Goal: Contribute content: Contribute content

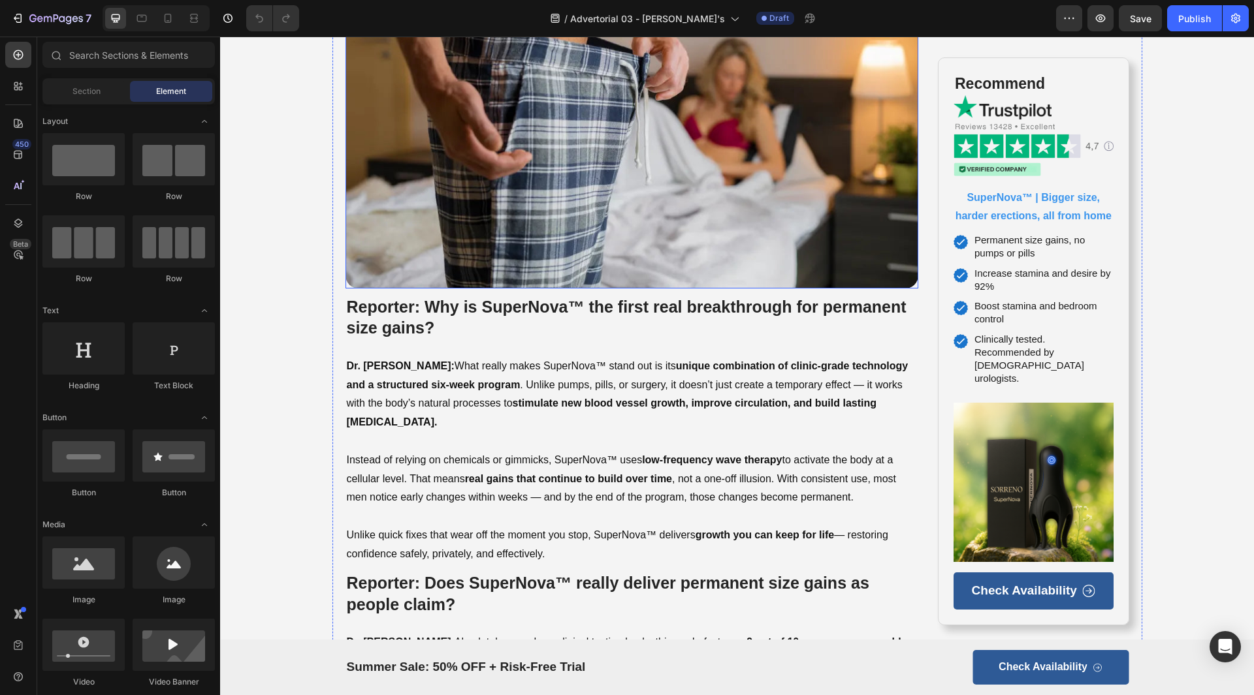
scroll to position [2024, 0]
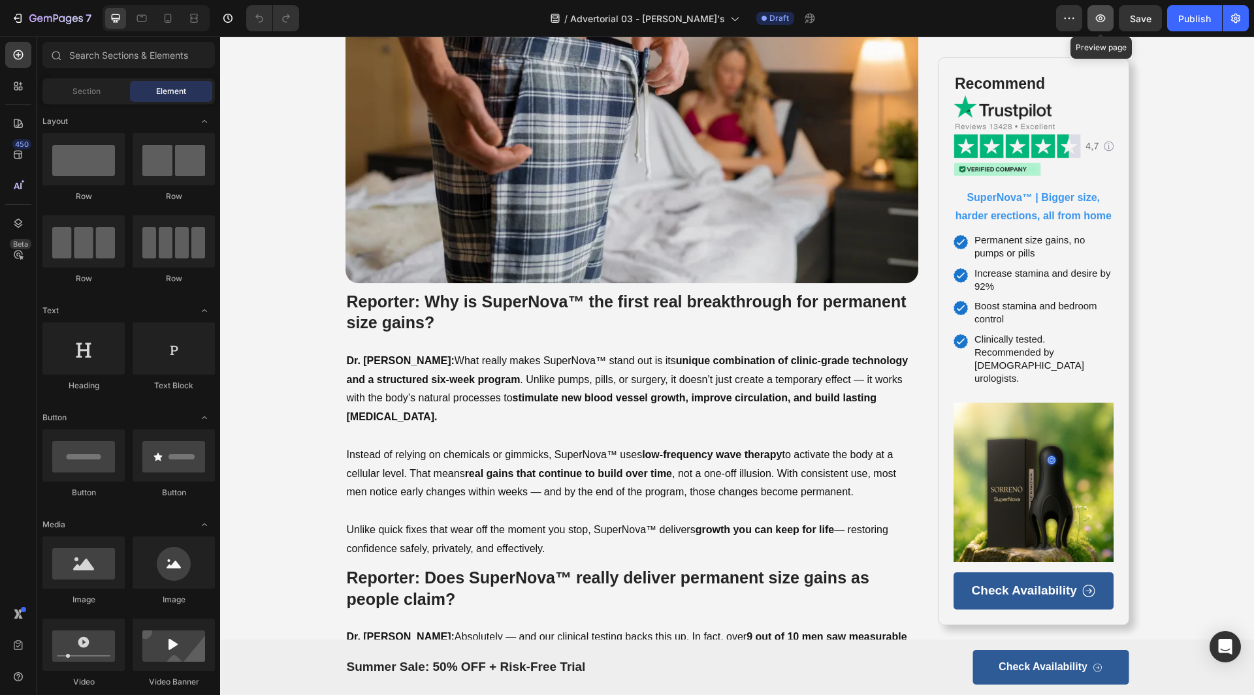
click at [1111, 21] on button "button" at bounding box center [1100, 18] width 26 height 26
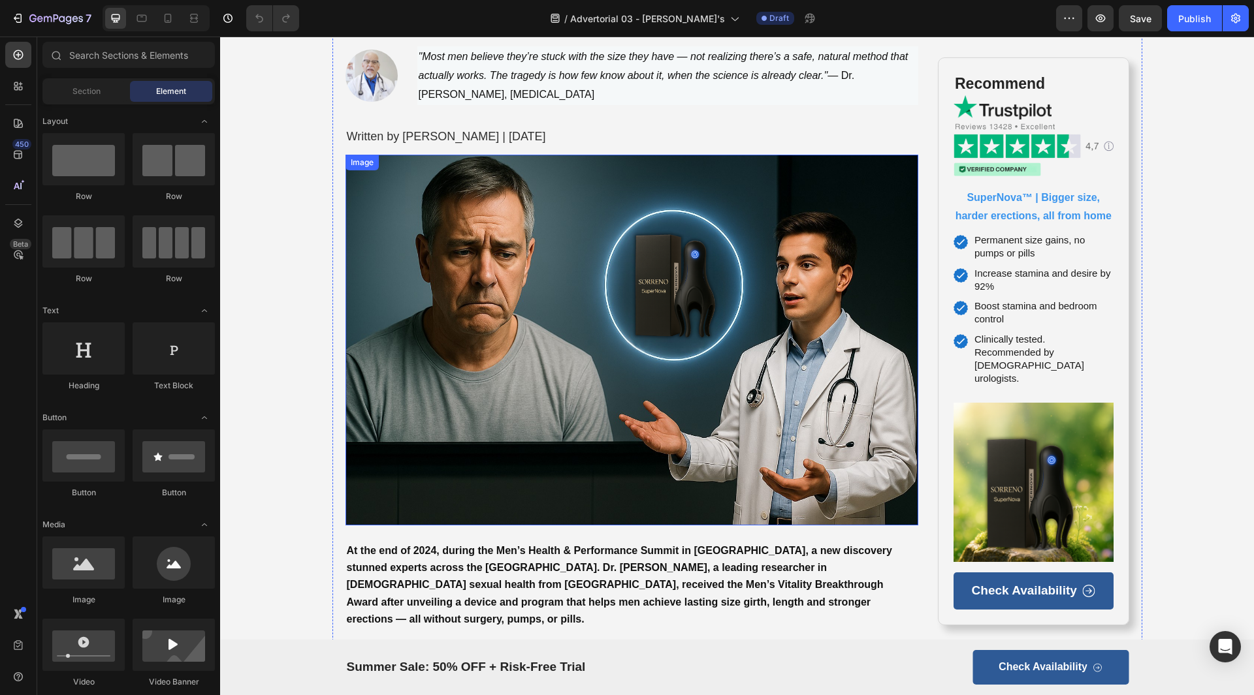
scroll to position [0, 0]
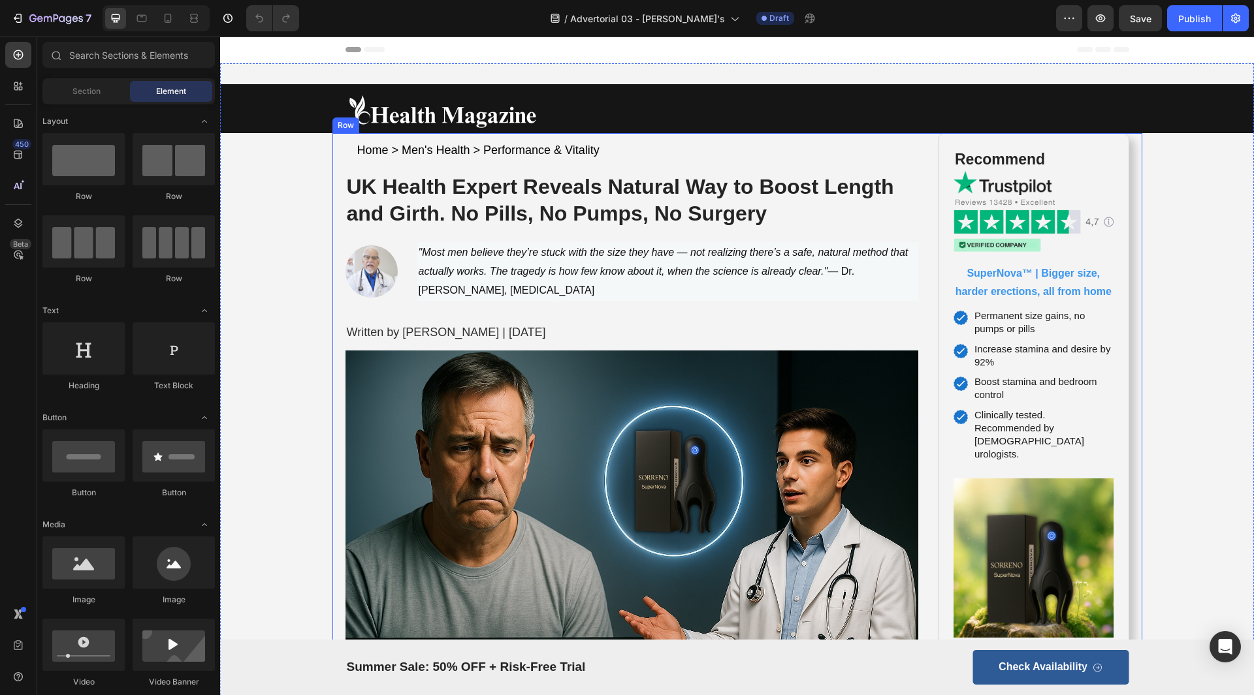
click at [645, 203] on strong "UK Health Expert Reveals Natural Way to Boost Length and Girth. No Pills, No Pu…" at bounding box center [620, 200] width 547 height 51
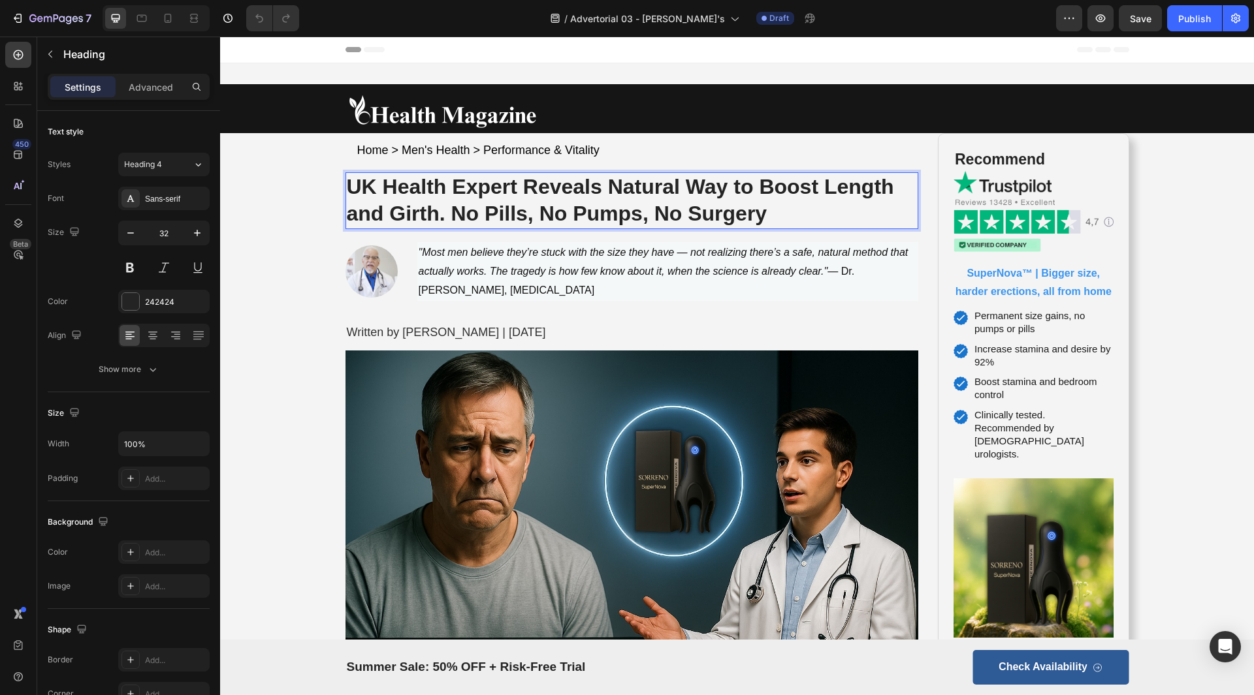
click at [766, 215] on p "UK Health Expert Reveals Natural Way to Boost Length and Girth. No Pills, No Pu…" at bounding box center [632, 201] width 571 height 54
click at [604, 189] on strong "UK Health Expert Reveals Natural Way to Boost Length and Girth. No Pills, No Pu…" at bounding box center [620, 200] width 547 height 51
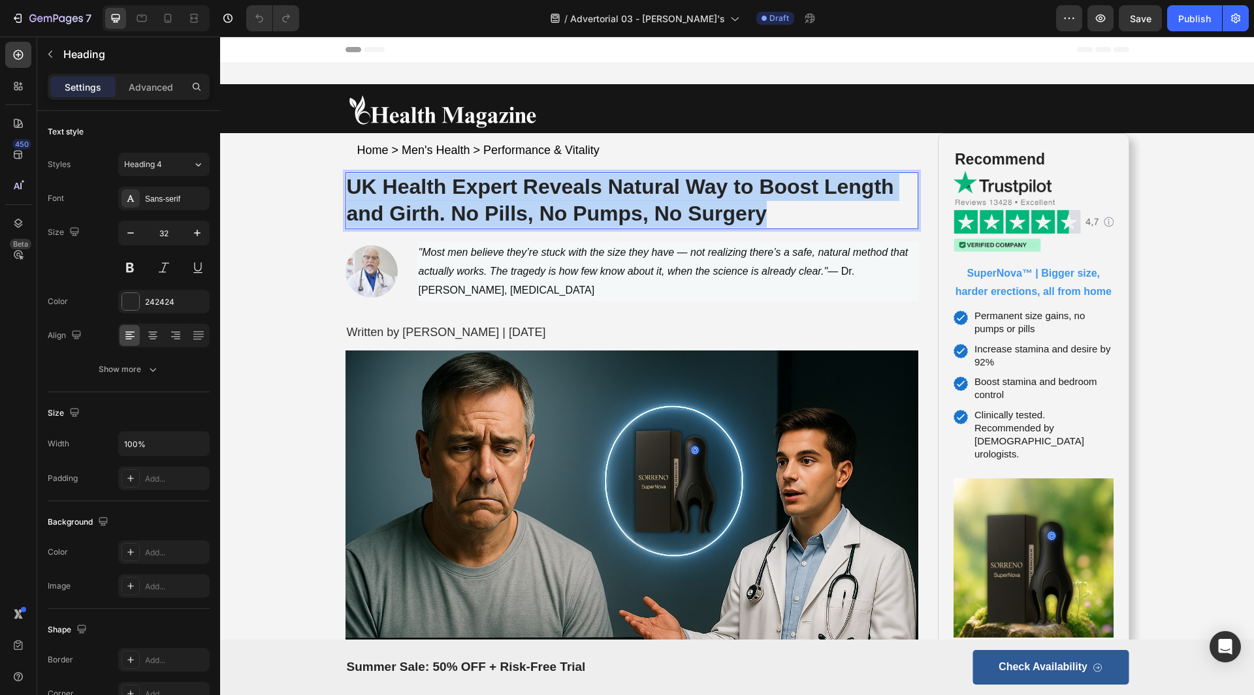
click at [604, 189] on strong "UK Health Expert Reveals Natural Way to Boost Length and Girth. No Pills, No Pu…" at bounding box center [620, 200] width 547 height 51
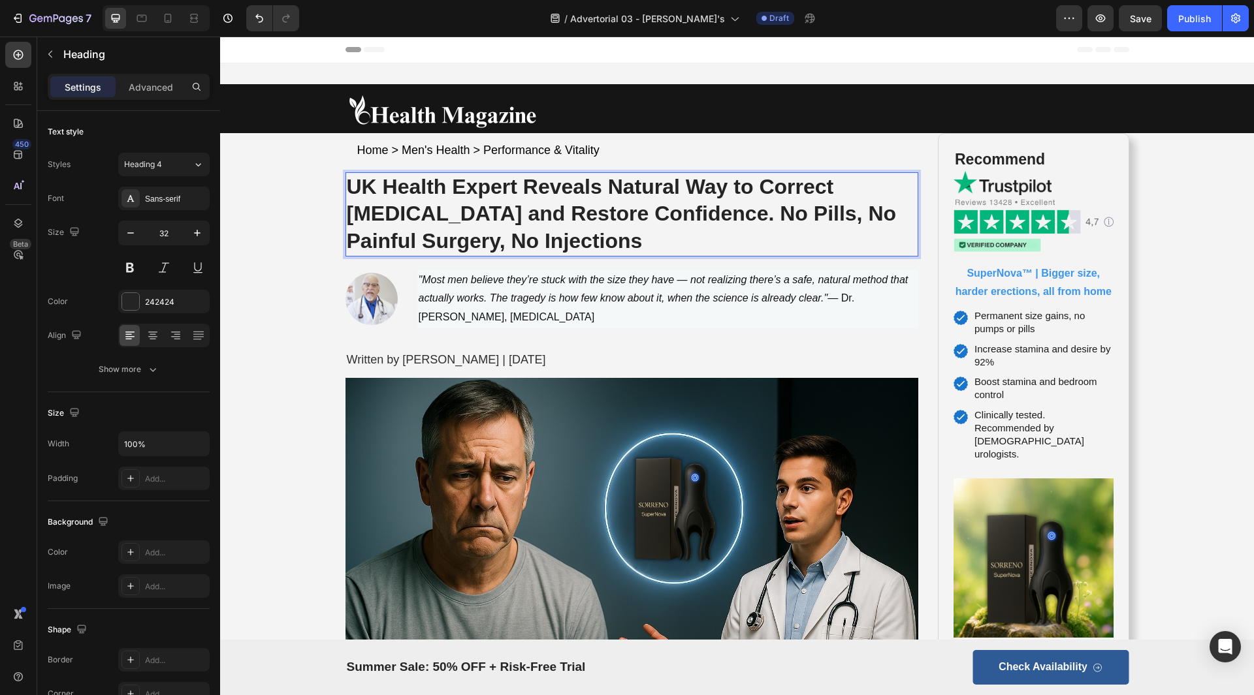
click at [627, 239] on p "UK Health Expert Reveals Natural Way to Correct [MEDICAL_DATA] and Restore Conf…" at bounding box center [632, 215] width 571 height 82
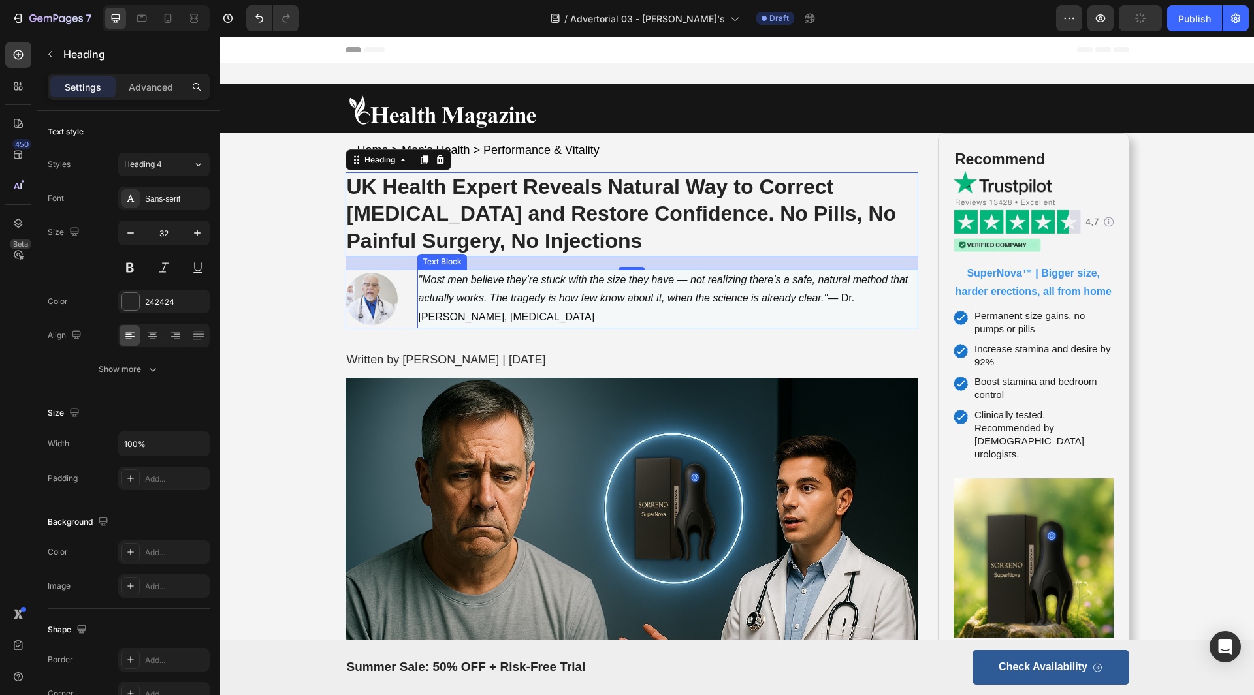
click at [468, 303] on icon ""Most men believe they’re stuck with the size they have — not realizing there’s…" at bounding box center [664, 289] width 490 height 30
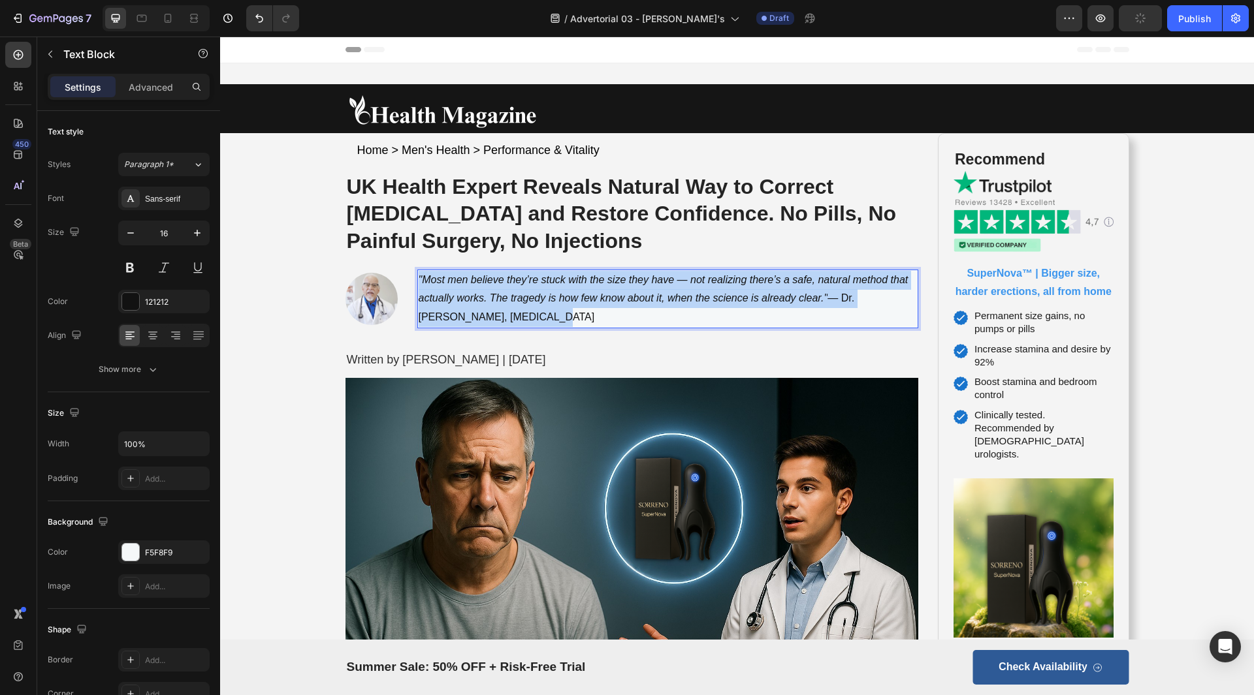
click at [468, 303] on icon ""Most men believe they’re stuck with the size they have — not realizing there’s…" at bounding box center [664, 289] width 490 height 30
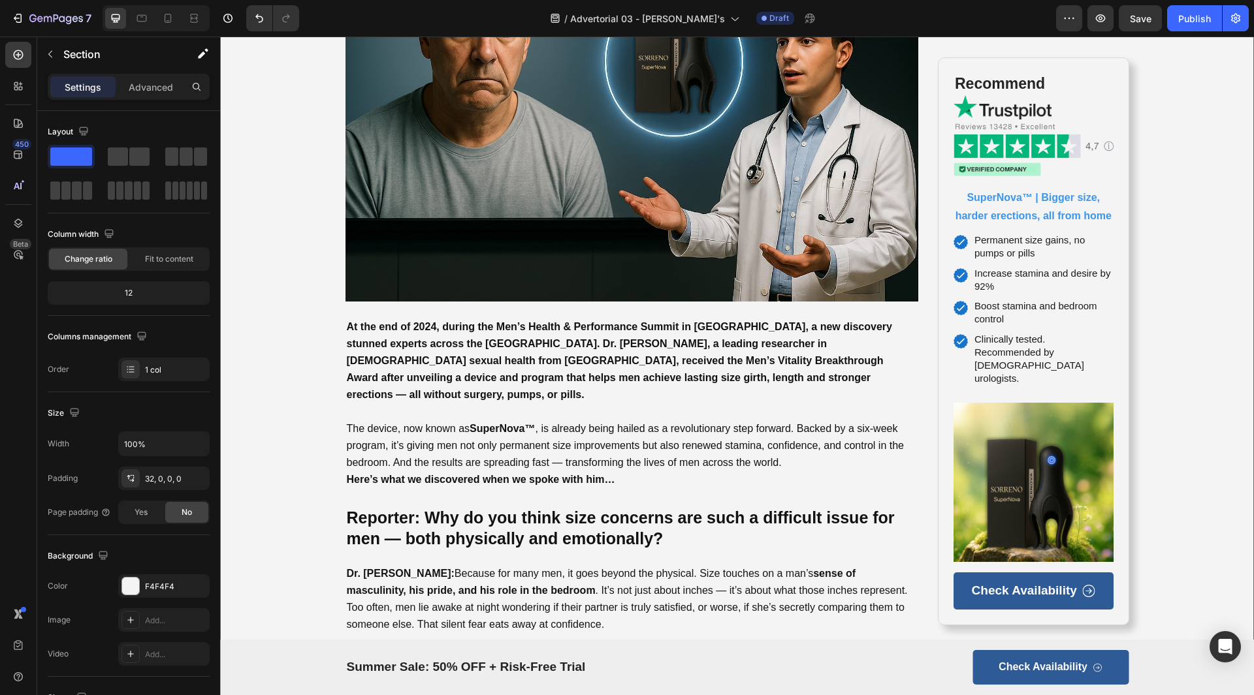
scroll to position [457, 0]
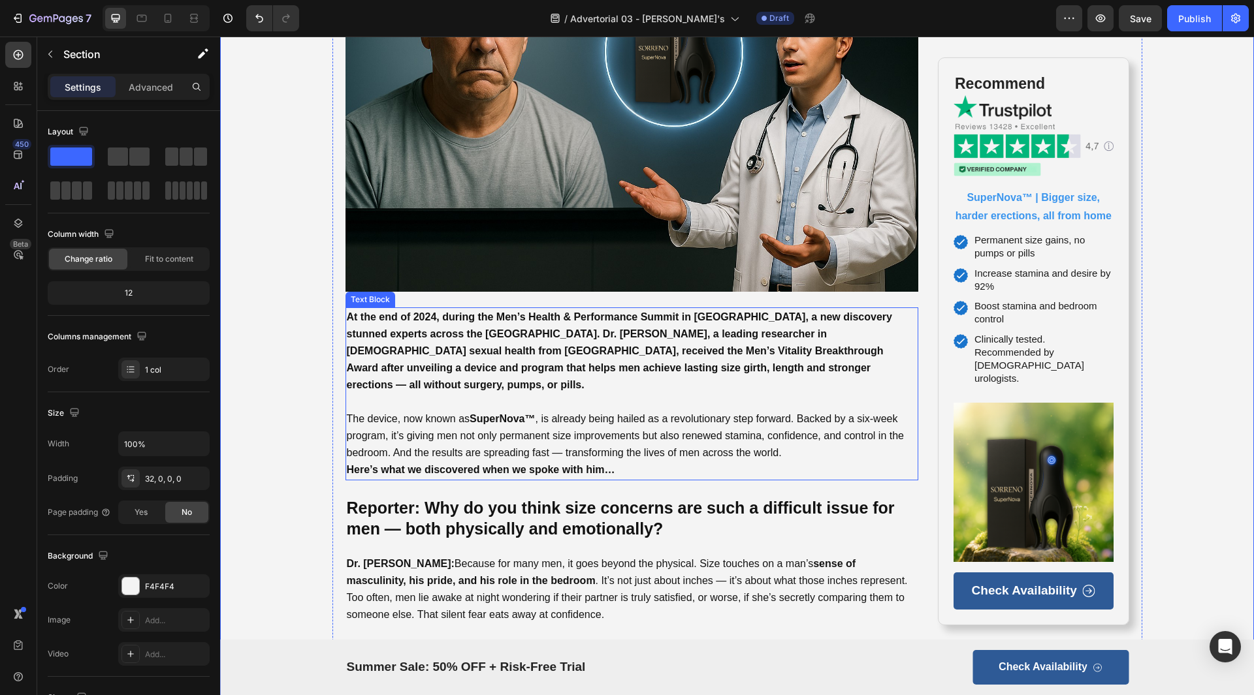
click at [551, 413] on span "The device, now known as SuperNova™ , is already being hailed as a revolutionar…" at bounding box center [626, 435] width 558 height 45
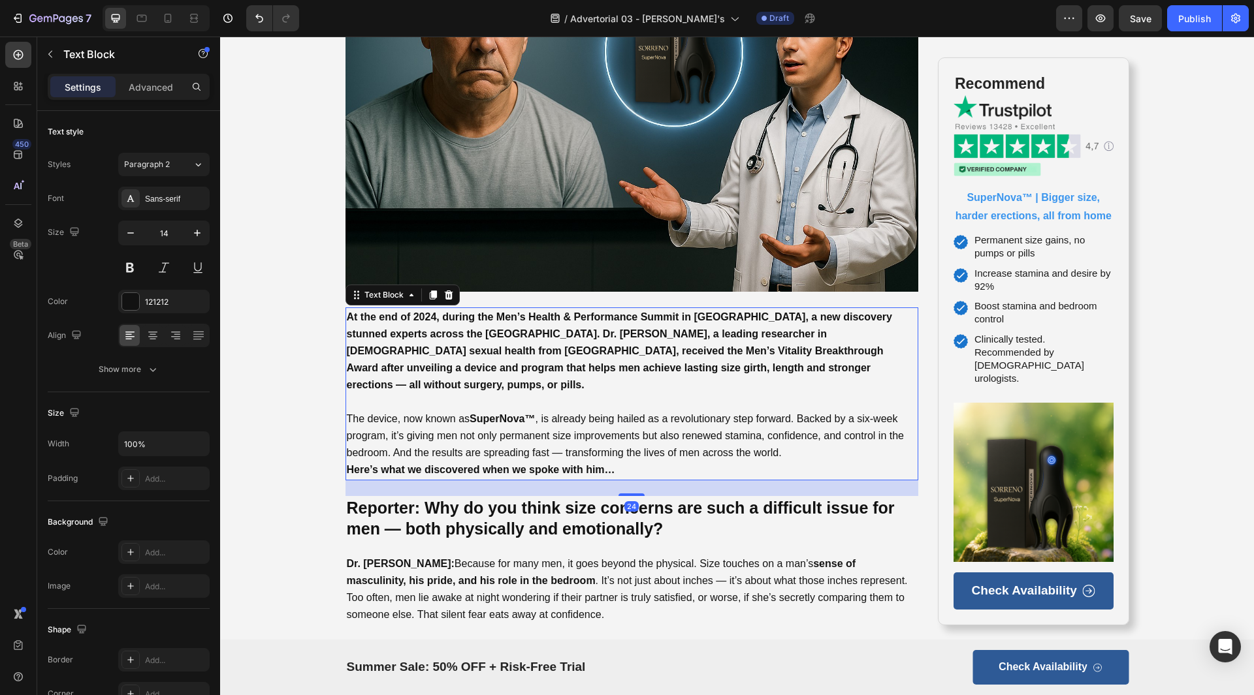
click at [645, 343] on p "At the end of 2024, during the Men’s Health & Performance Summit in [GEOGRAPHIC…" at bounding box center [632, 352] width 571 height 86
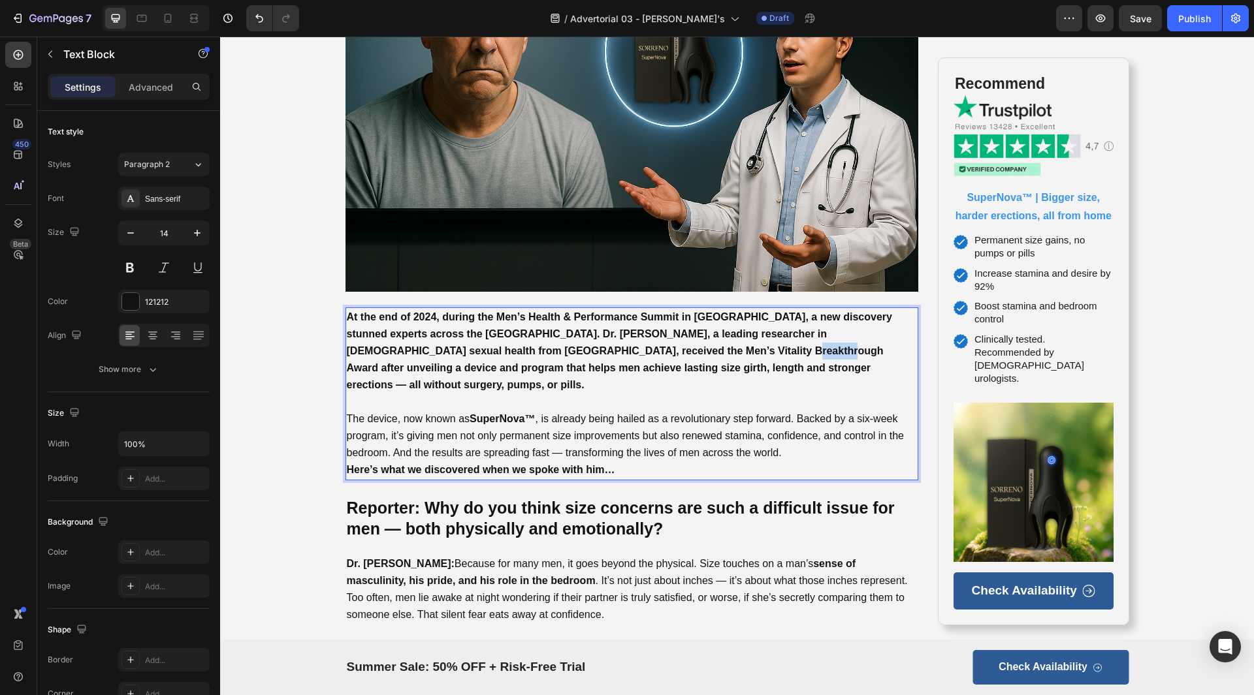
click at [645, 343] on p "At the end of 2024, during the Men’s Health & Performance Summit in [GEOGRAPHIC…" at bounding box center [632, 352] width 571 height 86
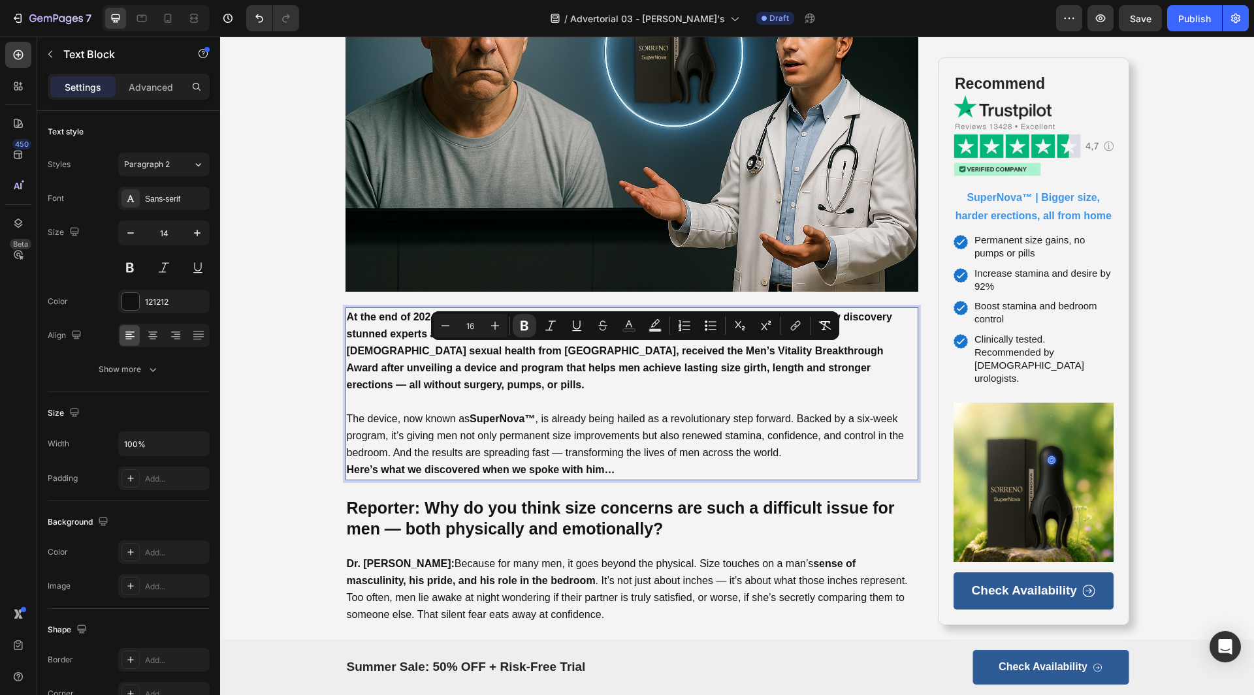
click at [759, 374] on p "At the end of 2024, during the Men’s Health & Performance Summit in [GEOGRAPHIC…" at bounding box center [632, 352] width 571 height 86
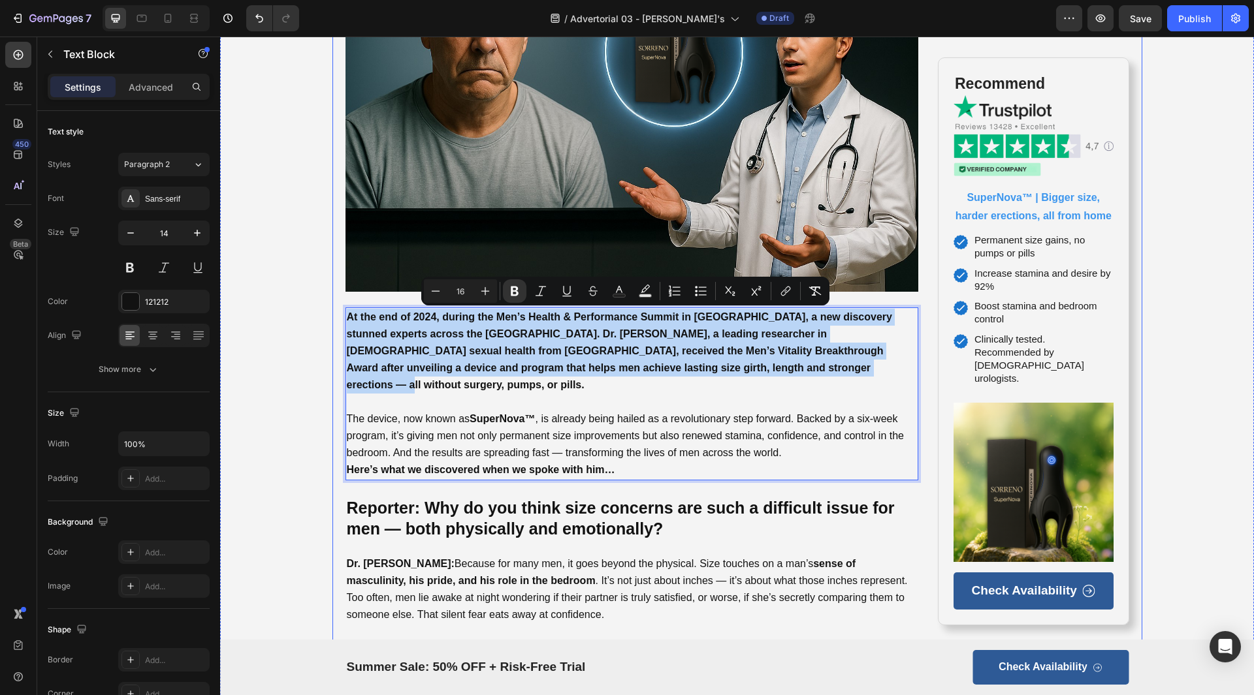
drag, startPoint x: 719, startPoint y: 370, endPoint x: 328, endPoint y: 317, distance: 394.6
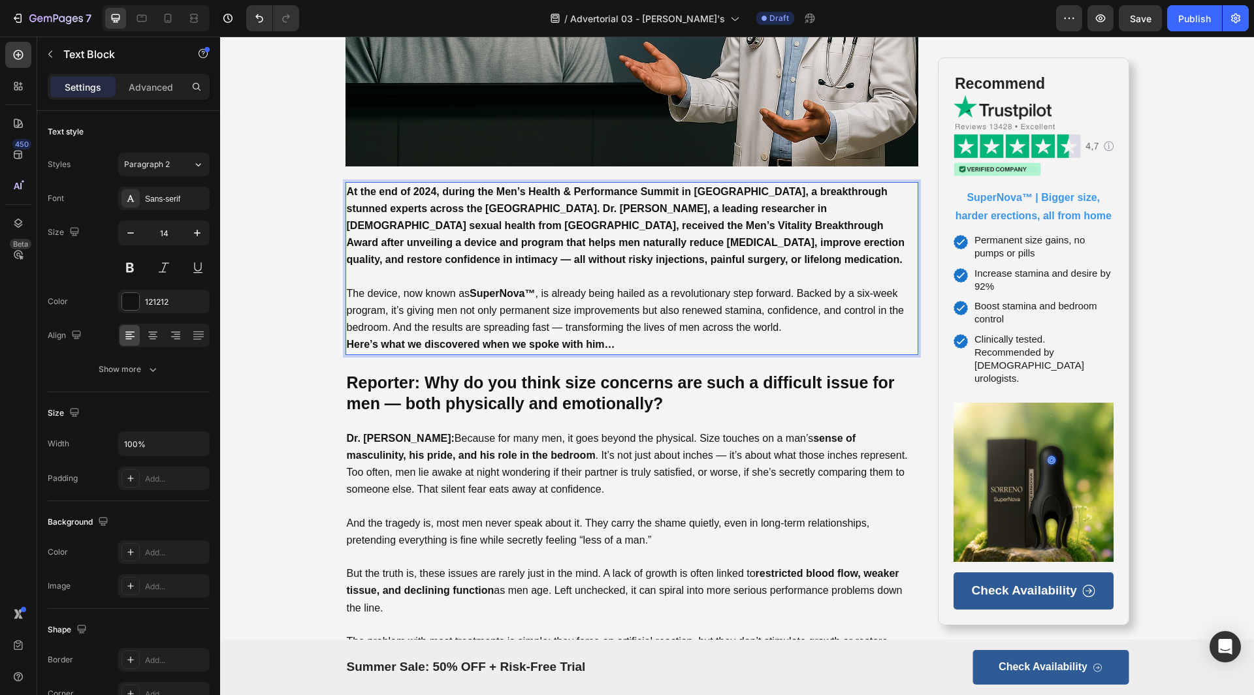
scroll to position [588, 0]
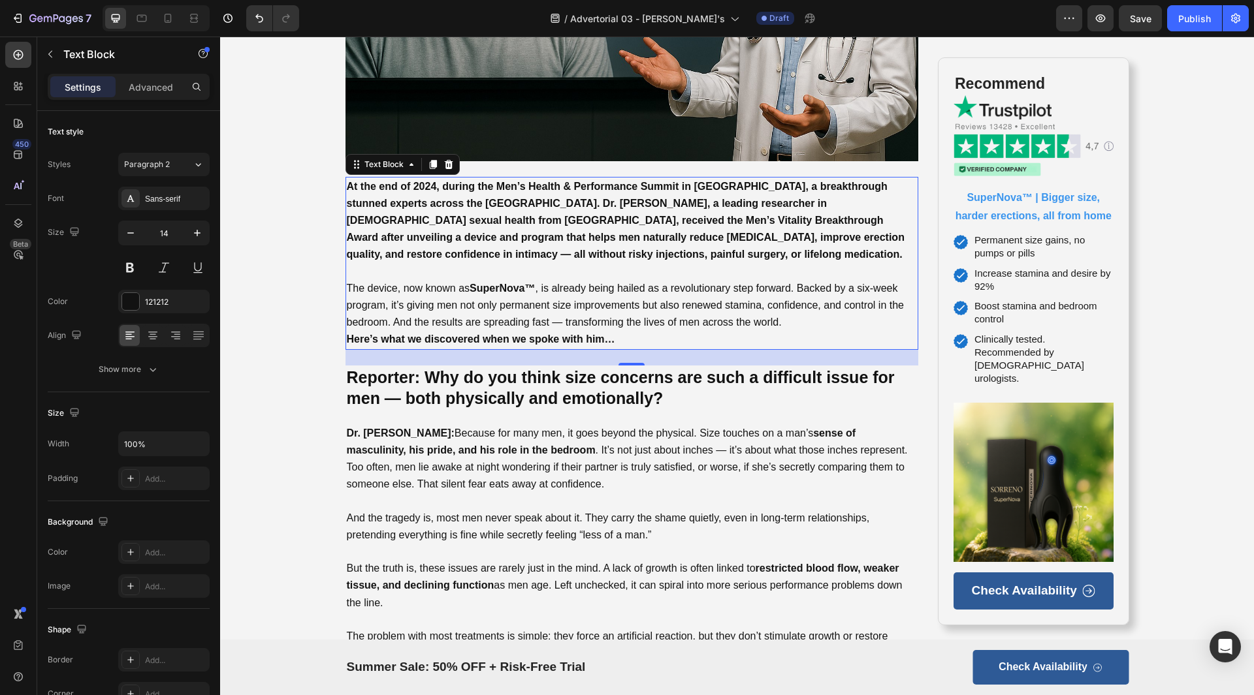
click at [504, 324] on span "The device, now known as SuperNova™ , is already being hailed as a revolutionar…" at bounding box center [626, 305] width 558 height 45
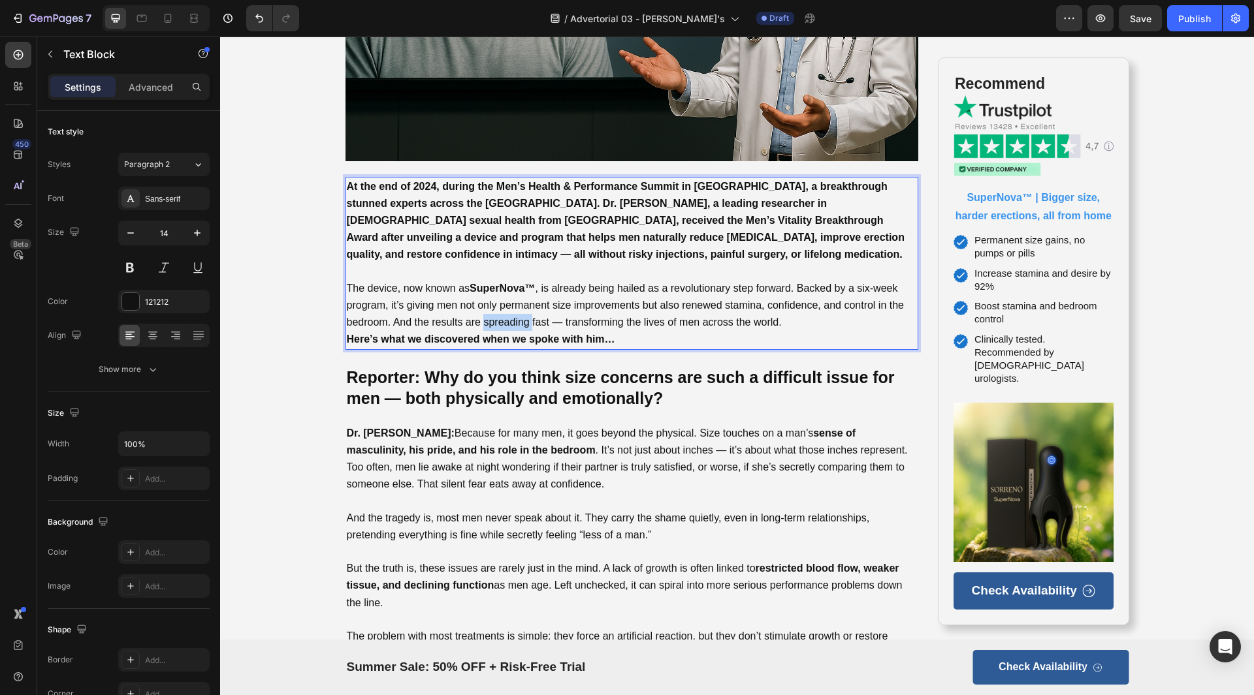
click at [504, 324] on span "The device, now known as SuperNova™ , is already being hailed as a revolutionar…" at bounding box center [626, 305] width 558 height 45
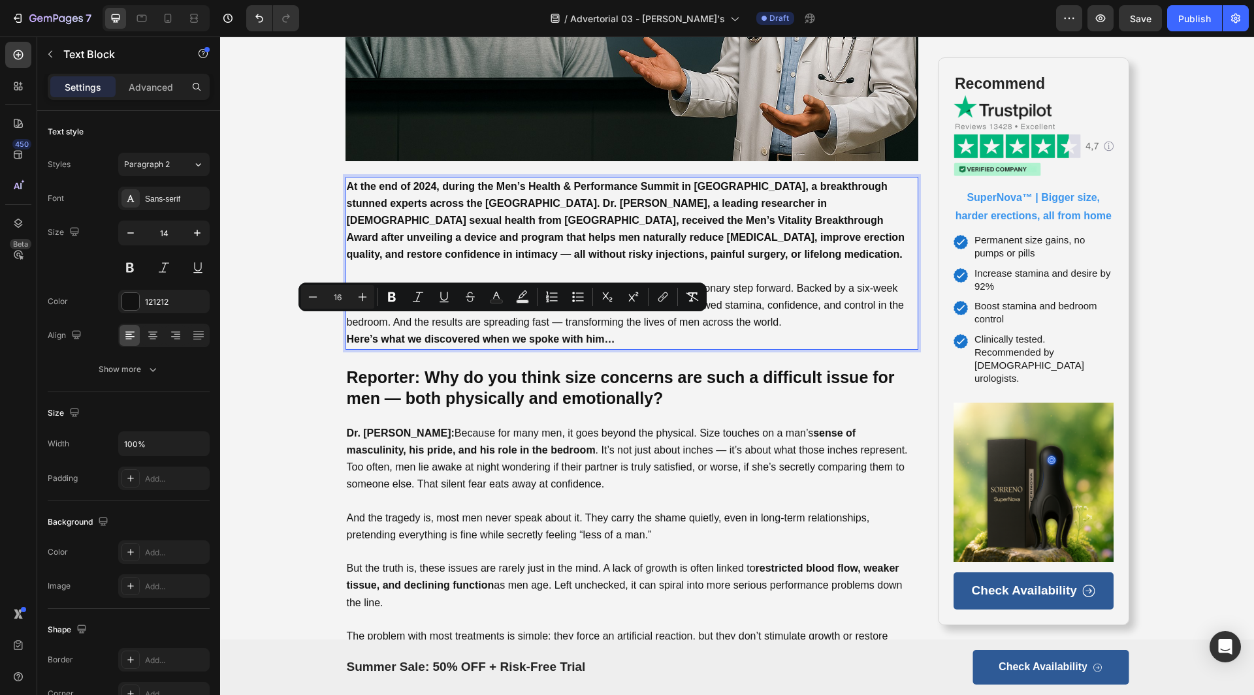
click at [579, 328] on span "The device, now known as SuperNova™ , is already being hailed as a revolutionar…" at bounding box center [626, 305] width 558 height 45
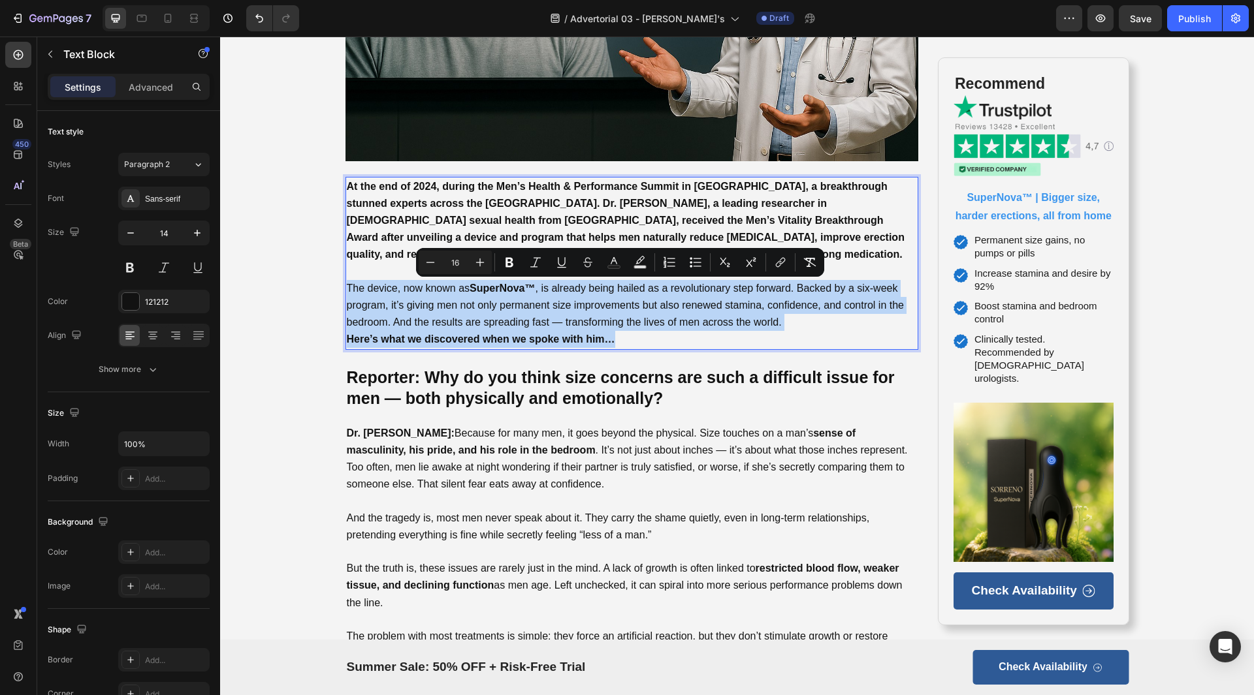
drag, startPoint x: 619, startPoint y: 337, endPoint x: 342, endPoint y: 288, distance: 281.8
click at [345, 288] on div "At the end of 2024, during the Men’s Health & Performance Summit in [GEOGRAPHIC…" at bounding box center [631, 263] width 573 height 173
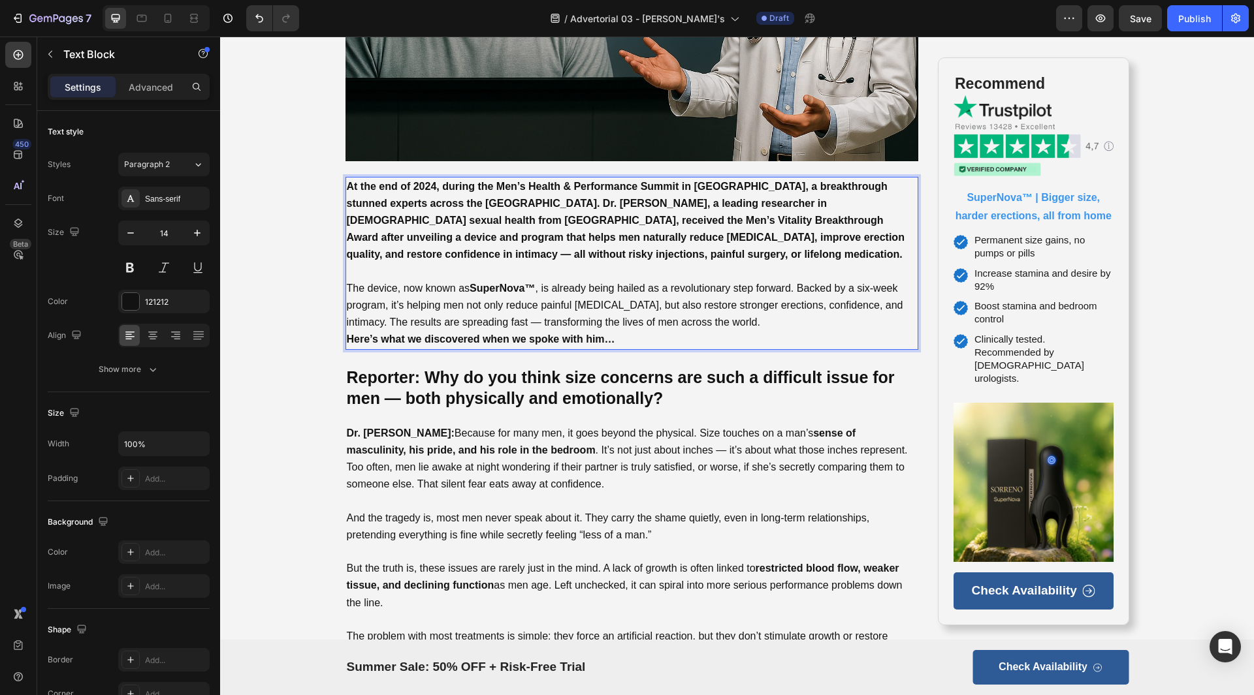
click at [683, 327] on span "The device, now known as SuperNova™ , is already being hailed as a revolutionar…" at bounding box center [625, 305] width 556 height 45
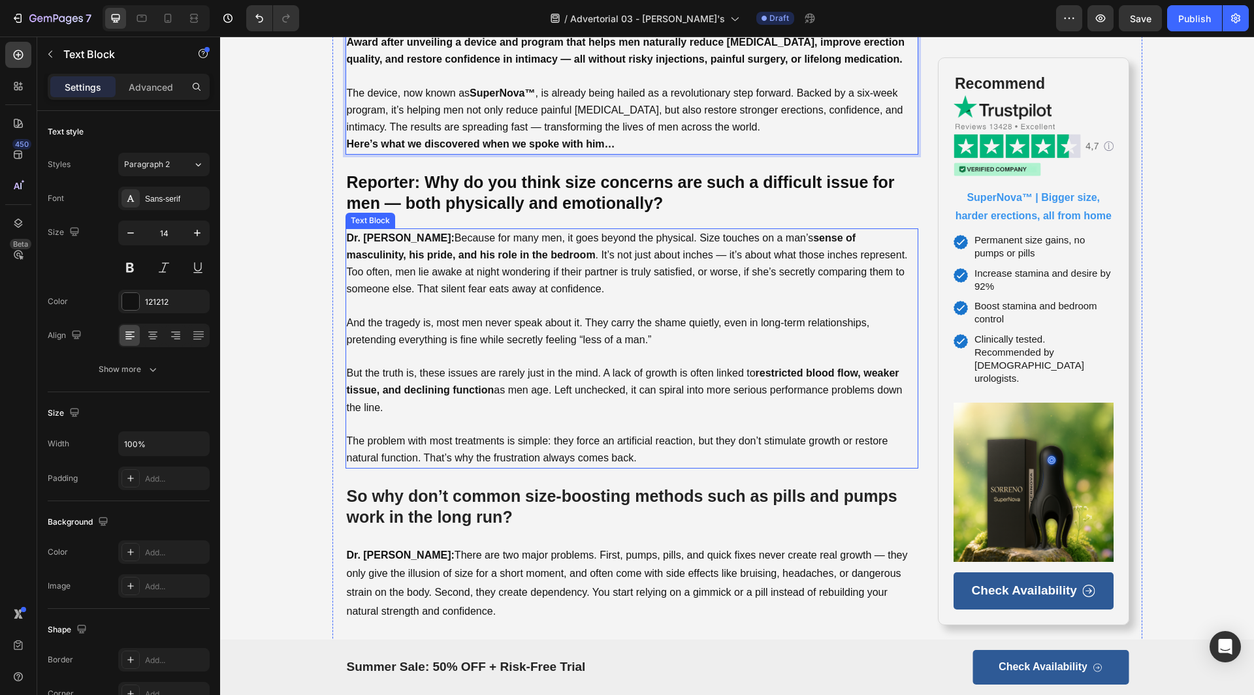
scroll to position [784, 0]
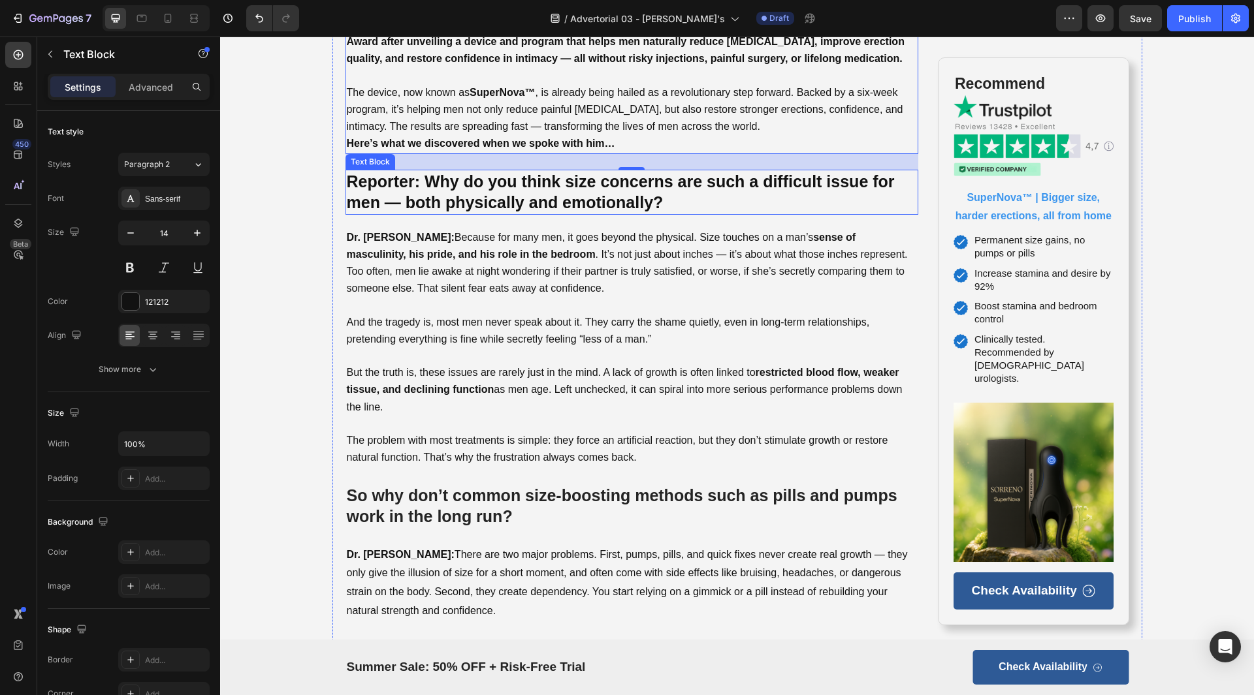
drag, startPoint x: 503, startPoint y: 208, endPoint x: 518, endPoint y: 191, distance: 22.2
click at [504, 207] on p "Reporter: Why do you think size concerns are such a difficult issue for men — b…" at bounding box center [632, 192] width 571 height 42
click at [518, 191] on p "Reporter: Why do you think size concerns are such a difficult issue for men — b…" at bounding box center [632, 192] width 571 height 42
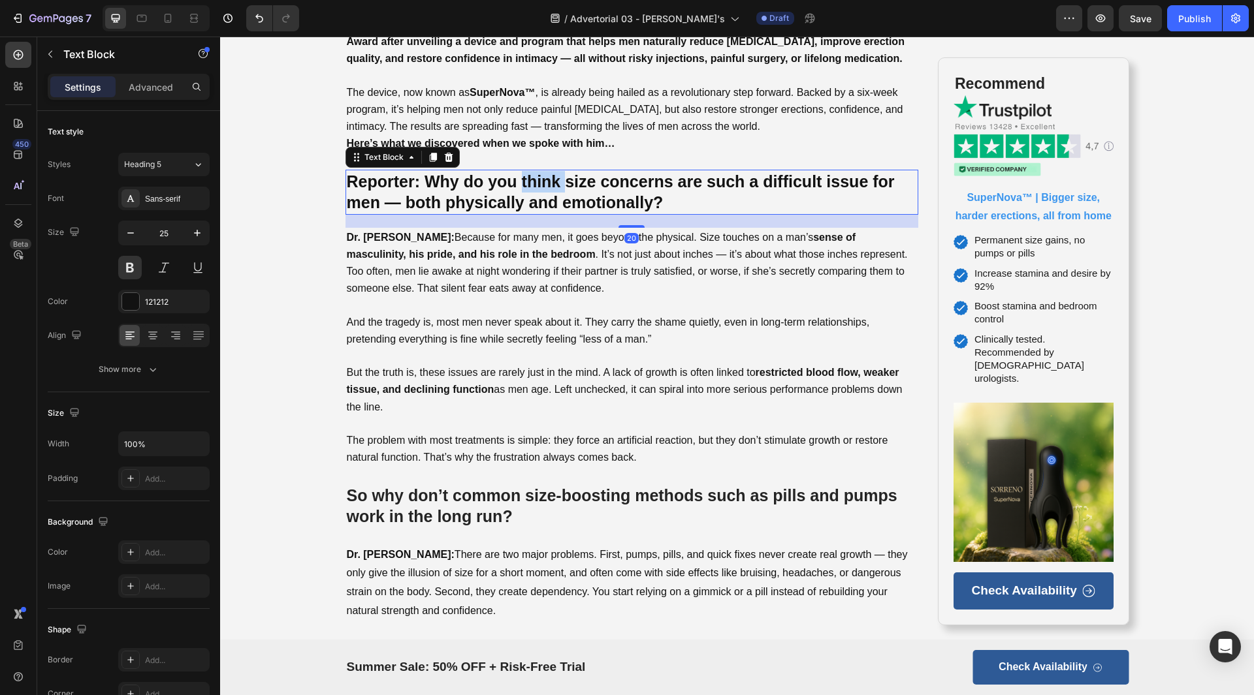
click at [518, 191] on p "Reporter: Why do you think size concerns are such a difficult issue for men — b…" at bounding box center [632, 192] width 571 height 42
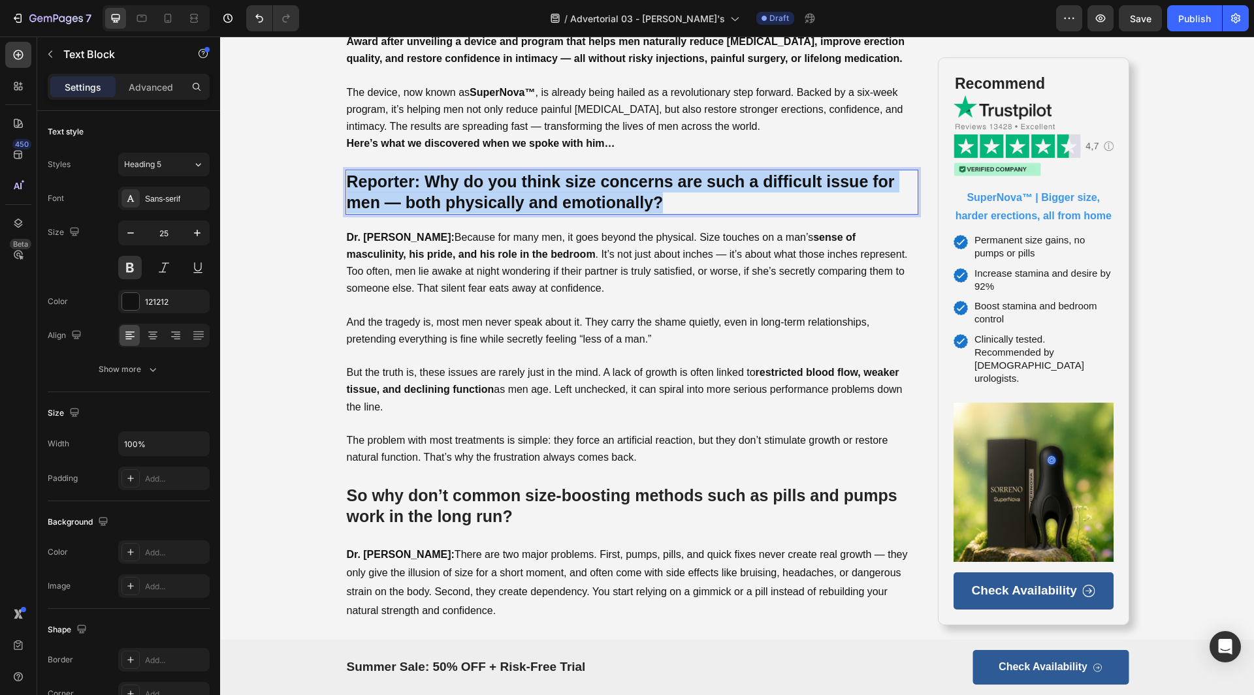
click at [518, 191] on p "Reporter: Why do you think size concerns are such a difficult issue for men — b…" at bounding box center [632, 192] width 571 height 42
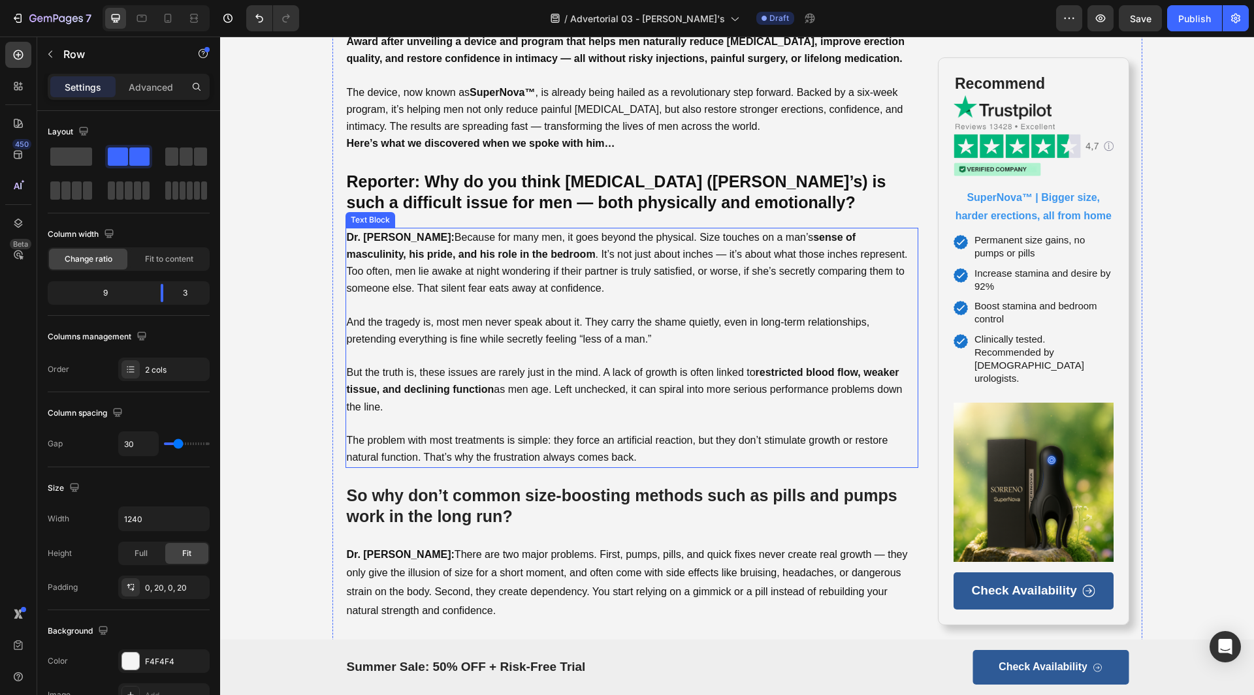
click at [482, 305] on p at bounding box center [632, 305] width 571 height 16
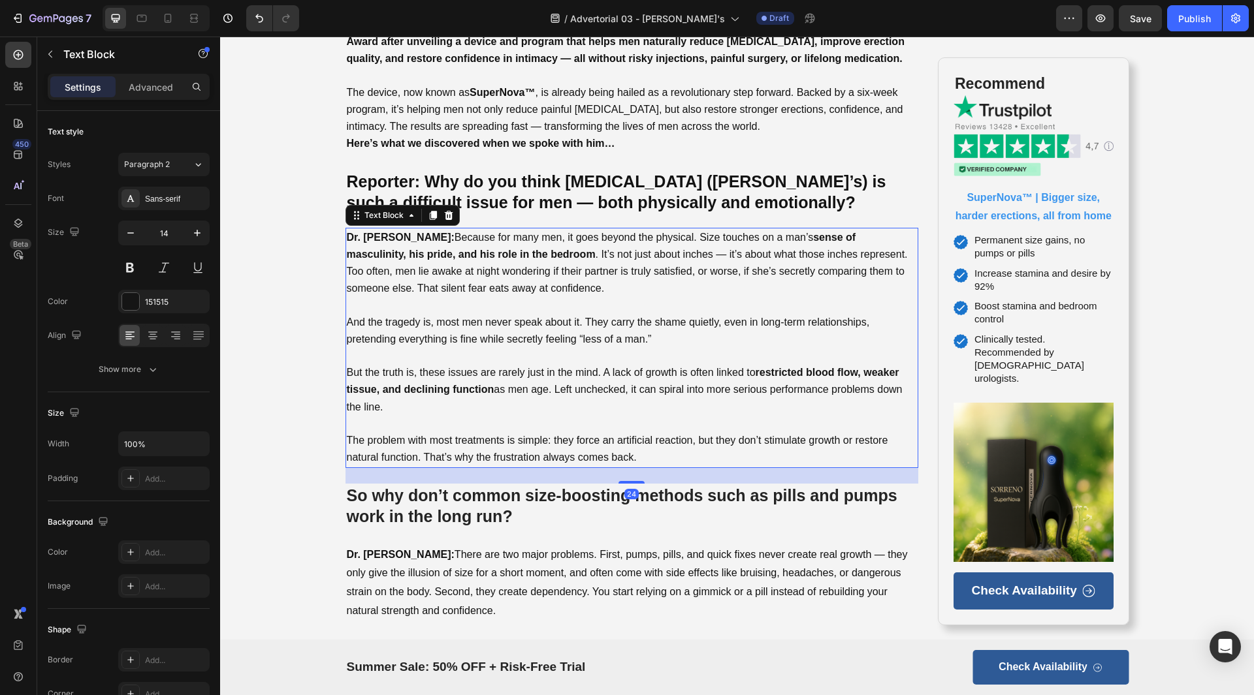
click at [477, 287] on span "Dr. [PERSON_NAME]: Because for many men, it goes beyond the physical. Size touc…" at bounding box center [627, 263] width 561 height 63
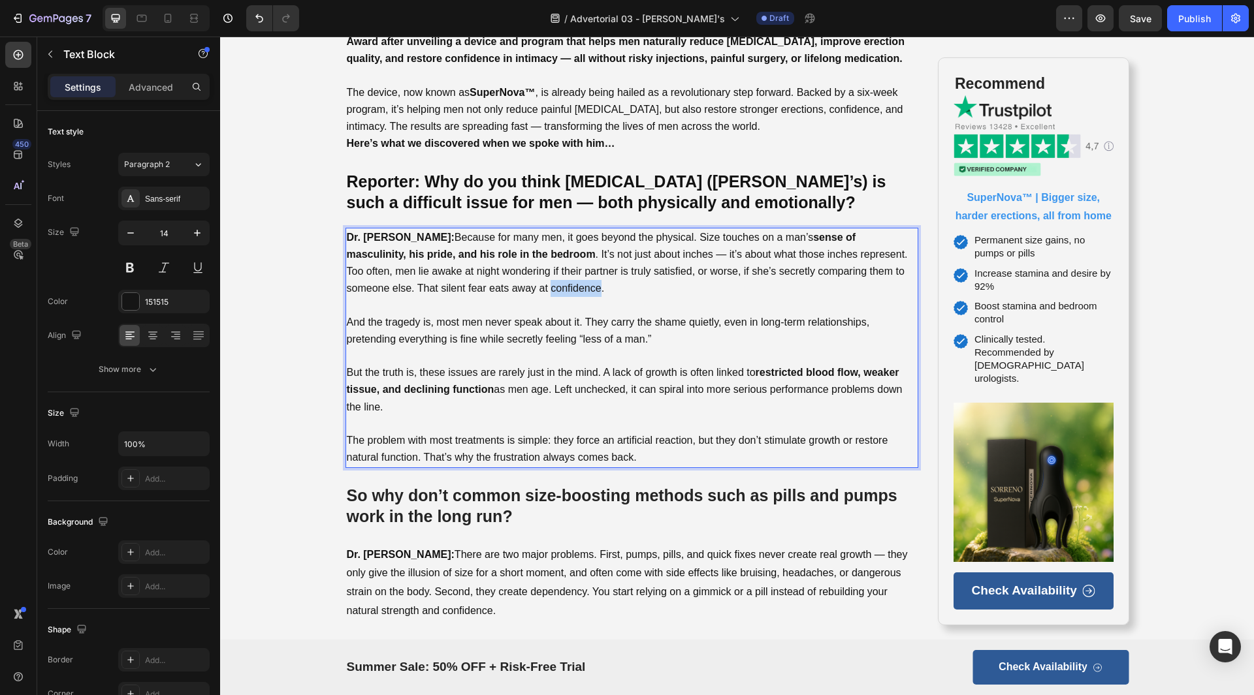
click at [477, 287] on span "Dr. [PERSON_NAME]: Because for many men, it goes beyond the physical. Size touc…" at bounding box center [627, 263] width 561 height 63
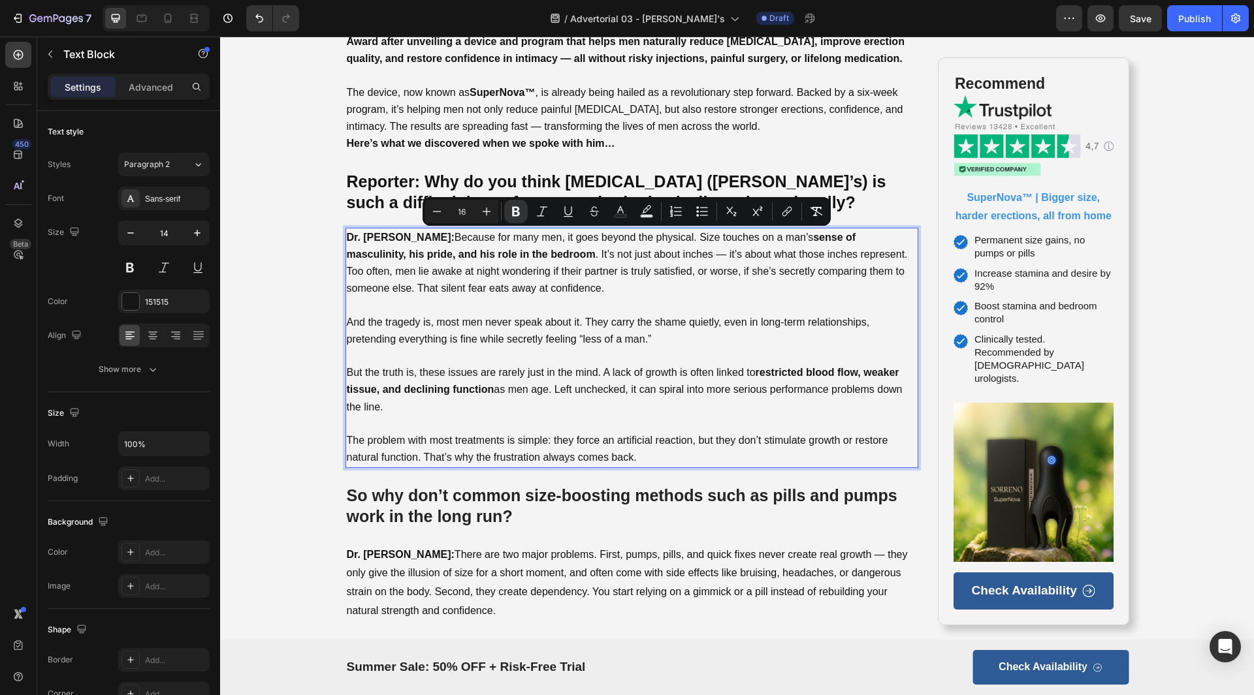
click at [532, 320] on span "And the tragedy is, most men never speak about it. They carry the shame quietly…" at bounding box center [608, 331] width 523 height 28
click at [643, 377] on span "But the truth is, these issues are rarely just in the mind. A lack of growth is…" at bounding box center [625, 389] width 556 height 45
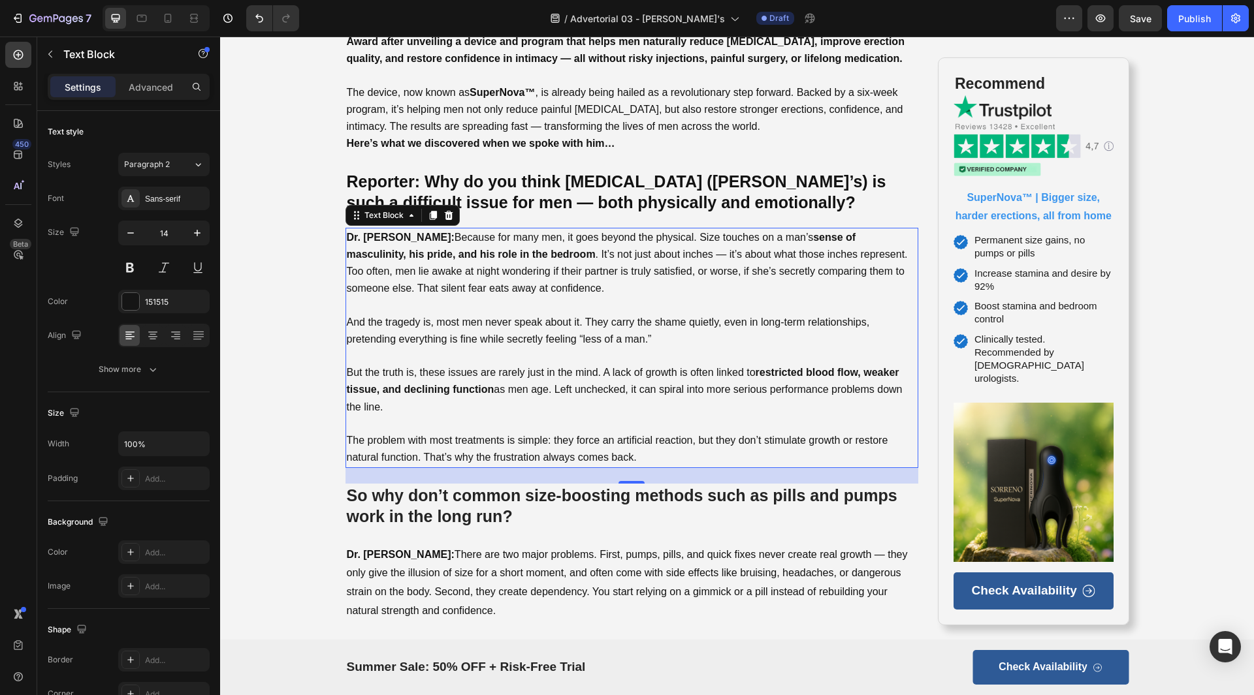
click at [443, 290] on span "Dr. [PERSON_NAME]: Because for many men, it goes beyond the physical. Size touc…" at bounding box center [627, 263] width 561 height 63
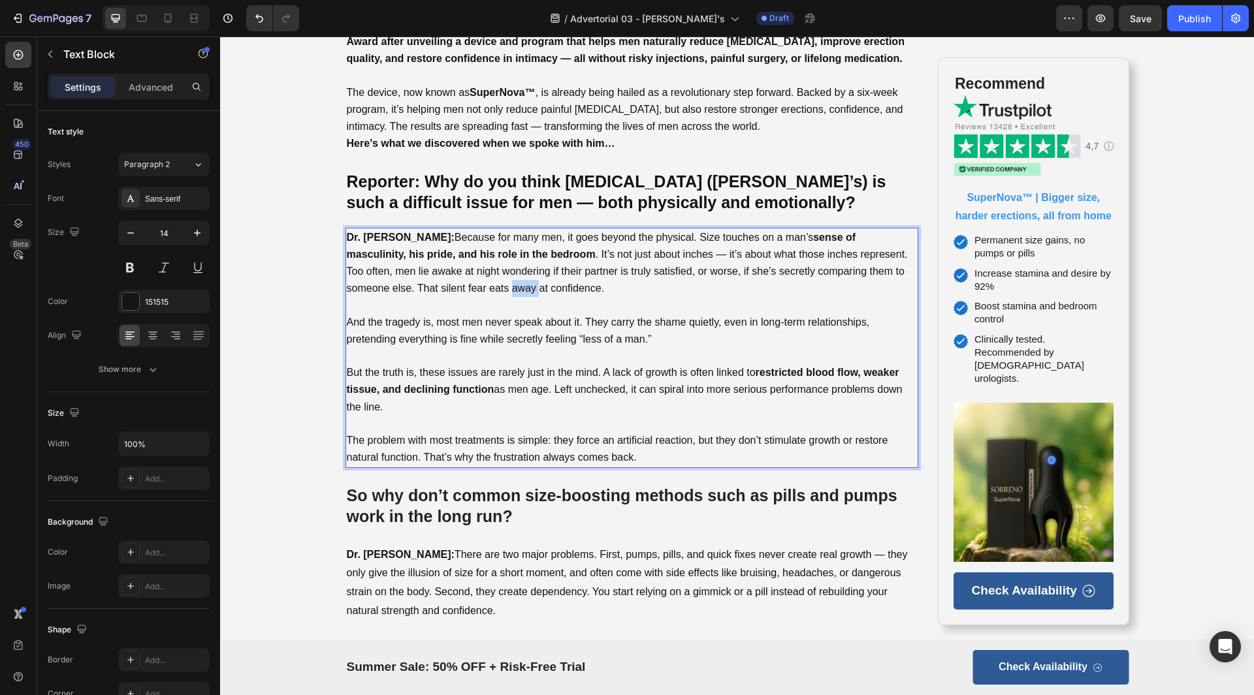
click at [443, 290] on span "Dr. [PERSON_NAME]: Because for many men, it goes beyond the physical. Size touc…" at bounding box center [627, 263] width 561 height 63
click at [496, 285] on span "Dr. [PERSON_NAME]: Because for many men, it goes beyond the physical. Size touc…" at bounding box center [627, 263] width 561 height 63
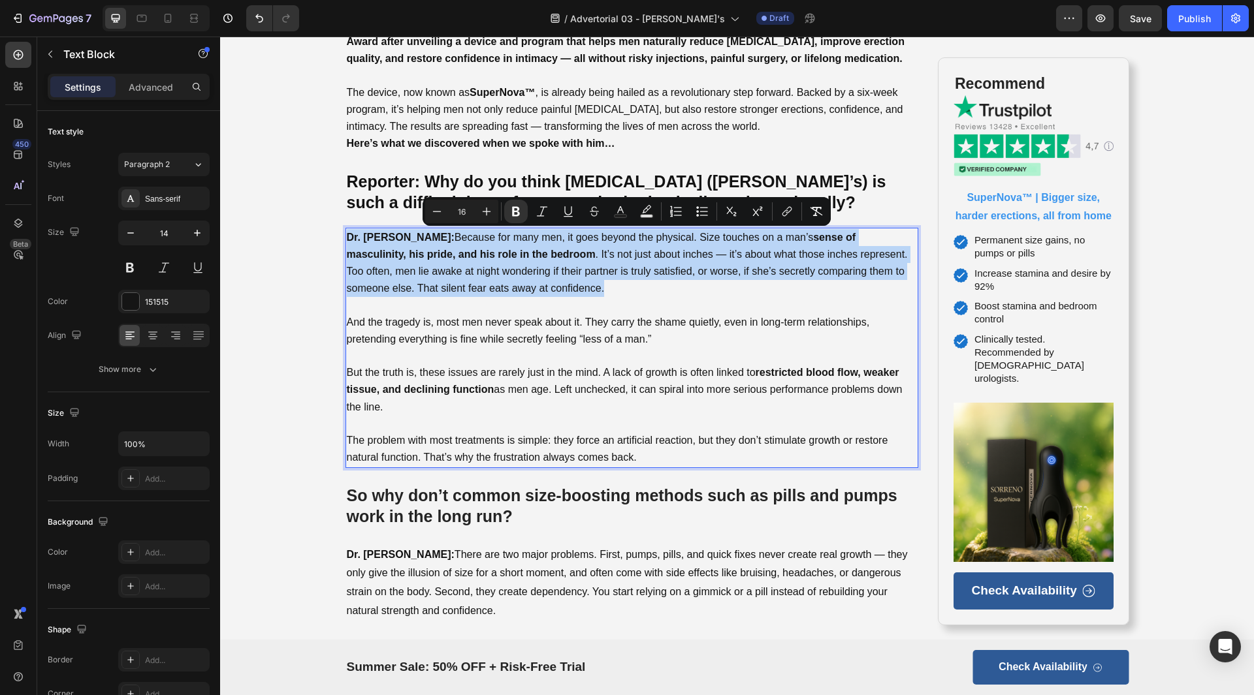
drag, startPoint x: 531, startPoint y: 289, endPoint x: 343, endPoint y: 230, distance: 196.4
click at [347, 230] on p "Dr. [PERSON_NAME]: Because for many men, it goes beyond the physical. Size touc…" at bounding box center [632, 263] width 571 height 69
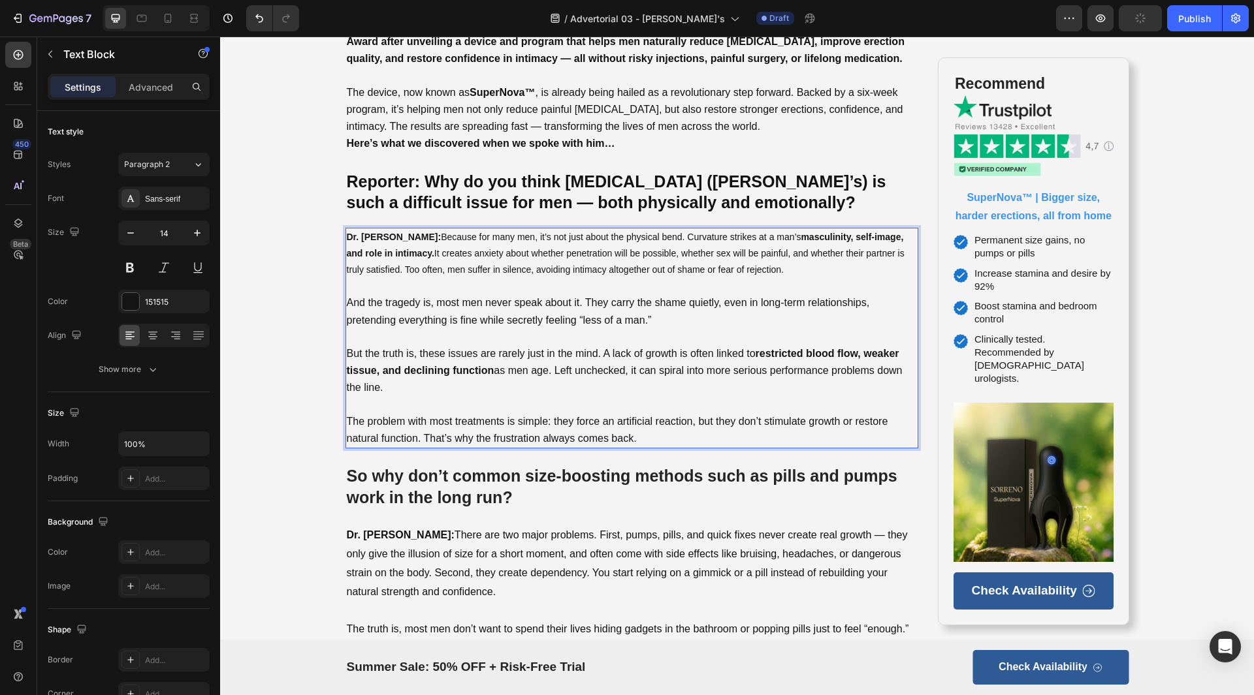
click at [669, 313] on p "And the tragedy is, most men never speak about it. They carry the shame quietly…" at bounding box center [632, 312] width 571 height 34
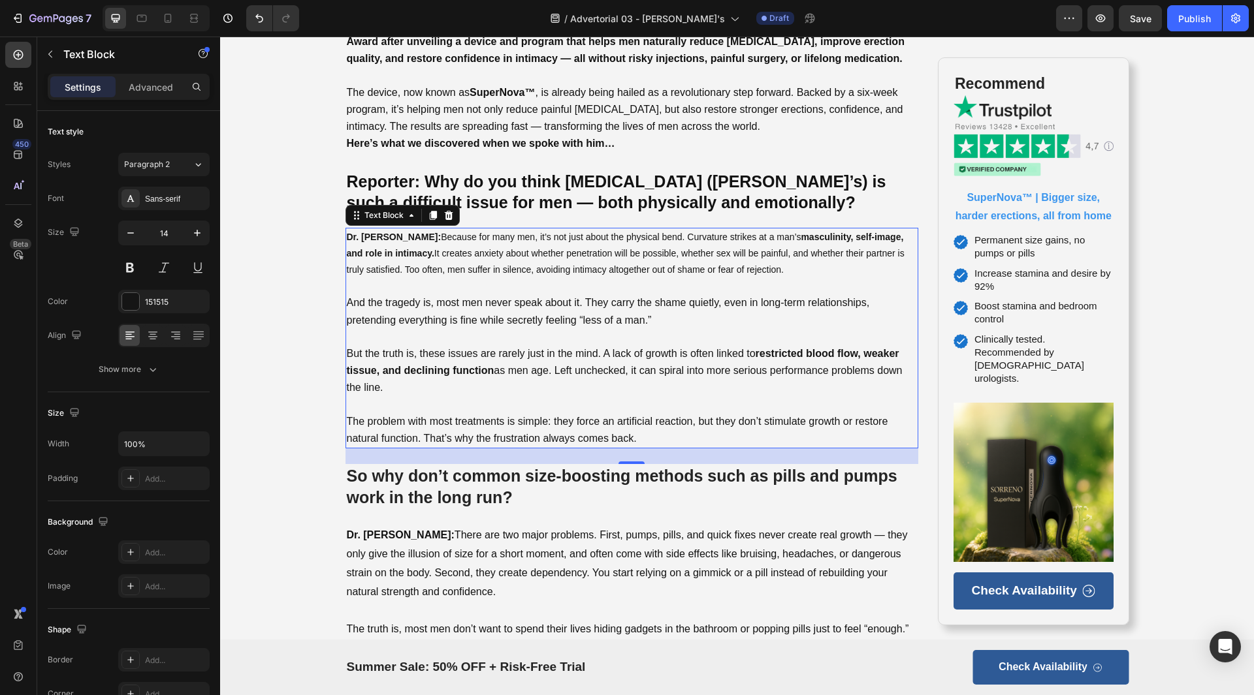
click at [574, 312] on p "And the tragedy is, most men never speak about it. They carry the shame quietly…" at bounding box center [632, 312] width 571 height 34
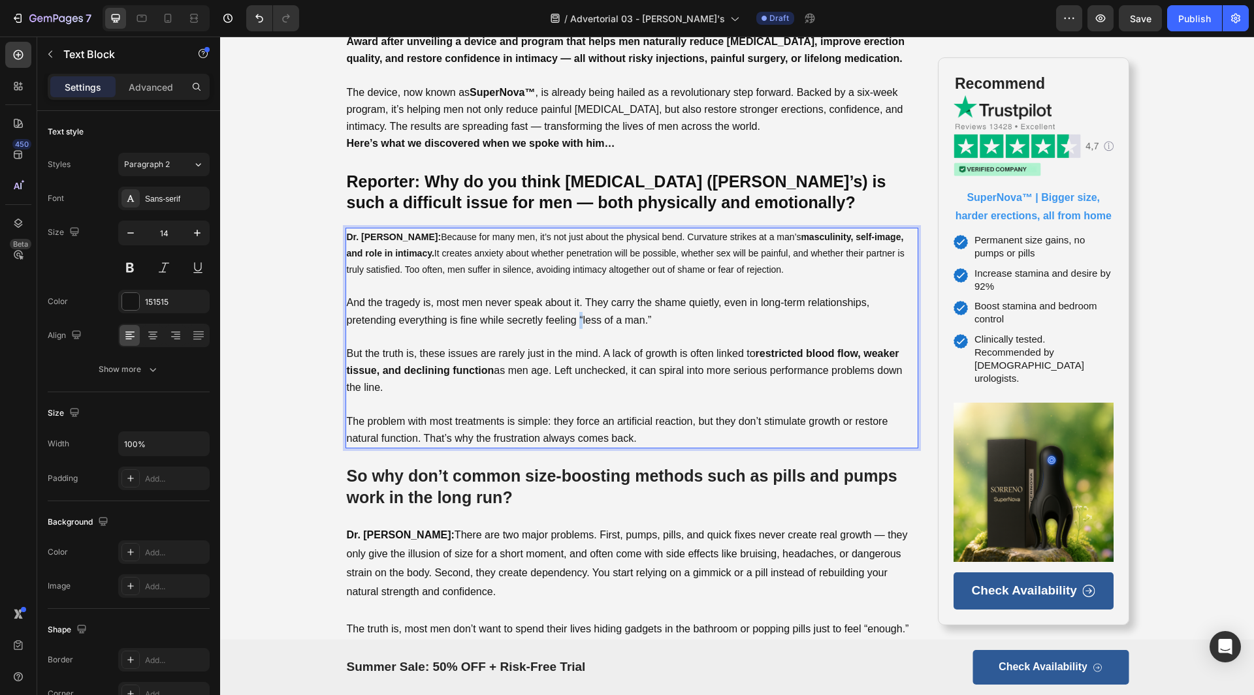
click at [574, 312] on p "And the tragedy is, most men never speak about it. They carry the shame quietly…" at bounding box center [632, 312] width 571 height 34
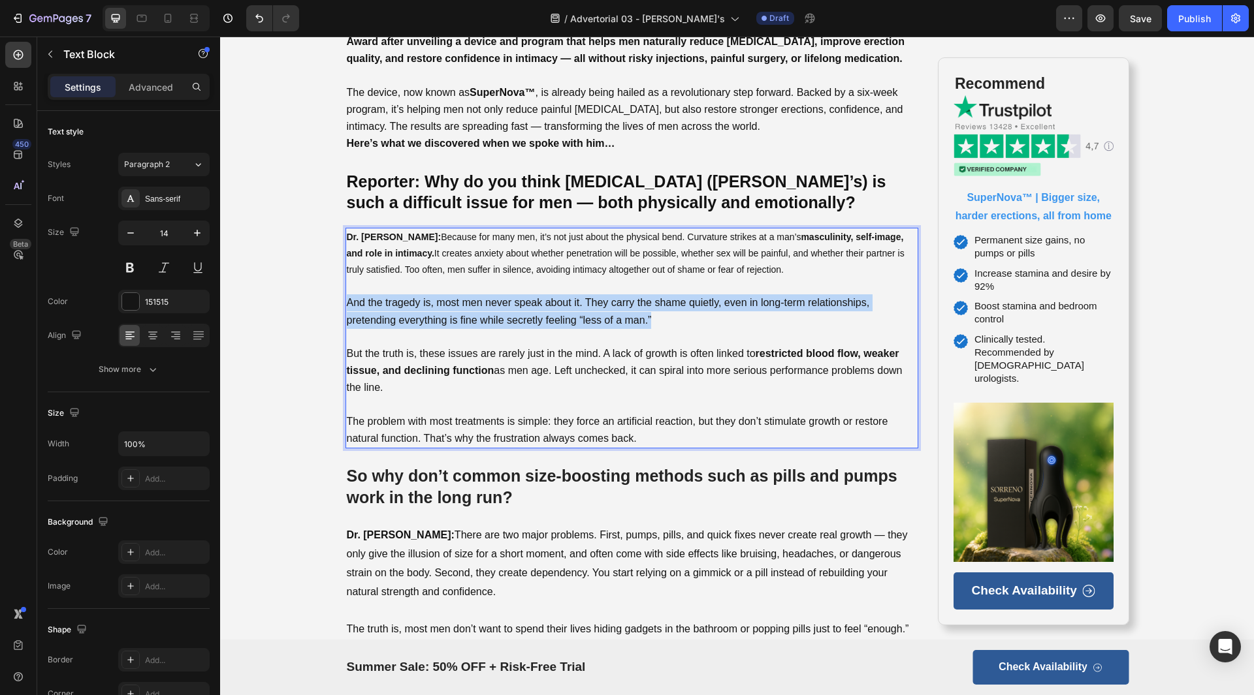
drag, startPoint x: 665, startPoint y: 317, endPoint x: 344, endPoint y: 310, distance: 321.4
click at [347, 310] on p "And the tragedy is, most men never speak about it. They carry the shame quietly…" at bounding box center [632, 312] width 571 height 34
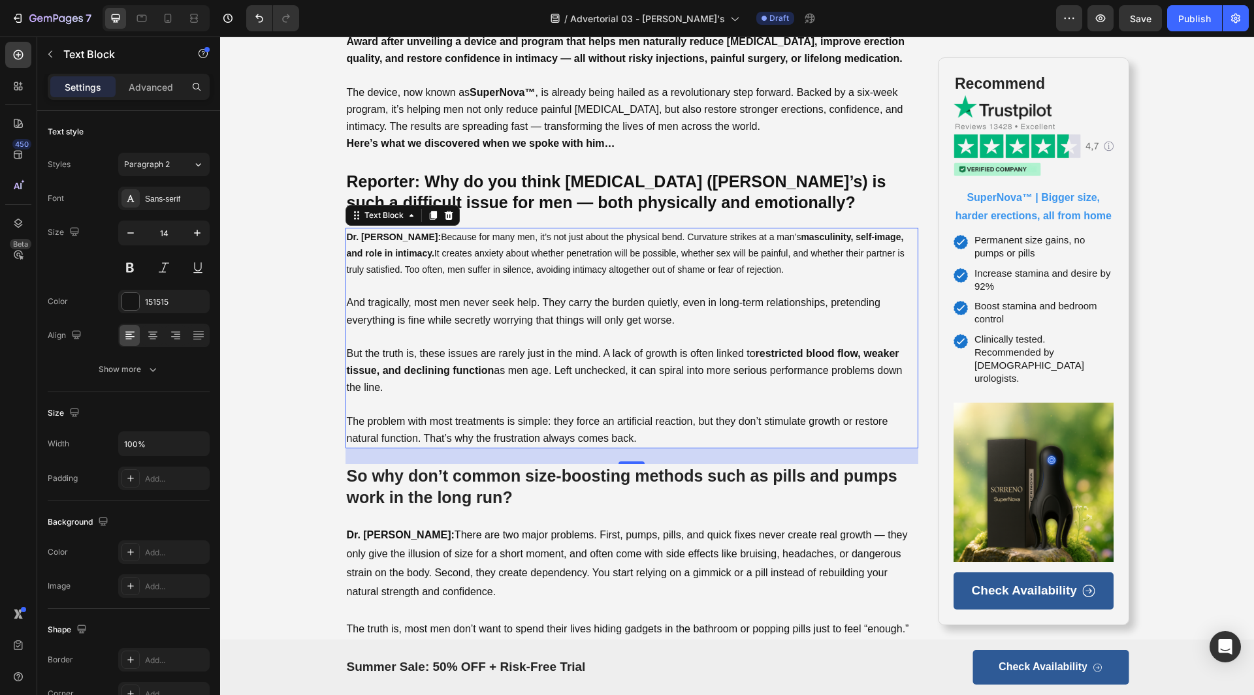
drag, startPoint x: 454, startPoint y: 347, endPoint x: 360, endPoint y: 378, distance: 98.9
click at [454, 347] on p "But the truth is, these issues are rarely just in the mind. A lack of growth is…" at bounding box center [632, 371] width 571 height 52
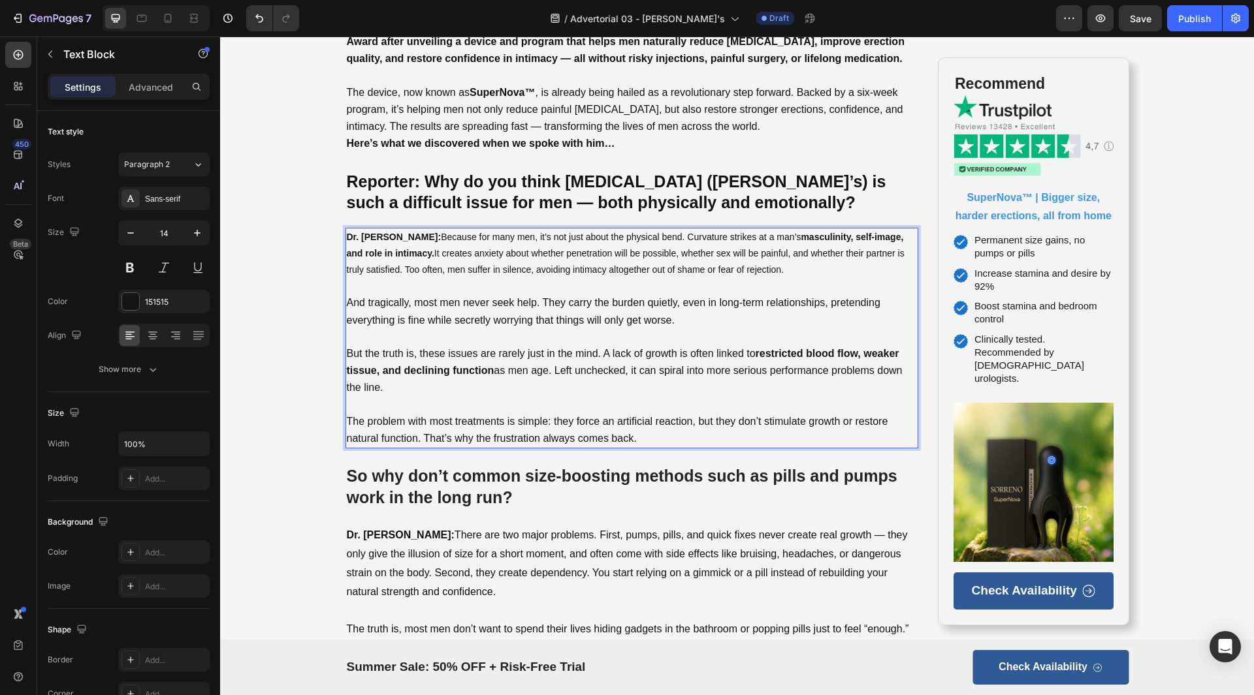
click at [382, 382] on p "But the truth is, these issues are rarely just in the mind. A lack of growth is…" at bounding box center [632, 371] width 571 height 52
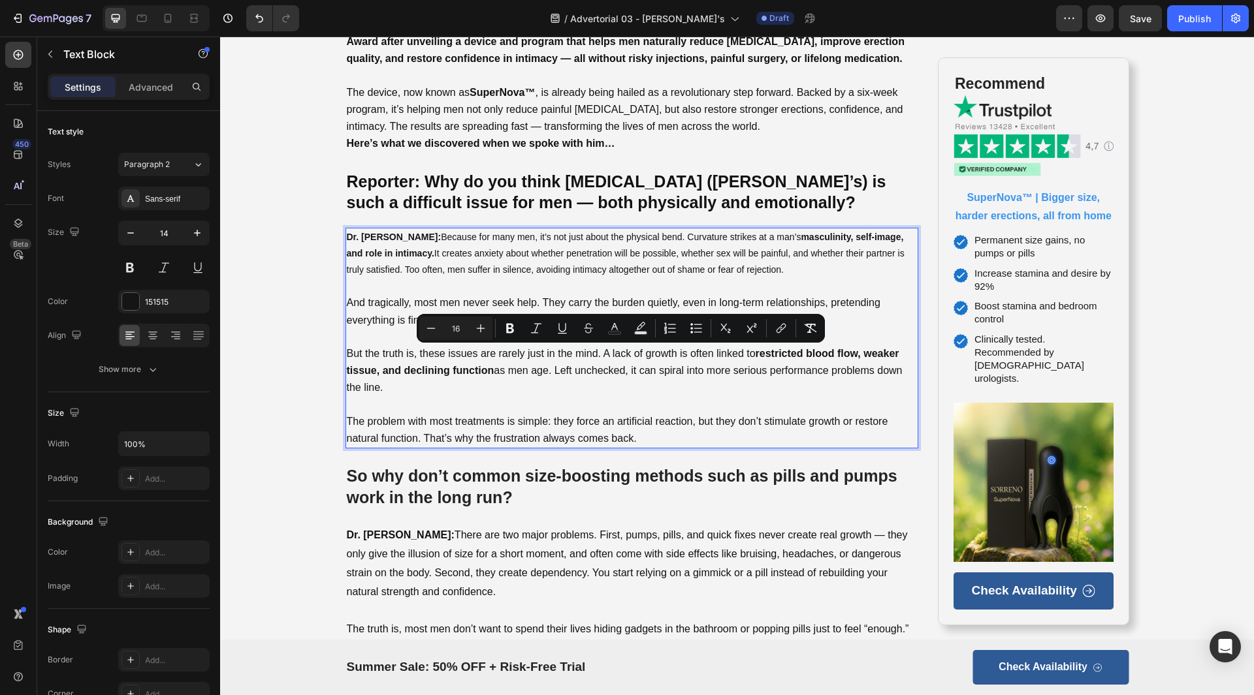
drag, startPoint x: 383, startPoint y: 385, endPoint x: 341, endPoint y: 359, distance: 49.6
click at [345, 359] on div "Dr. [PERSON_NAME]: Because for many men, it’s not just about the physical bend.…" at bounding box center [631, 338] width 573 height 221
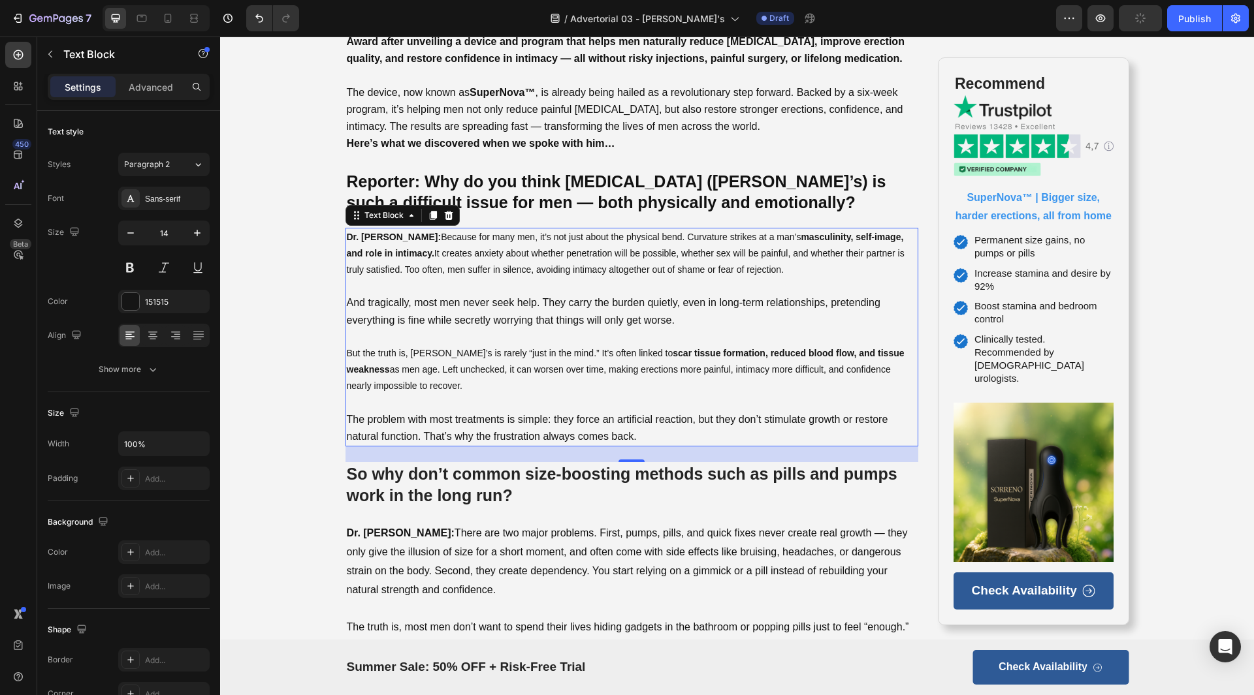
click at [491, 432] on span "The problem with most treatments is simple: they force an artificial reaction, …" at bounding box center [617, 428] width 541 height 28
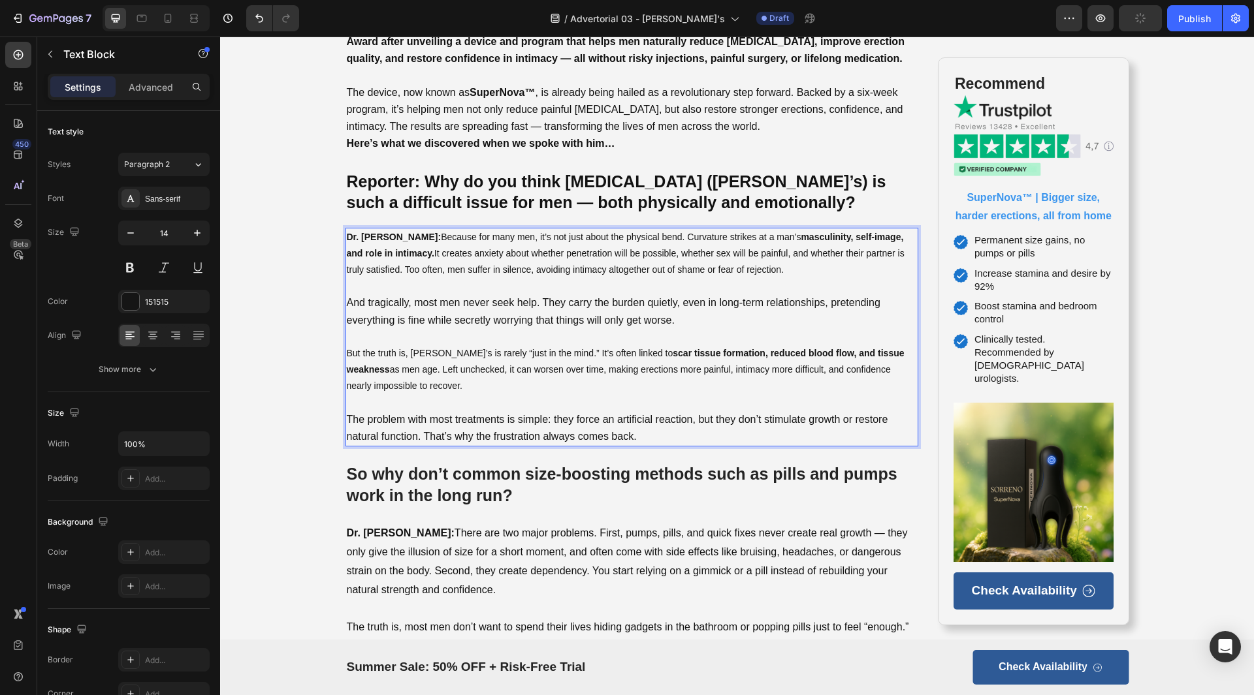
click at [485, 425] on p "The problem with most treatments is simple: they force an artificial reaction, …" at bounding box center [632, 428] width 571 height 34
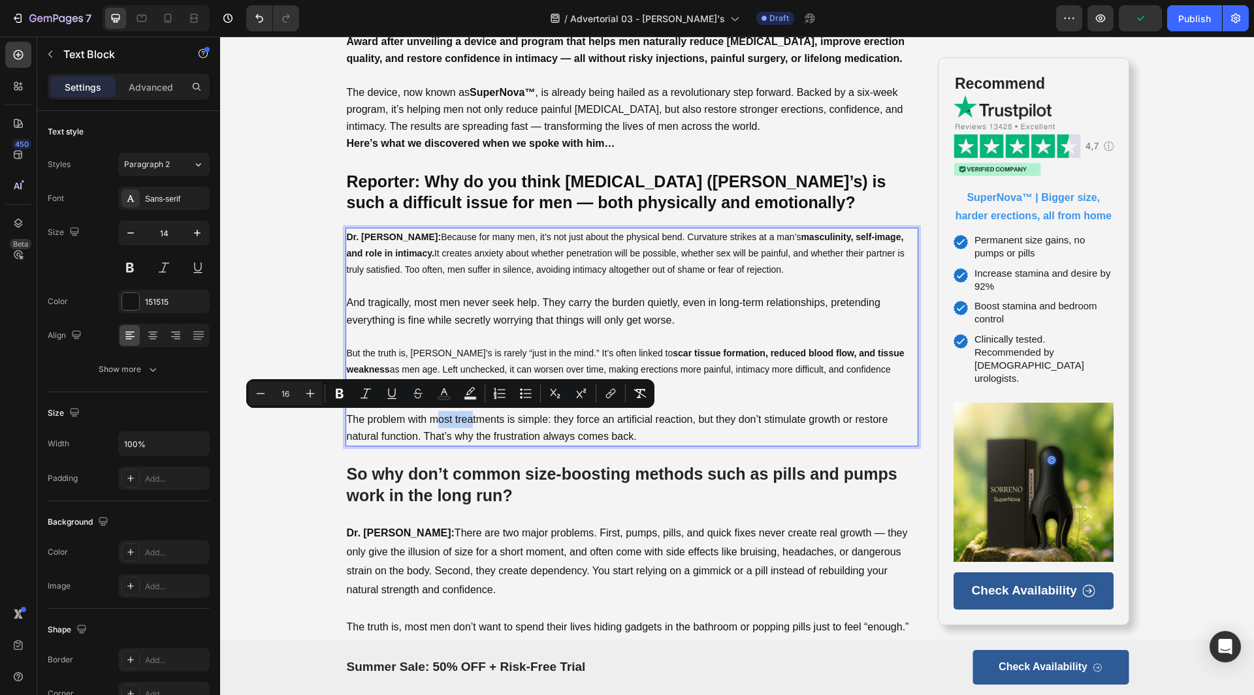
drag, startPoint x: 469, startPoint y: 417, endPoint x: 429, endPoint y: 417, distance: 39.8
click at [429, 417] on span "The problem with most treatments is simple: they force an artificial reaction, …" at bounding box center [617, 428] width 541 height 28
click at [663, 432] on p "The problem with most treatments is simple: they force an artificial reaction, …" at bounding box center [632, 428] width 571 height 34
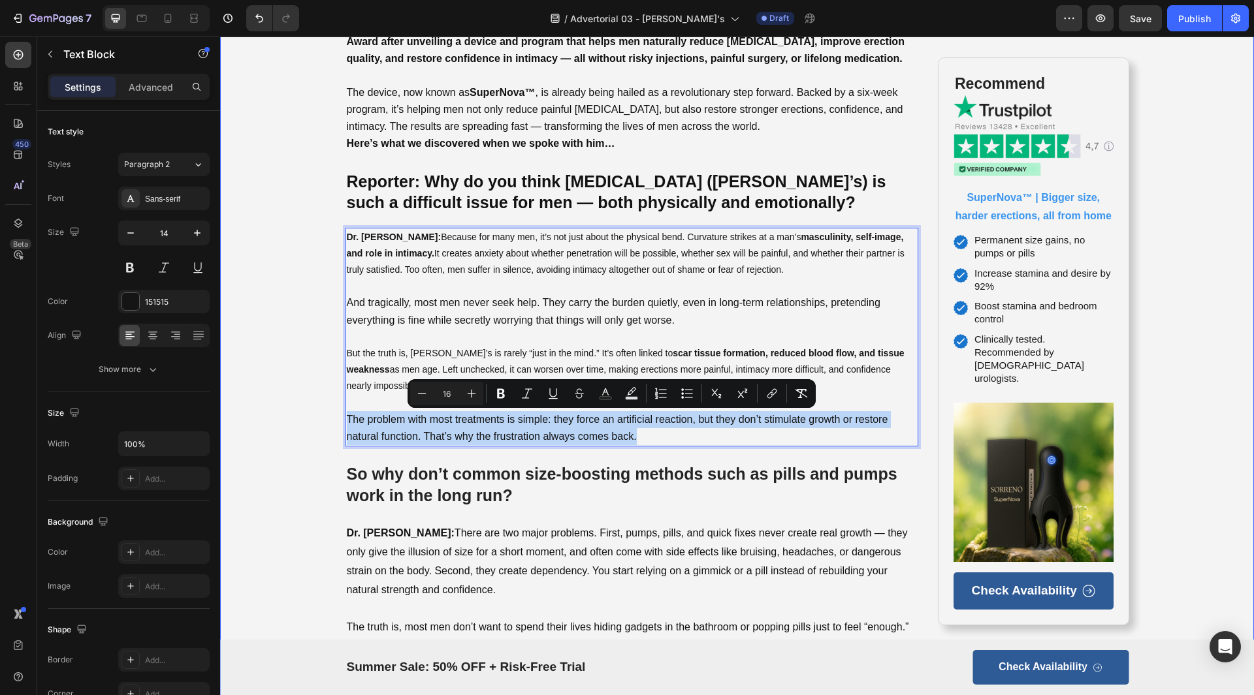
drag, startPoint x: 422, startPoint y: 422, endPoint x: 309, endPoint y: 417, distance: 113.1
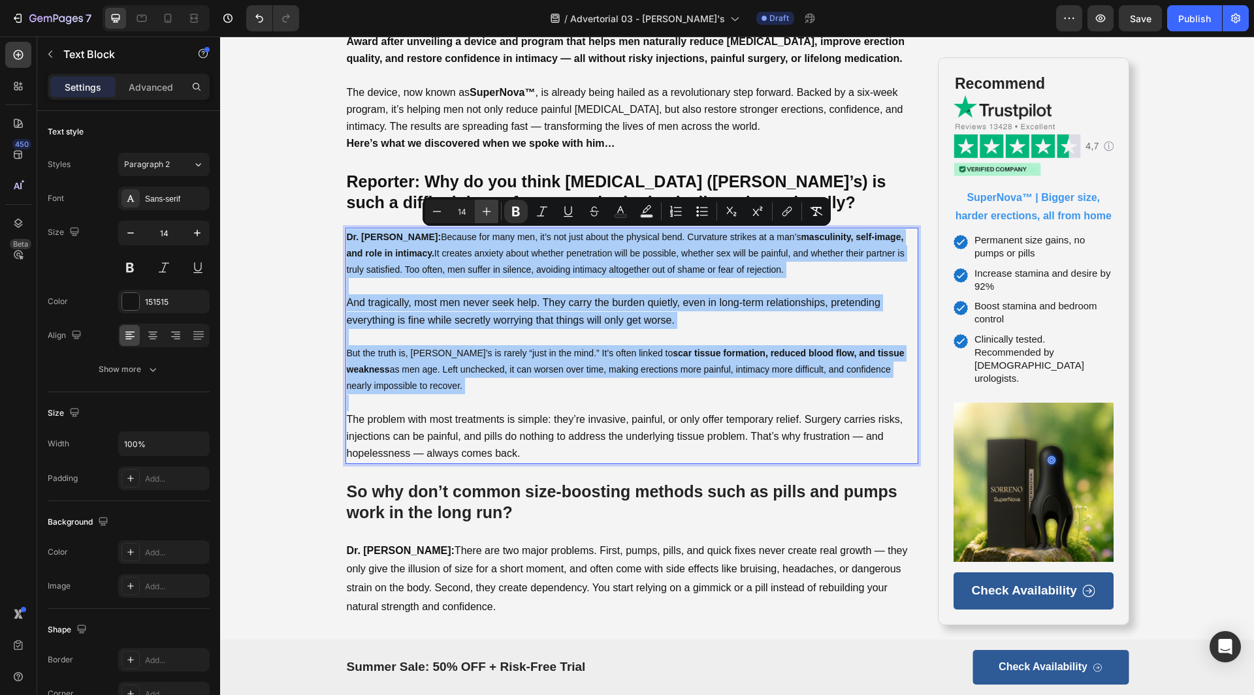
click at [479, 212] on button "Plus" at bounding box center [487, 212] width 24 height 24
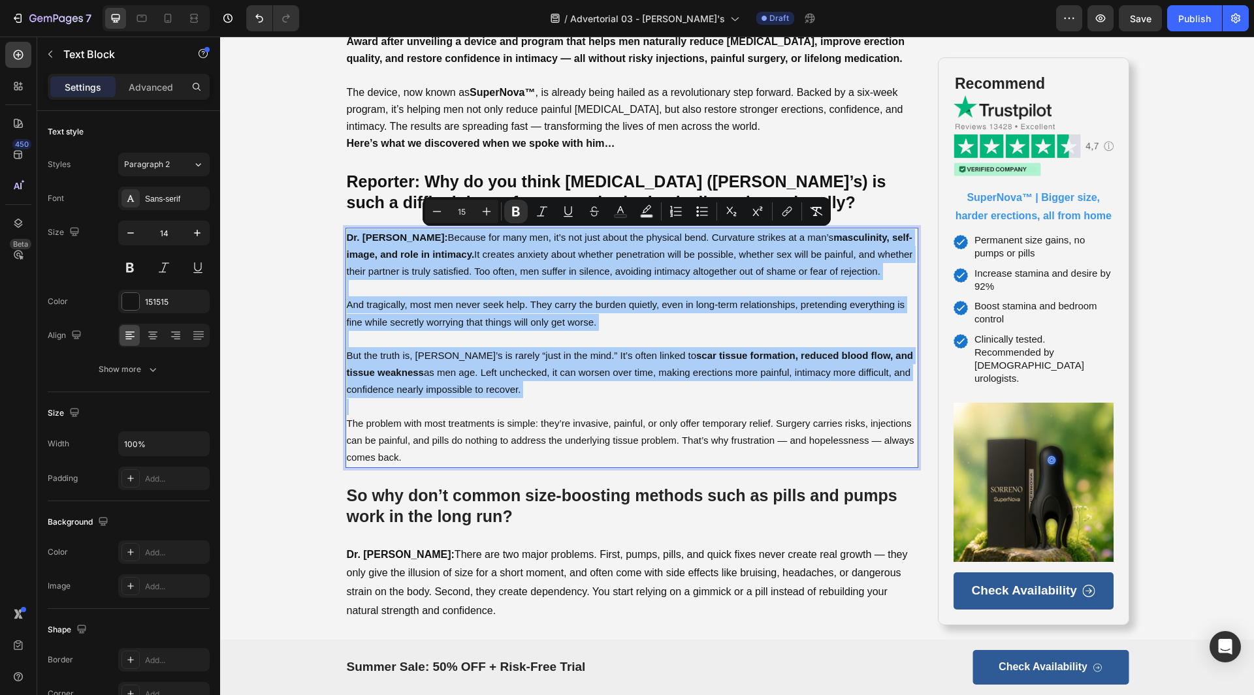
click at [469, 206] on input "15" at bounding box center [462, 212] width 26 height 16
type input "16"
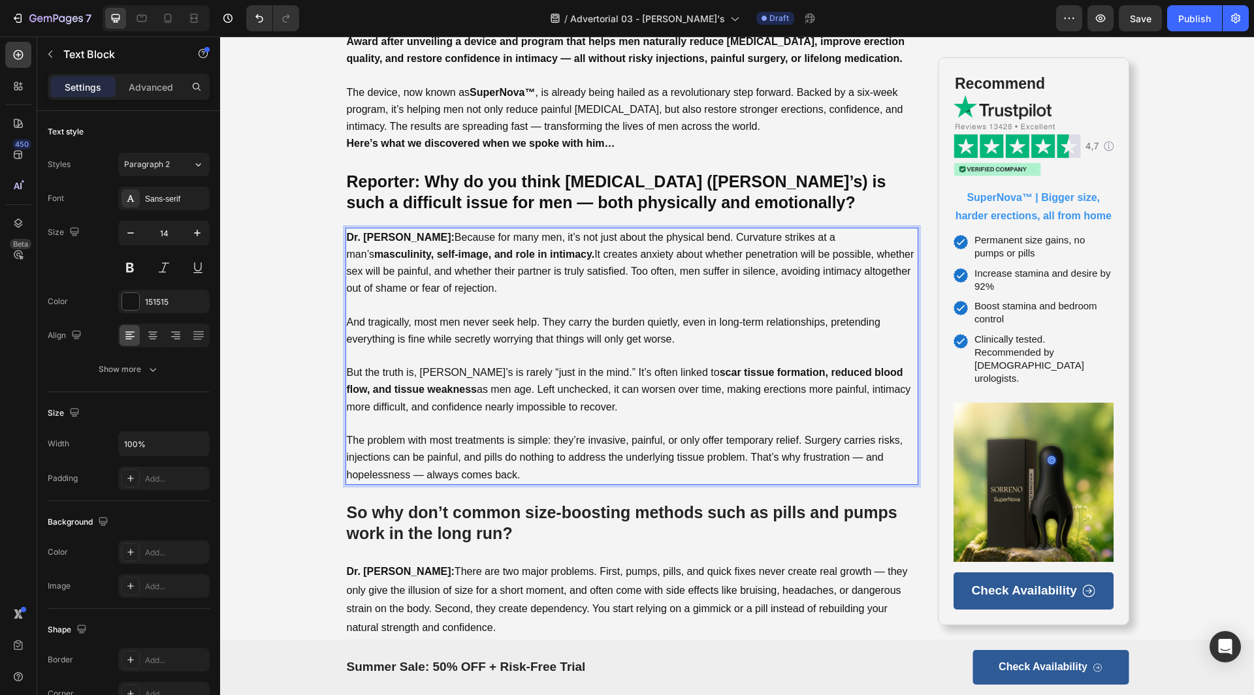
click at [573, 386] on span "But the truth is, [PERSON_NAME]’s is rarely “just in the mind.” It’s often link…" at bounding box center [629, 389] width 564 height 45
click at [612, 545] on div "So why don’t common size-boosting methods such as pills and pumps work in the l…" at bounding box center [631, 523] width 573 height 45
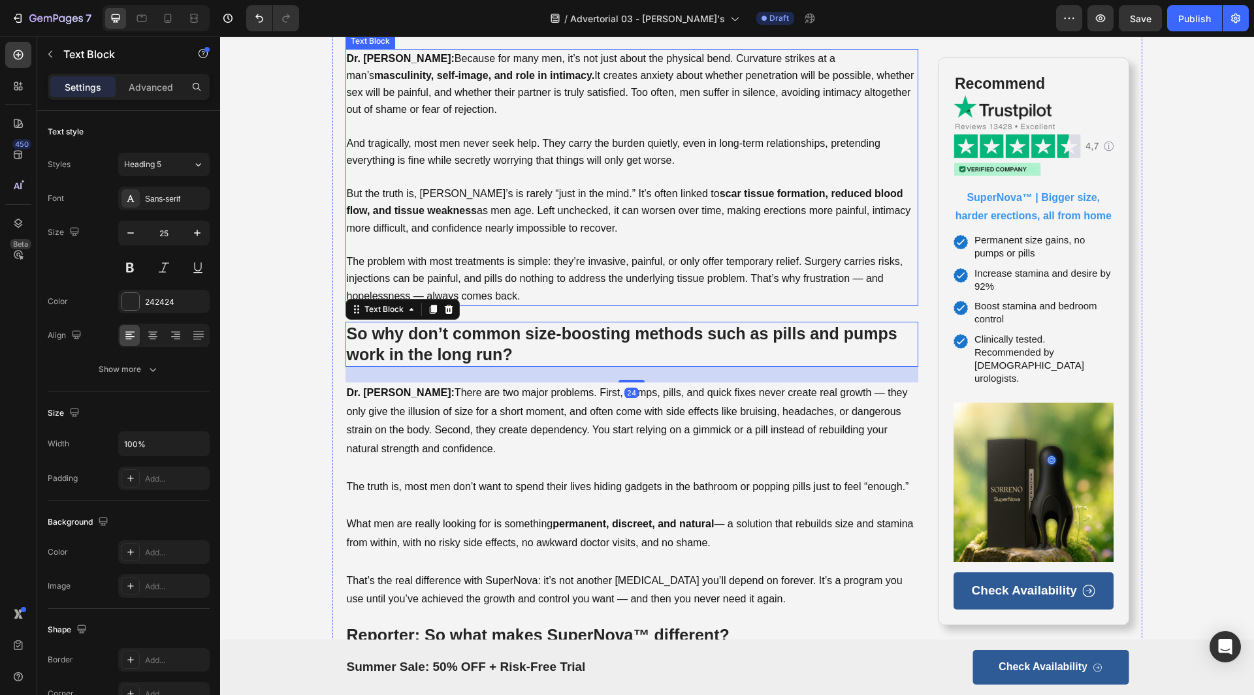
scroll to position [980, 0]
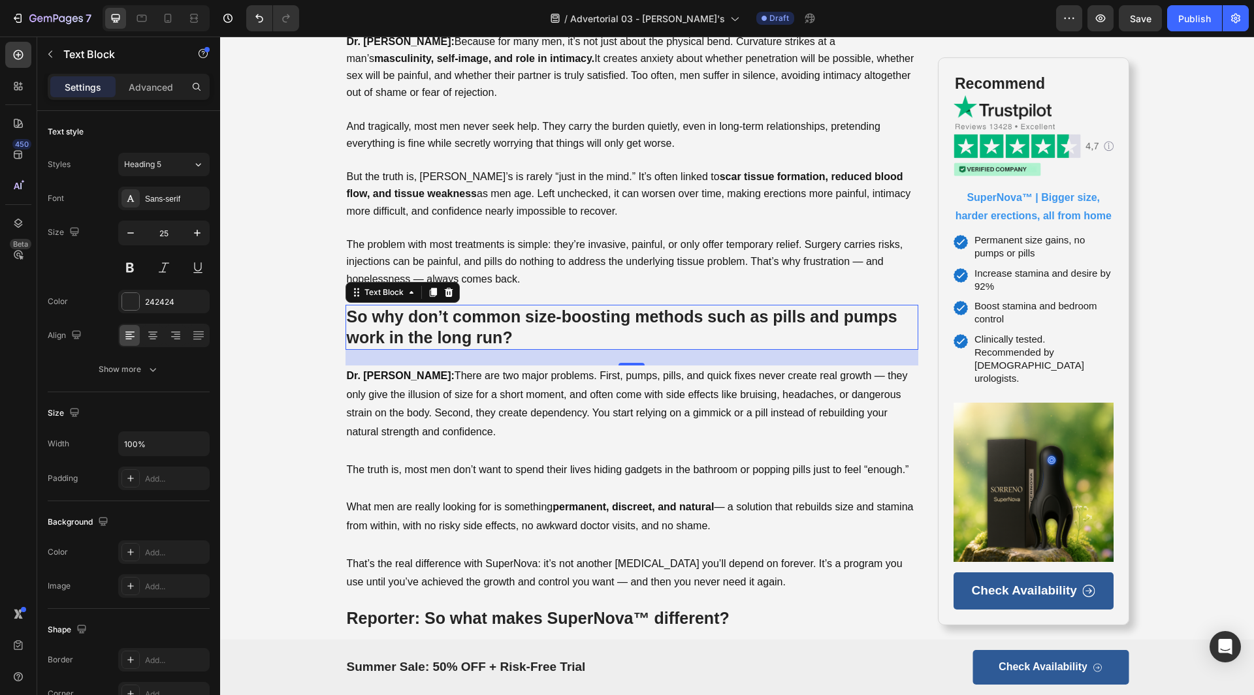
click at [572, 321] on strong "So why don’t common size-boosting methods such as pills and pumps work in the l…" at bounding box center [622, 328] width 550 height 40
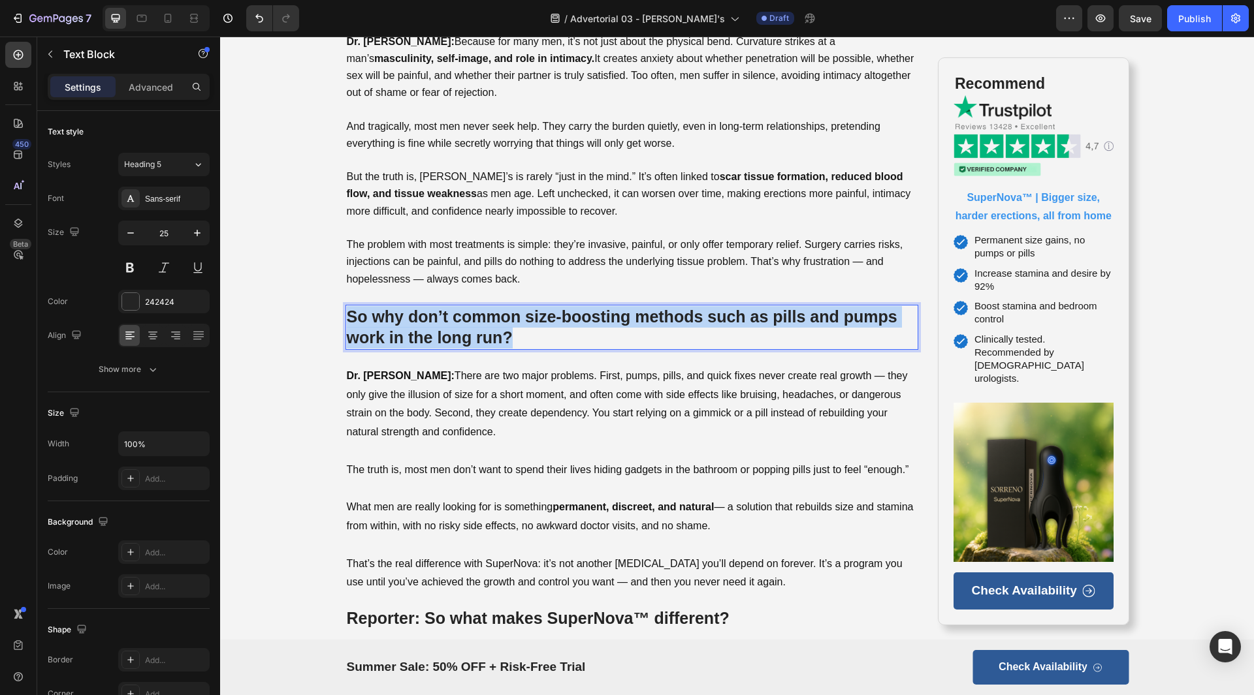
click at [572, 321] on strong "So why don’t common size-boosting methods such as pills and pumps work in the l…" at bounding box center [622, 328] width 550 height 40
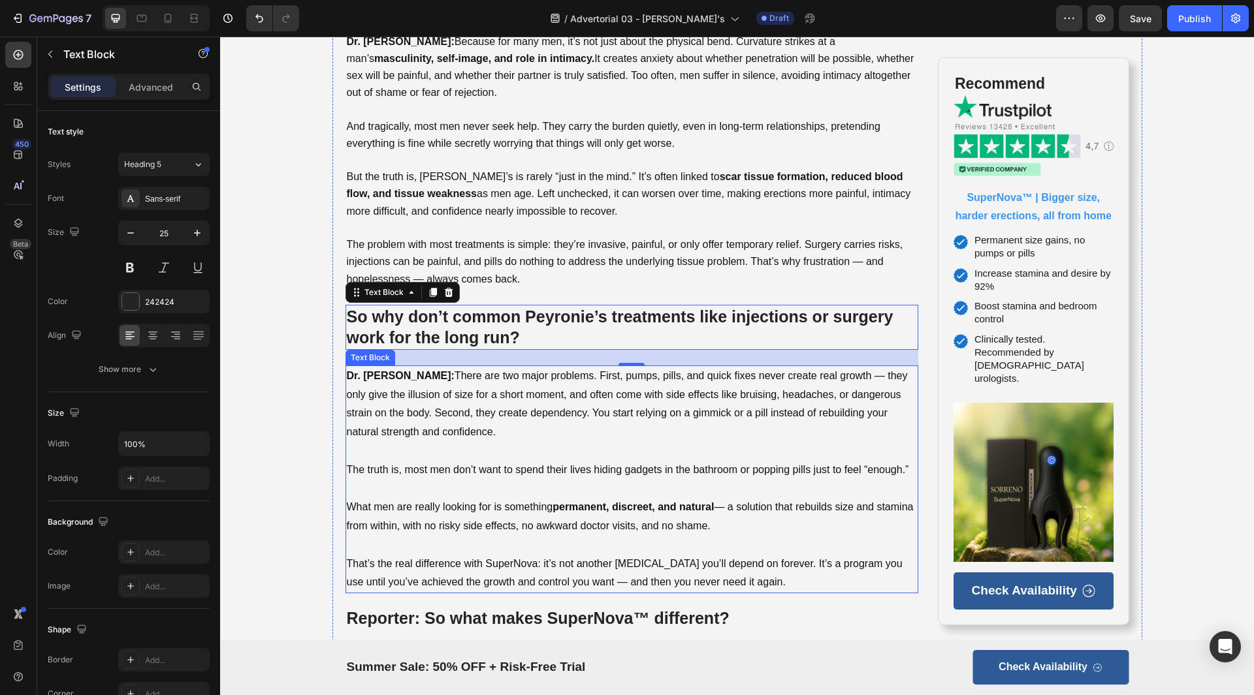
click at [530, 424] on p "Dr. [PERSON_NAME]: There are two major problems. First, pumps, pills, and quick…" at bounding box center [632, 404] width 571 height 75
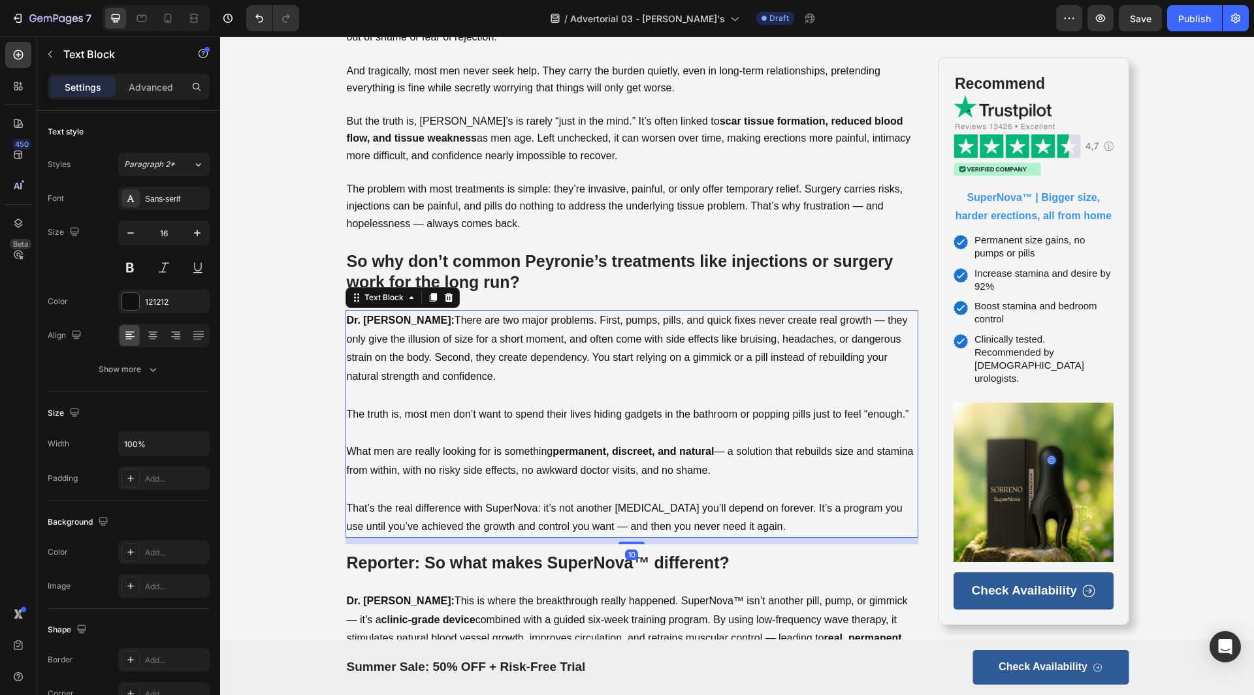
scroll to position [1110, 0]
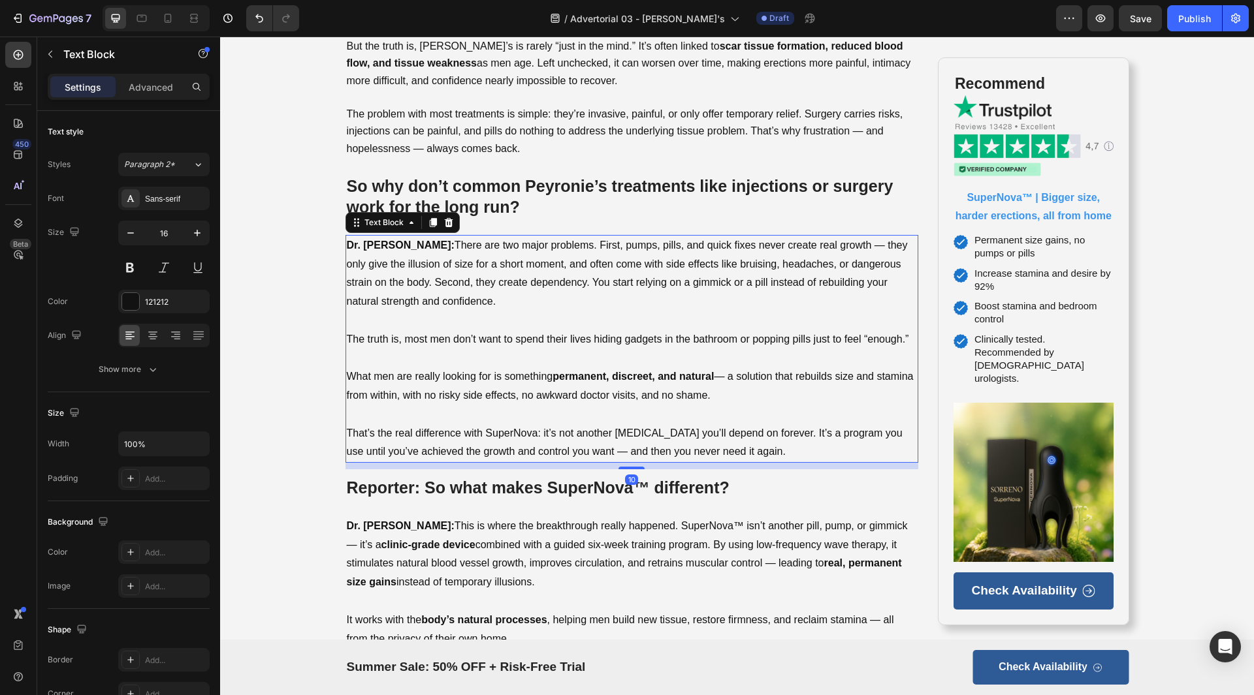
click at [531, 426] on p "That’s the real difference with SuperNova: it’s not another [MEDICAL_DATA] you’…" at bounding box center [632, 443] width 571 height 38
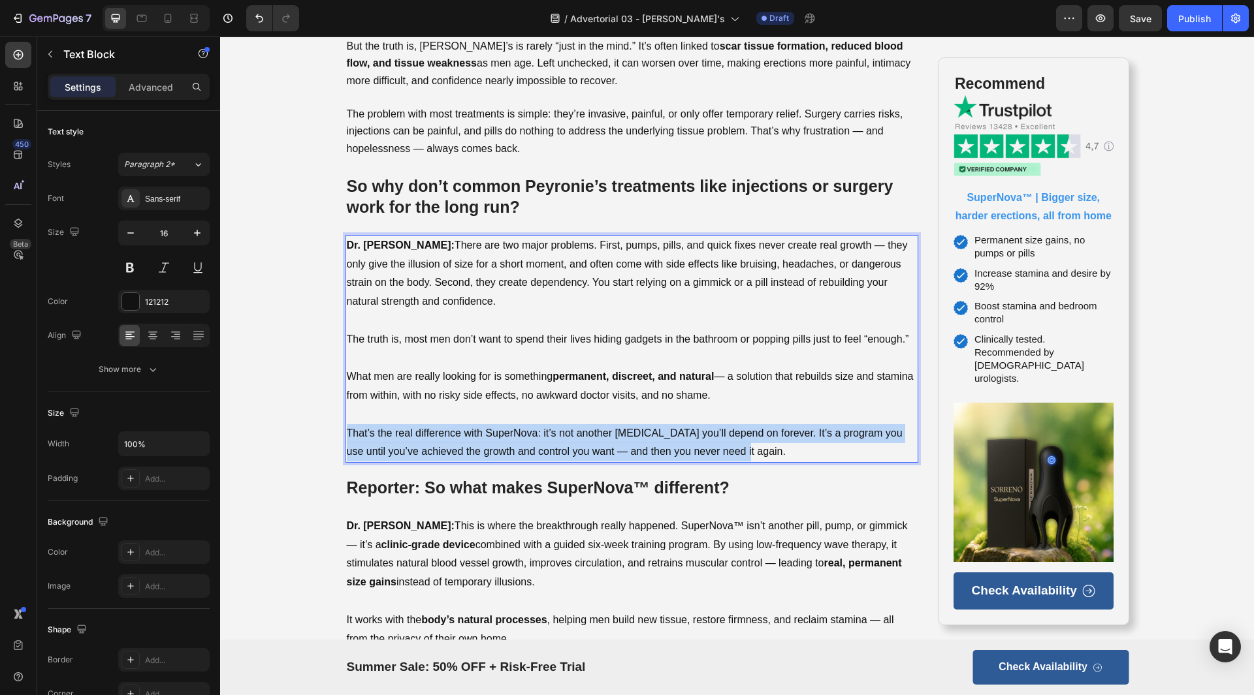
click at [531, 426] on p "That’s the real difference with SuperNova: it’s not another [MEDICAL_DATA] you’…" at bounding box center [632, 443] width 571 height 38
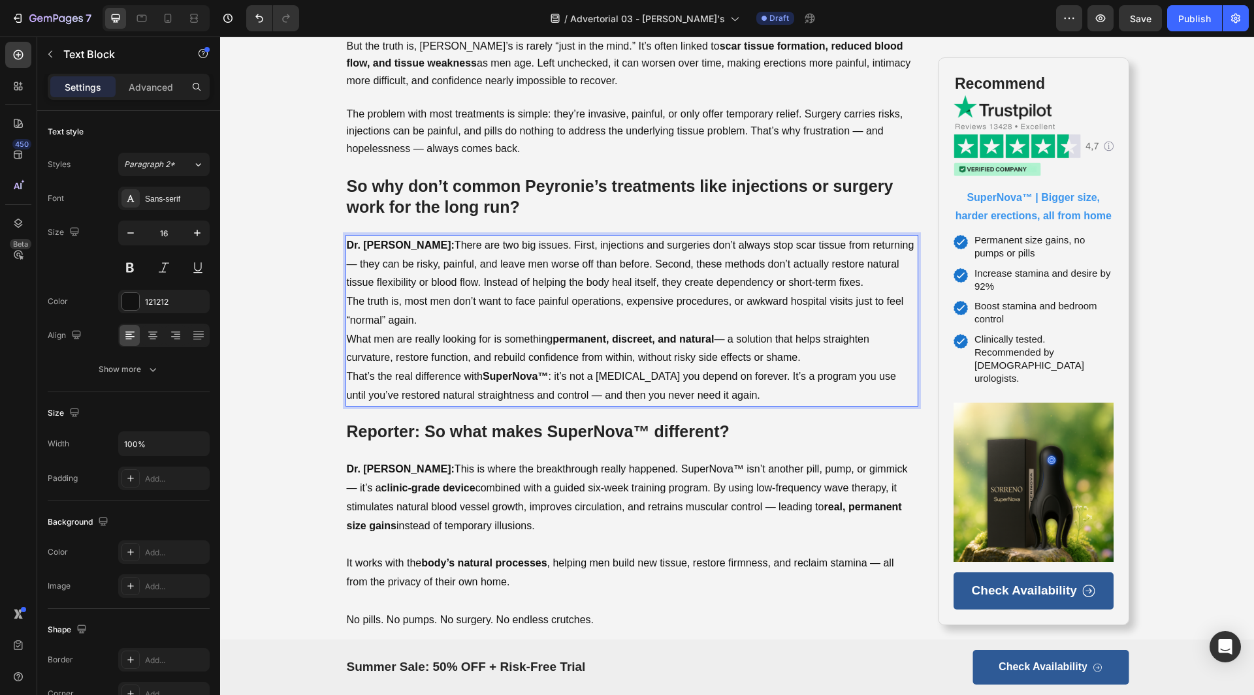
click at [842, 289] on p "Dr. [PERSON_NAME]: There are two big issues. First, injections and surgeries do…" at bounding box center [632, 264] width 571 height 56
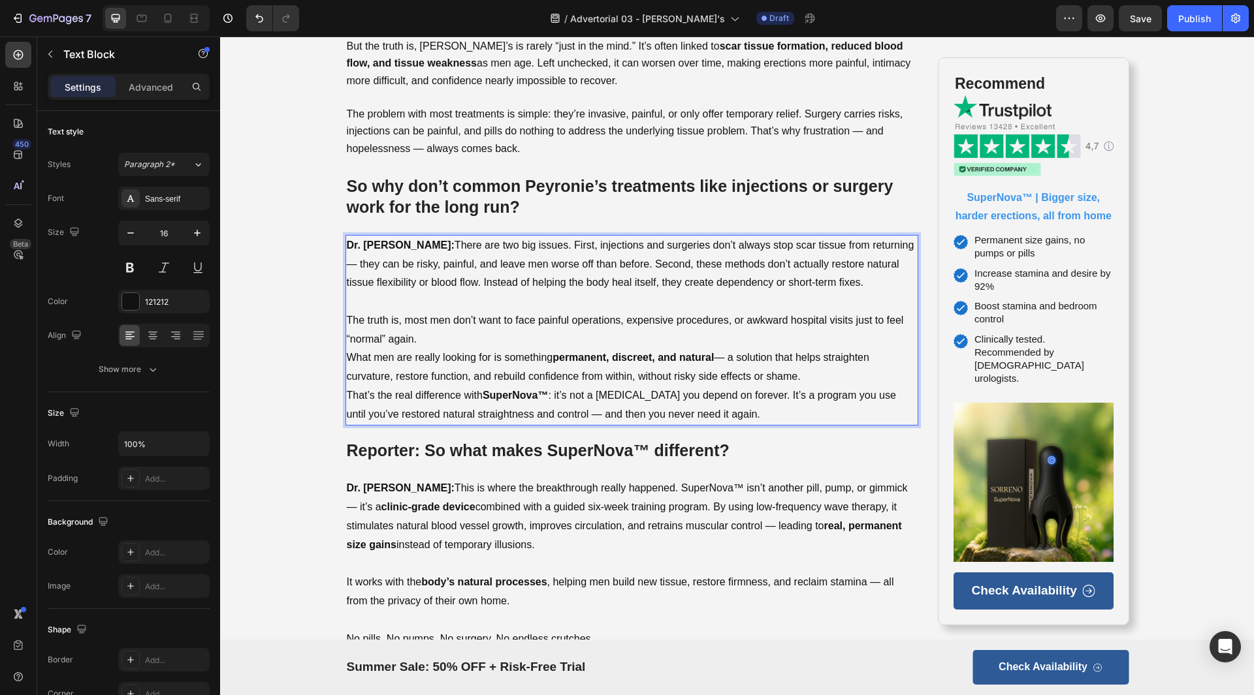
click at [421, 335] on p "The truth is, most men don’t want to face painful operations, expensive procedu…" at bounding box center [632, 330] width 571 height 38
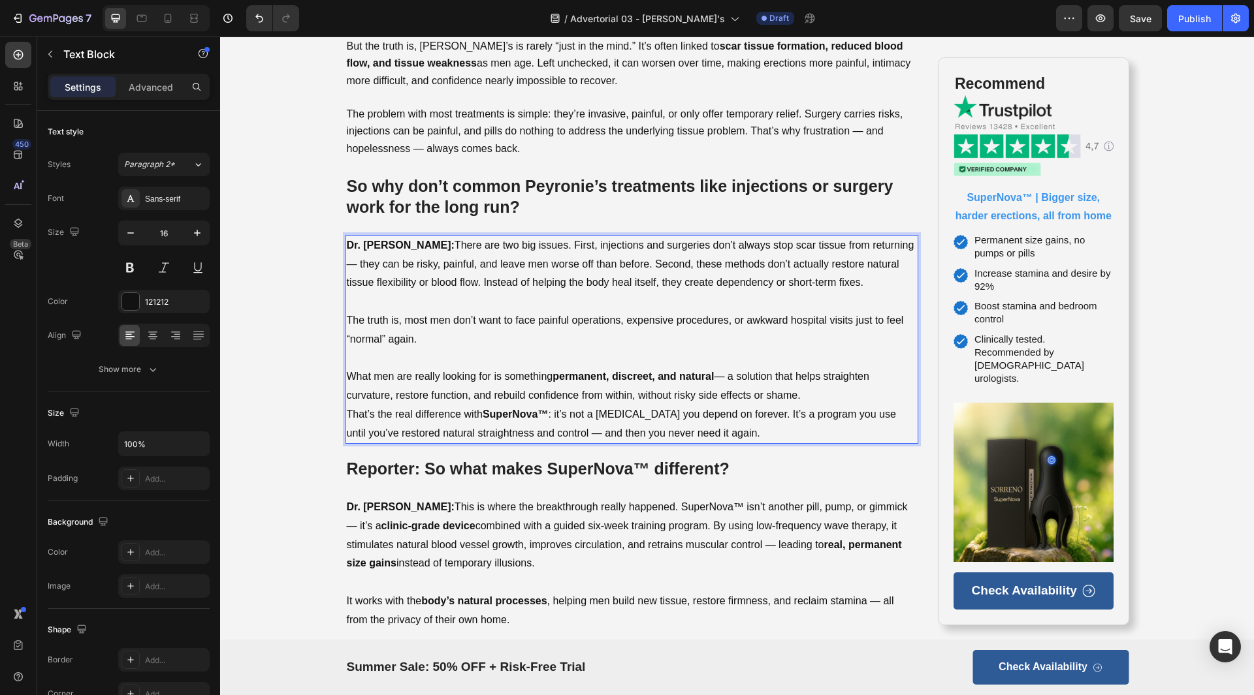
click at [831, 394] on p "What men are really looking for is something permanent, discreet, and natural —…" at bounding box center [632, 387] width 571 height 38
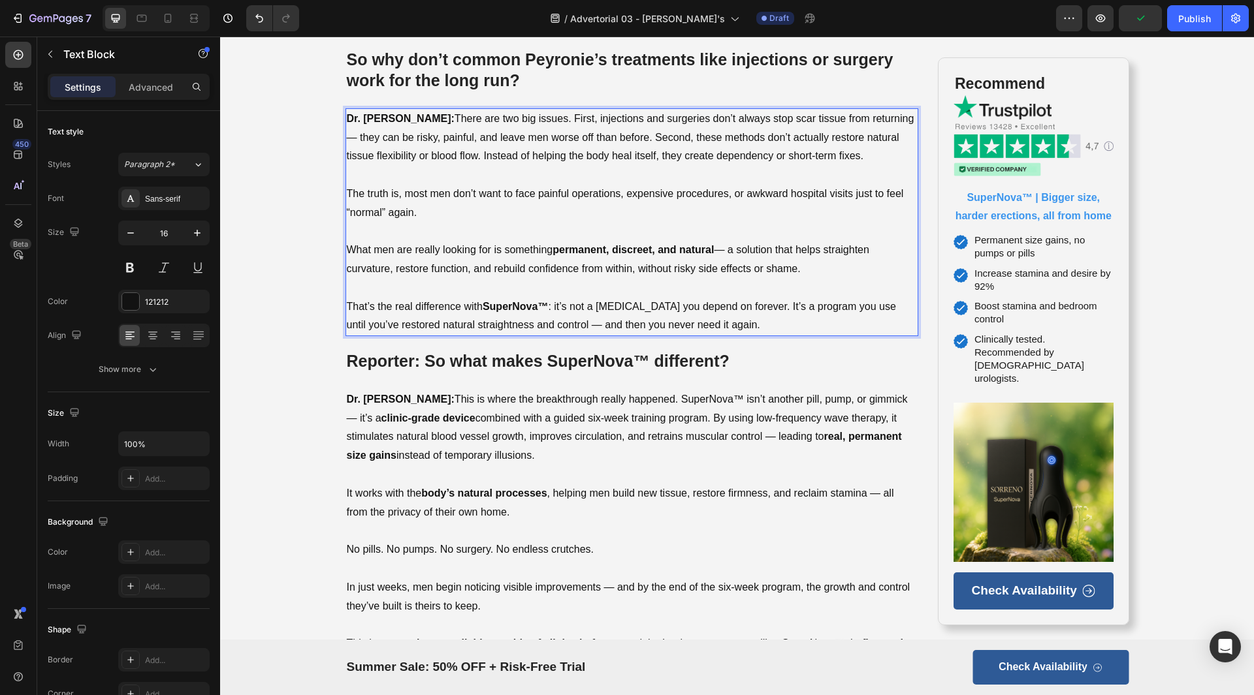
scroll to position [1241, 0]
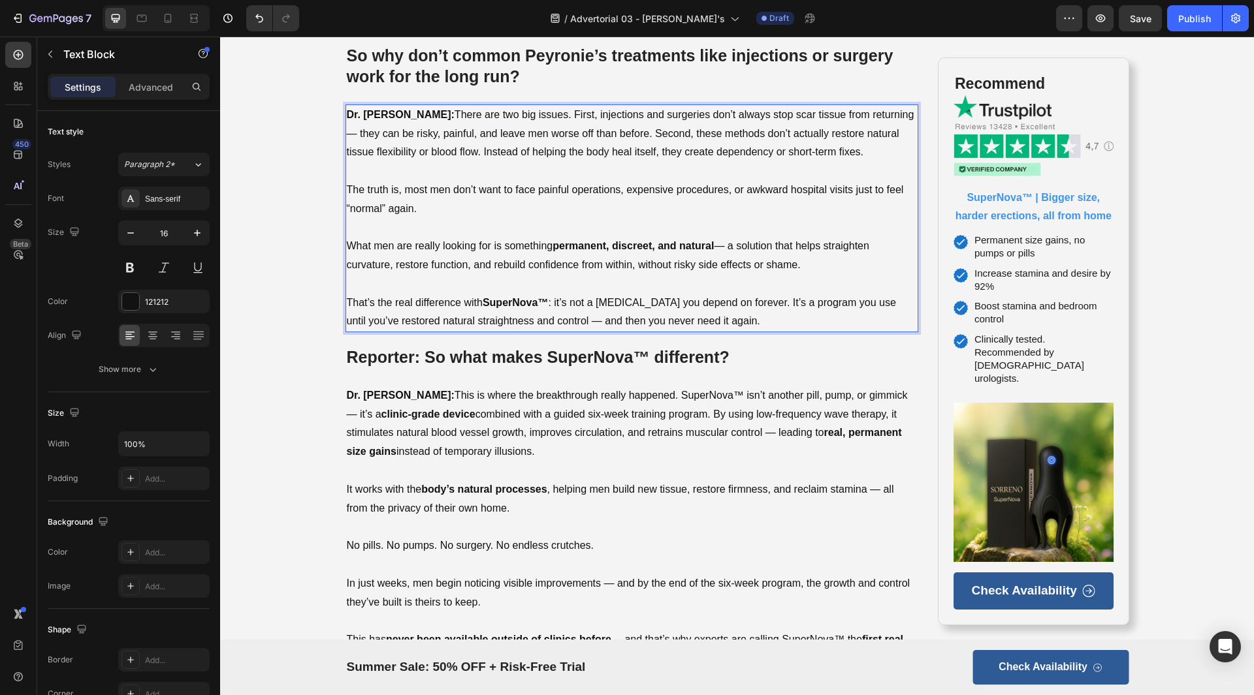
click at [643, 312] on p "That’s the real difference with SuperNova™ : it’s not a [MEDICAL_DATA] you depe…" at bounding box center [632, 313] width 571 height 38
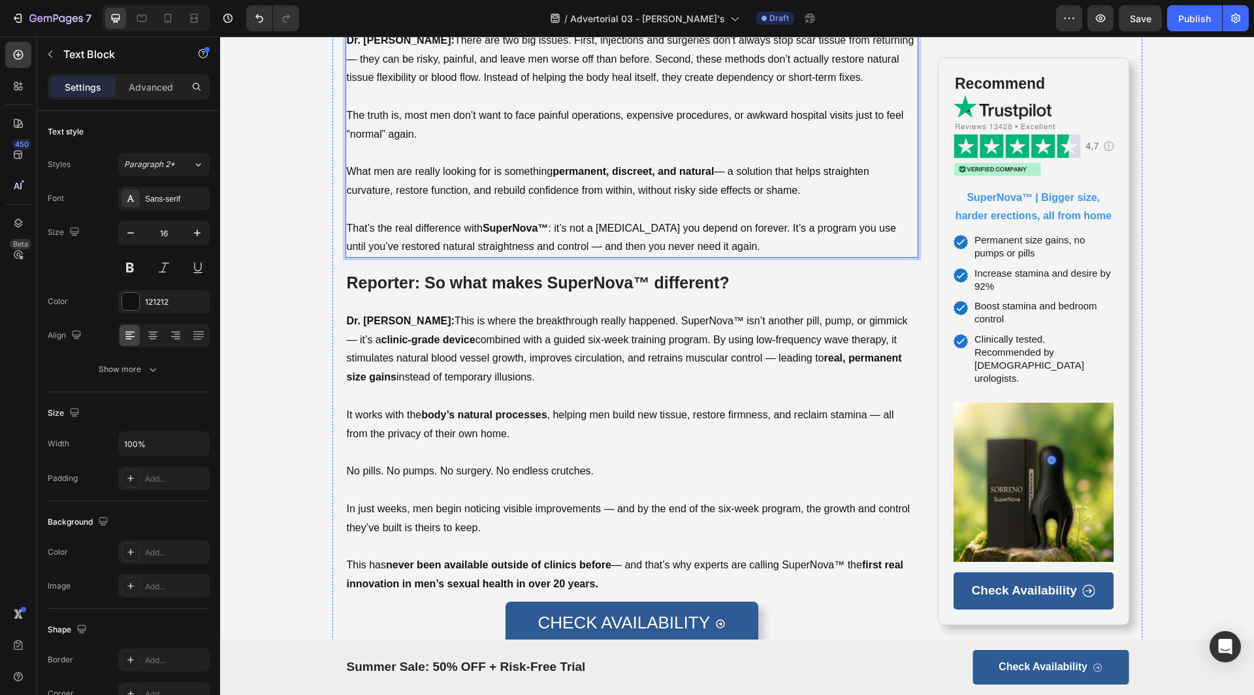
scroll to position [1371, 0]
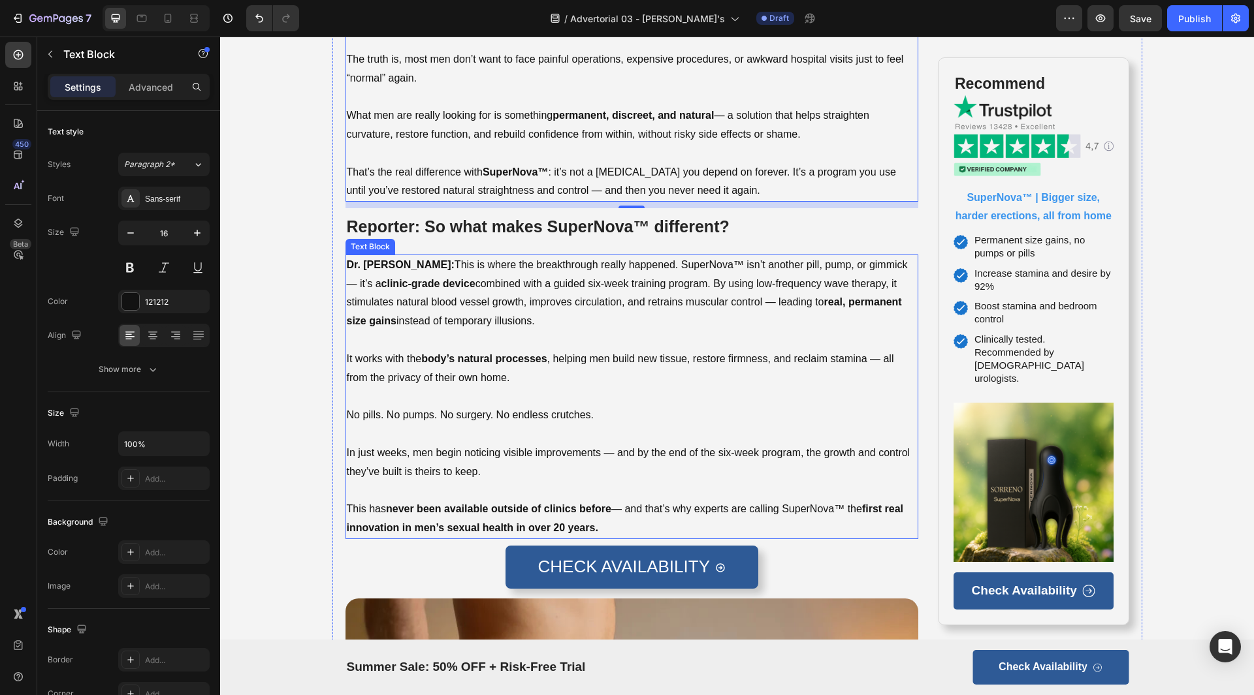
click at [557, 398] on p at bounding box center [632, 396] width 571 height 19
click at [557, 398] on p "Rich Text Editor. Editing area: main" at bounding box center [632, 396] width 571 height 19
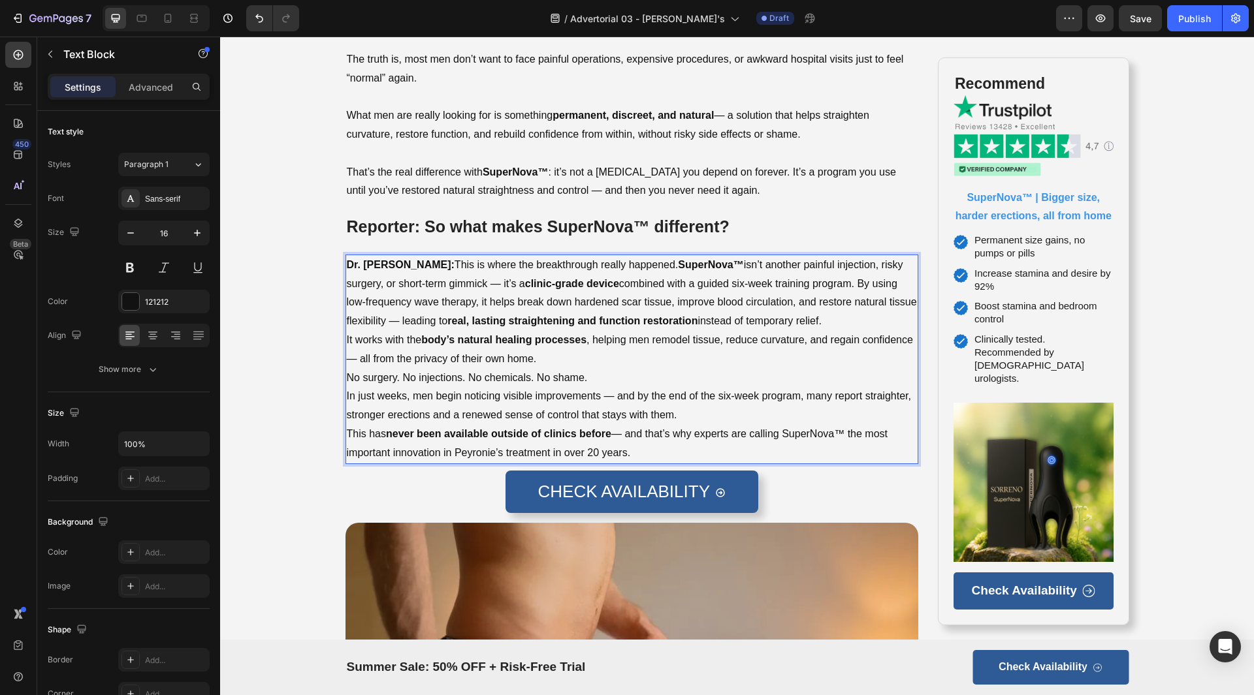
click at [838, 323] on p "Dr. [PERSON_NAME]: This is where the breakthrough really happened. SuperNova™ i…" at bounding box center [632, 293] width 571 height 75
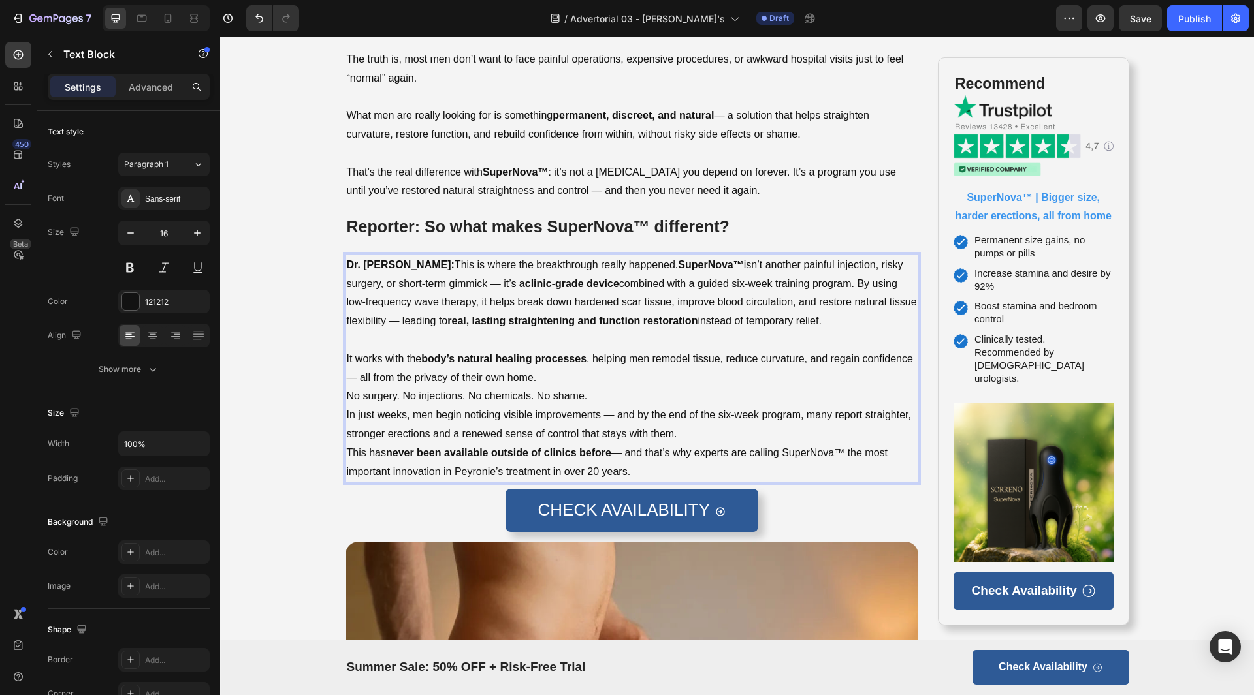
click at [584, 381] on p "It works with the body’s natural healing processes , helping men remodel tissue…" at bounding box center [632, 369] width 571 height 38
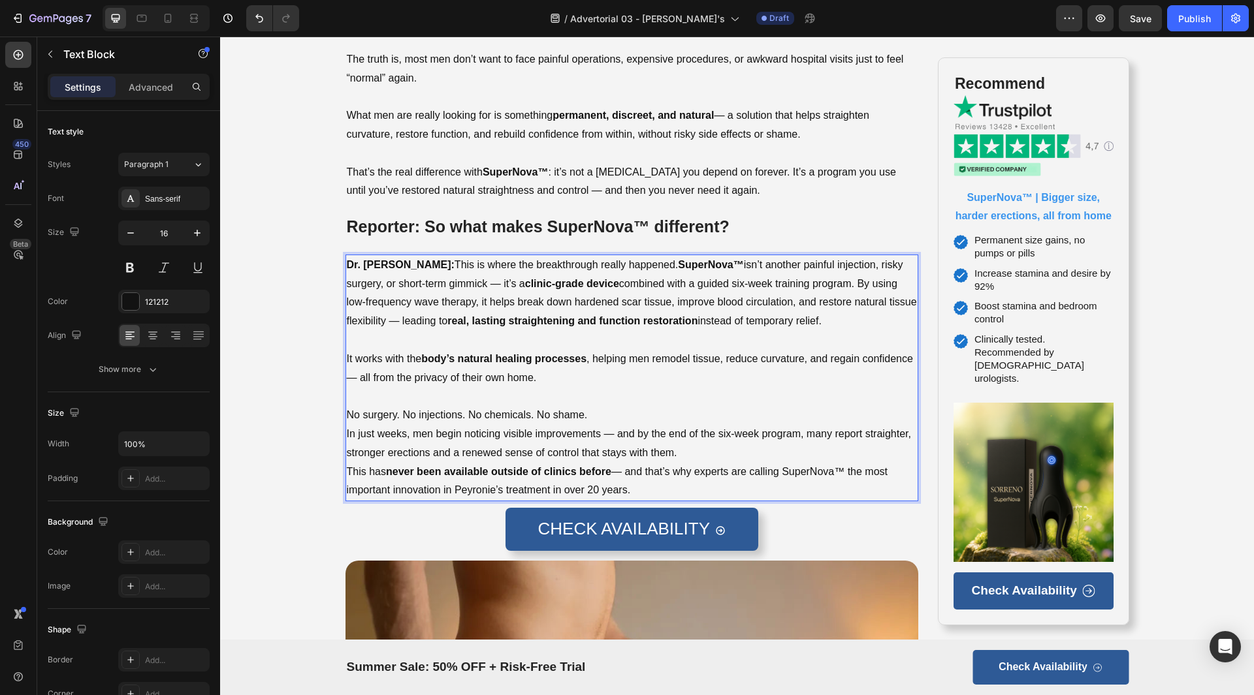
click at [605, 413] on p "No surgery. No injections. No chemicals. No shame." at bounding box center [632, 415] width 571 height 19
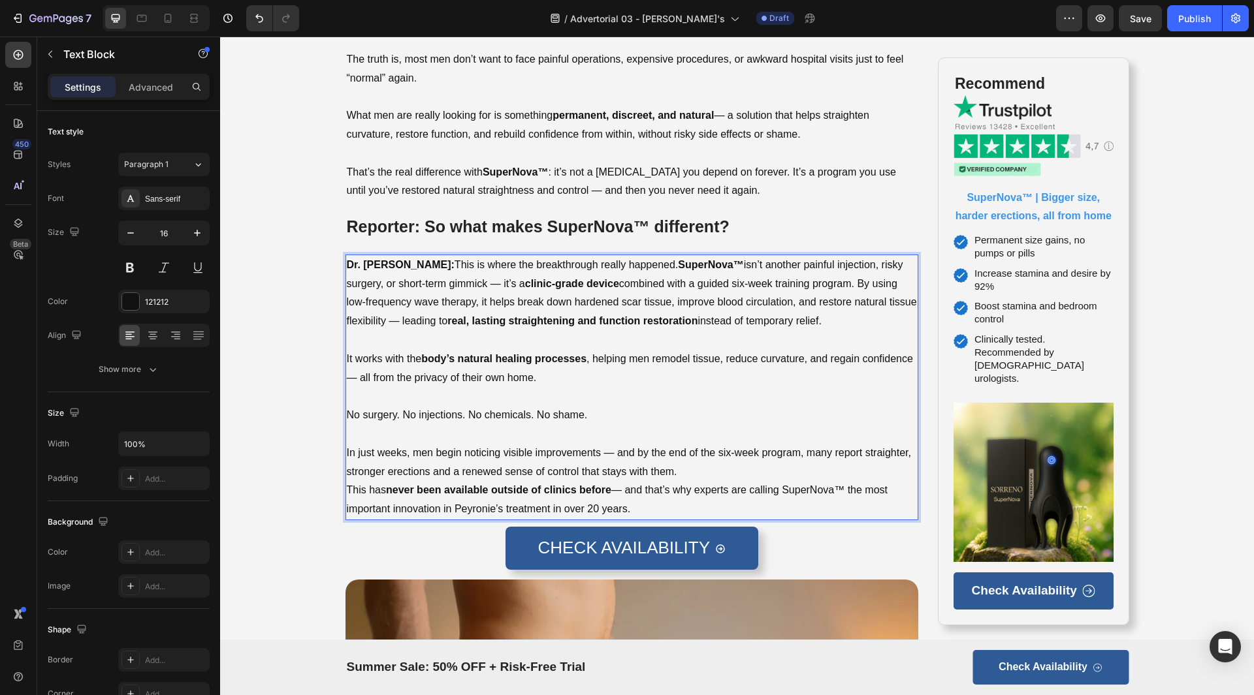
click at [684, 472] on p "In just weeks, men begin noticing visible improvements — and by the end of the …" at bounding box center [632, 463] width 571 height 38
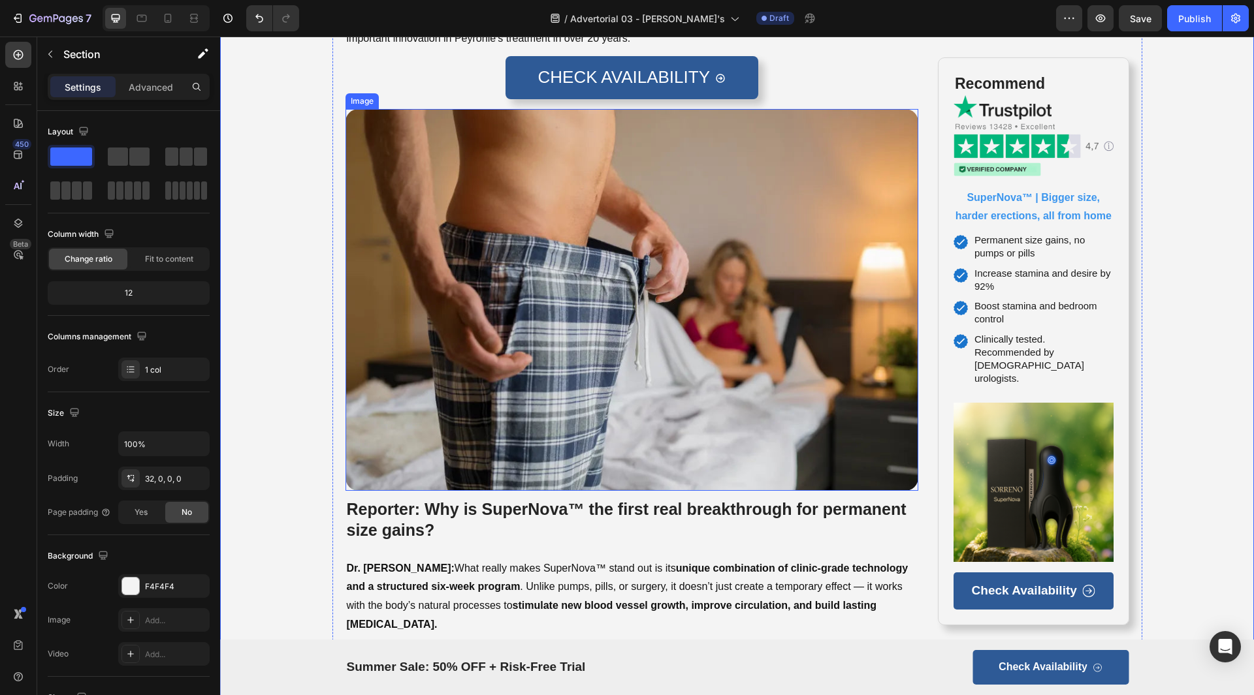
scroll to position [2024, 0]
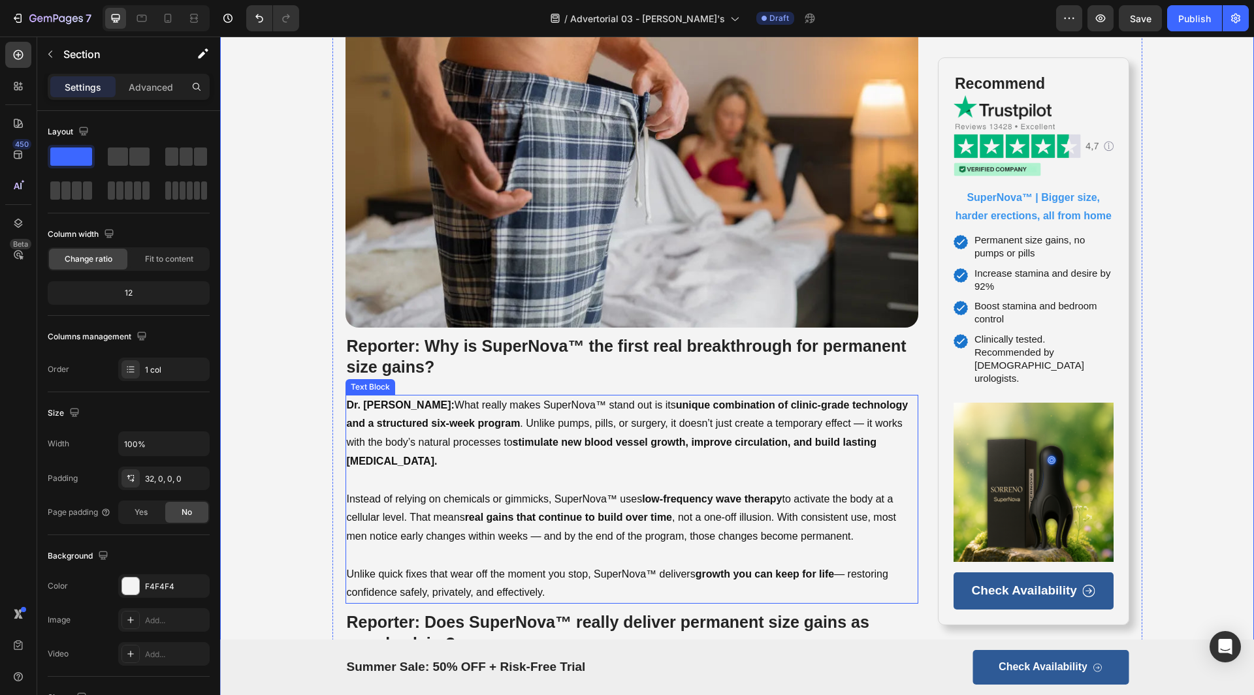
click at [624, 404] on p "Dr. [PERSON_NAME]: What really makes SuperNova™ stand out is its unique combina…" at bounding box center [632, 433] width 571 height 75
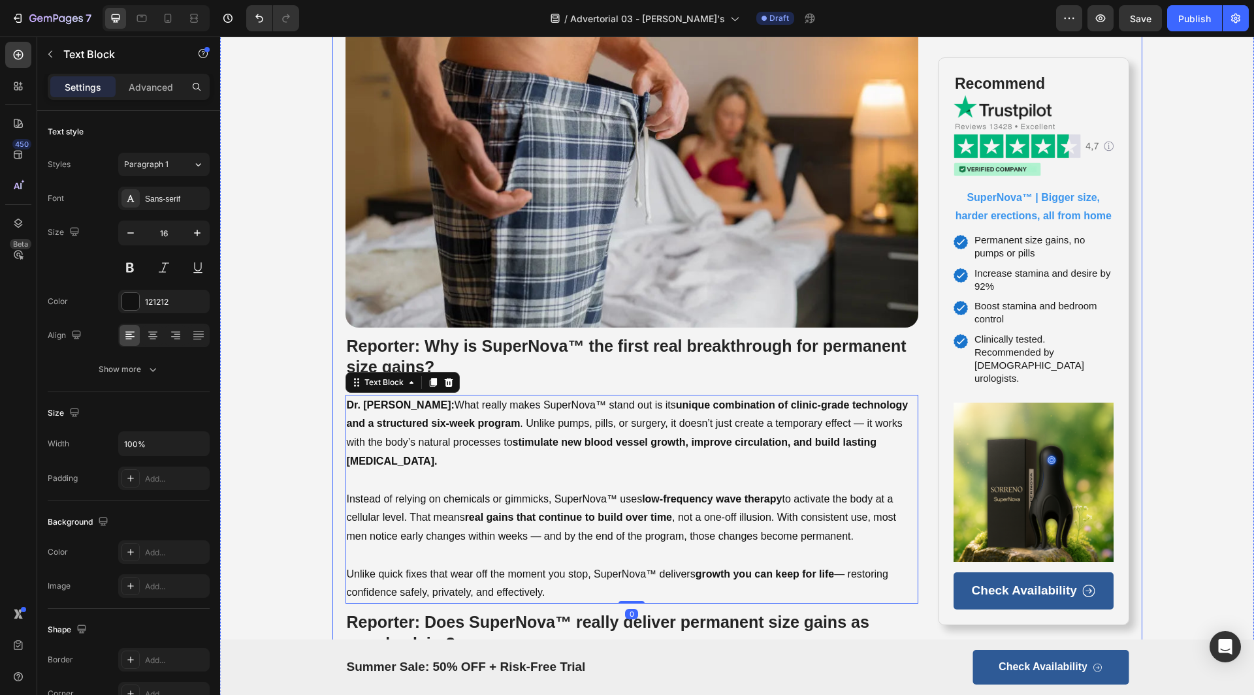
click at [652, 374] on p "Reporter: Why is SuperNova™ the first real breakthrough for permanent size gain…" at bounding box center [632, 357] width 571 height 42
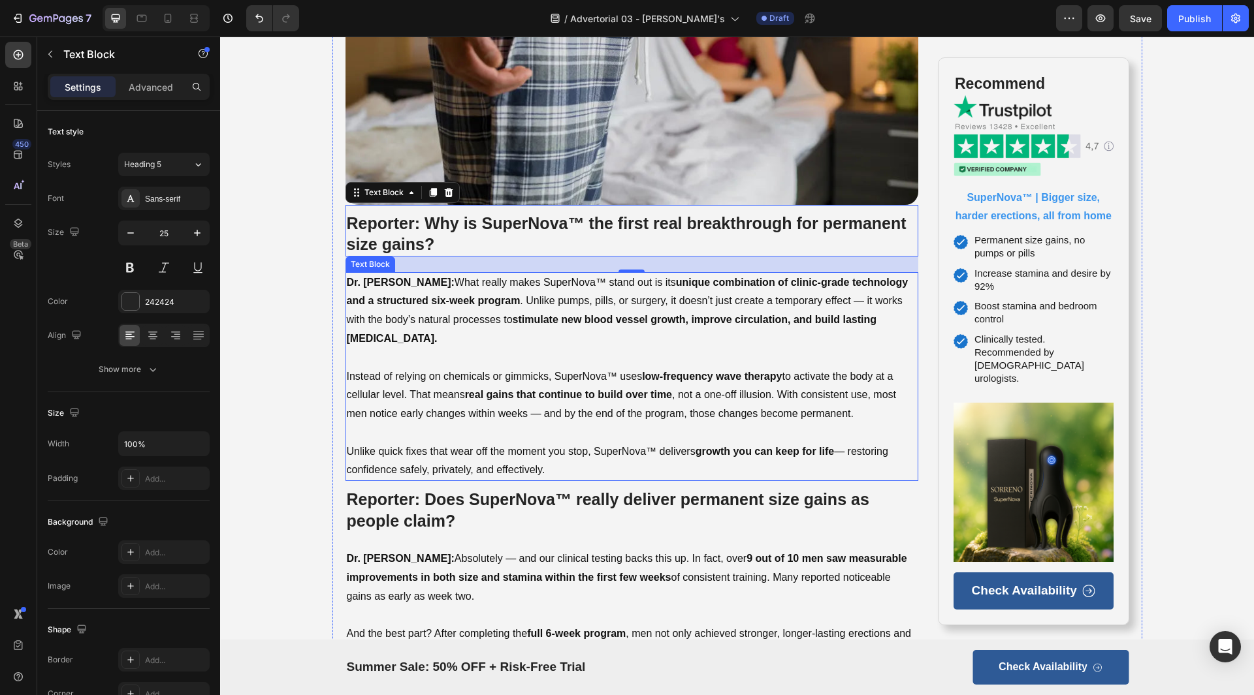
scroll to position [2155, 0]
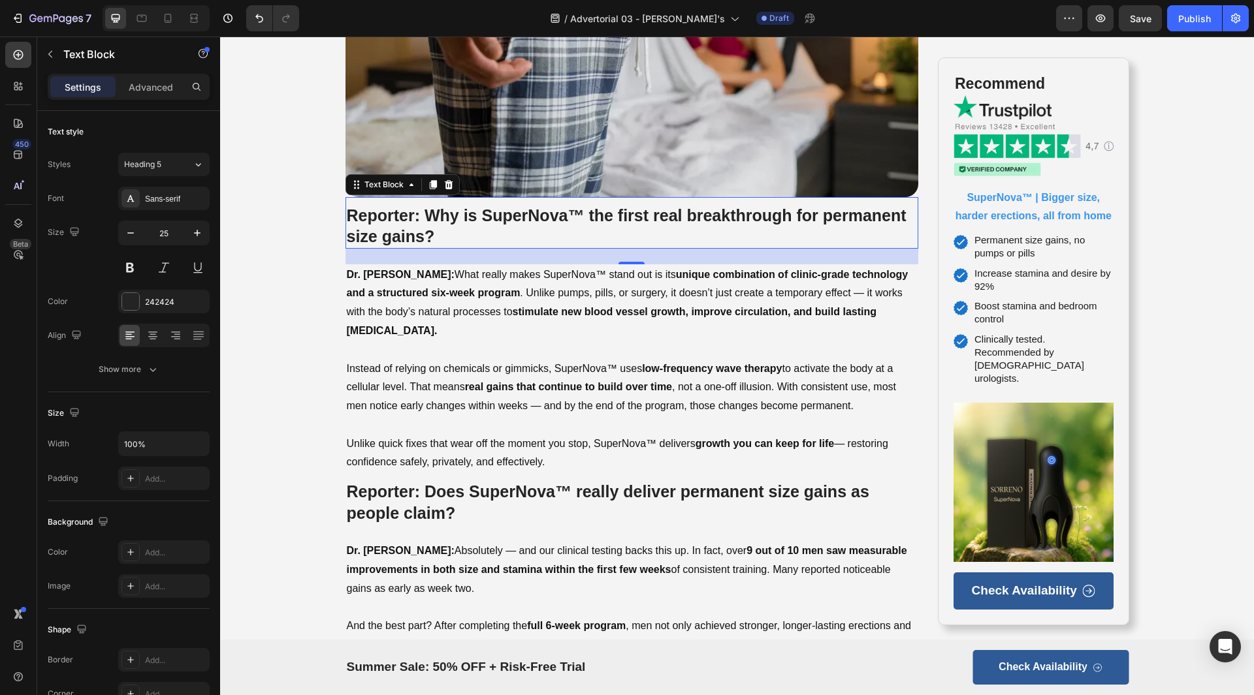
click at [628, 225] on p "Reporter: Why is SuperNova™ the first real breakthrough for permanent size gain…" at bounding box center [632, 226] width 571 height 42
click at [643, 222] on strong "Reporter: Why is SuperNova™ the first real breakthrough for permanent size gain…" at bounding box center [627, 226] width 560 height 40
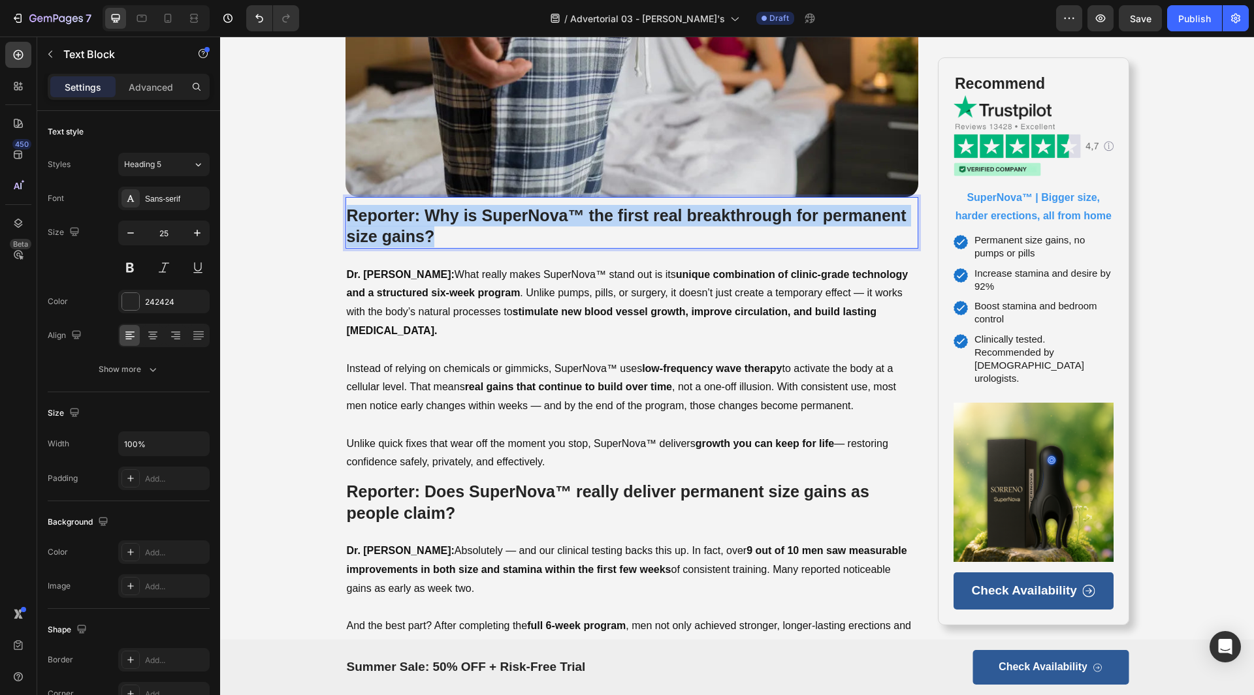
click at [643, 222] on strong "Reporter: Why is SuperNova™ the first real breakthrough for permanent size gain…" at bounding box center [627, 226] width 560 height 40
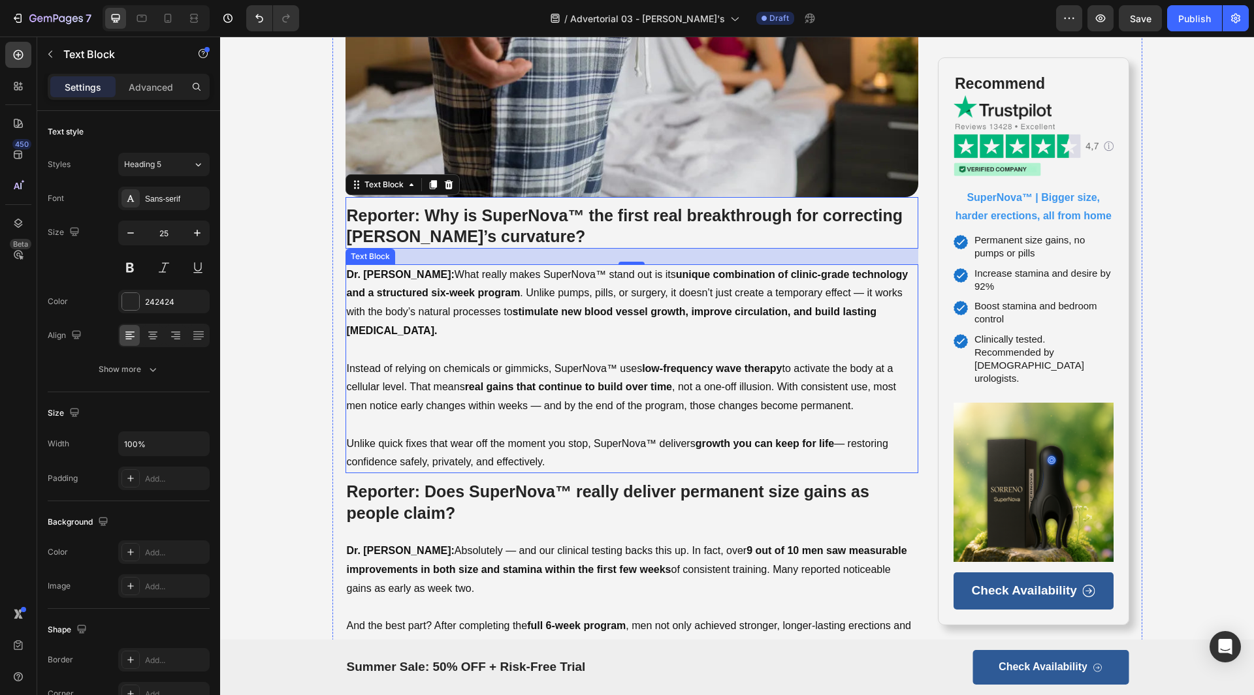
click at [530, 310] on strong "stimulate new blood vessel growth, improve circulation, and build lasting [MEDI…" at bounding box center [612, 321] width 530 height 30
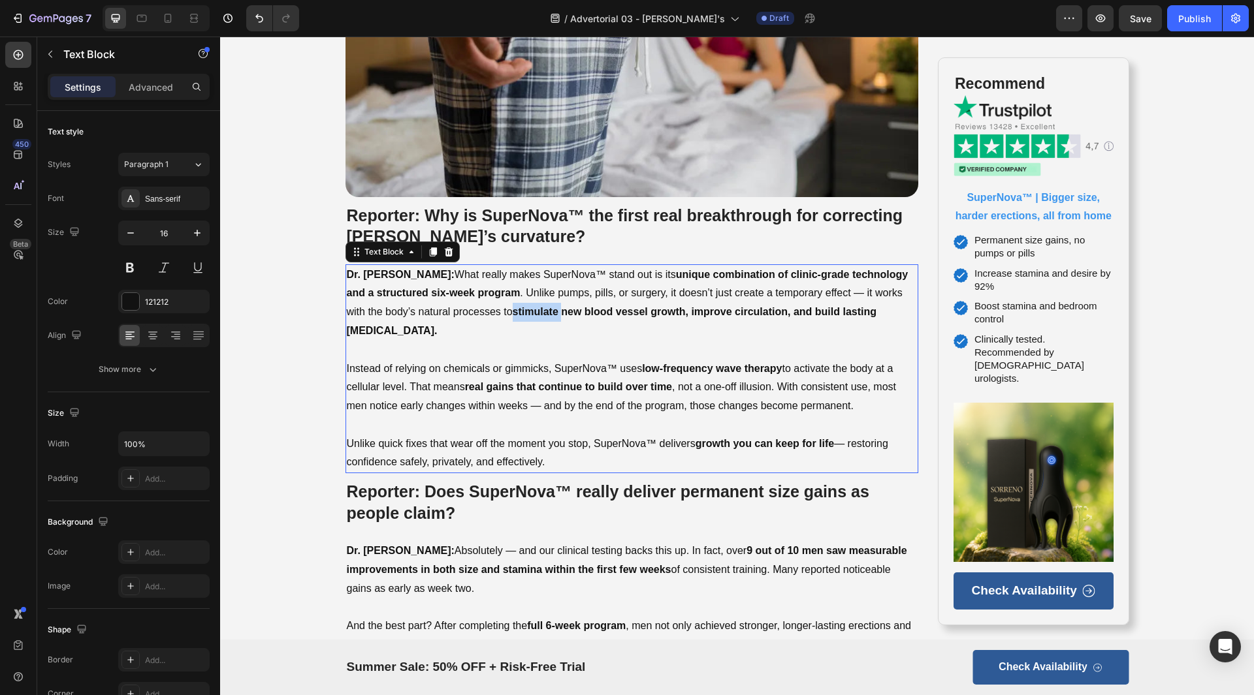
click at [530, 310] on strong "stimulate new blood vessel growth, improve circulation, and build lasting [MEDI…" at bounding box center [612, 321] width 530 height 30
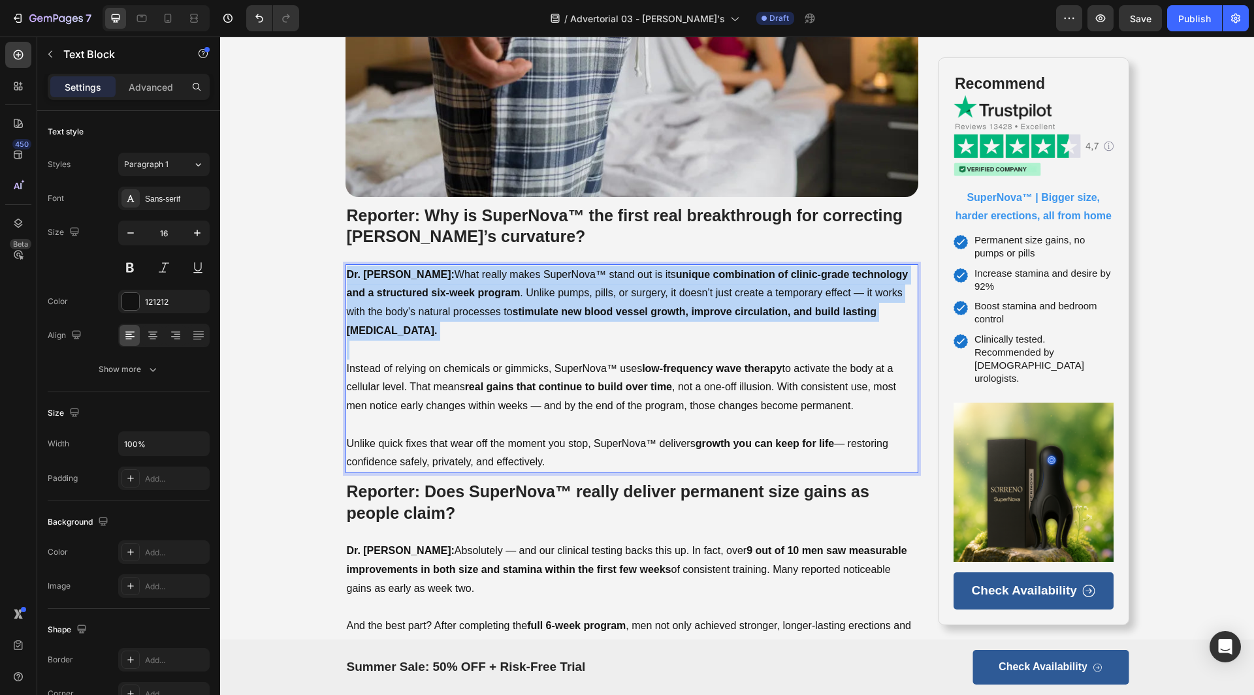
click at [530, 310] on strong "stimulate new blood vessel growth, improve circulation, and build lasting [MEDI…" at bounding box center [612, 321] width 530 height 30
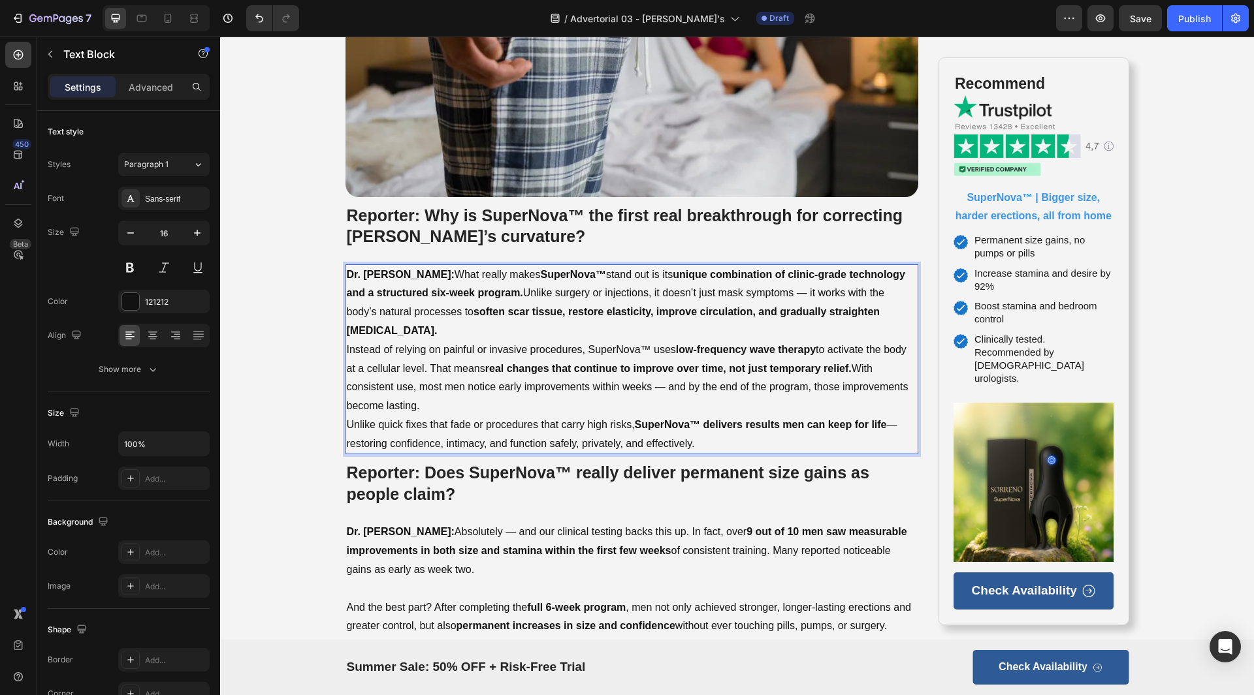
click at [790, 327] on p "Dr. [PERSON_NAME]: What really makes SuperNova™ stand out is its unique combina…" at bounding box center [632, 303] width 571 height 75
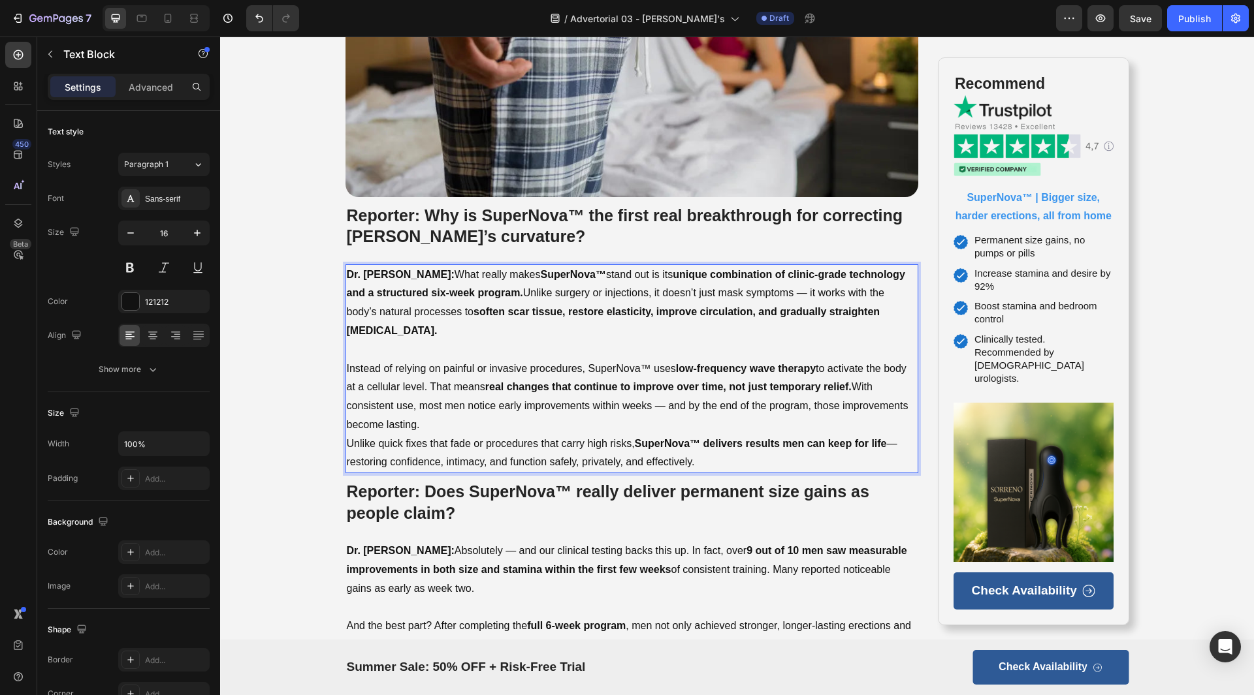
click at [571, 419] on p "Instead of relying on painful or invasive procedures, SuperNova™ uses low-frequ…" at bounding box center [632, 397] width 571 height 75
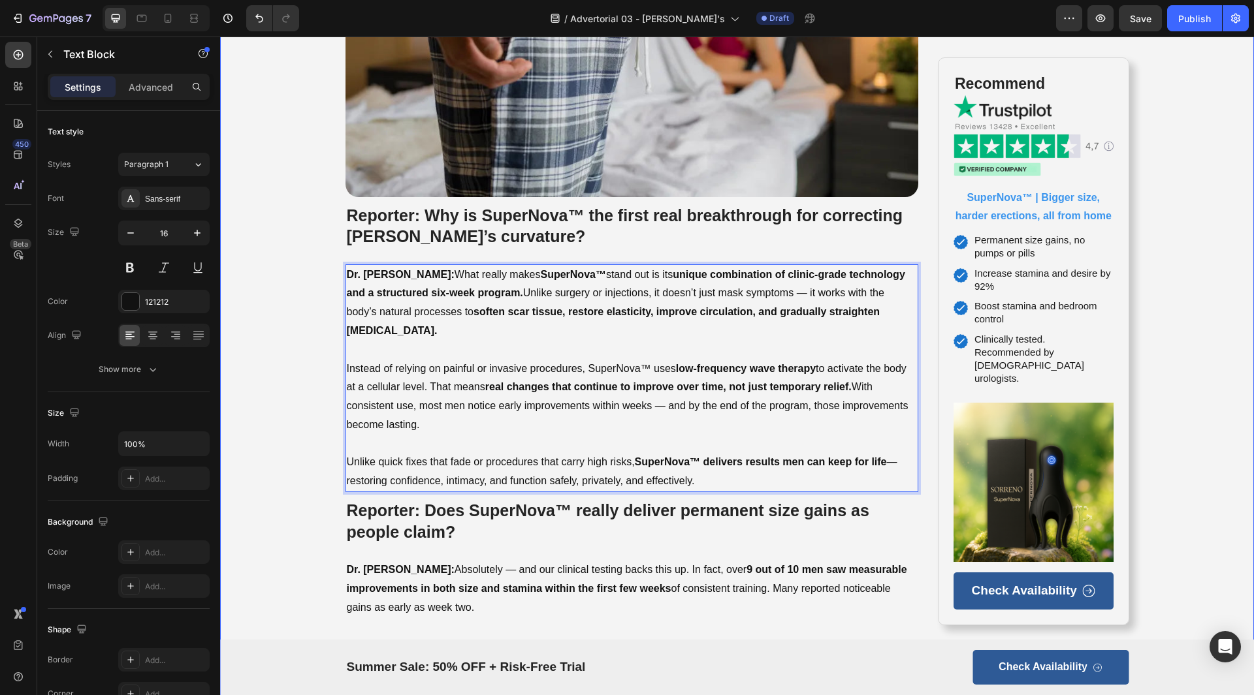
click at [310, 228] on div "Image Image Row Row Home > Men's Health > Performance & Vitality Text Block Row…" at bounding box center [737, 278] width 1034 height 4698
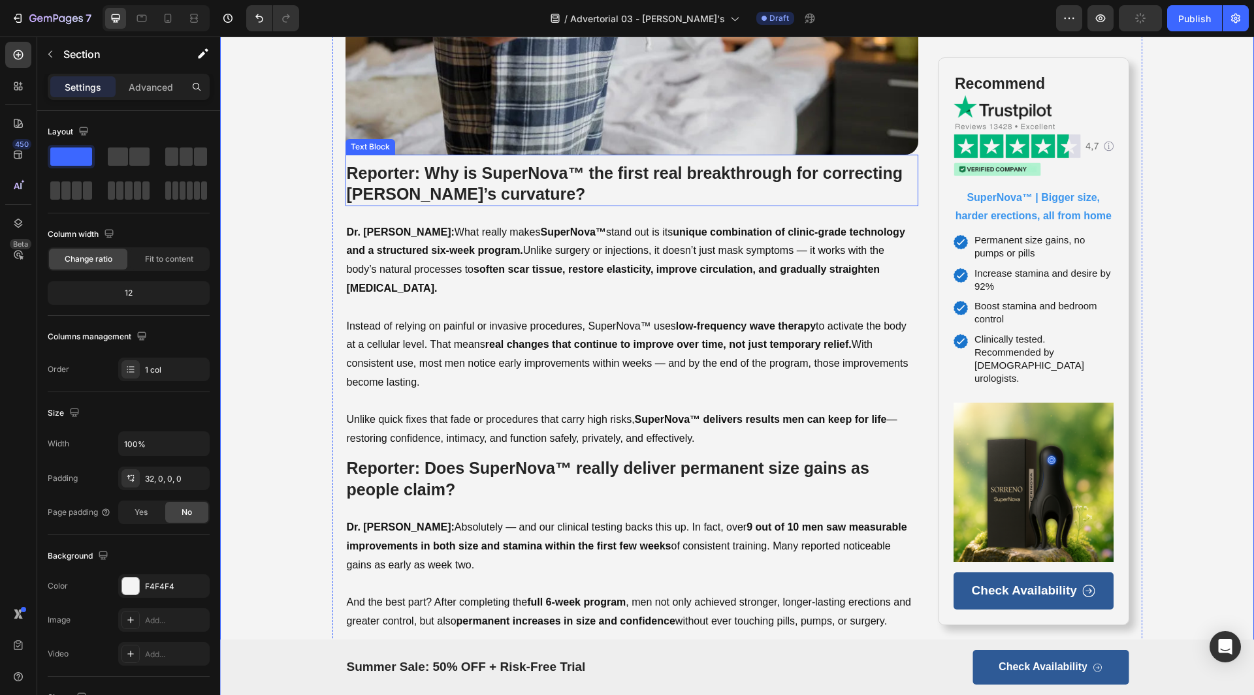
scroll to position [2220, 0]
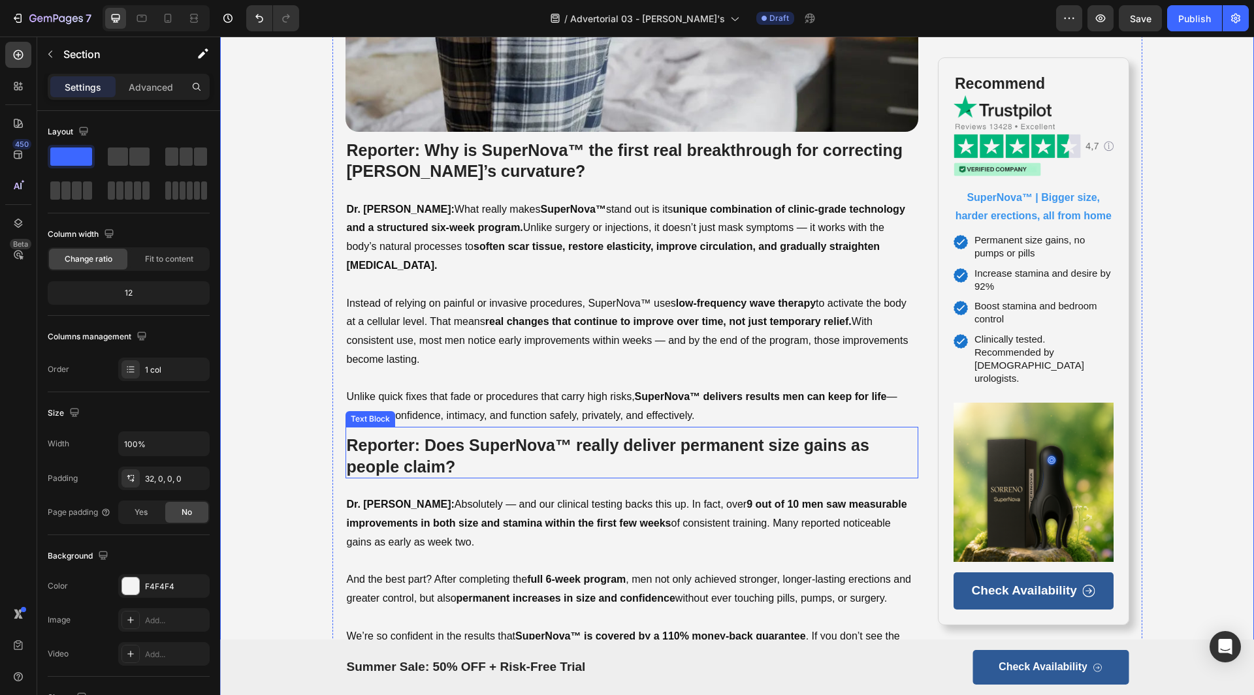
click at [746, 448] on strong "Reporter: Does SuperNova™ really deliver permanent size gains as people claim?" at bounding box center [608, 456] width 522 height 40
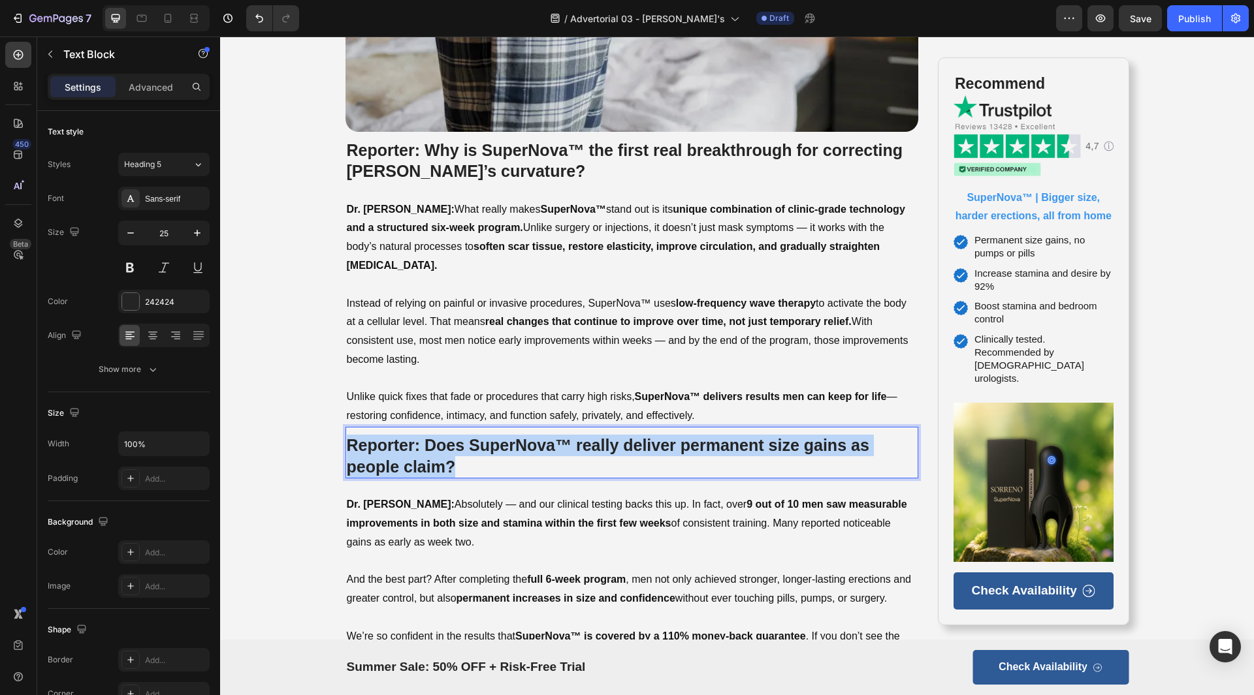
click at [746, 448] on strong "Reporter: Does SuperNova™ really deliver permanent size gains as people claim?" at bounding box center [608, 456] width 522 height 40
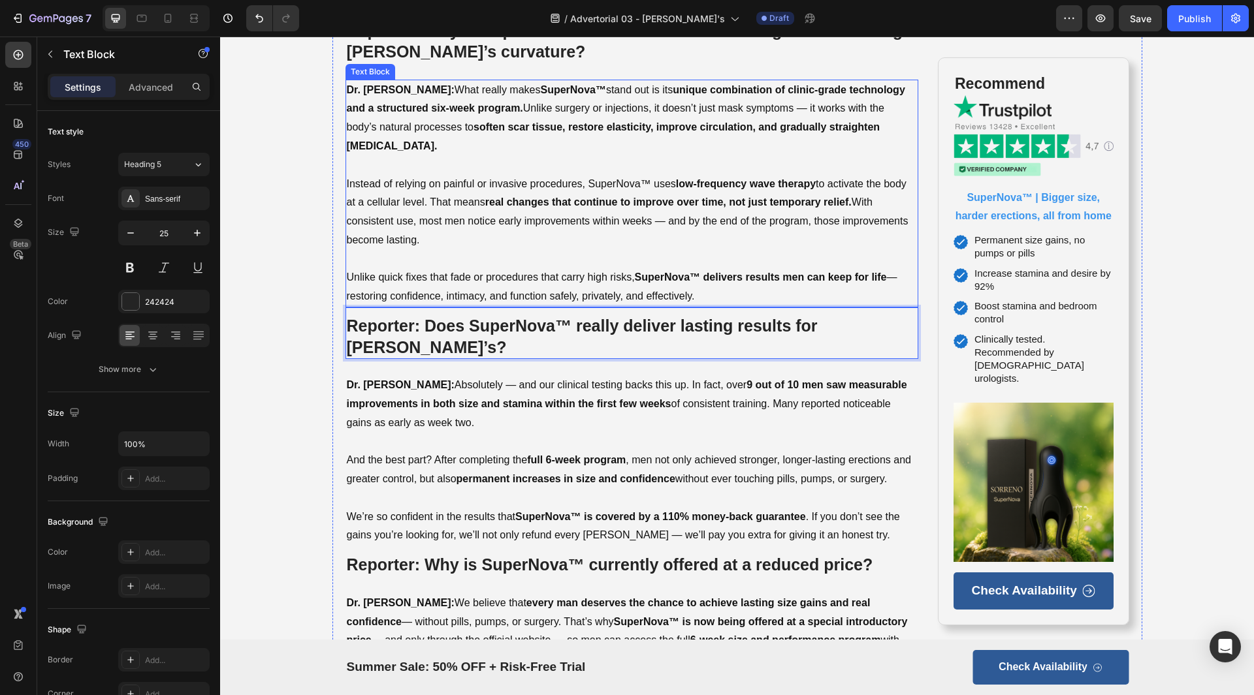
scroll to position [2351, 0]
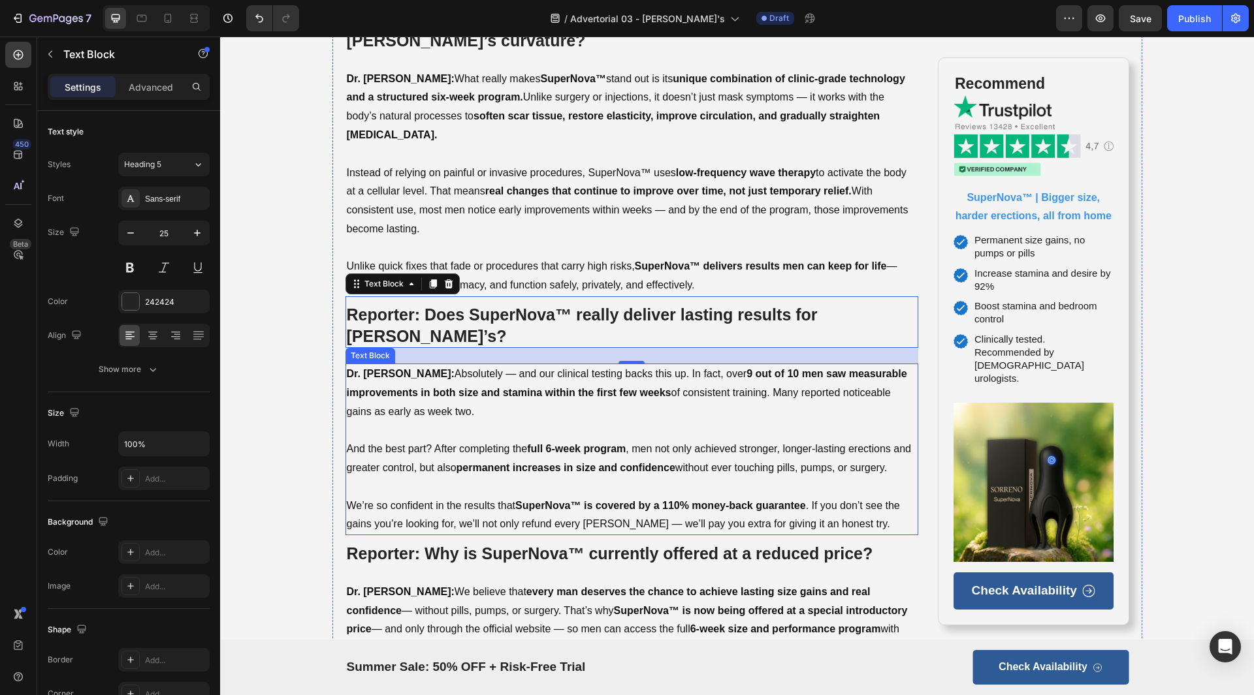
click at [504, 421] on p at bounding box center [632, 430] width 571 height 19
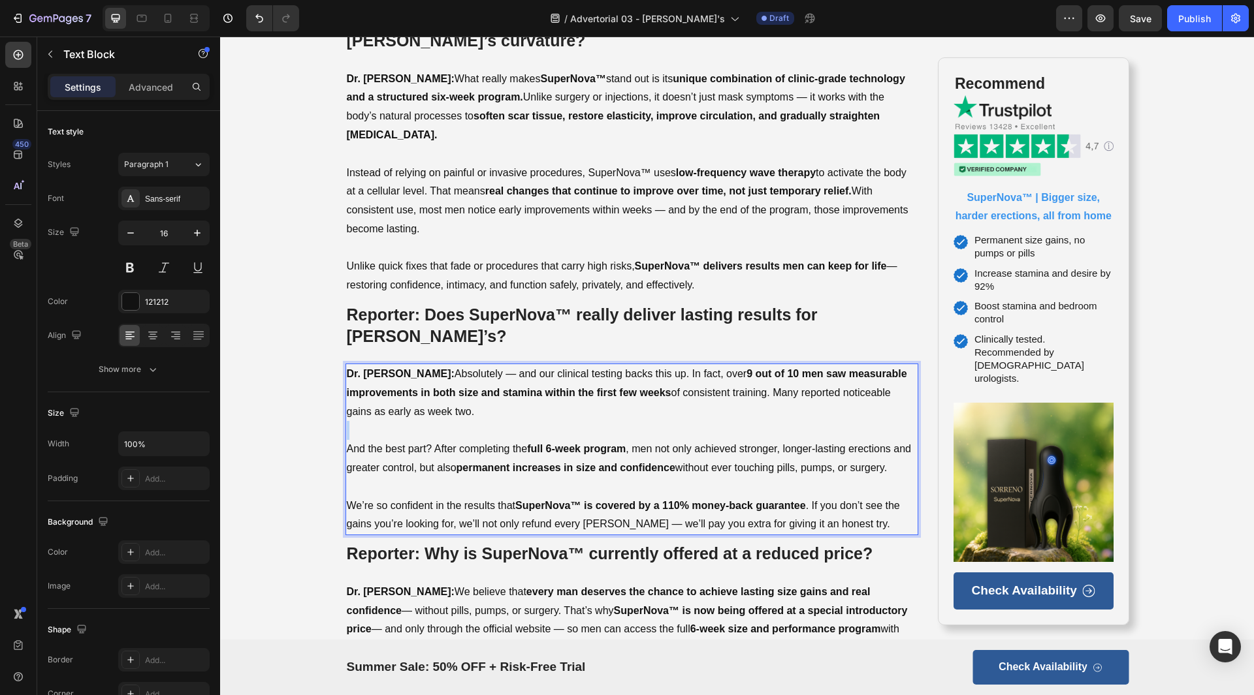
click at [504, 421] on p "Rich Text Editor. Editing area: main" at bounding box center [632, 430] width 571 height 19
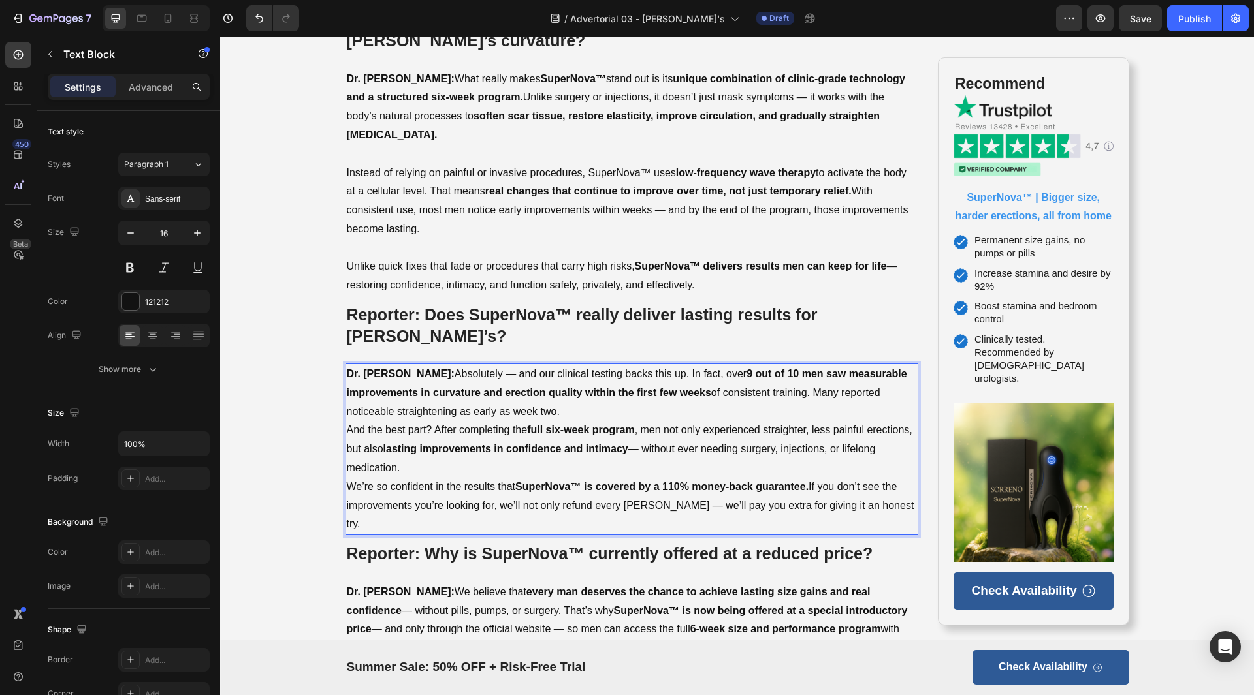
click at [562, 389] on p "Dr. [PERSON_NAME]: Absolutely — and our clinical testing backs this up. In fact…" at bounding box center [632, 393] width 571 height 56
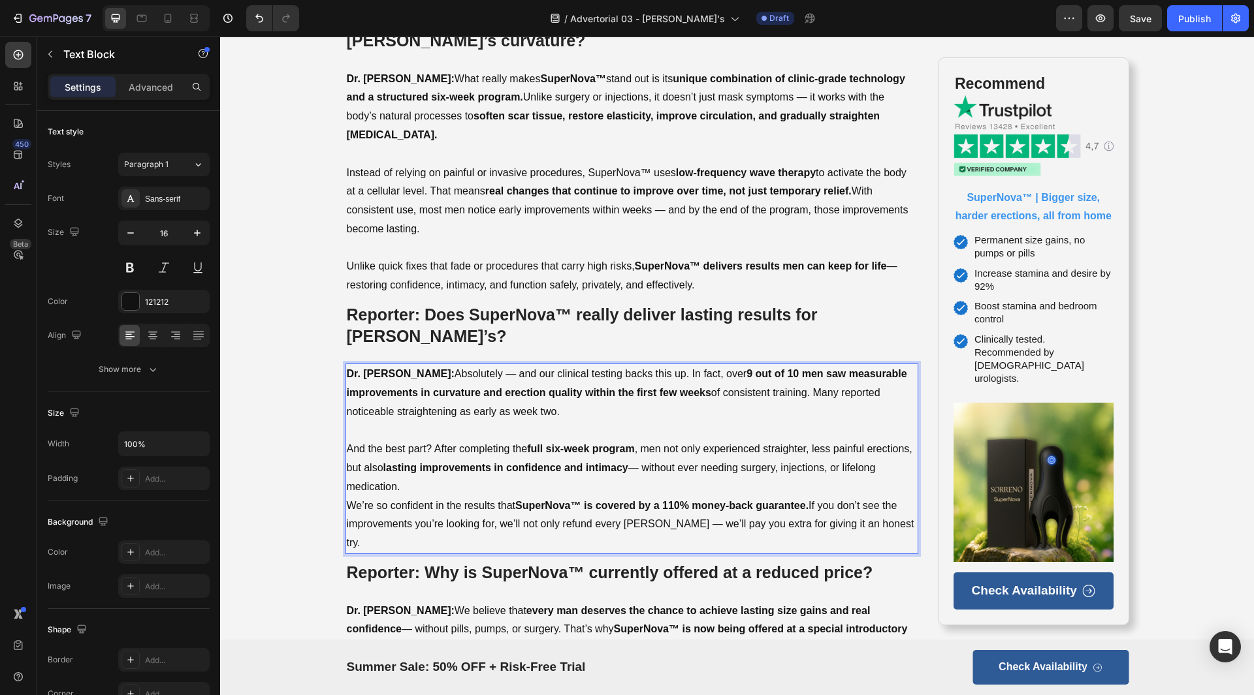
click at [427, 460] on p "And the best part? After completing the full six-week program , men not only ex…" at bounding box center [632, 468] width 571 height 56
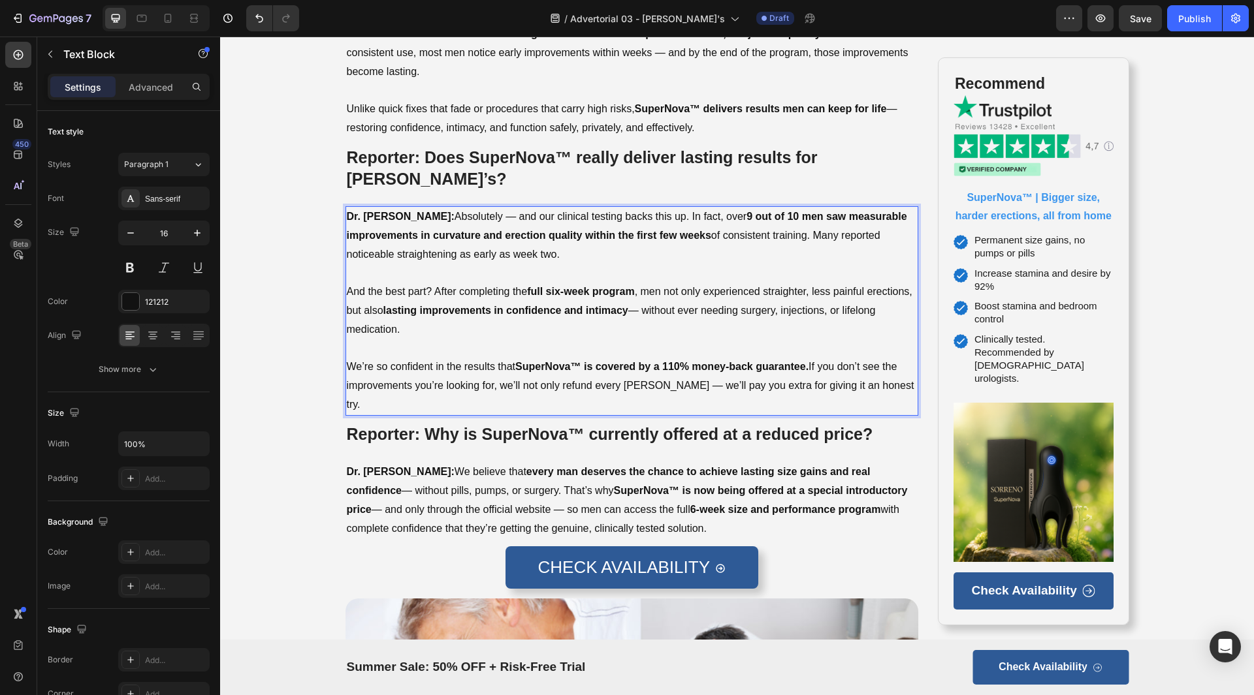
scroll to position [2547, 0]
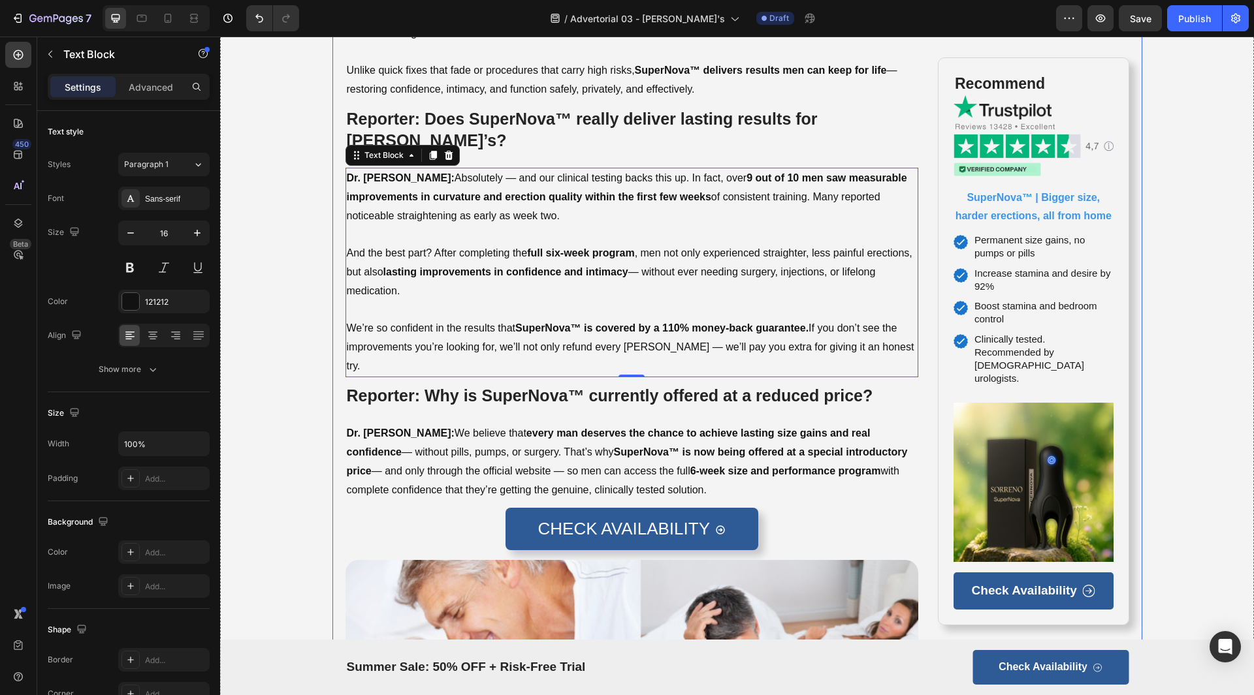
drag, startPoint x: 666, startPoint y: 375, endPoint x: 659, endPoint y: 391, distance: 17.8
click at [666, 375] on div "Home > Men's Health > Performance & Vitality Text Block Row ⁠⁠⁠⁠⁠⁠⁠ UK Health E…" at bounding box center [631, 46] width 573 height 4920
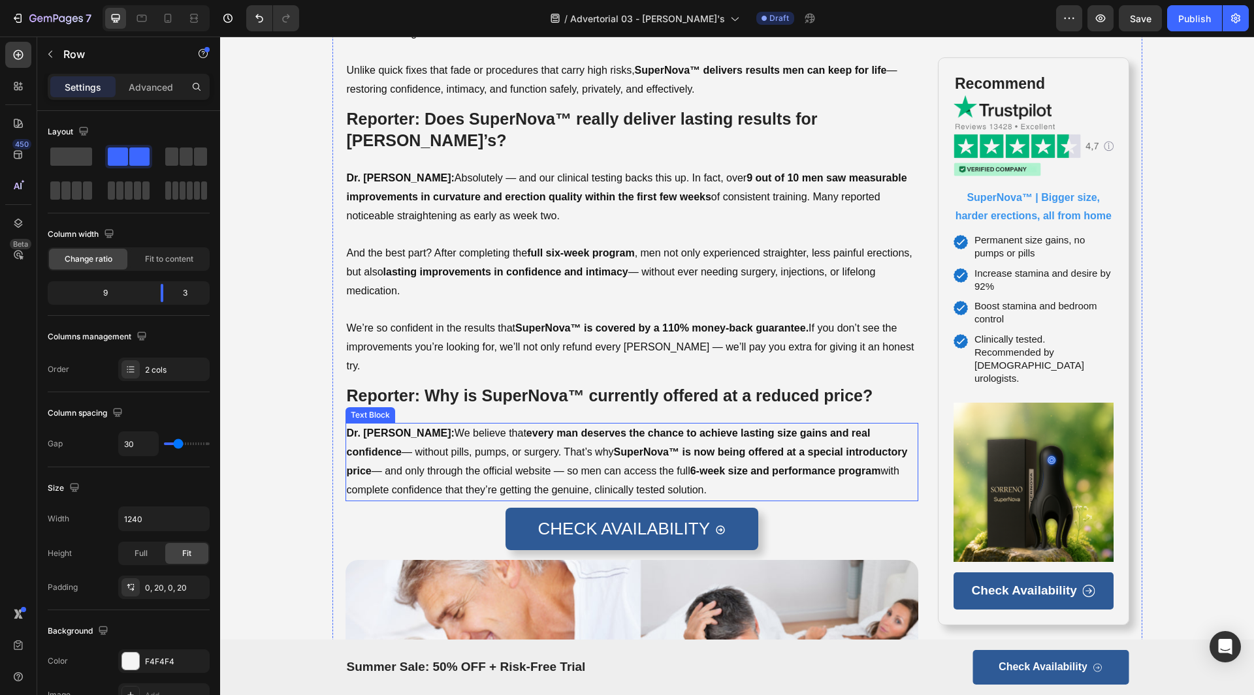
click at [657, 428] on strong "every man deserves the chance to achieve lasting size gains and real confidence" at bounding box center [609, 443] width 524 height 30
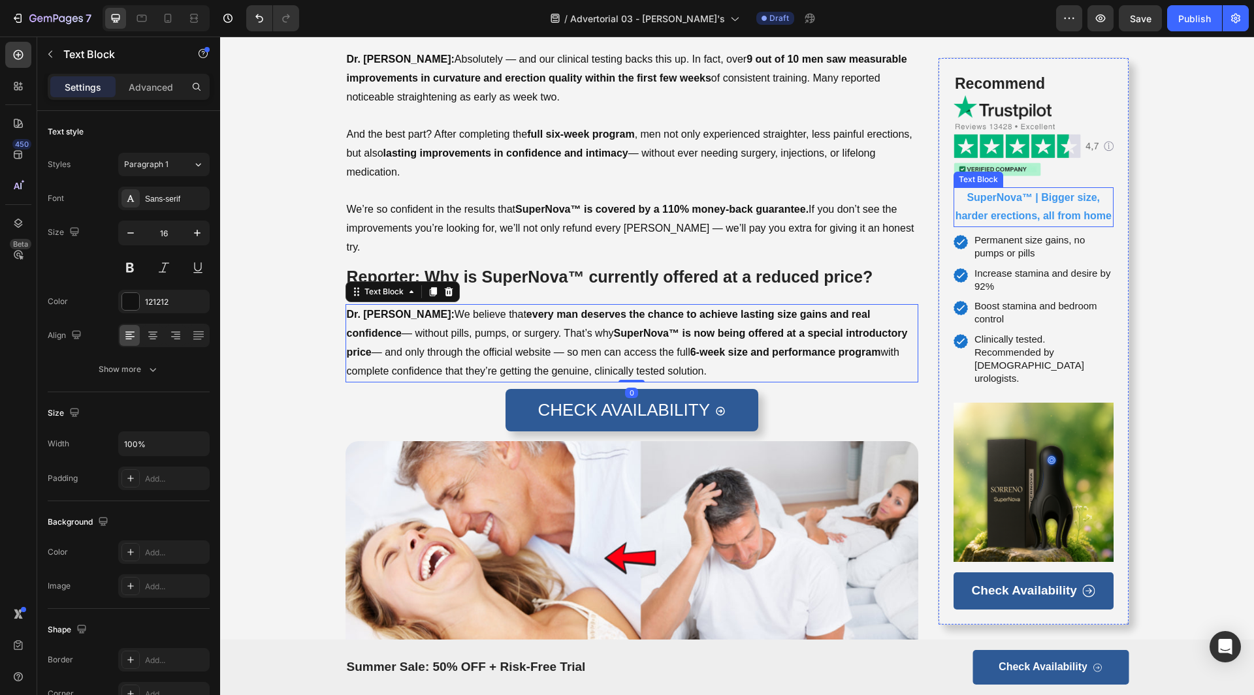
scroll to position [2677, 0]
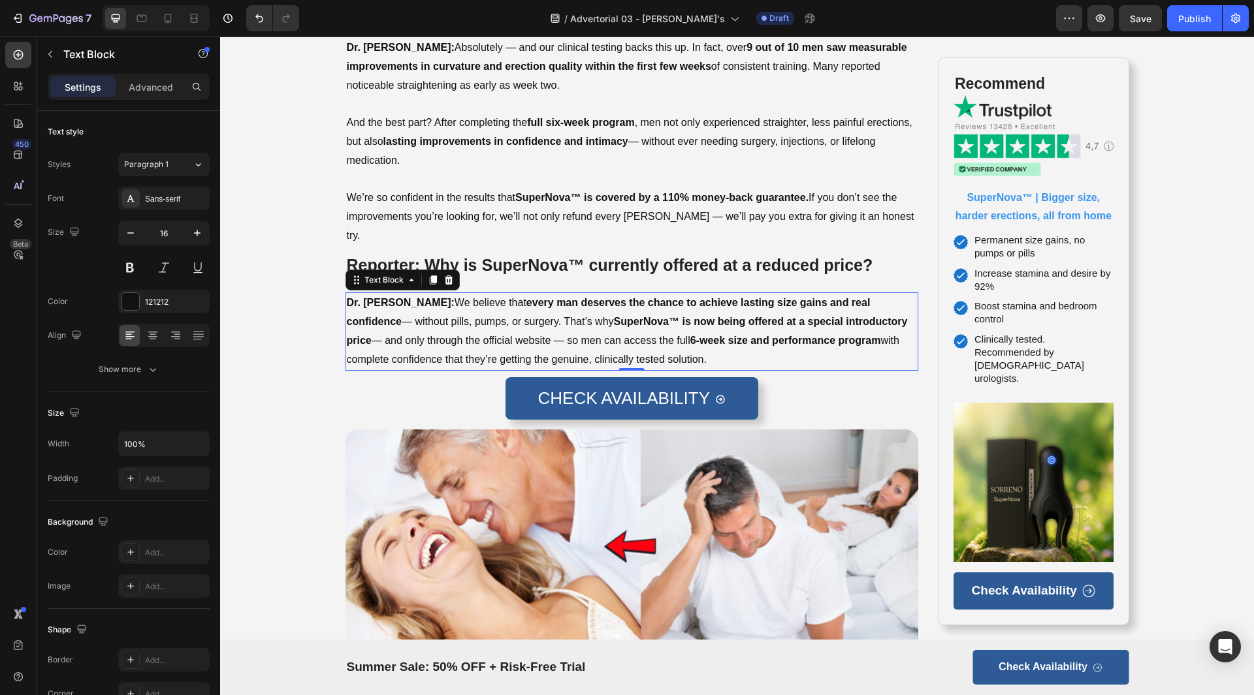
click at [688, 307] on p "Dr. [PERSON_NAME]: We believe that every man deserves the chance to achieve las…" at bounding box center [632, 331] width 571 height 75
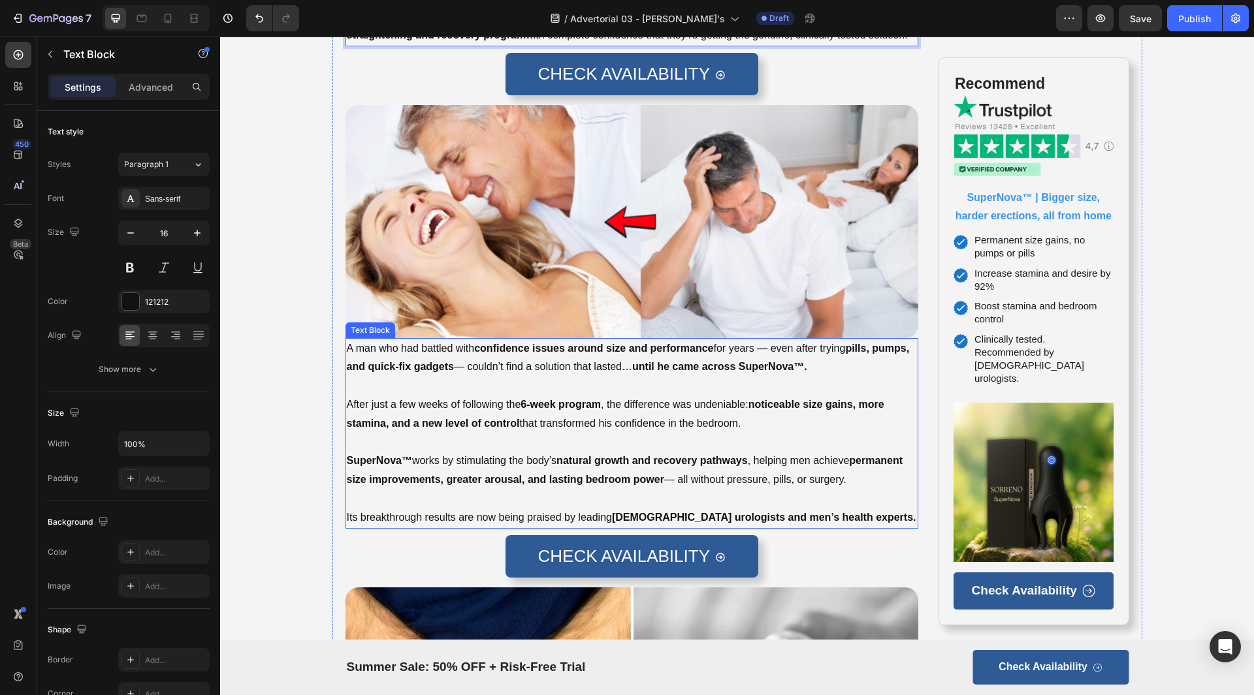
scroll to position [3004, 0]
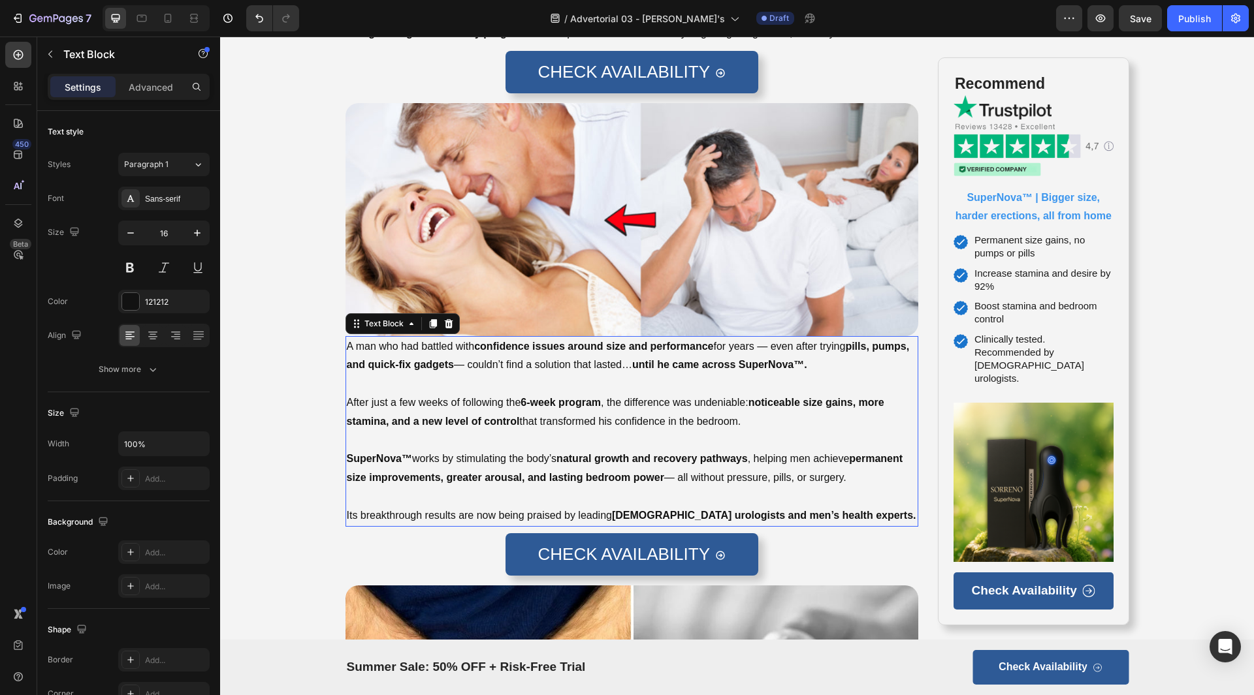
click at [583, 375] on p at bounding box center [632, 384] width 571 height 19
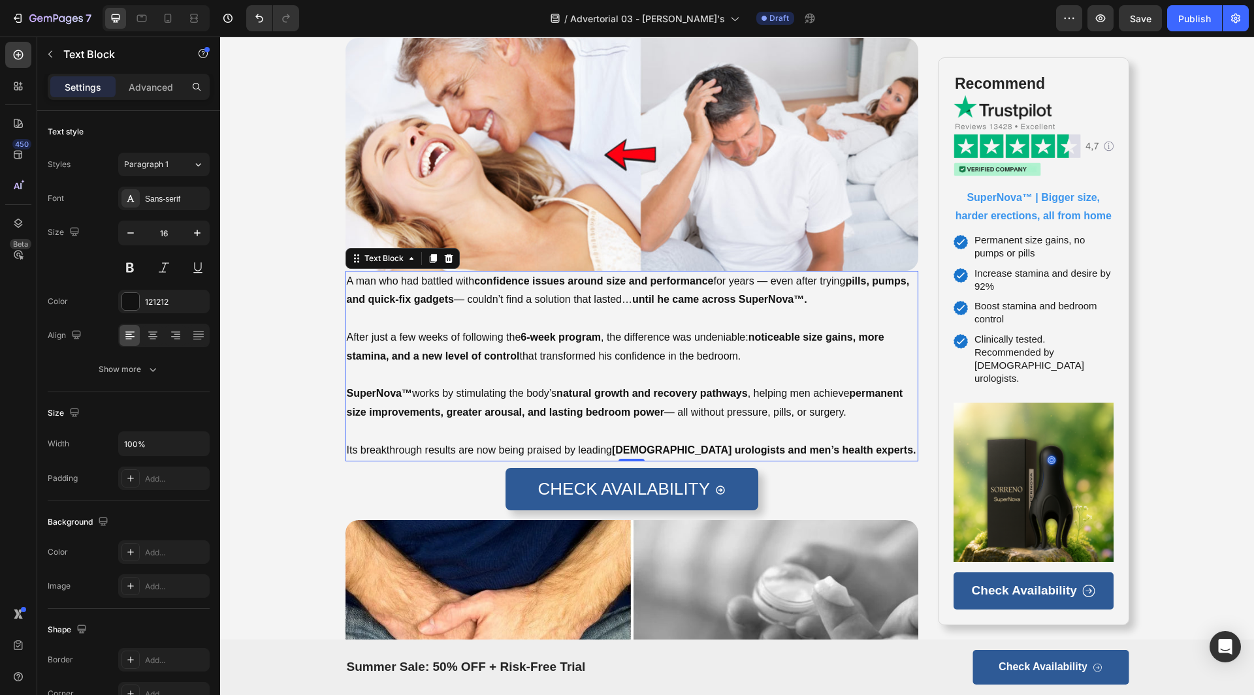
click at [454, 328] on p "After just a few weeks of following the 6-week program , the difference was und…" at bounding box center [632, 347] width 571 height 38
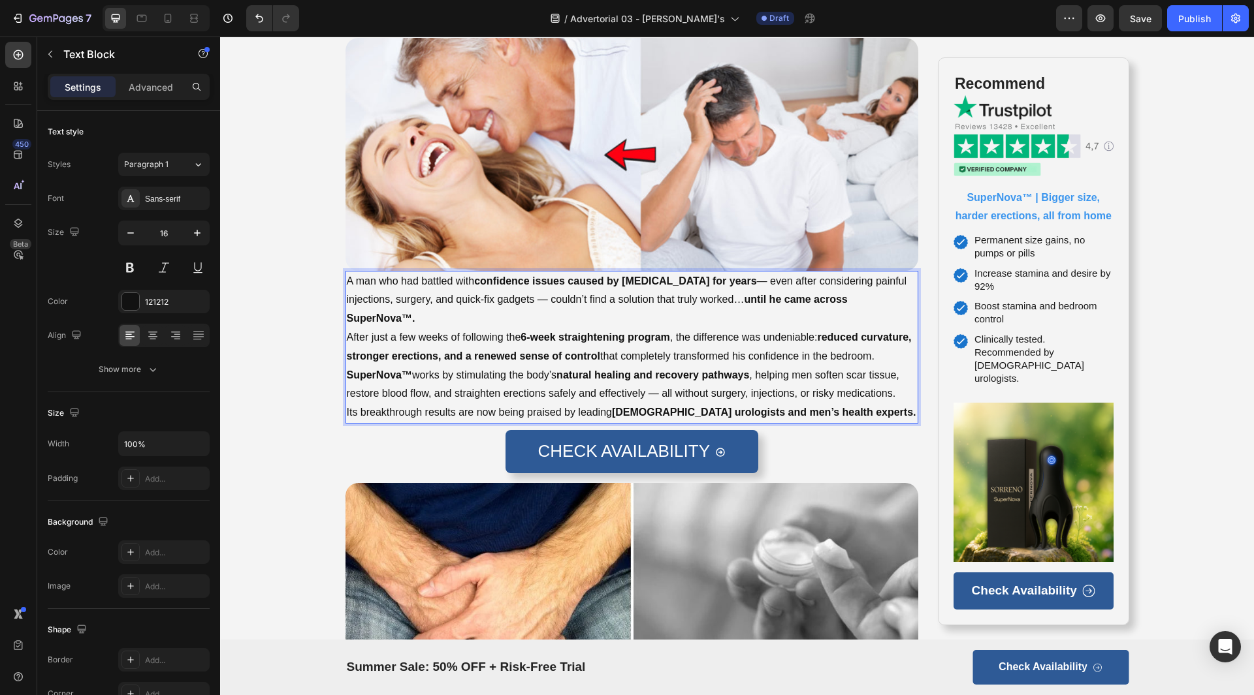
click at [537, 273] on p "A man who had battled with confidence issues caused by [MEDICAL_DATA] for years…" at bounding box center [632, 300] width 571 height 56
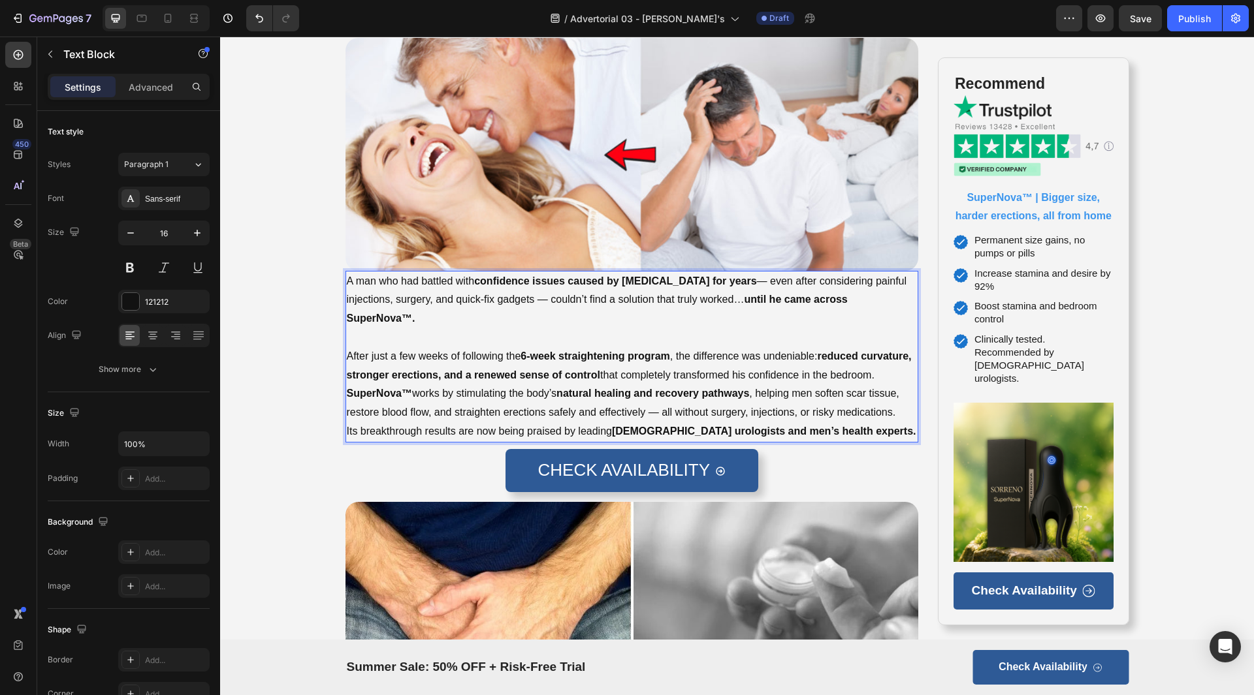
click at [448, 349] on p "After just a few weeks of following the 6-week straightening program , the diff…" at bounding box center [632, 366] width 571 height 38
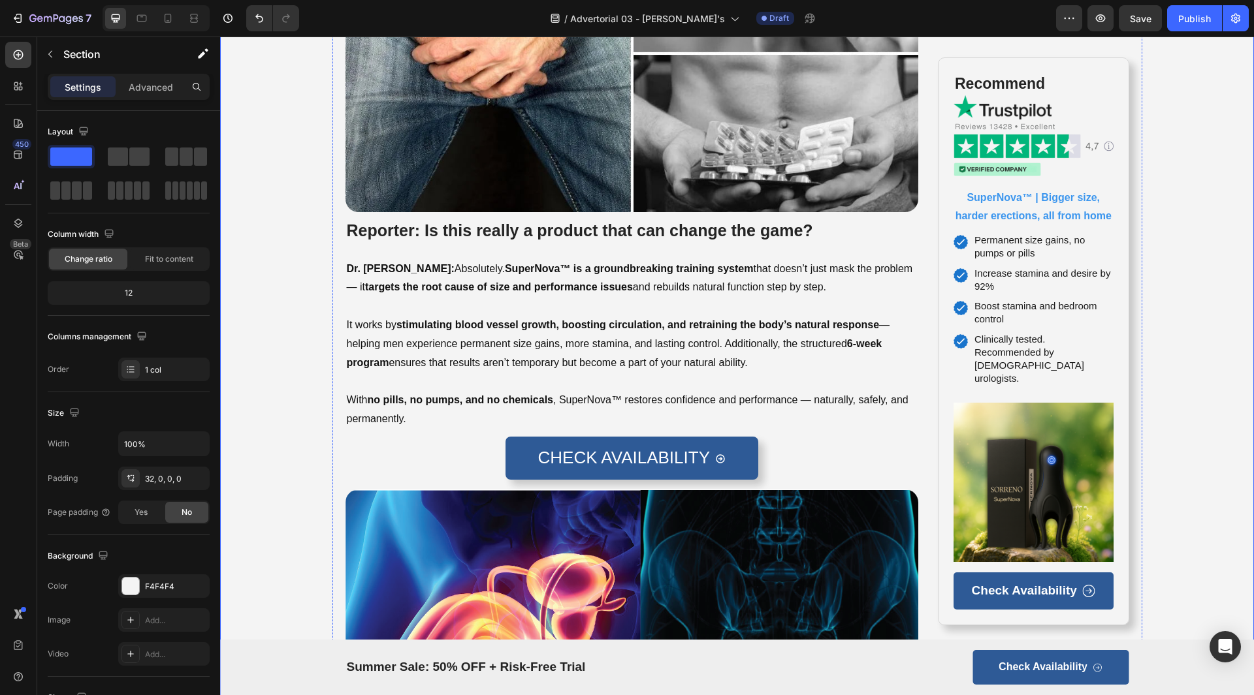
scroll to position [3722, 0]
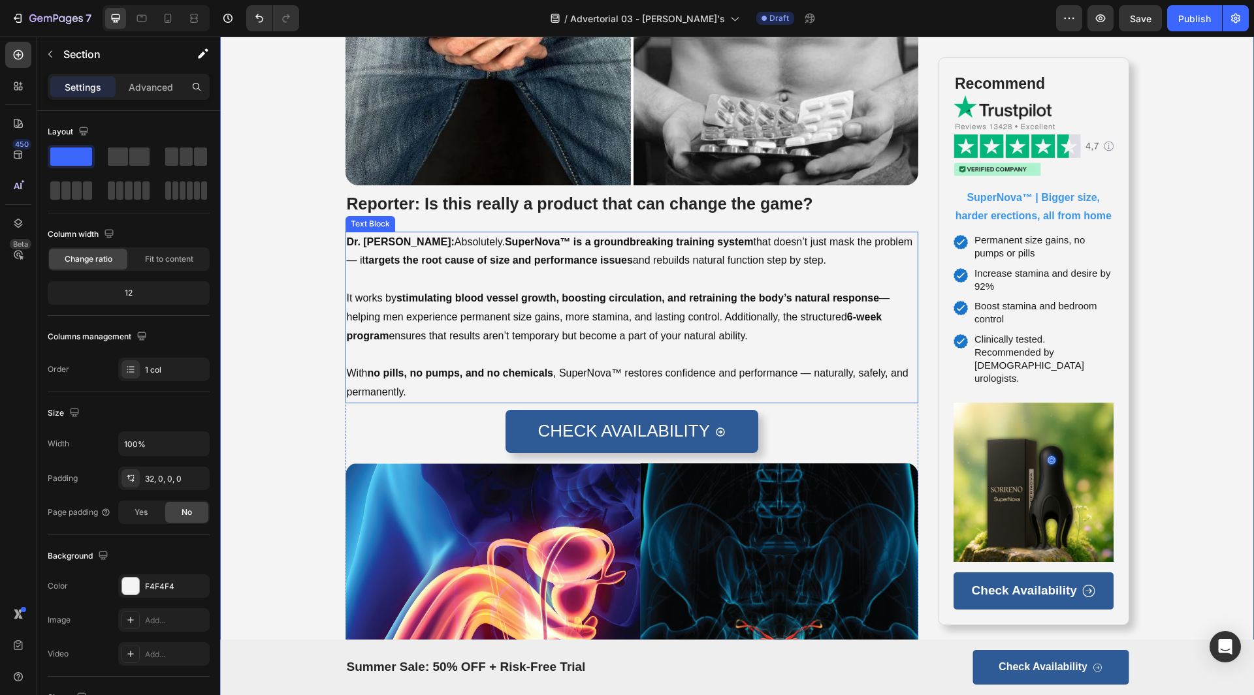
click at [557, 289] on p "It works by stimulating blood vessel growth, boosting circulation, and retraini…" at bounding box center [632, 317] width 571 height 56
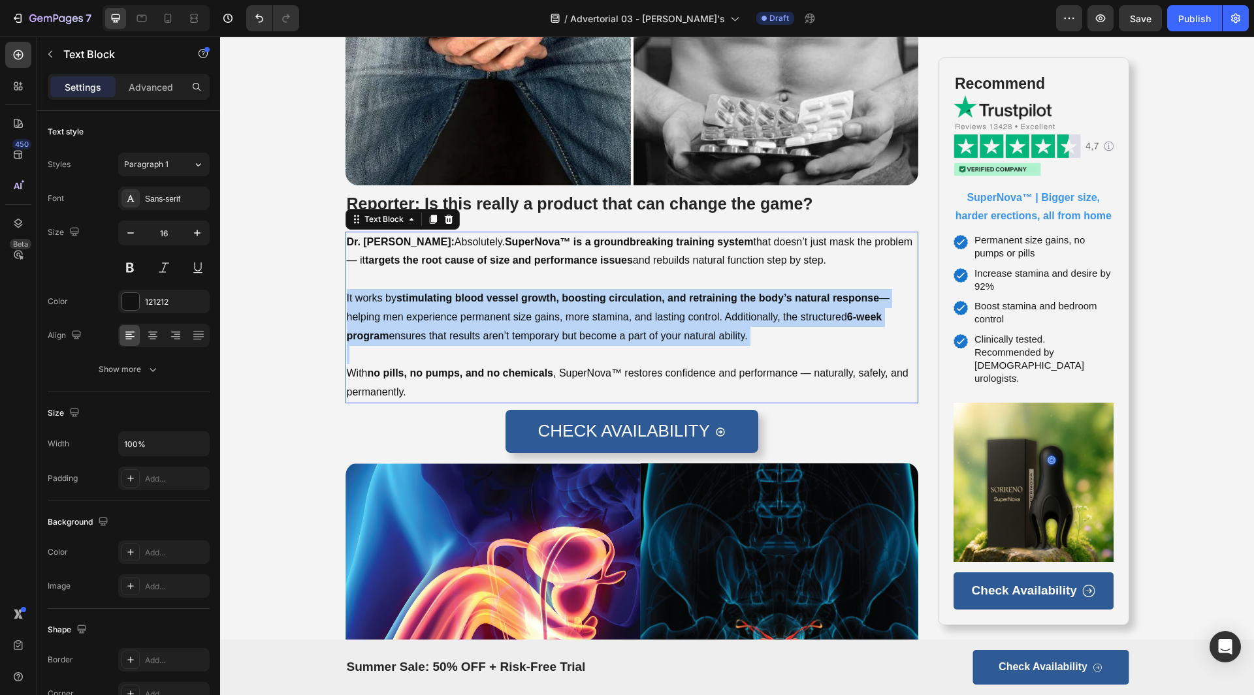
click at [557, 289] on p "It works by stimulating blood vessel growth, boosting circulation, and retraini…" at bounding box center [632, 317] width 571 height 56
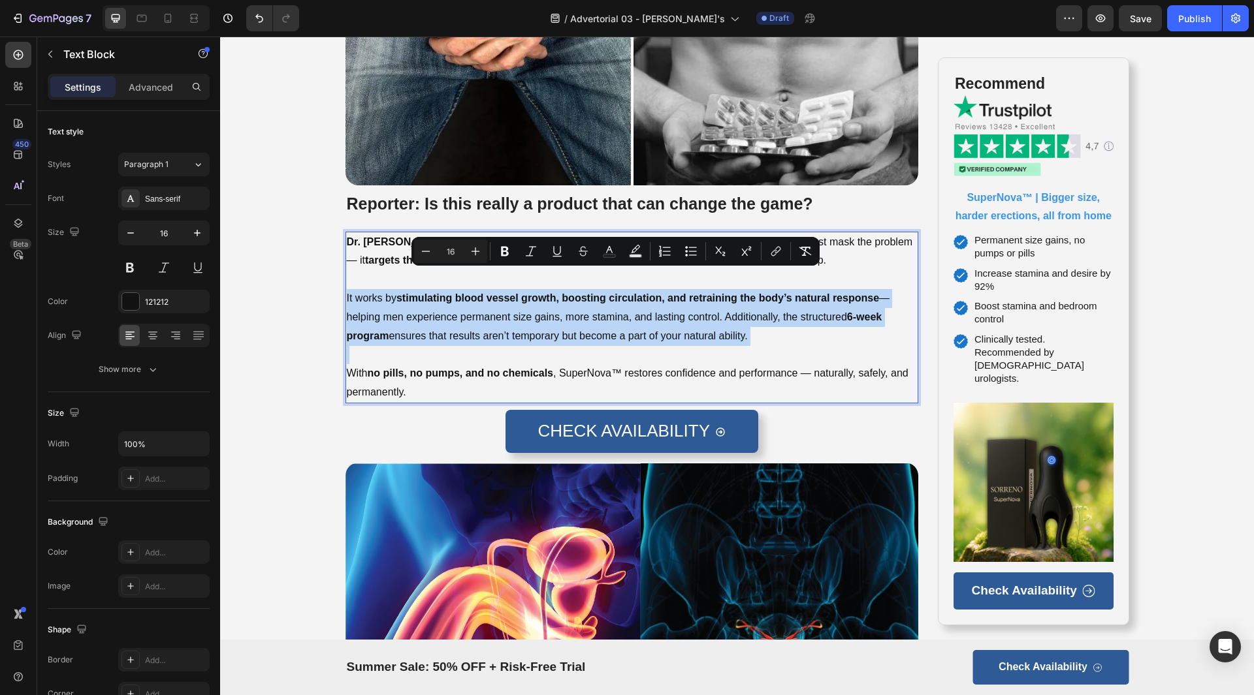
click at [557, 289] on p "It works by stimulating blood vessel growth, boosting circulation, and retraini…" at bounding box center [632, 317] width 571 height 56
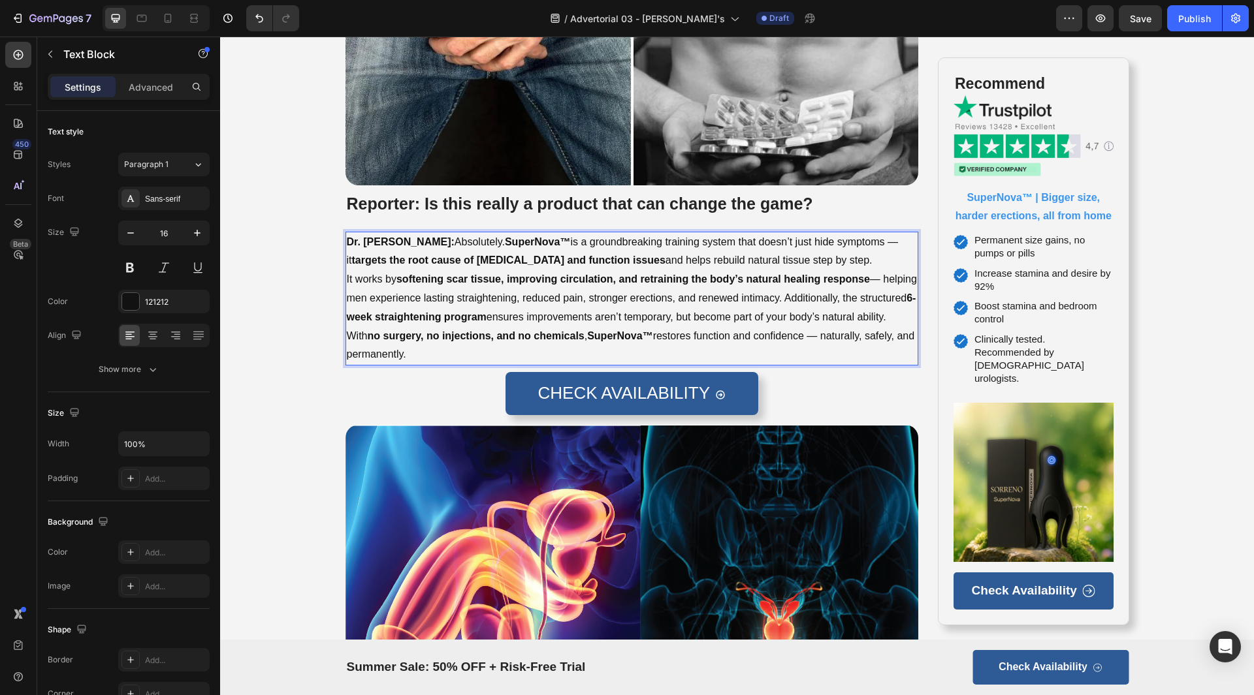
click at [871, 233] on p "Dr. [PERSON_NAME]: Absolutely. SuperNova™ is a groundbreaking training system t…" at bounding box center [632, 252] width 571 height 38
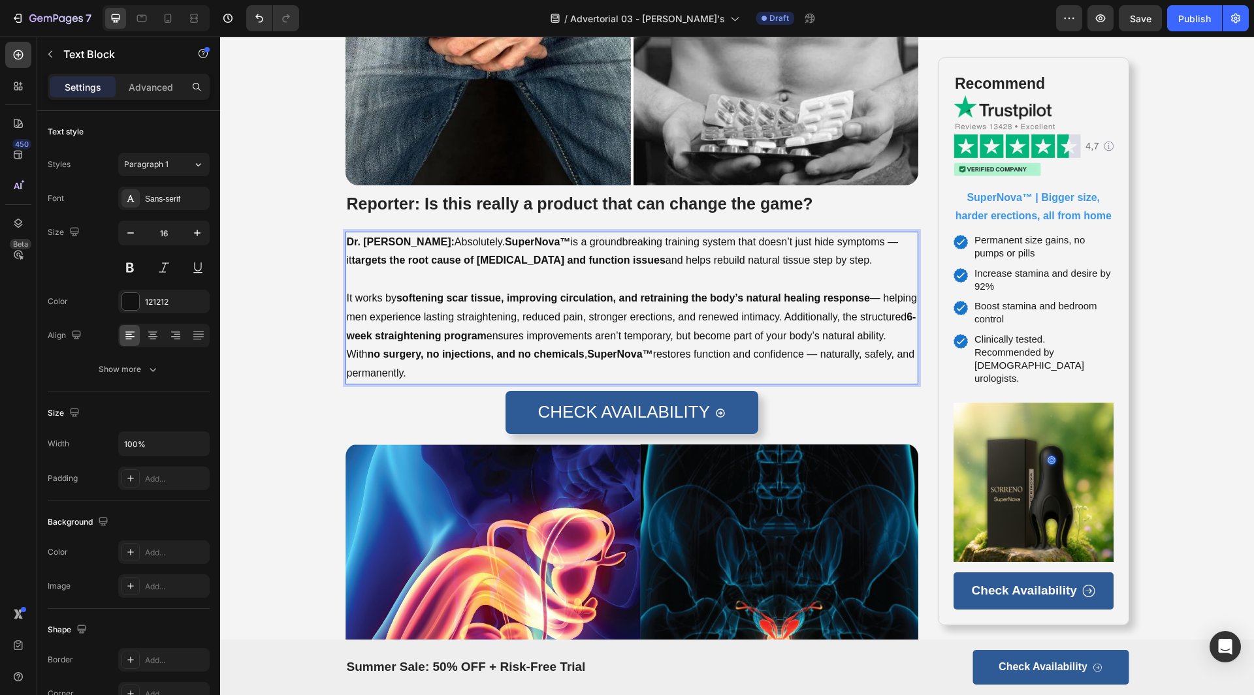
click at [391, 334] on p "It works by softening scar tissue, improving circulation, and retraining the bo…" at bounding box center [632, 317] width 571 height 56
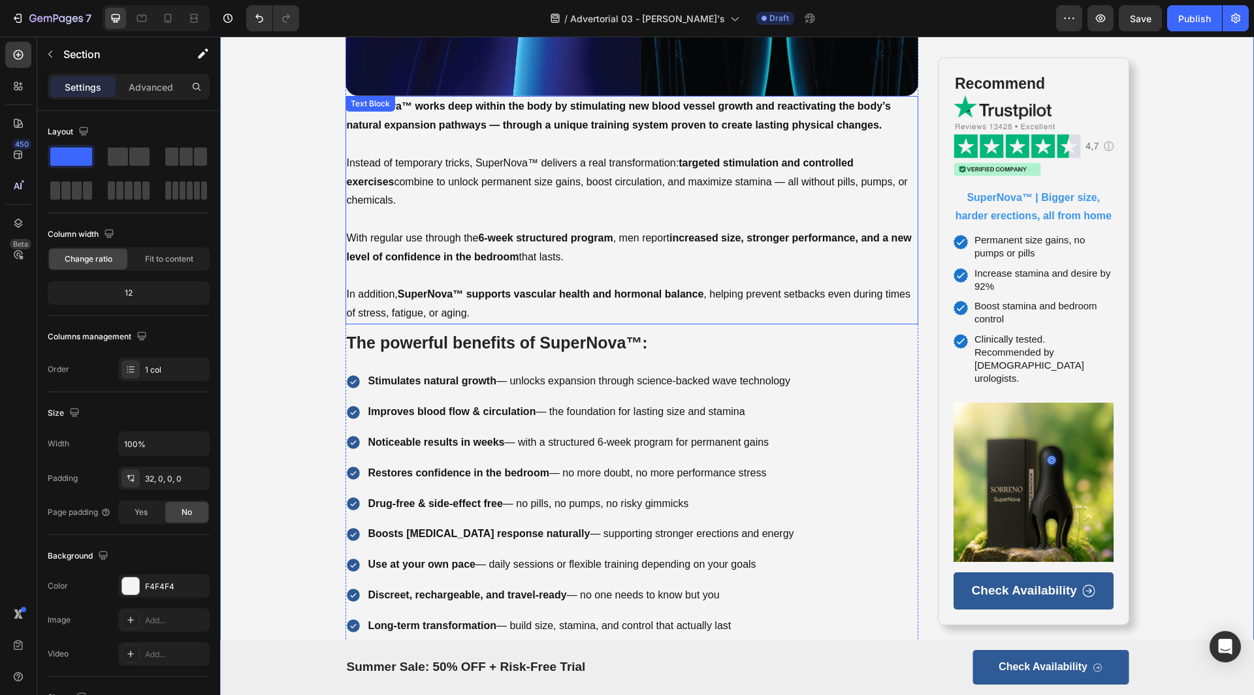
scroll to position [4440, 0]
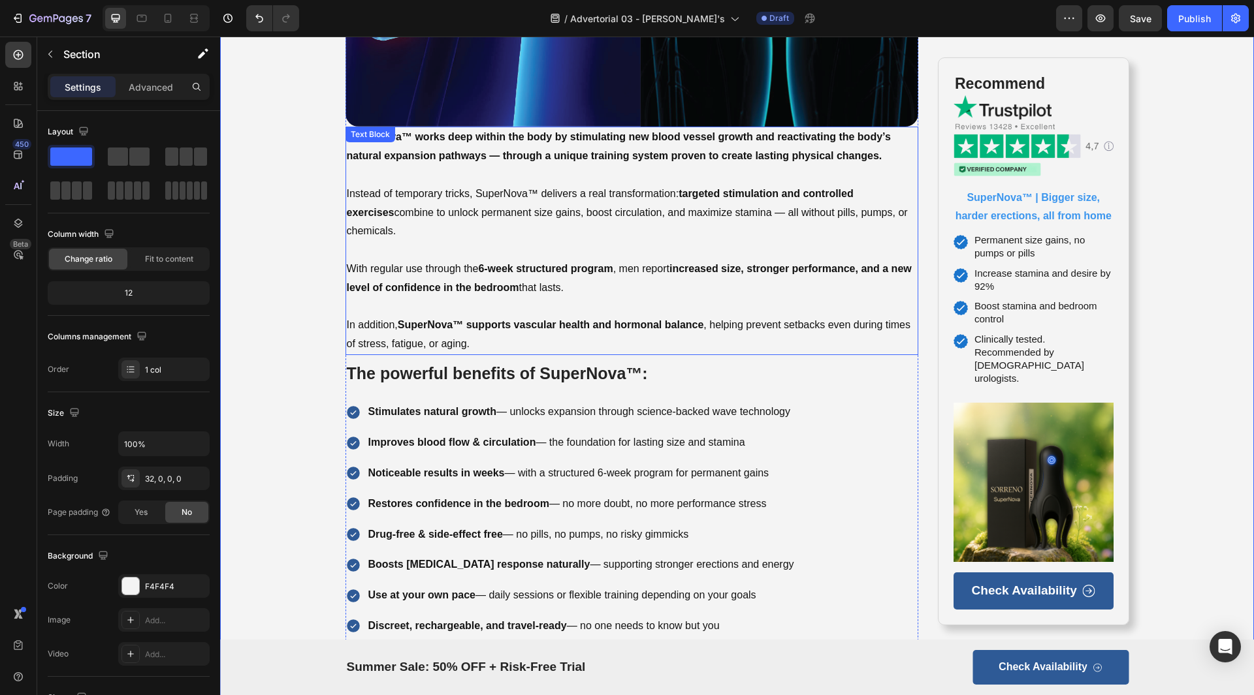
click at [494, 204] on p "Instead of temporary tricks, SuperNova™ delivers a real transformation: targete…" at bounding box center [632, 213] width 571 height 56
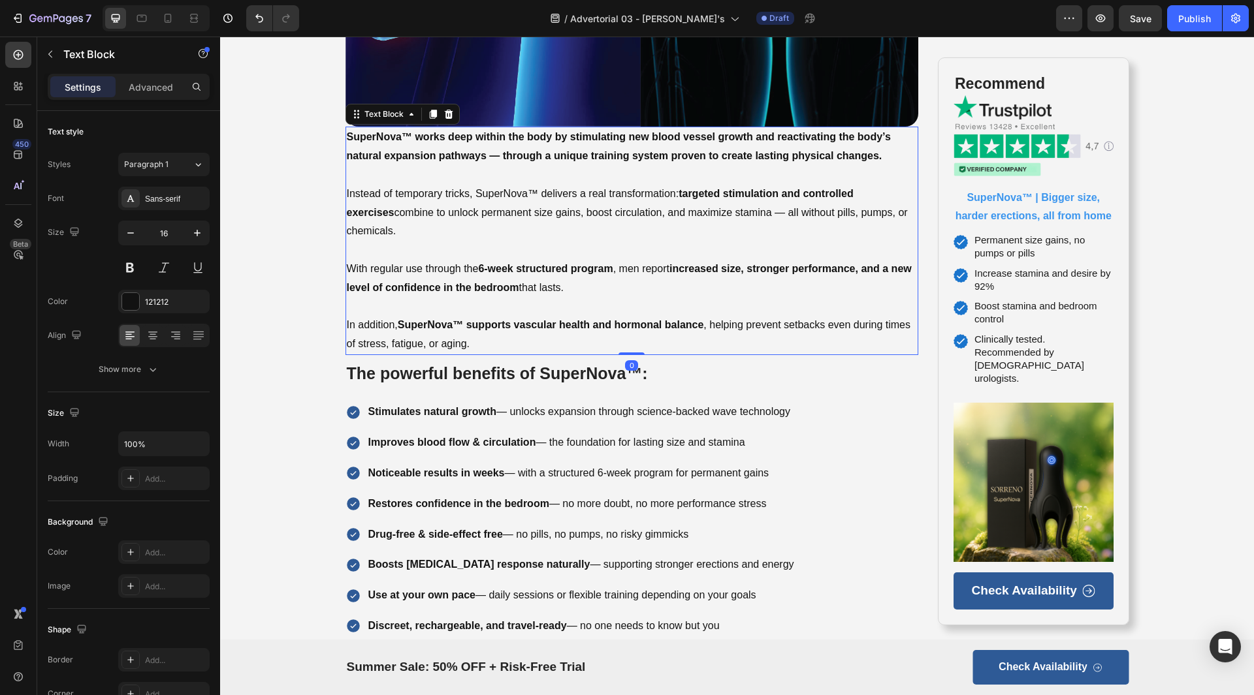
click at [494, 204] on p "Instead of temporary tricks, SuperNova™ delivers a real transformation: targete…" at bounding box center [632, 213] width 571 height 56
click at [543, 263] on strong "6-week structured program" at bounding box center [545, 268] width 135 height 11
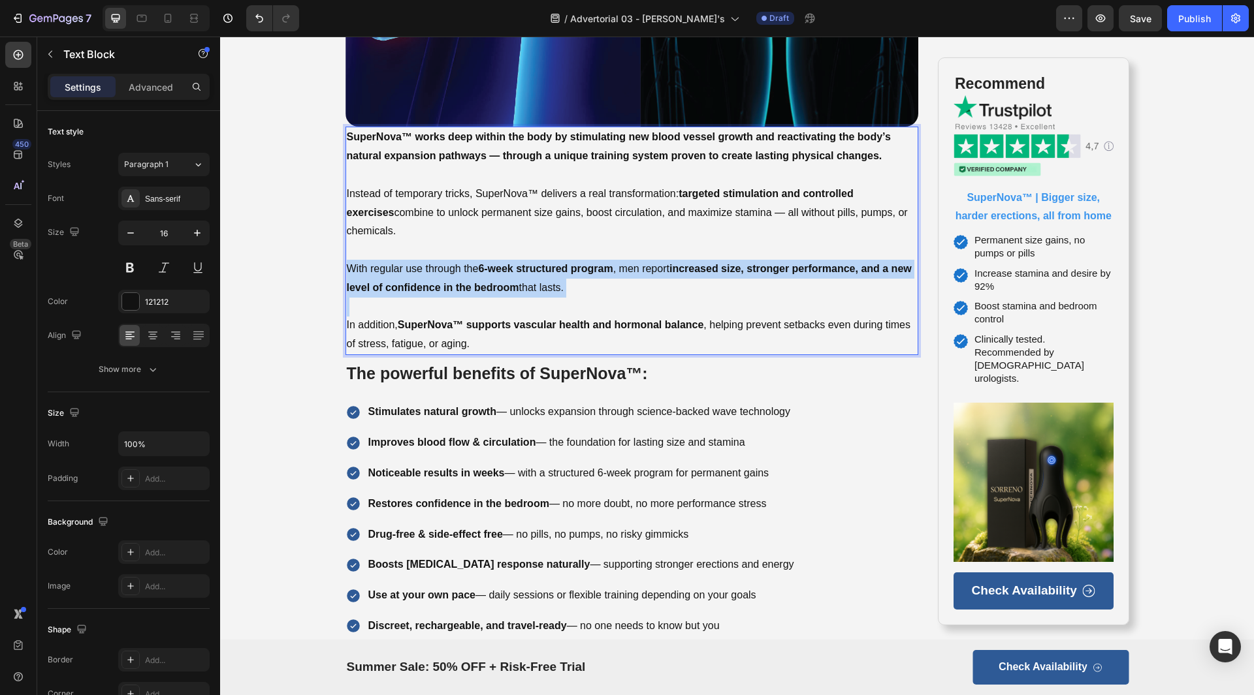
click at [543, 263] on strong "6-week structured program" at bounding box center [545, 268] width 135 height 11
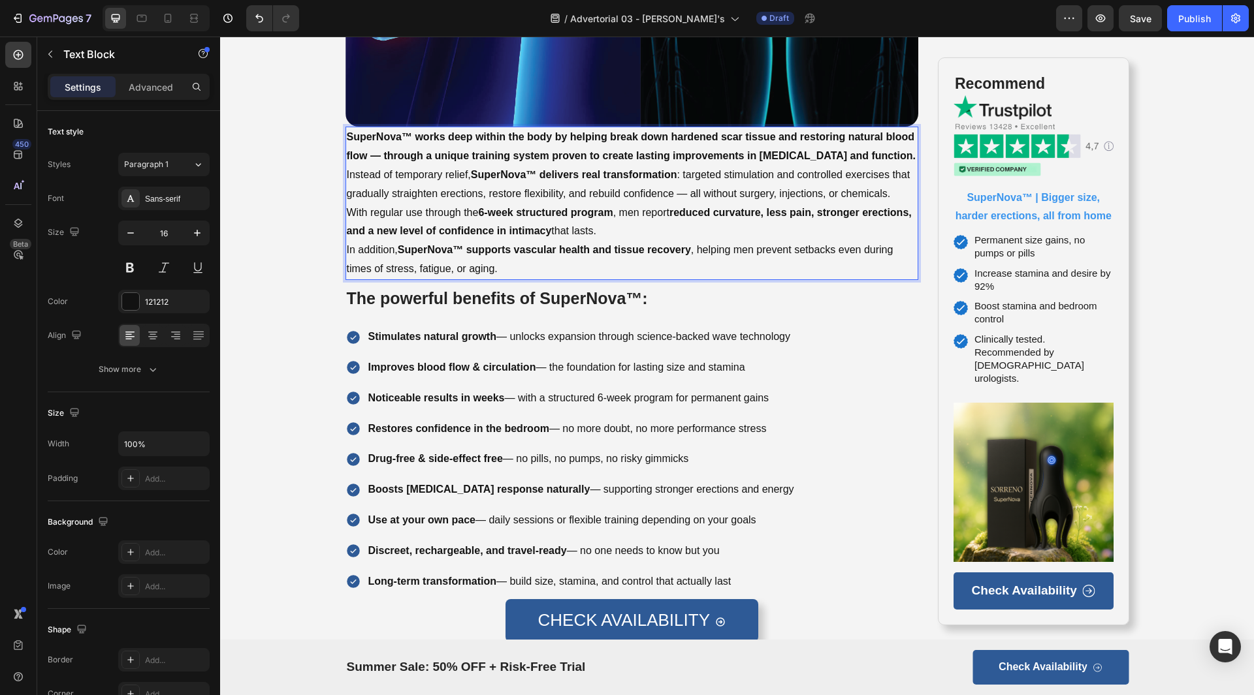
click at [907, 151] on p "SuperNova™ works deep within the body by helping break down hardened scar tissu…" at bounding box center [632, 147] width 571 height 38
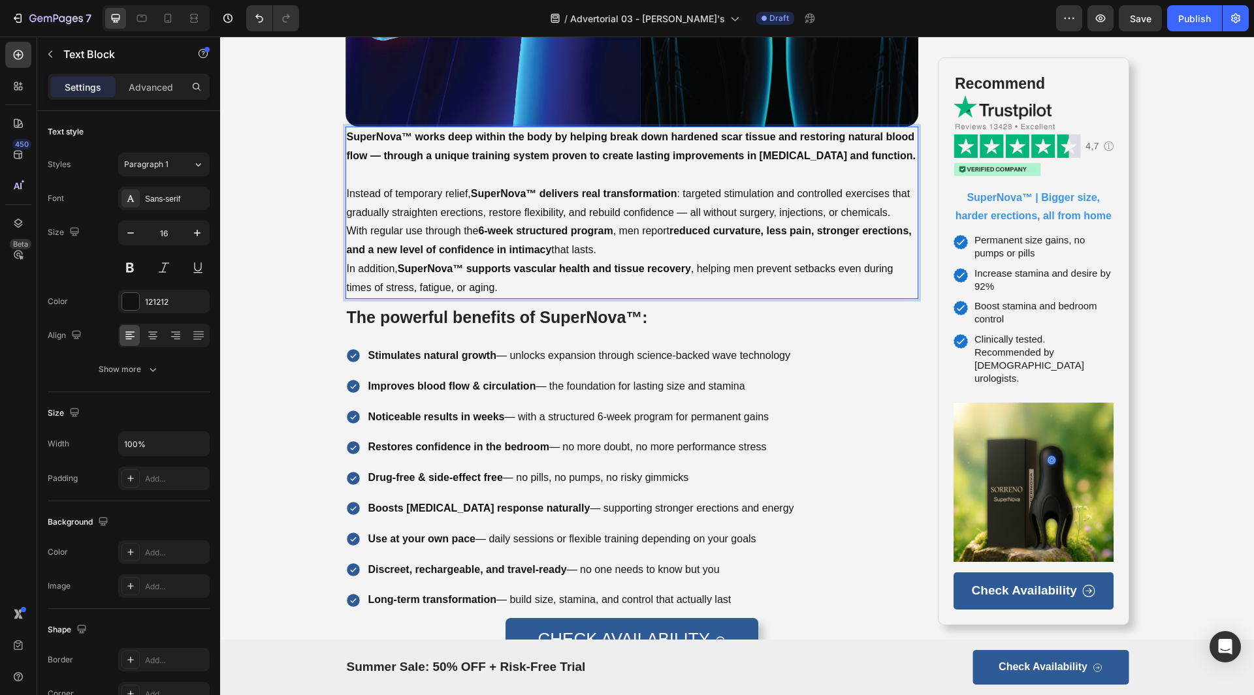
click at [889, 209] on p "Instead of temporary relief, SuperNova™ delivers real transformation : targeted…" at bounding box center [632, 204] width 571 height 38
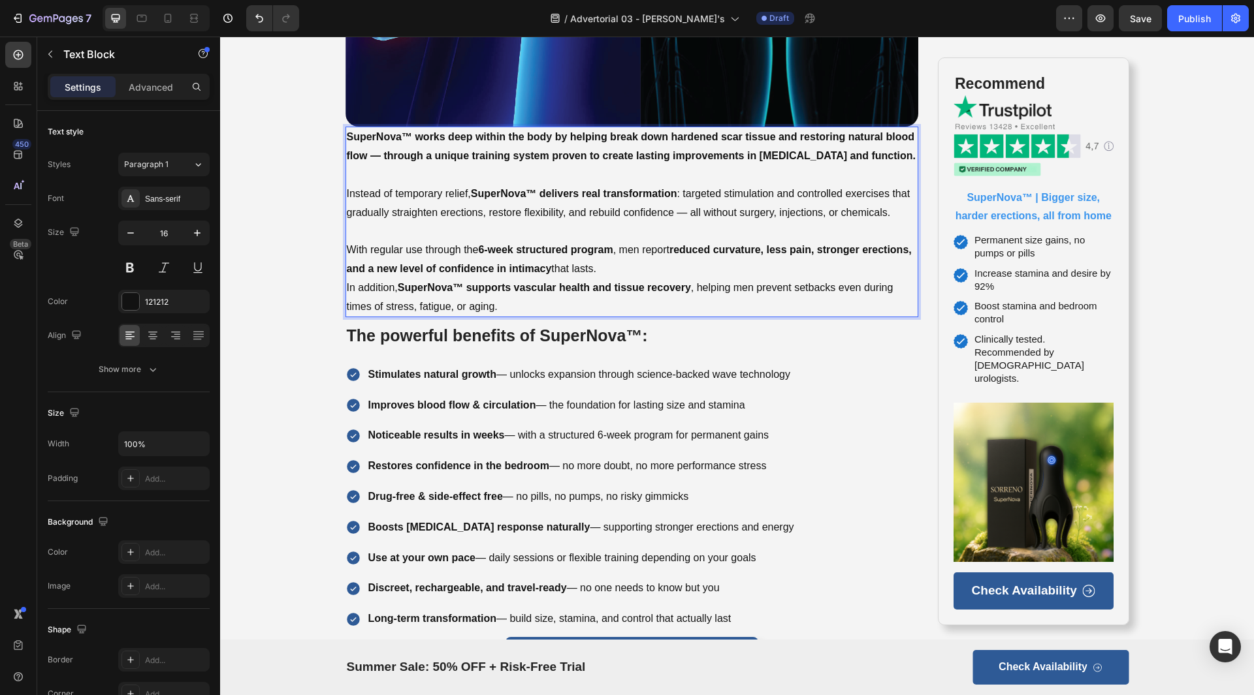
click at [721, 268] on p "With regular use through the 6-week structured program , men report reduced cur…" at bounding box center [632, 260] width 571 height 38
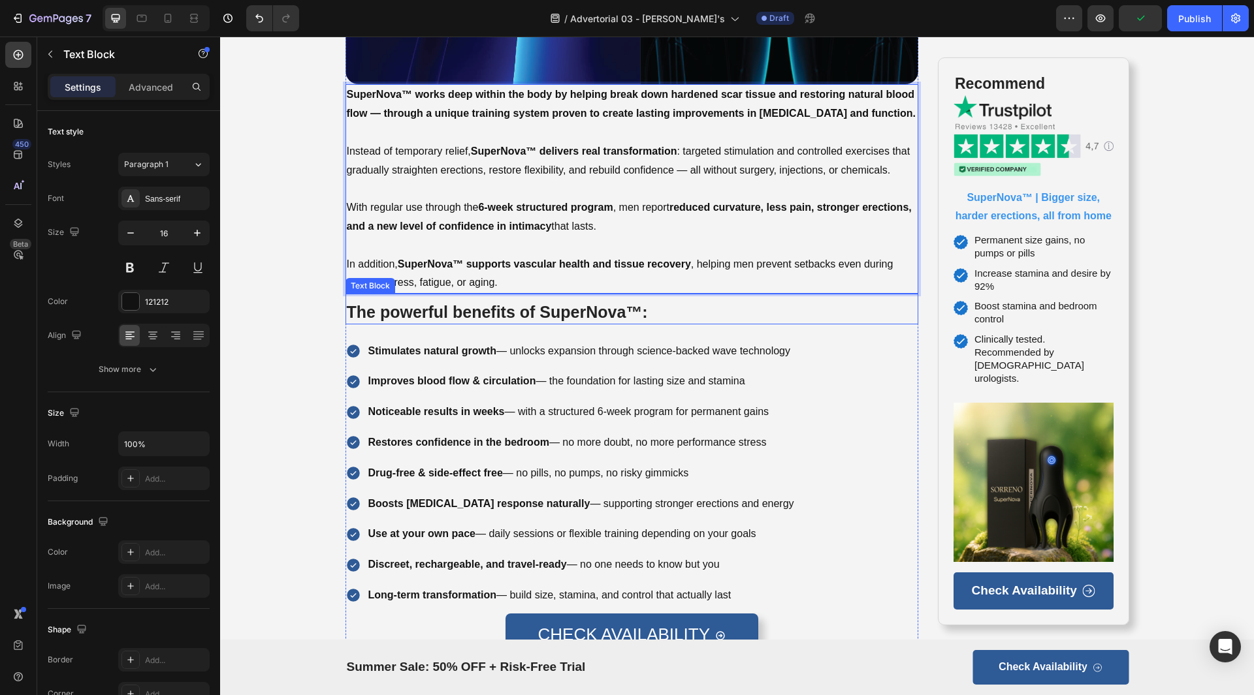
scroll to position [4506, 0]
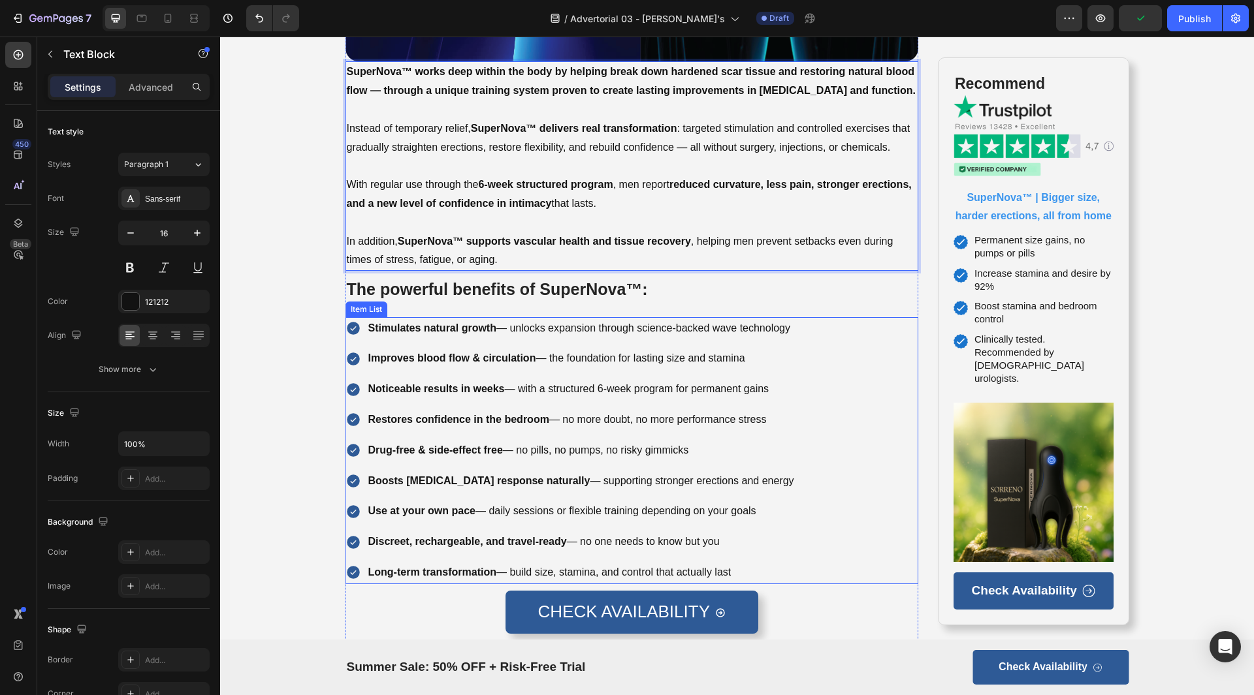
click at [567, 311] on div "Dr. [PERSON_NAME]: Absolutely. SuperNova™ is a groundbreaking training system t…" at bounding box center [631, 625] width 573 height 2354
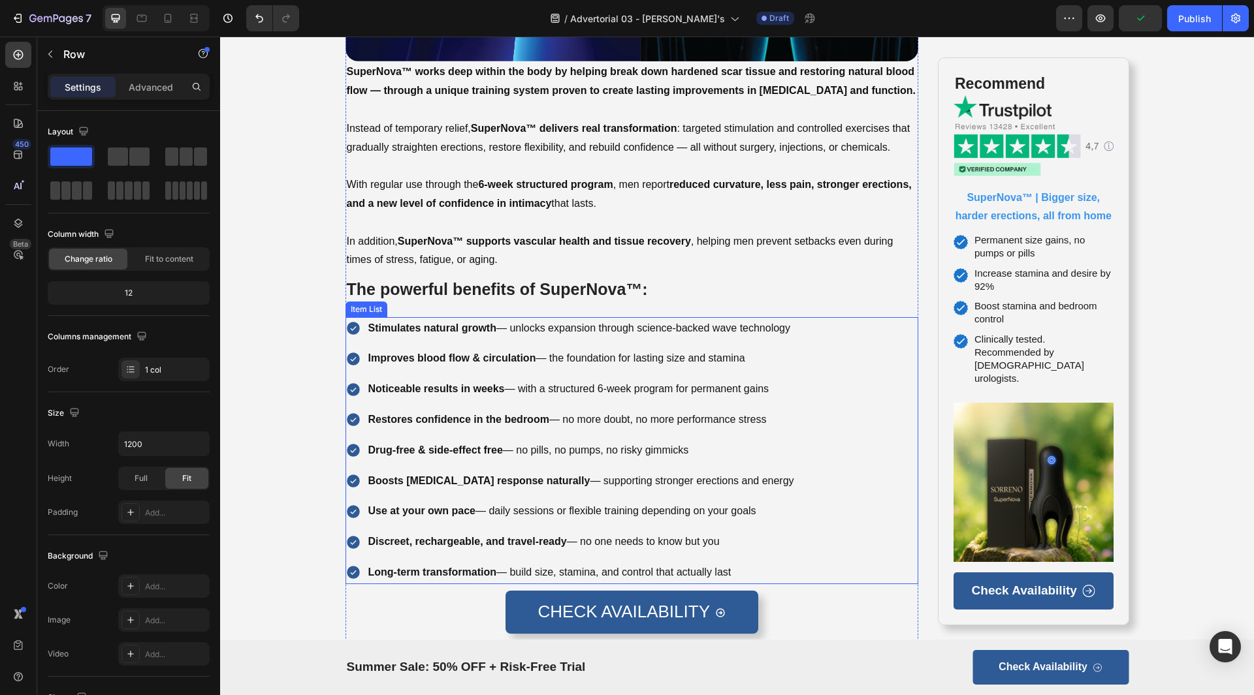
click at [545, 325] on p "Stimulates natural growth — unlocks expansion through science-backed wave techn…" at bounding box center [581, 328] width 426 height 19
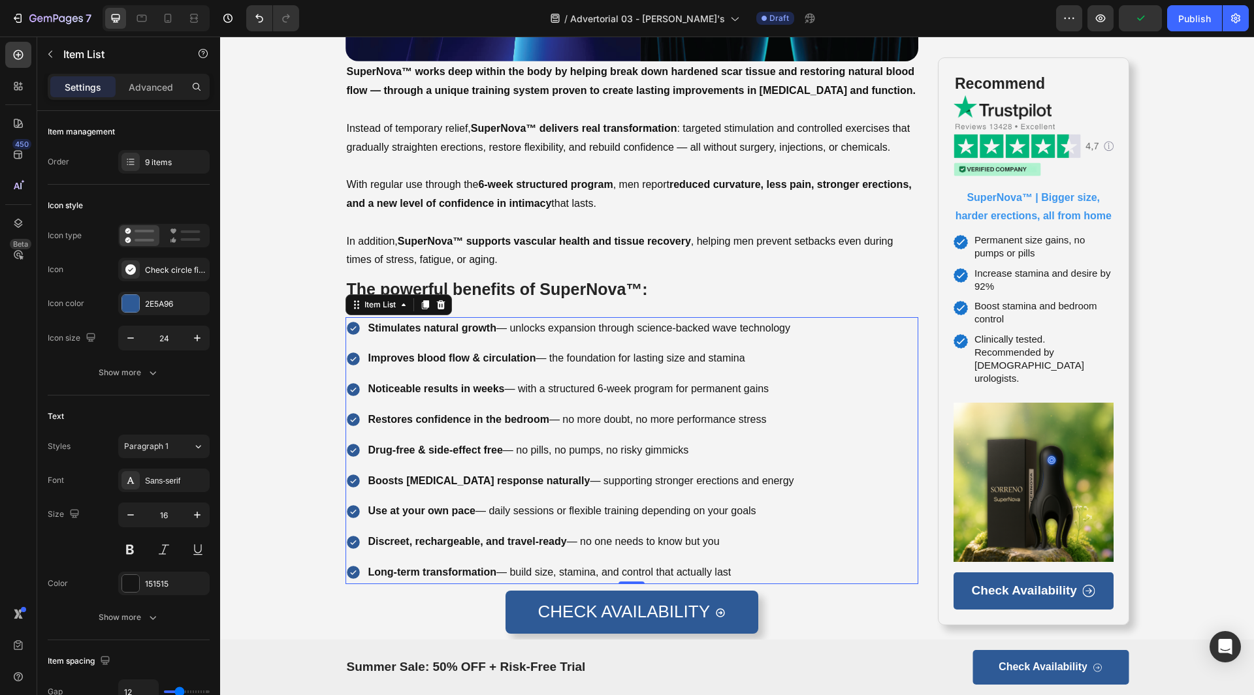
click at [545, 325] on p "Stimulates natural growth — unlocks expansion through science-backed wave techn…" at bounding box center [581, 328] width 426 height 19
click at [693, 330] on p "Stimulates natural growth — unlocks expansion through science-backed wave techn…" at bounding box center [581, 328] width 426 height 19
click at [662, 356] on p "Improves blood flow & circulation — the foundation for lasting size and stamina" at bounding box center [597, 358] width 459 height 19
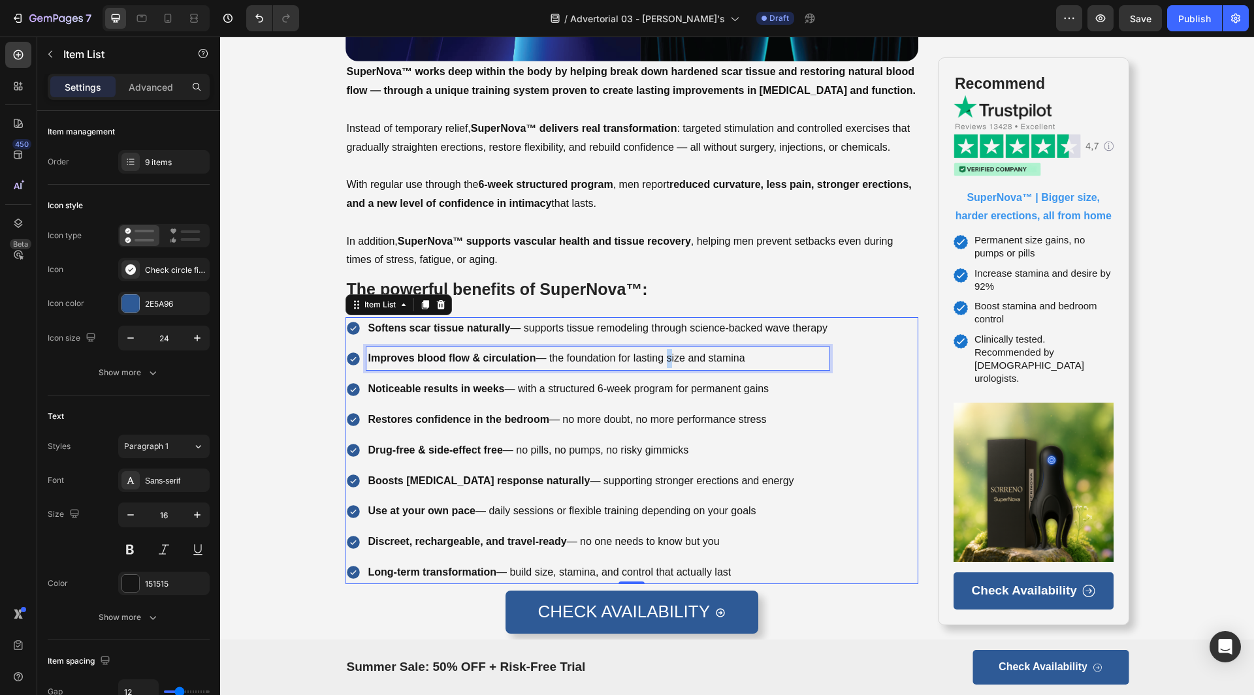
click at [662, 356] on p "Improves blood flow & circulation — the foundation for lasting size and stamina" at bounding box center [597, 358] width 459 height 19
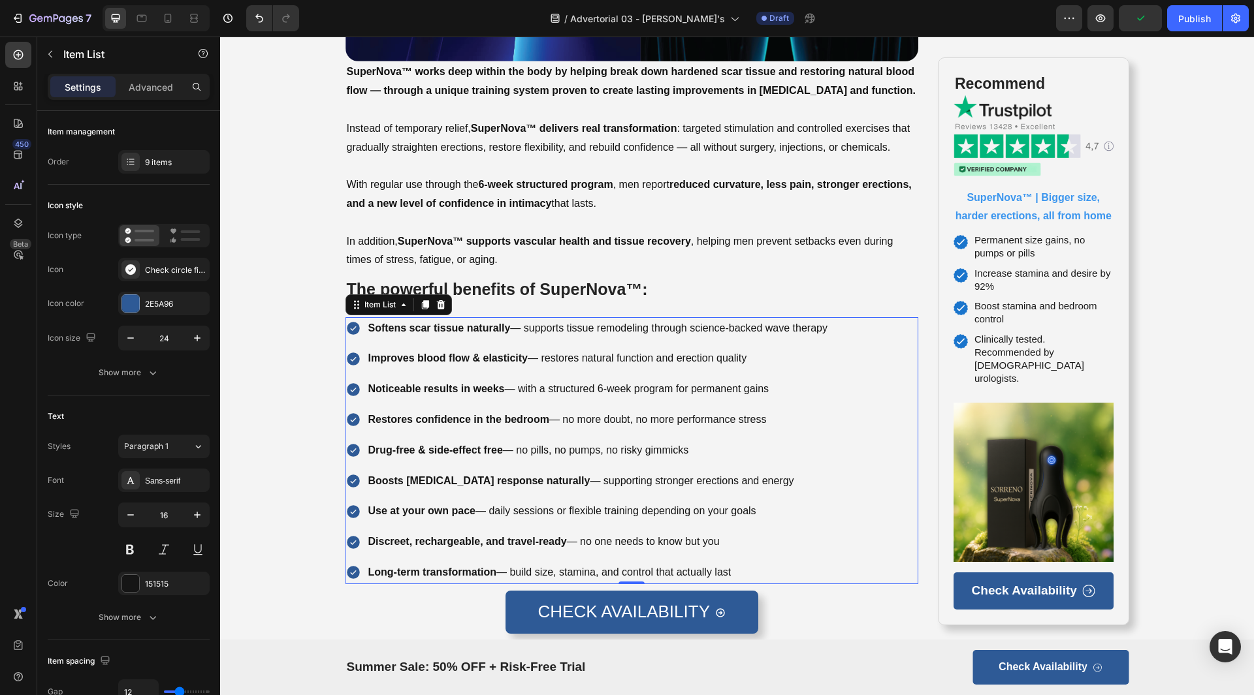
click at [507, 387] on p "Noticeable results in weeks — with a structured 6-week program for permanent ga…" at bounding box center [597, 389] width 459 height 19
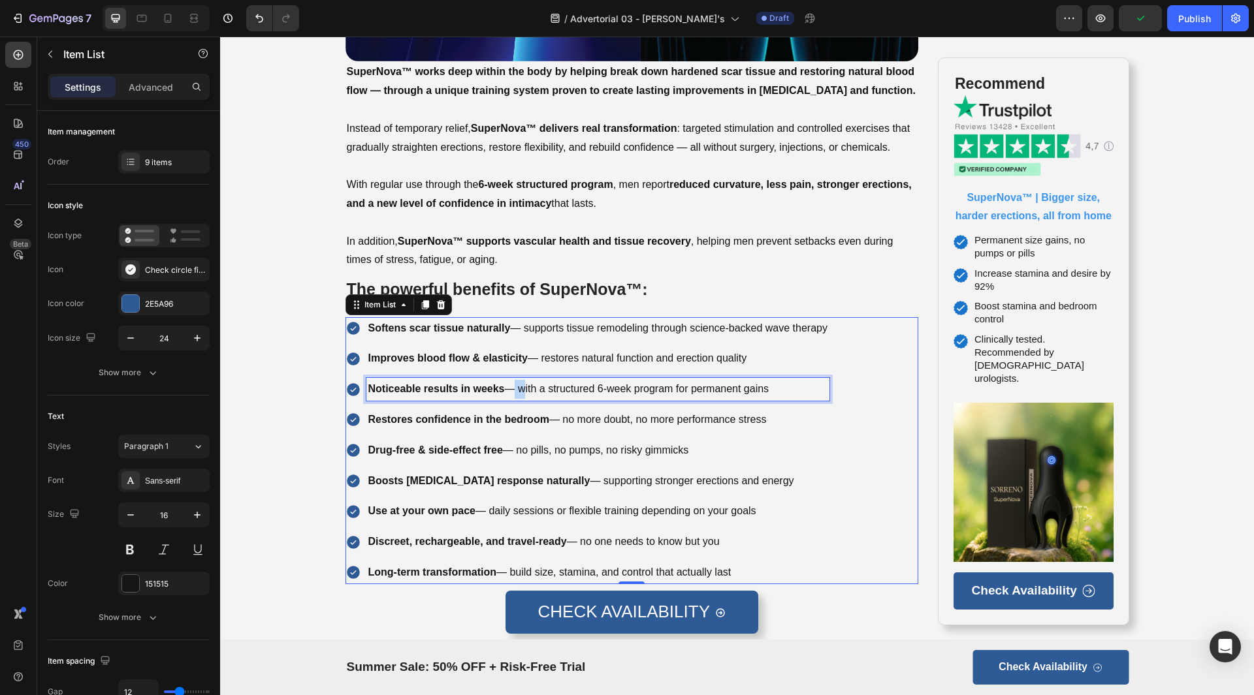
click at [507, 387] on p "Noticeable results in weeks — with a structured 6-week program for permanent ga…" at bounding box center [597, 389] width 459 height 19
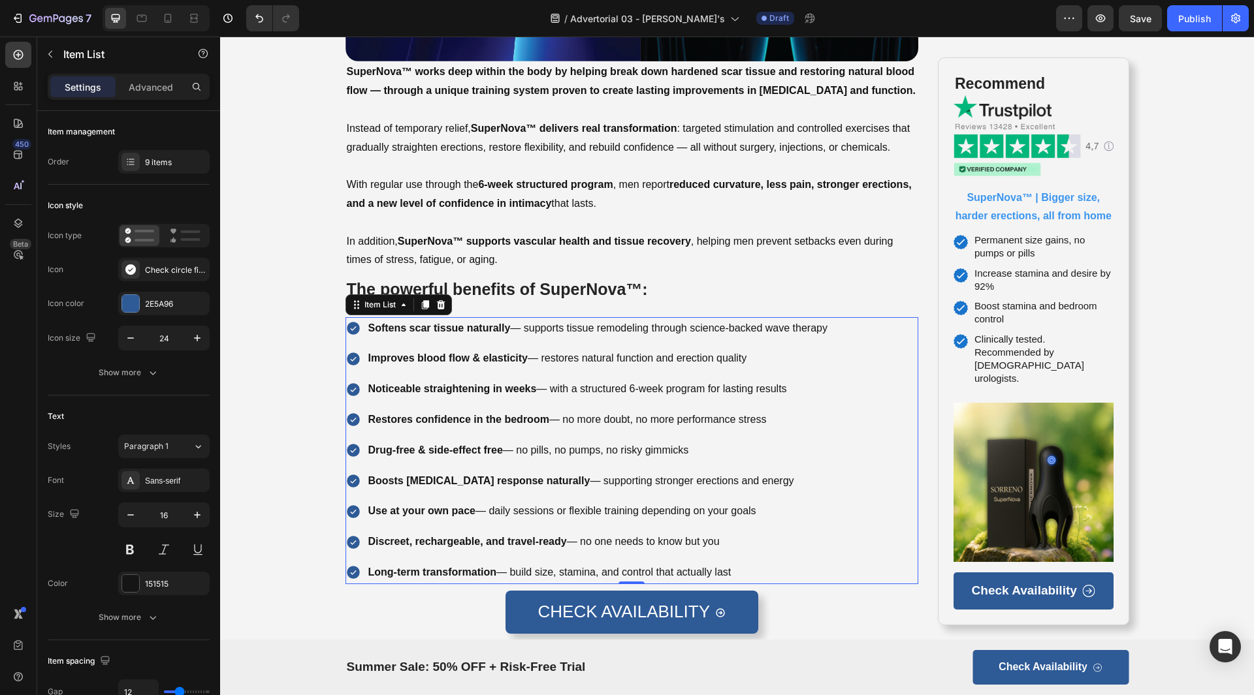
click at [492, 417] on strong "Restores confidence in the bedroom" at bounding box center [458, 419] width 181 height 11
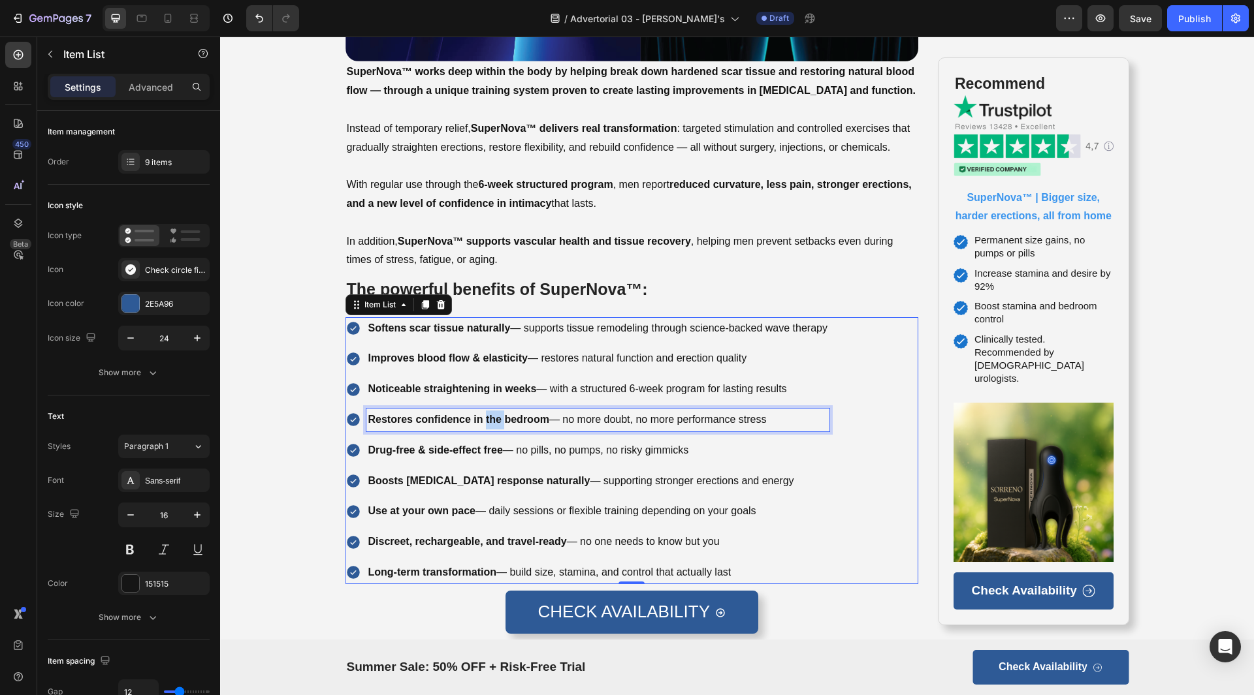
click at [492, 417] on strong "Restores confidence in the bedroom" at bounding box center [458, 419] width 181 height 11
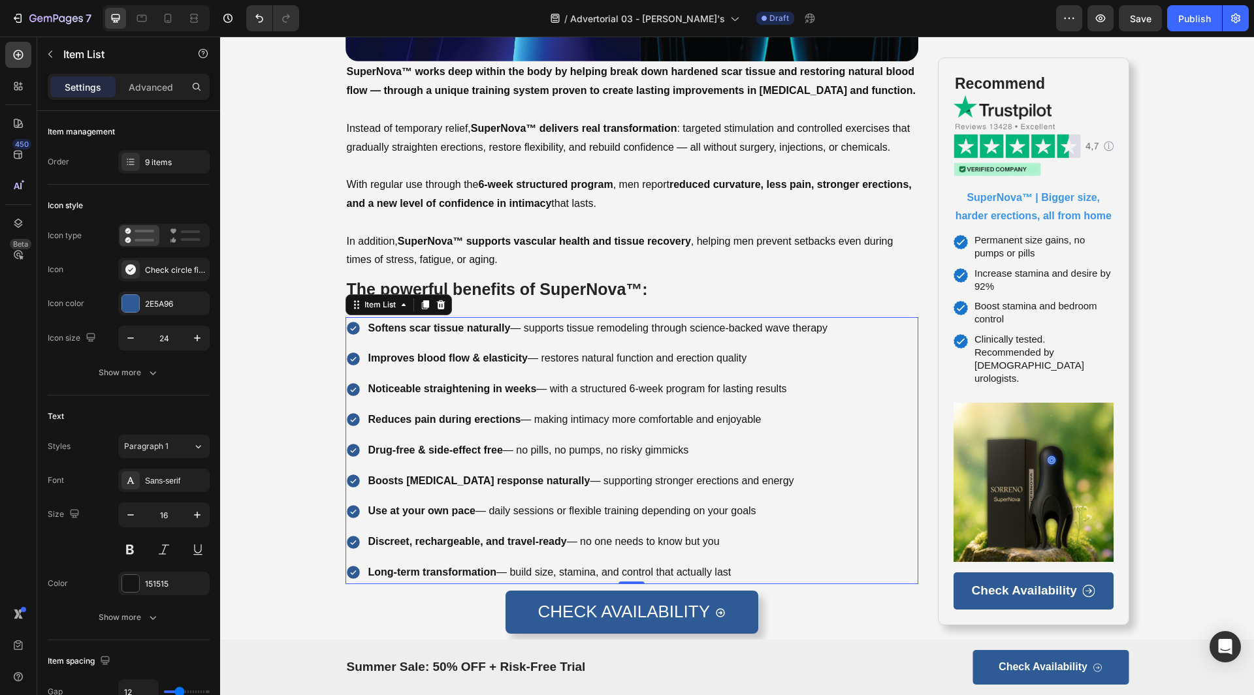
click at [421, 441] on p "Drug-free & side-effect free — no pills, no pumps, no risky gimmicks" at bounding box center [597, 450] width 459 height 19
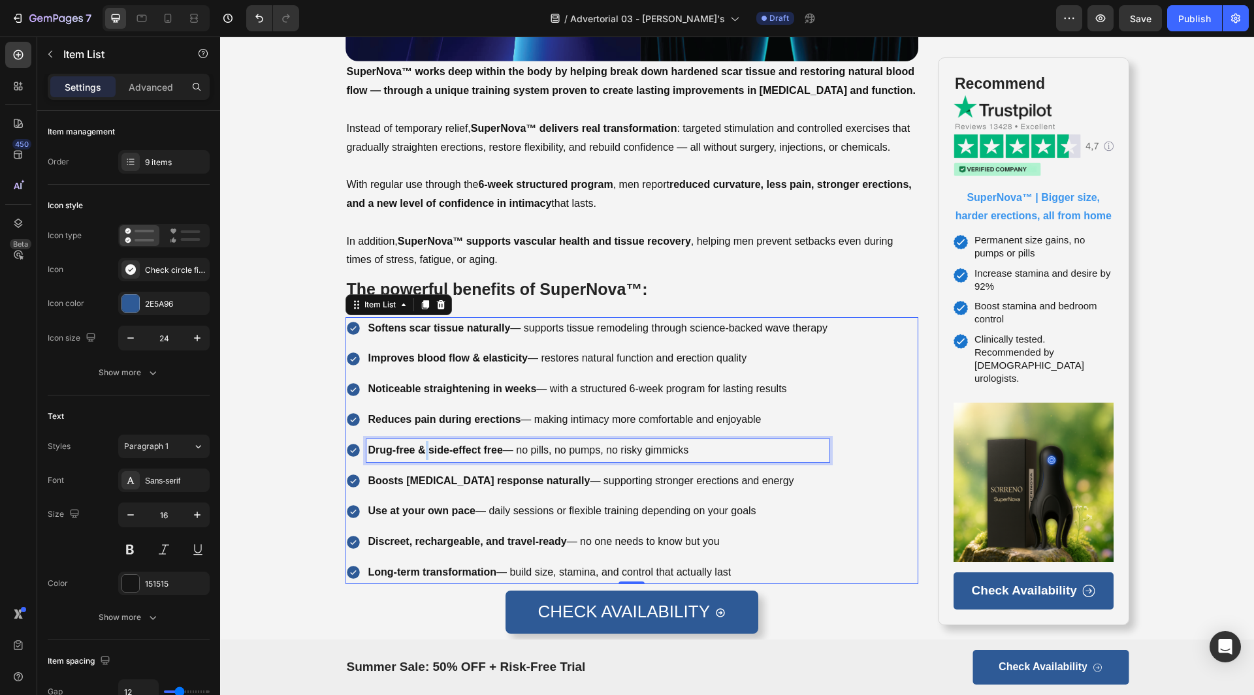
click at [421, 441] on p "Drug-free & side-effect free — no pills, no pumps, no risky gimmicks" at bounding box center [597, 450] width 459 height 19
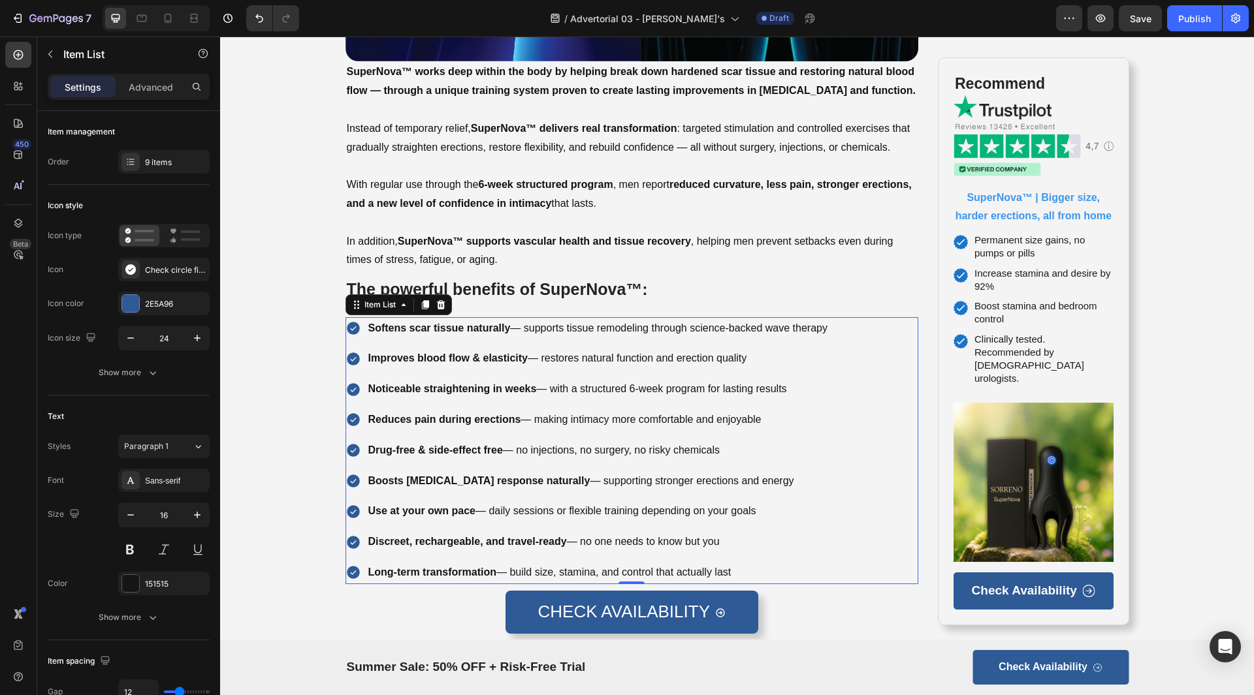
click at [422, 477] on strong "Boosts [MEDICAL_DATA] response naturally" at bounding box center [479, 480] width 222 height 11
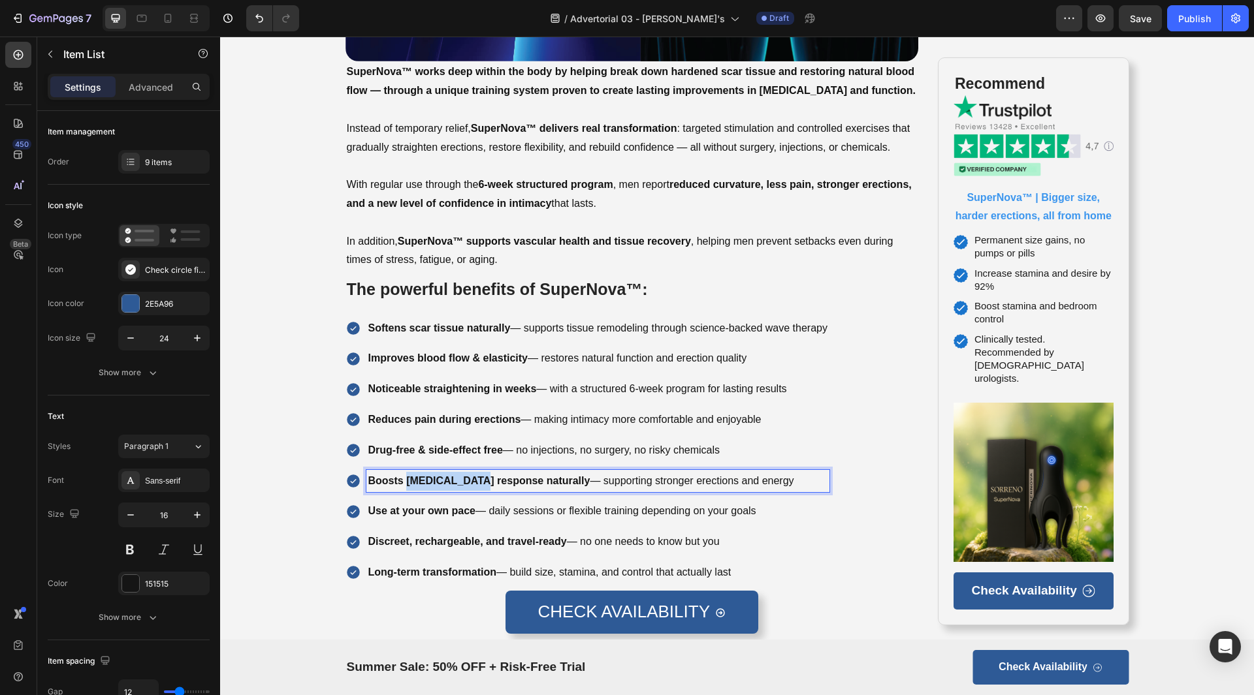
click at [422, 477] on strong "Boosts [MEDICAL_DATA] response naturally" at bounding box center [479, 480] width 222 height 11
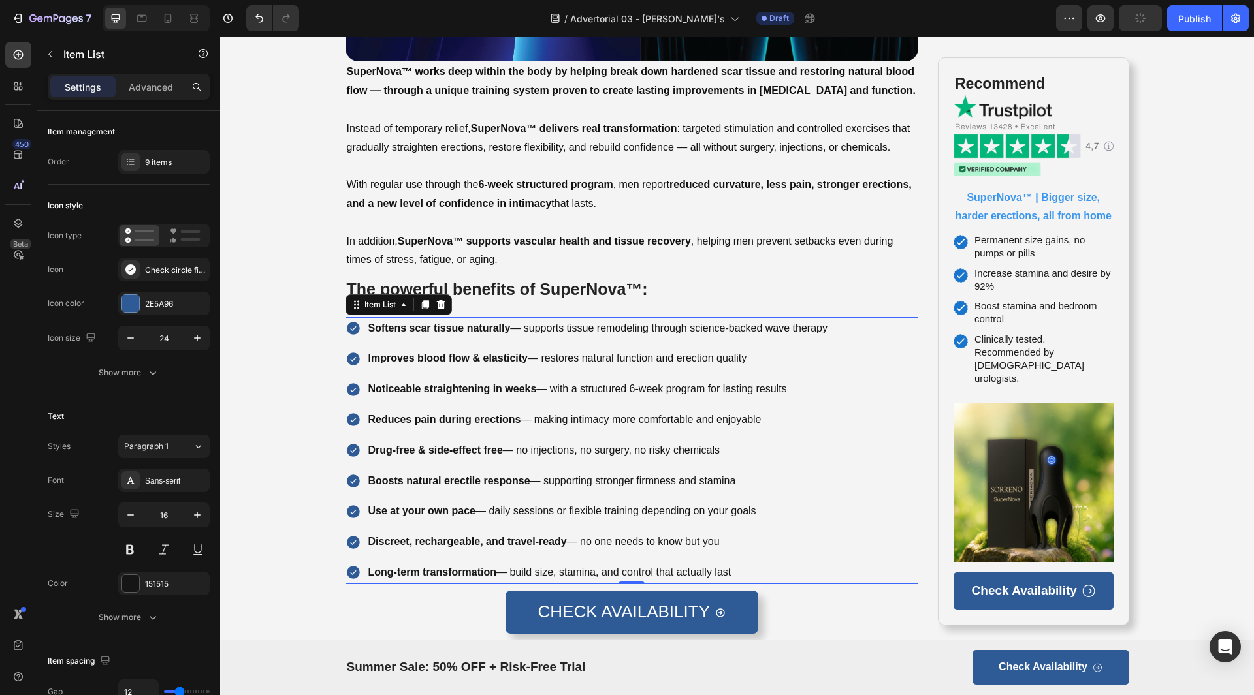
click at [428, 507] on strong "Use at your own pace" at bounding box center [422, 510] width 108 height 11
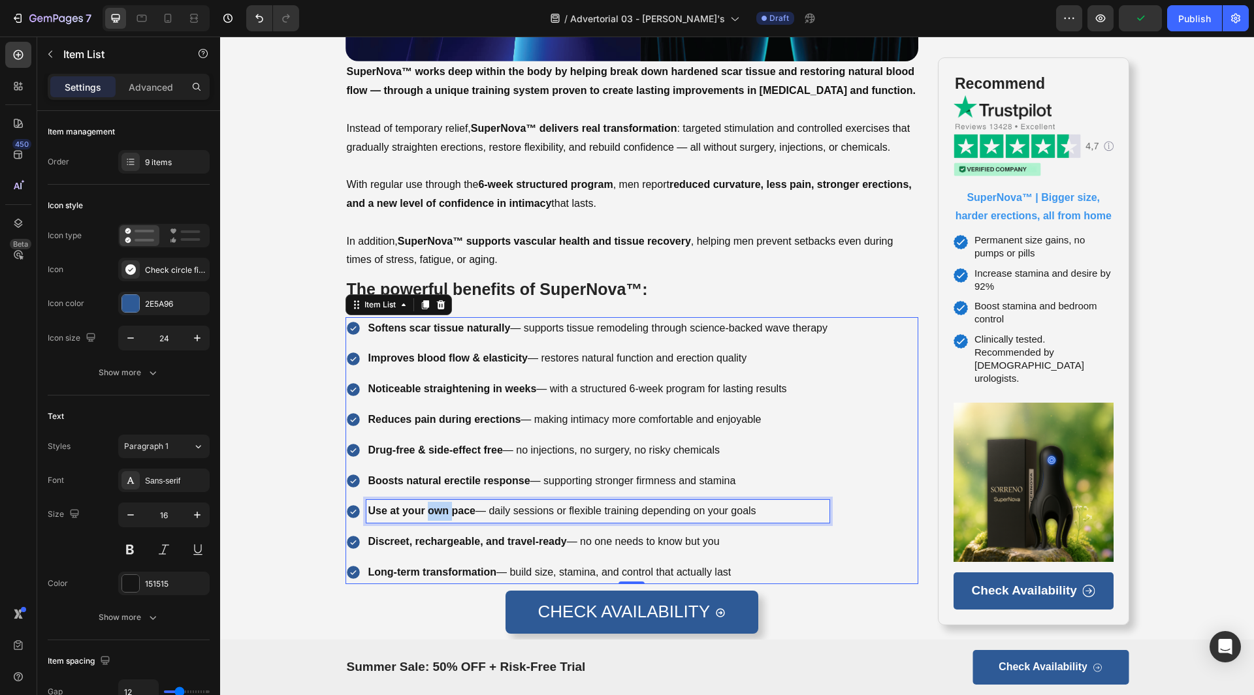
click at [428, 507] on strong "Use at your own pace" at bounding box center [422, 510] width 108 height 11
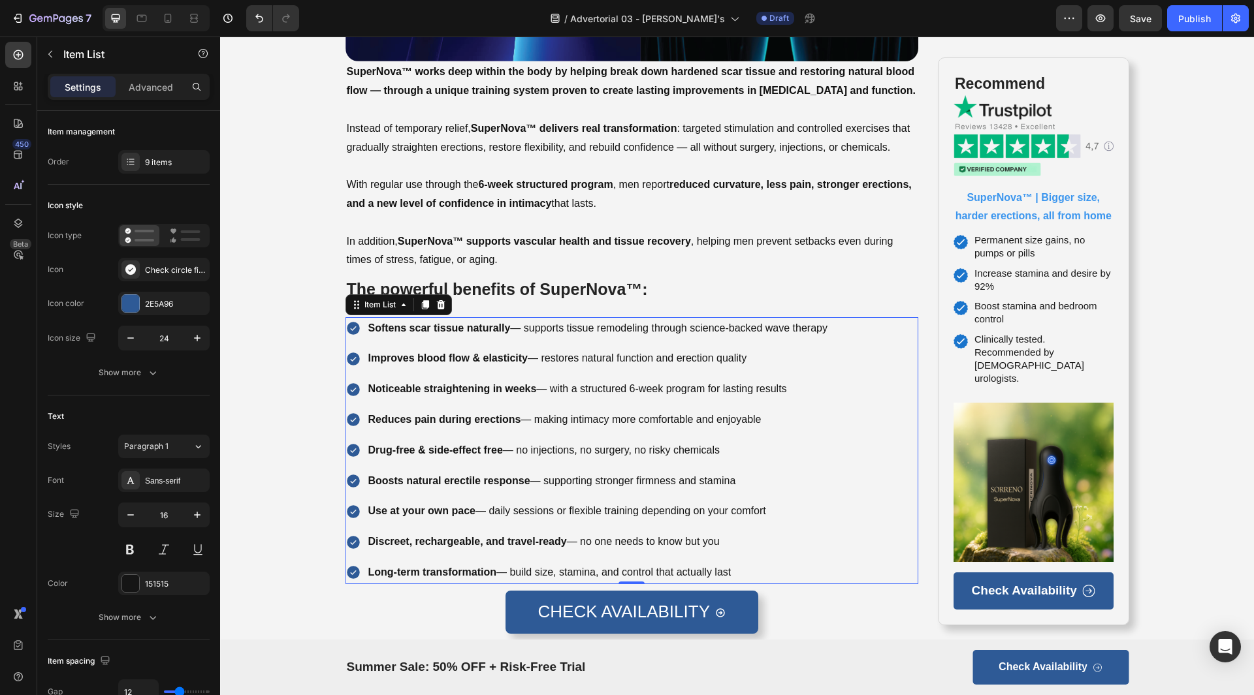
click at [438, 545] on p "Discreet, rechargeable, and travel-ready — no one needs to know but you" at bounding box center [597, 542] width 459 height 19
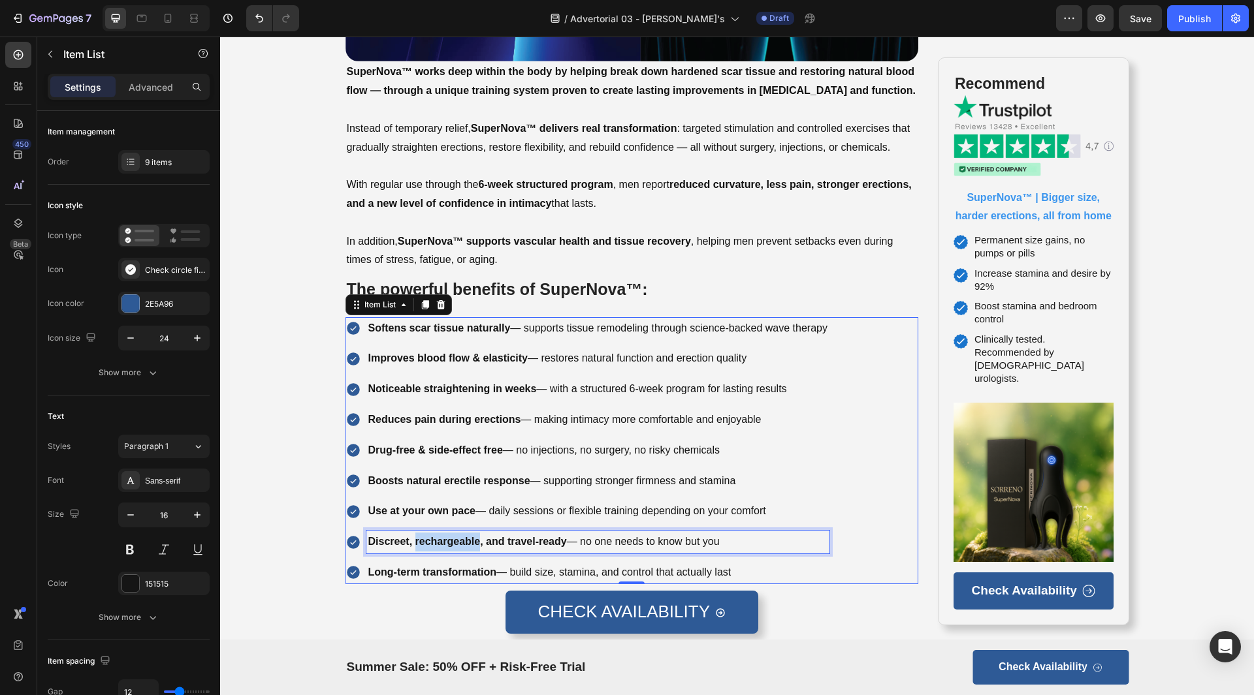
click at [438, 545] on p "Discreet, rechargeable, and travel-ready — no one needs to know but you" at bounding box center [597, 542] width 459 height 19
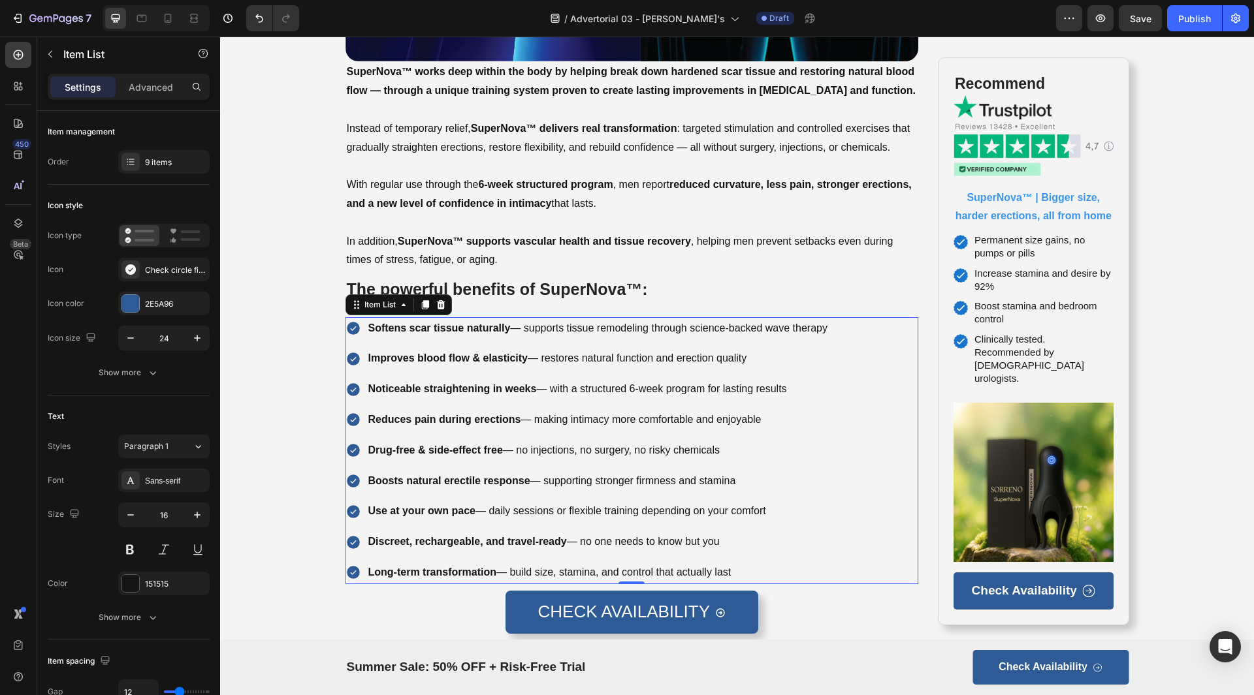
click at [455, 571] on strong "Long-term transformation" at bounding box center [432, 572] width 128 height 11
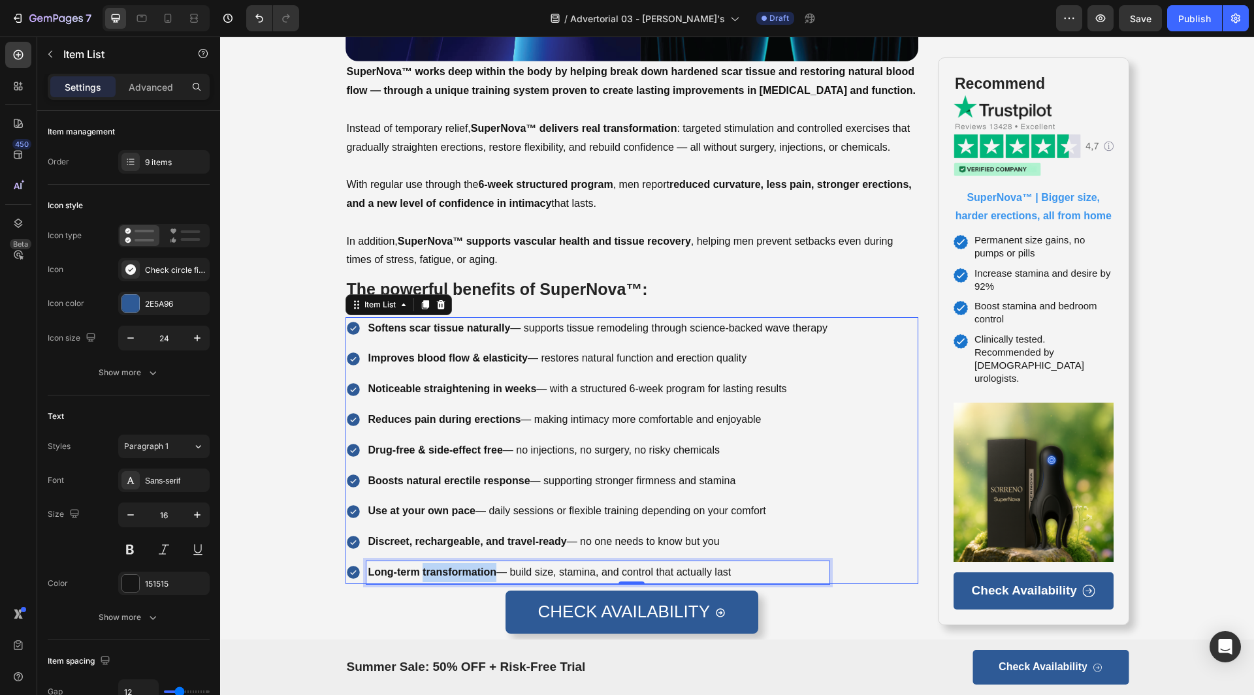
click at [455, 571] on strong "Long-term transformation" at bounding box center [432, 572] width 128 height 11
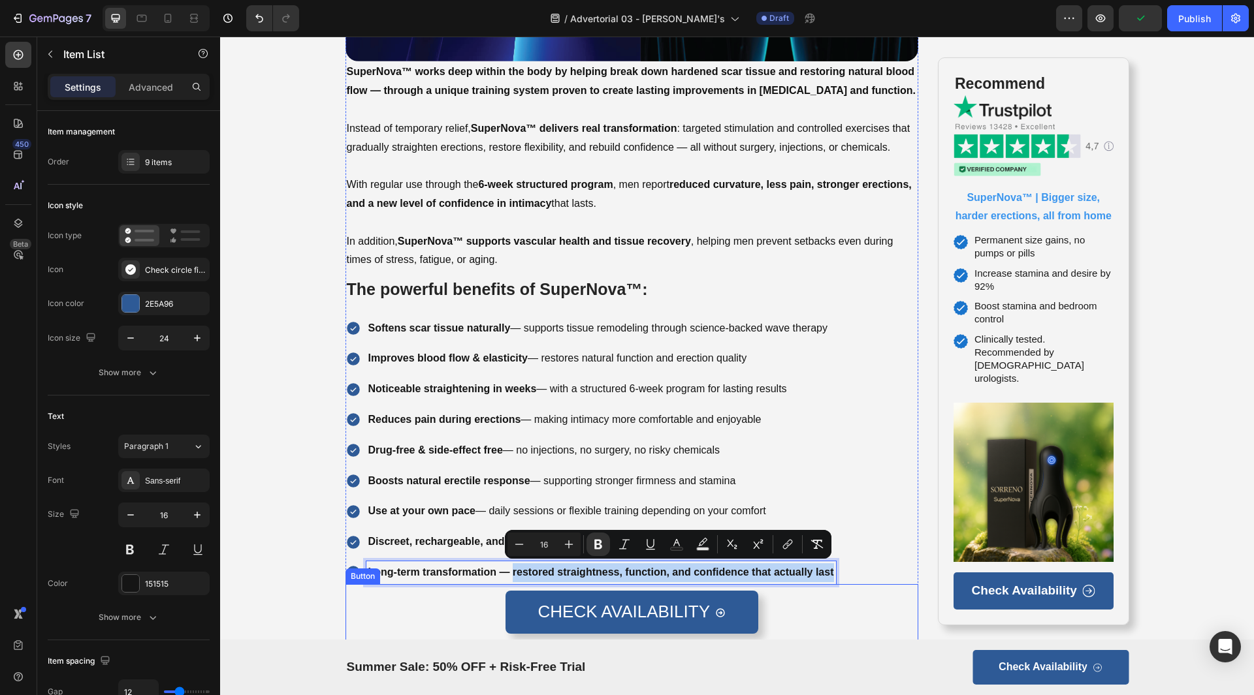
drag, startPoint x: 509, startPoint y: 567, endPoint x: 855, endPoint y: 584, distance: 346.5
click at [855, 584] on div "Dr. [PERSON_NAME]: Absolutely. SuperNova™ is a groundbreaking training system t…" at bounding box center [631, 625] width 573 height 2354
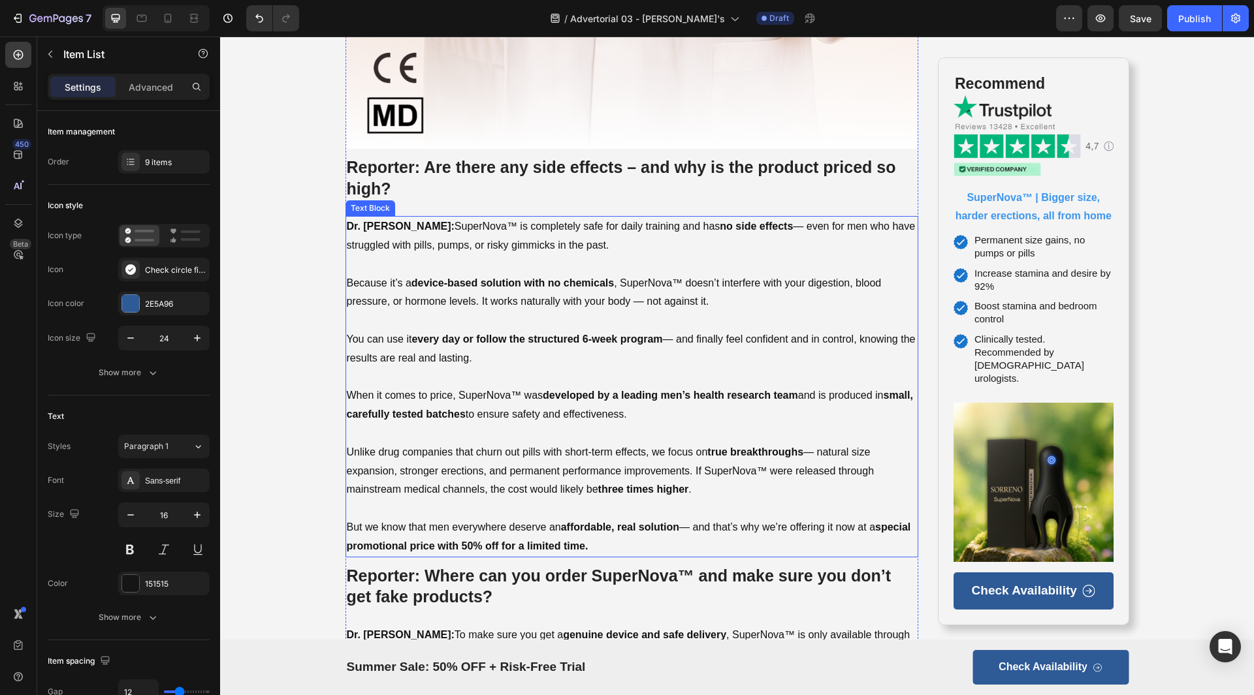
scroll to position [5551, 0]
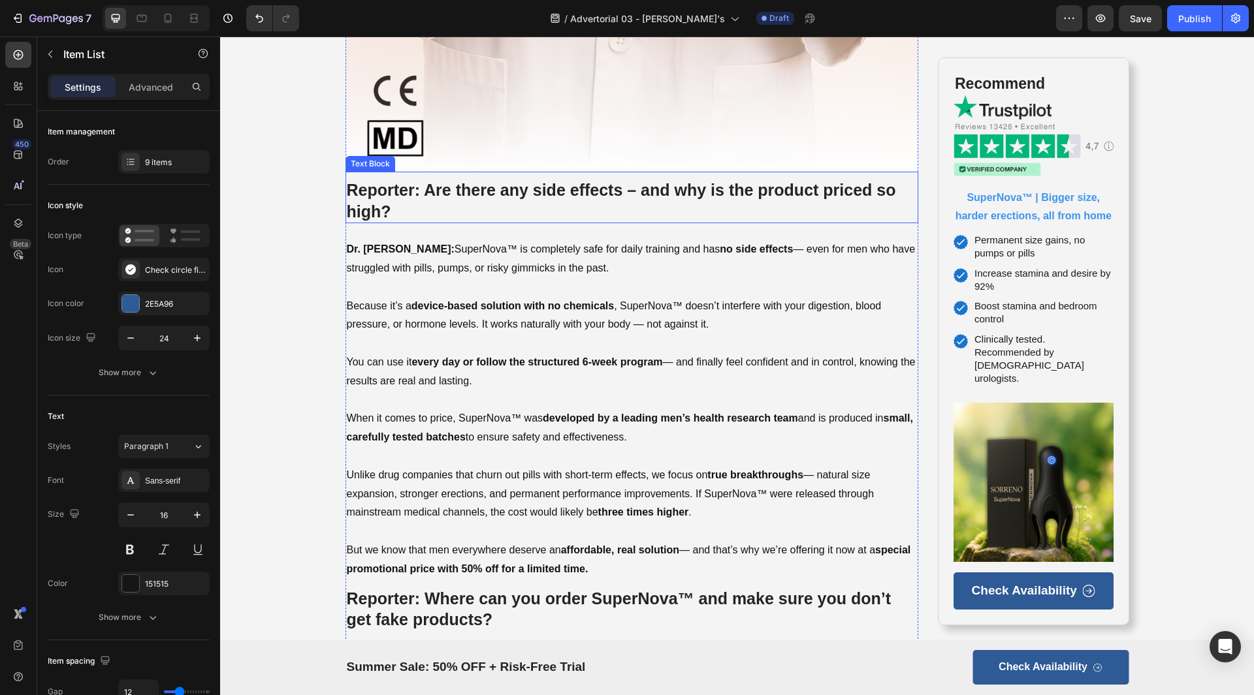
click at [477, 182] on strong "Reporter: Are there any side effects – and why is the product priced so high?" at bounding box center [621, 201] width 549 height 40
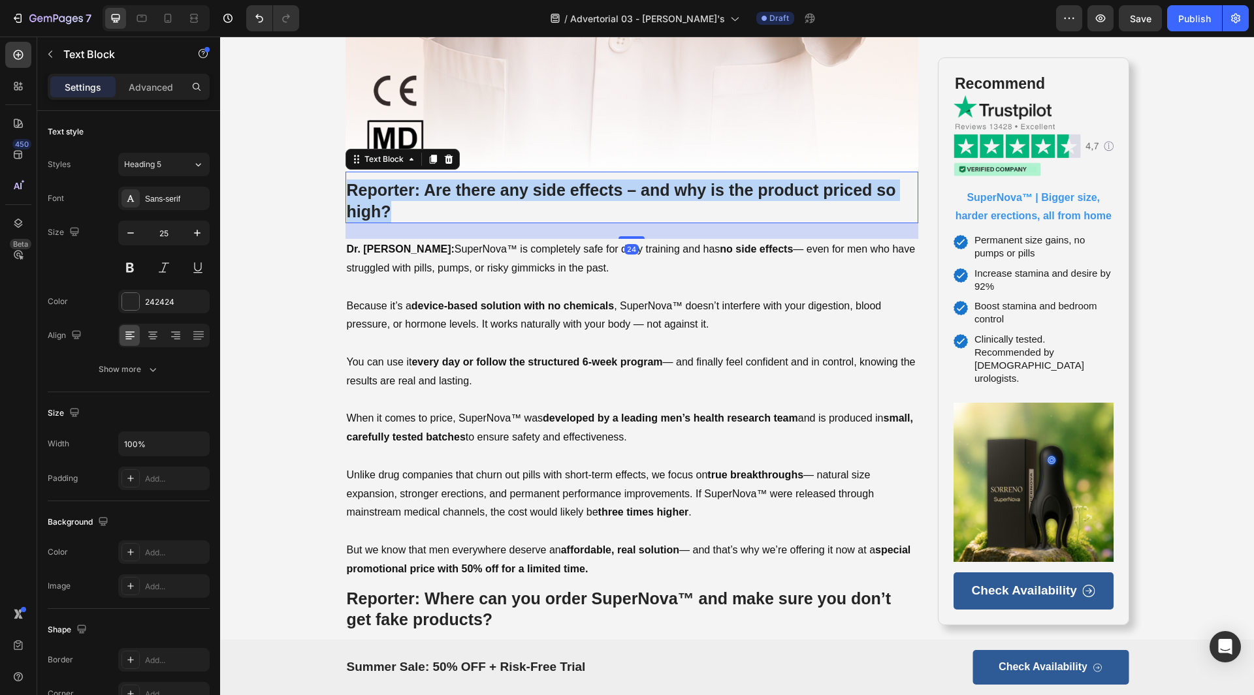
click at [477, 182] on strong "Reporter: Are there any side effects – and why is the product priced so high?" at bounding box center [621, 201] width 549 height 40
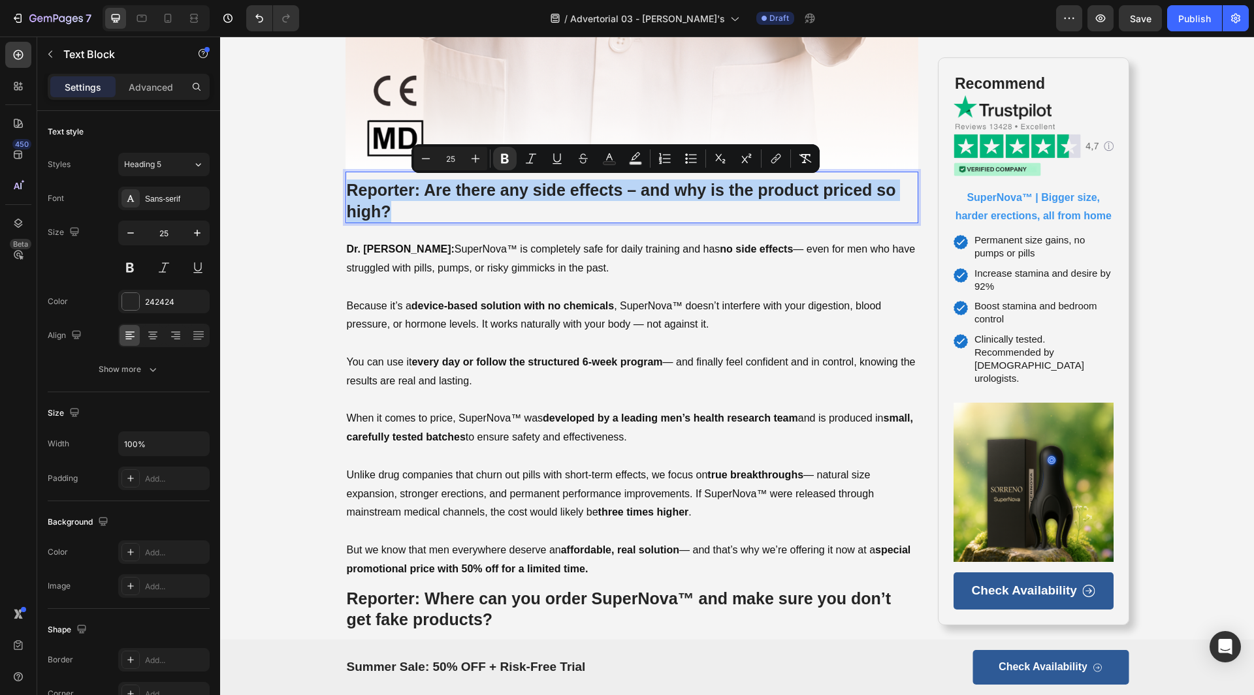
click at [567, 204] on p "Reporter: Are there any side effects – and why is the product priced so high?" at bounding box center [632, 201] width 571 height 42
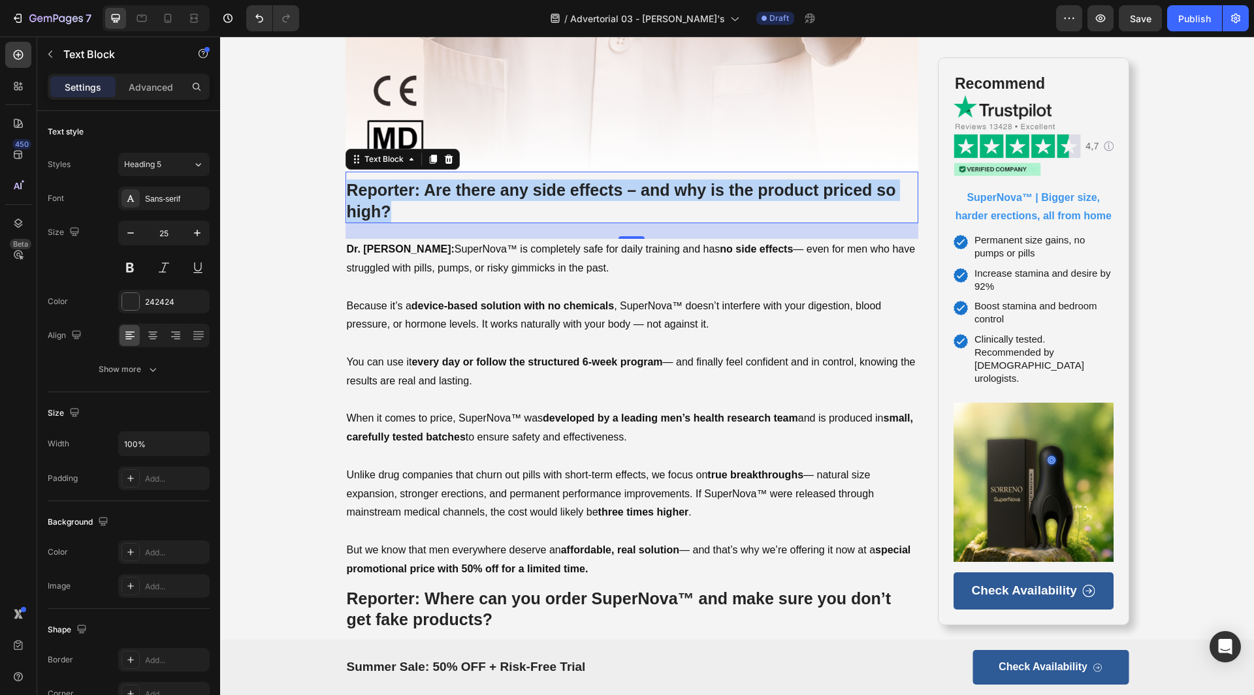
click at [475, 215] on p "Reporter: Are there any side effects – and why is the product priced so high?" at bounding box center [632, 201] width 571 height 42
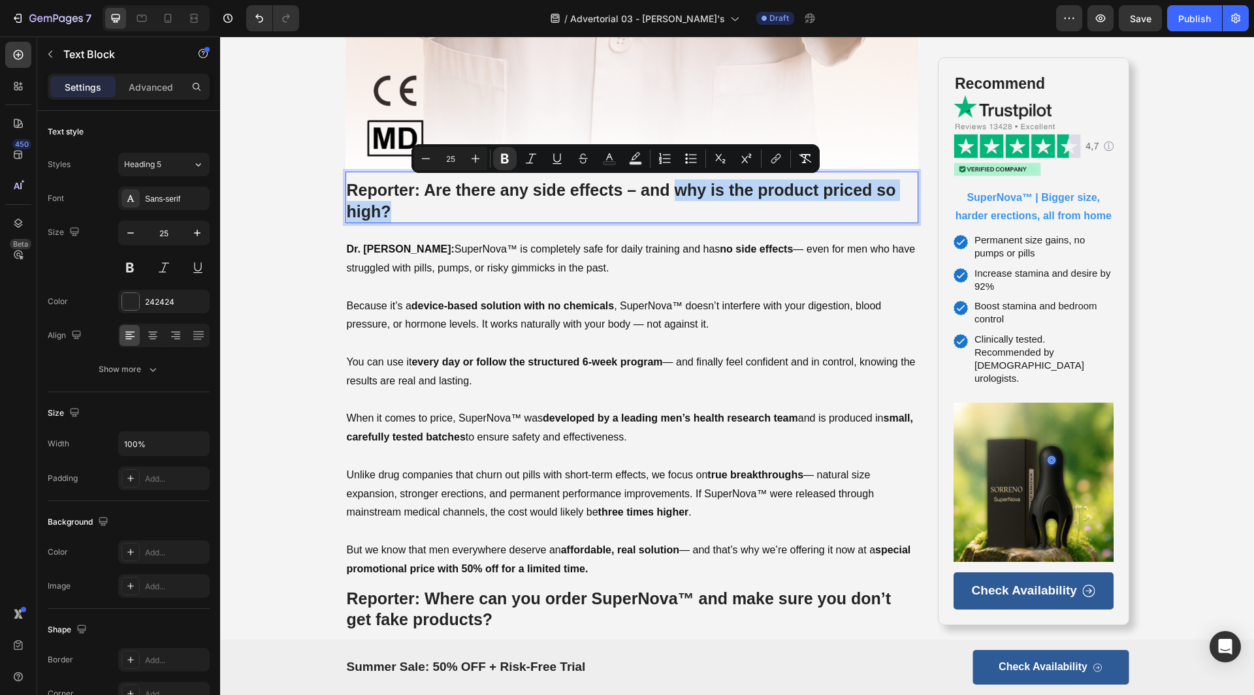
drag, startPoint x: 478, startPoint y: 208, endPoint x: 675, endPoint y: 194, distance: 197.7
click at [675, 194] on p "Reporter: Are there any side effects – and why is the product priced so high?" at bounding box center [632, 201] width 571 height 42
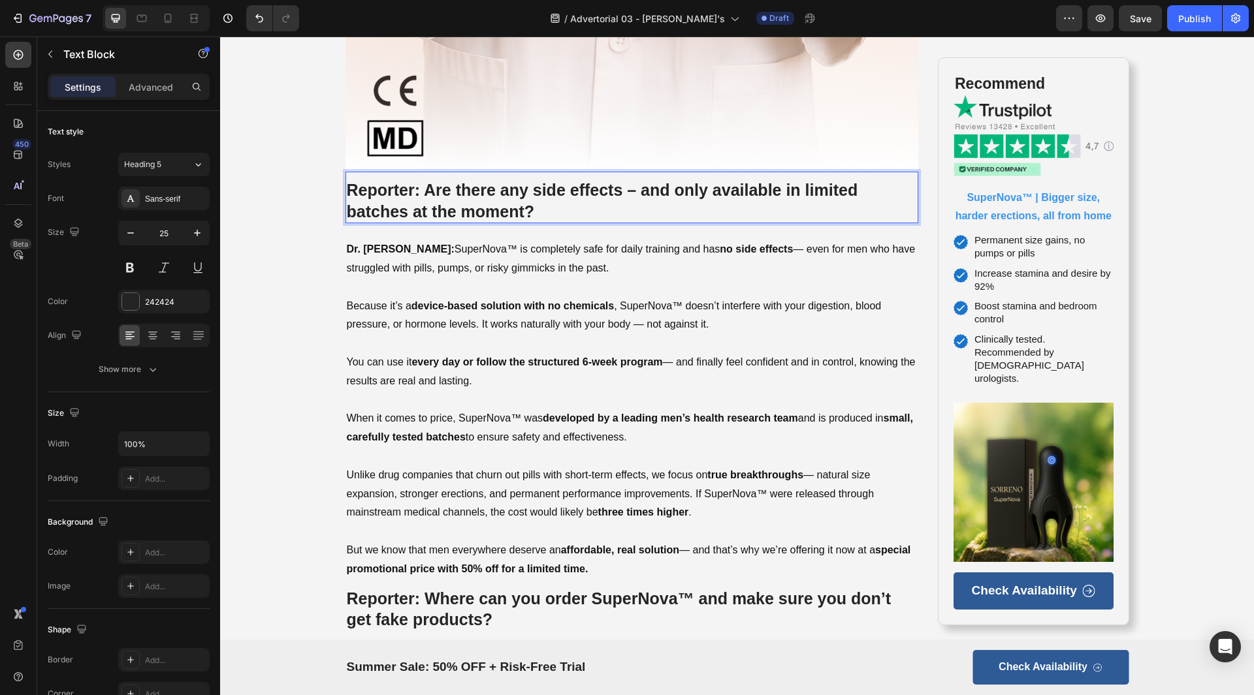
click at [672, 192] on strong "Reporter: Are there any side effects – and only available in limited batches at…" at bounding box center [602, 201] width 511 height 40
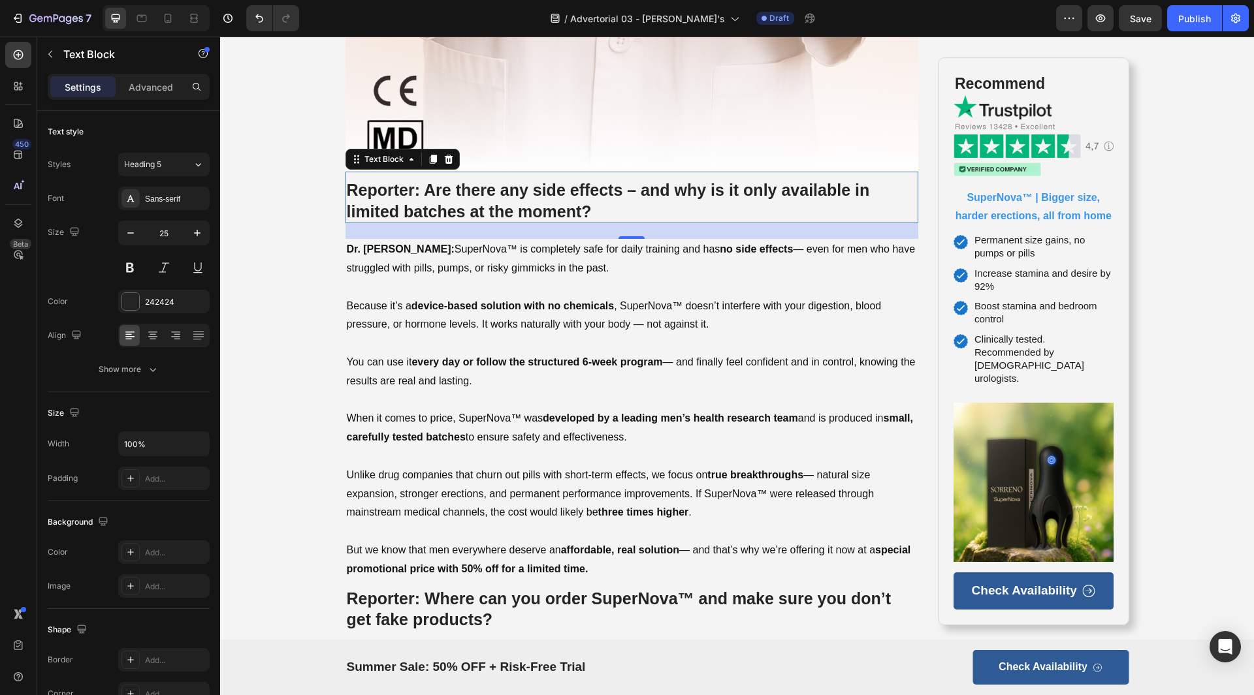
click at [498, 183] on strong "Reporter: Are there any side effects – and why is it only available in limited …" at bounding box center [608, 201] width 523 height 40
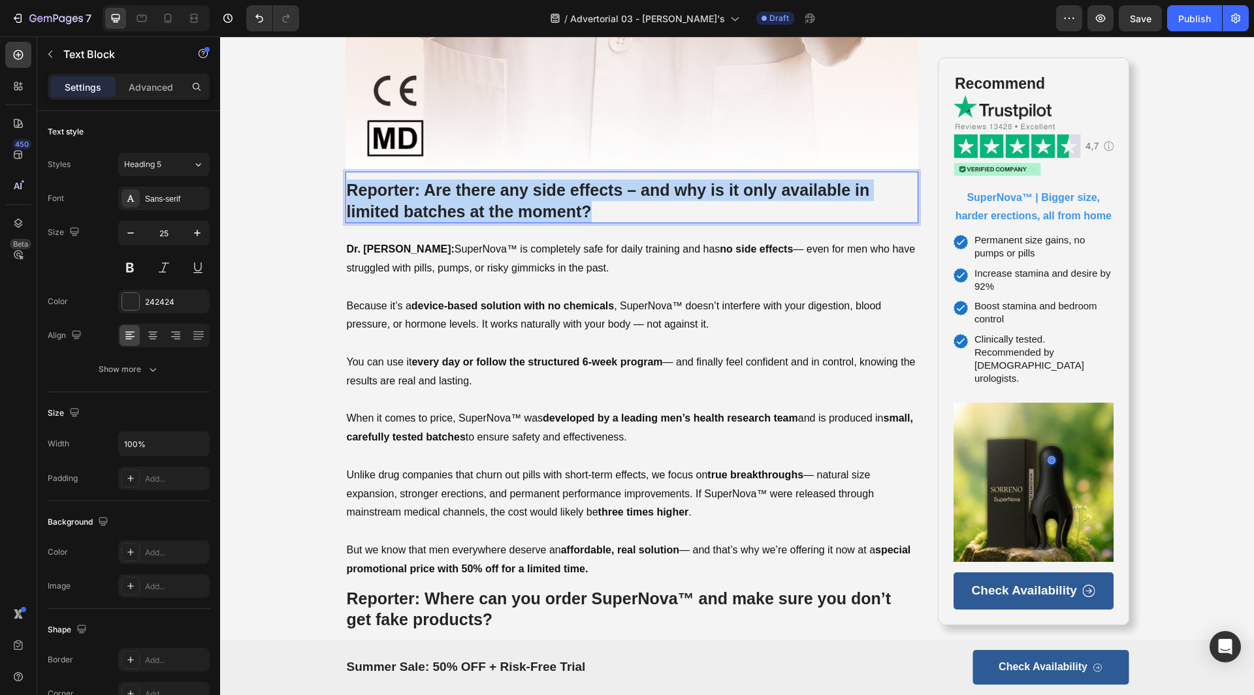
click at [498, 183] on strong "Reporter: Are there any side effects – and why is it only available in limited …" at bounding box center [608, 201] width 523 height 40
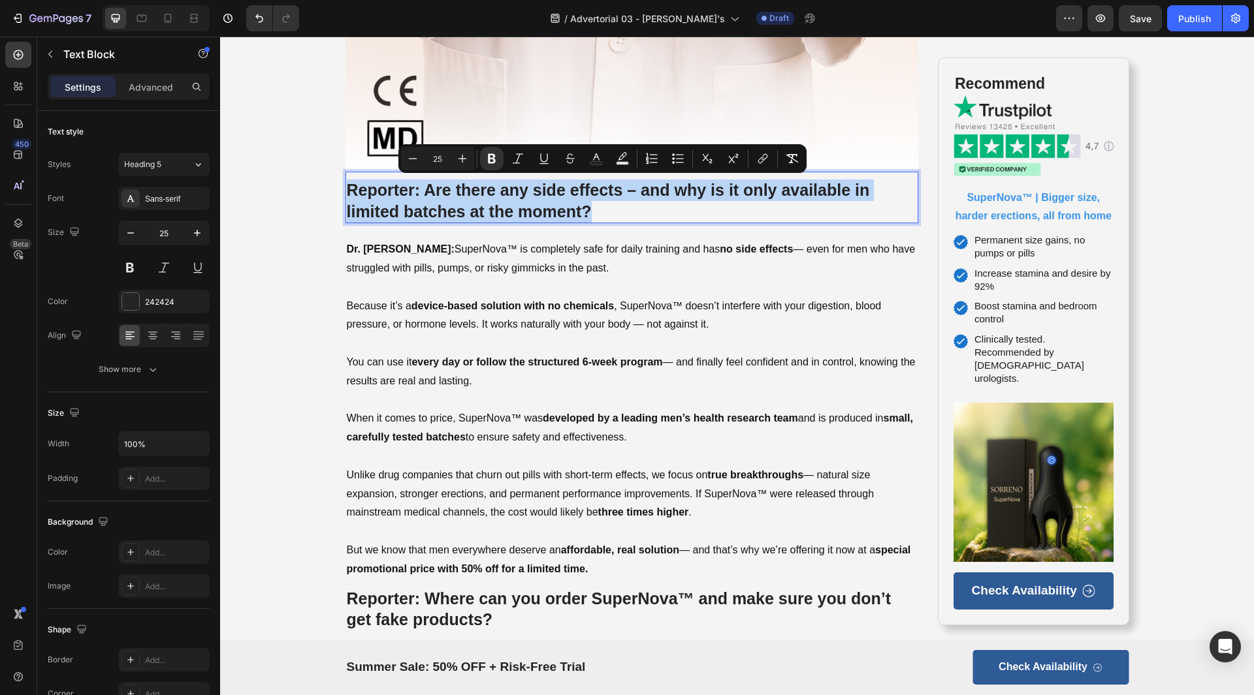
copy strong "Reporter: Are there any side effects – and why is it only available in limited …"
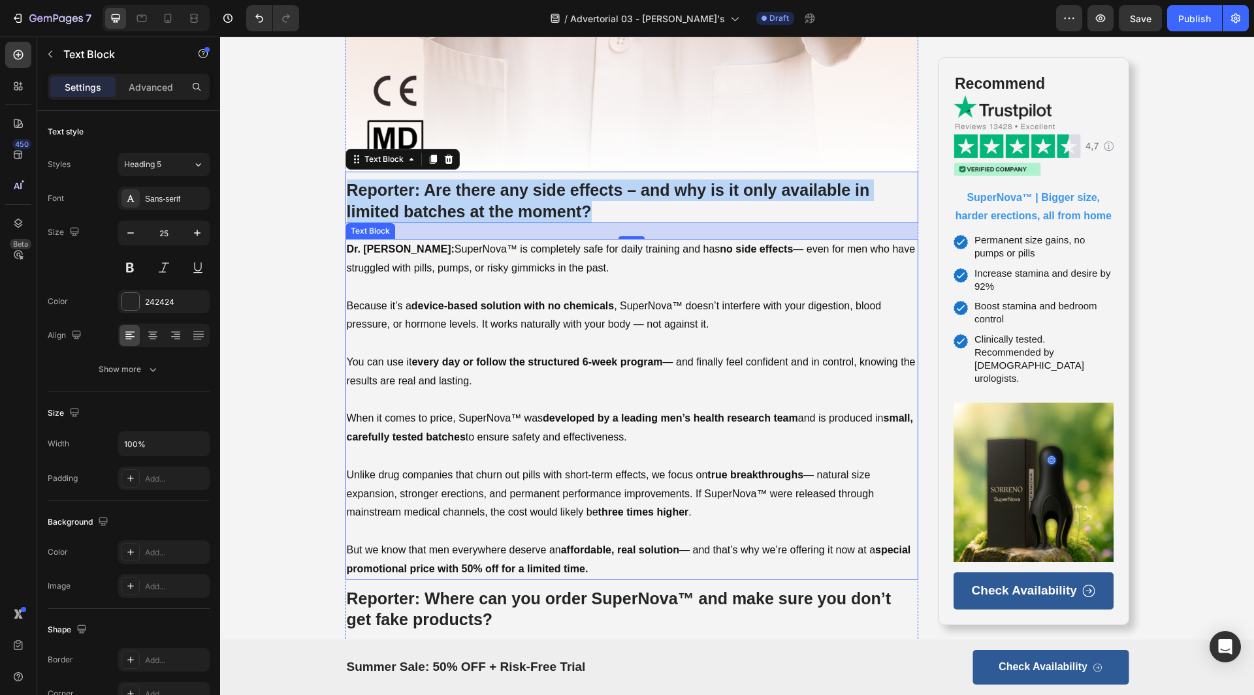
click at [472, 284] on p at bounding box center [632, 287] width 571 height 19
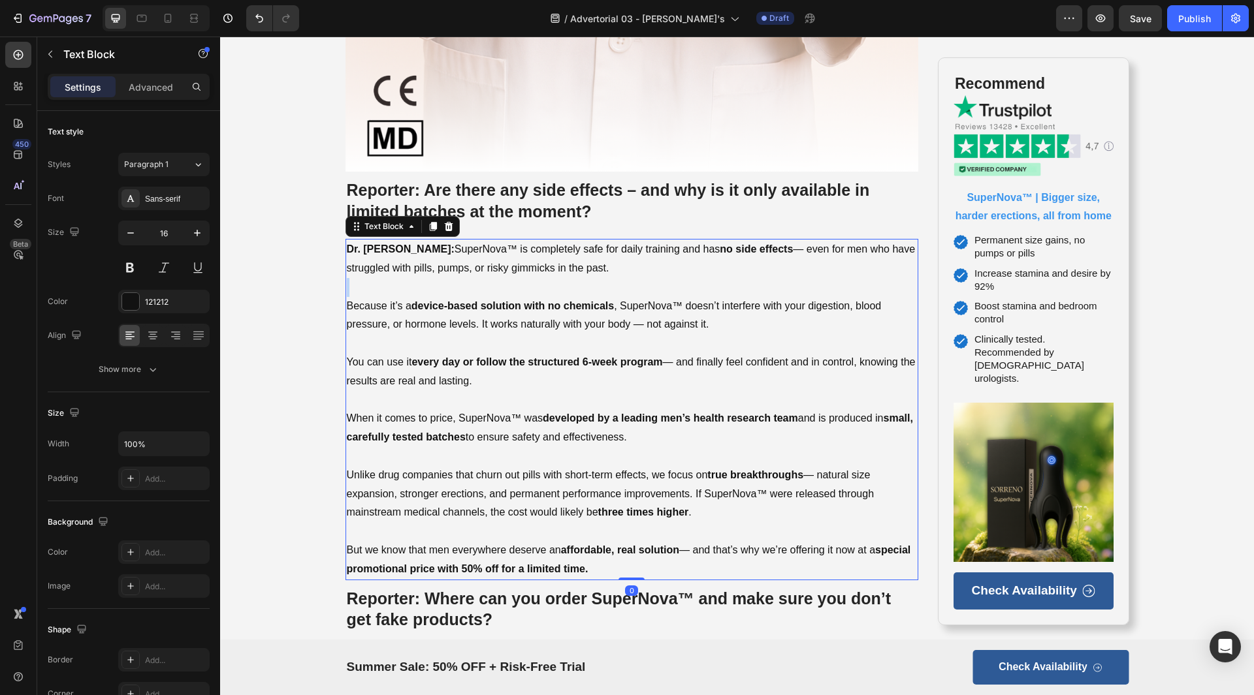
click at [472, 284] on p "Rich Text Editor. Editing area: main" at bounding box center [632, 287] width 571 height 19
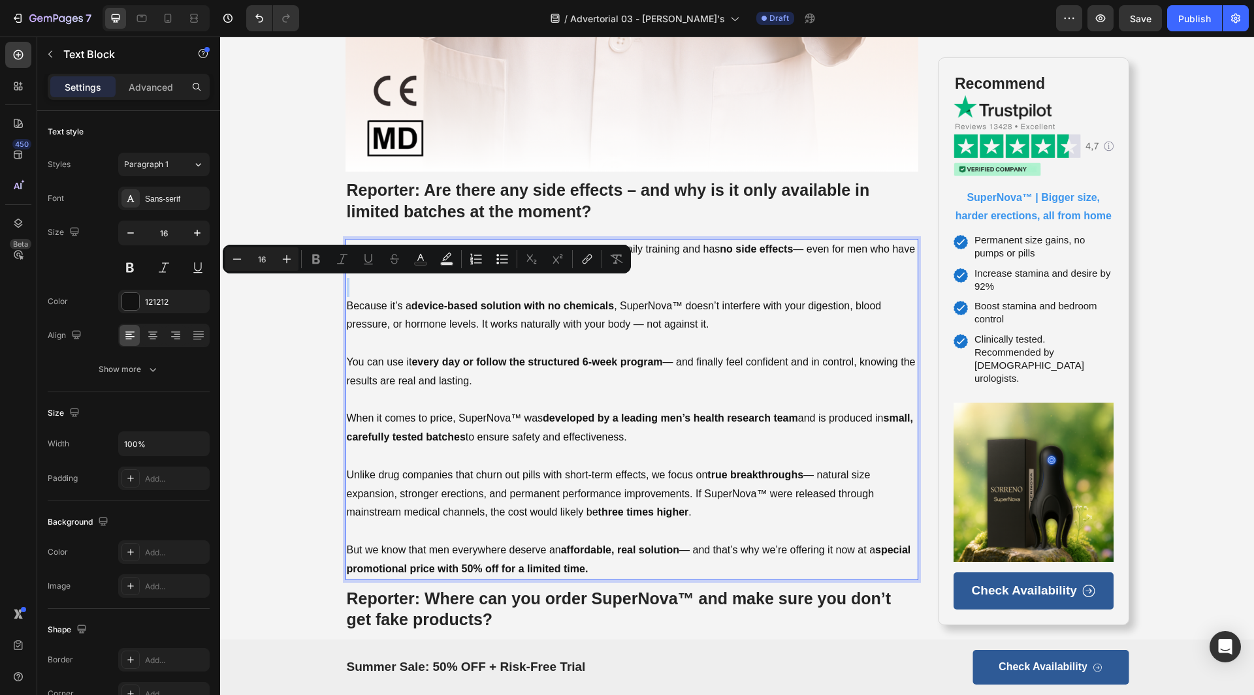
click at [472, 284] on p "Rich Text Editor. Editing area: main" at bounding box center [632, 287] width 571 height 19
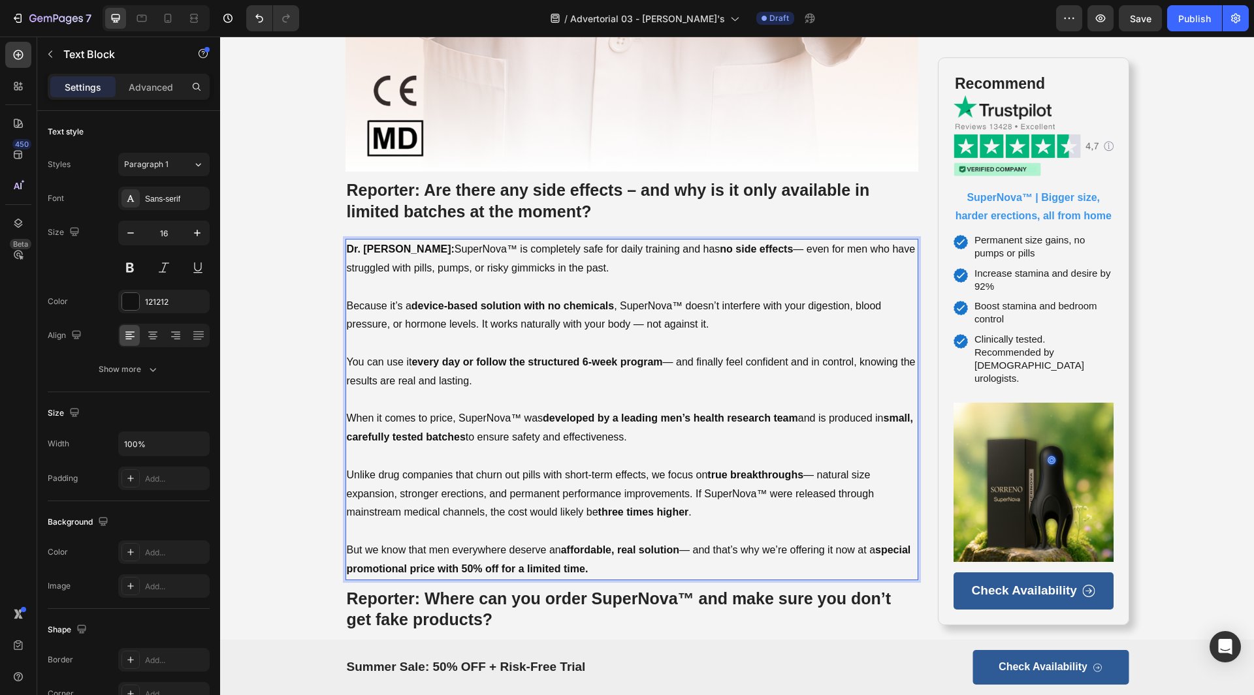
click at [482, 301] on strong "device-based solution with no chemicals" at bounding box center [512, 305] width 202 height 11
click at [381, 279] on p "Rich Text Editor. Editing area: main" at bounding box center [632, 287] width 571 height 19
click at [554, 391] on p "Rich Text Editor. Editing area: main" at bounding box center [632, 400] width 571 height 19
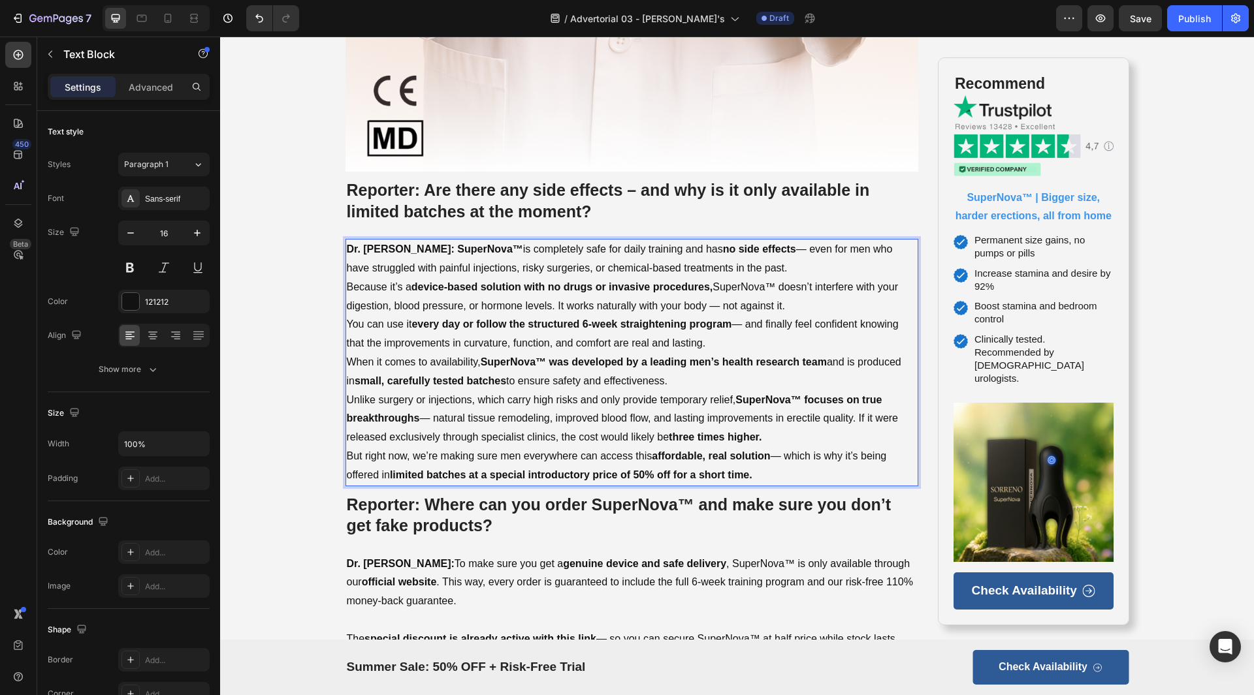
click at [812, 264] on p "Dr. [PERSON_NAME]: SuperNova™ is completely safe for daily training and has no …" at bounding box center [632, 259] width 571 height 38
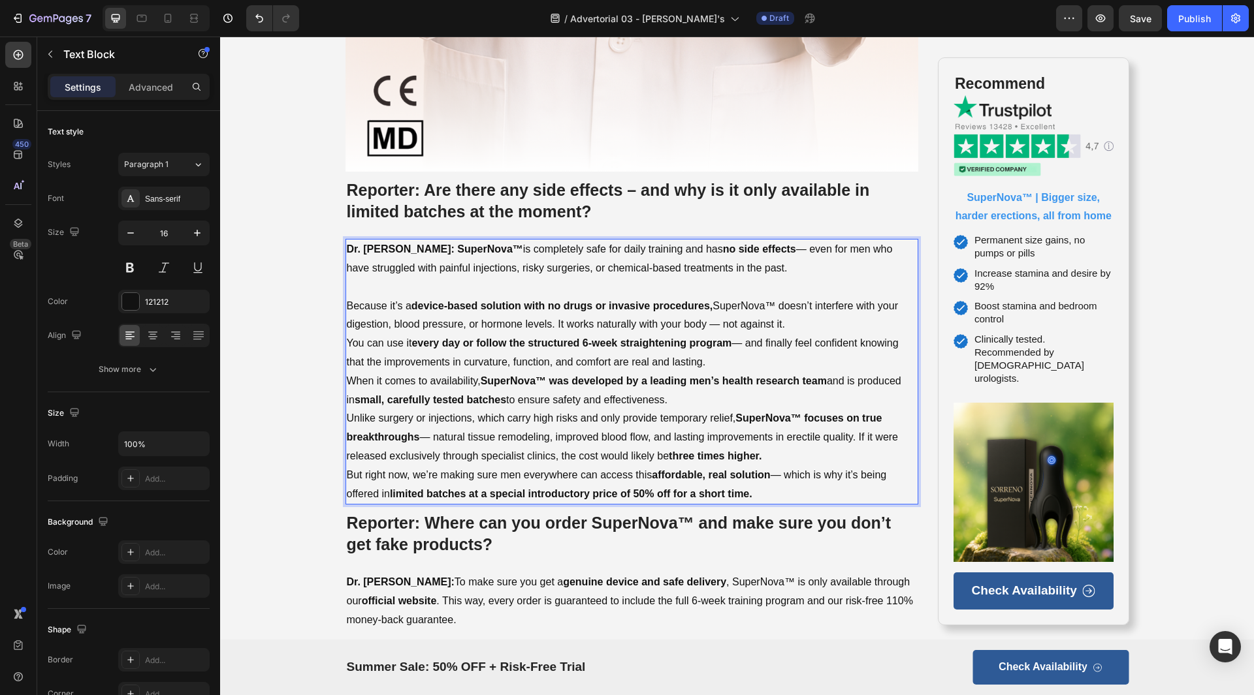
click at [805, 323] on p "Because it’s a device-based solution with no drugs or invasive procedures, Supe…" at bounding box center [632, 316] width 571 height 38
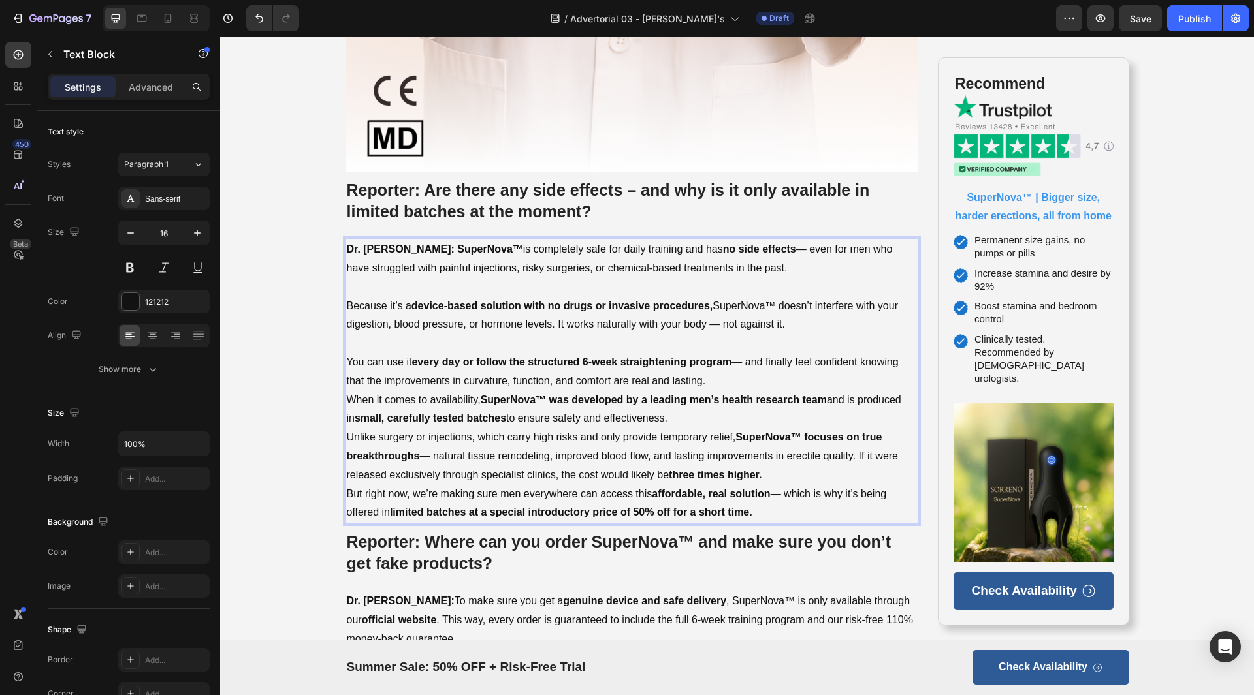
click at [742, 374] on p "You can use it every day or follow the structured 6-week straightening program …" at bounding box center [632, 372] width 571 height 38
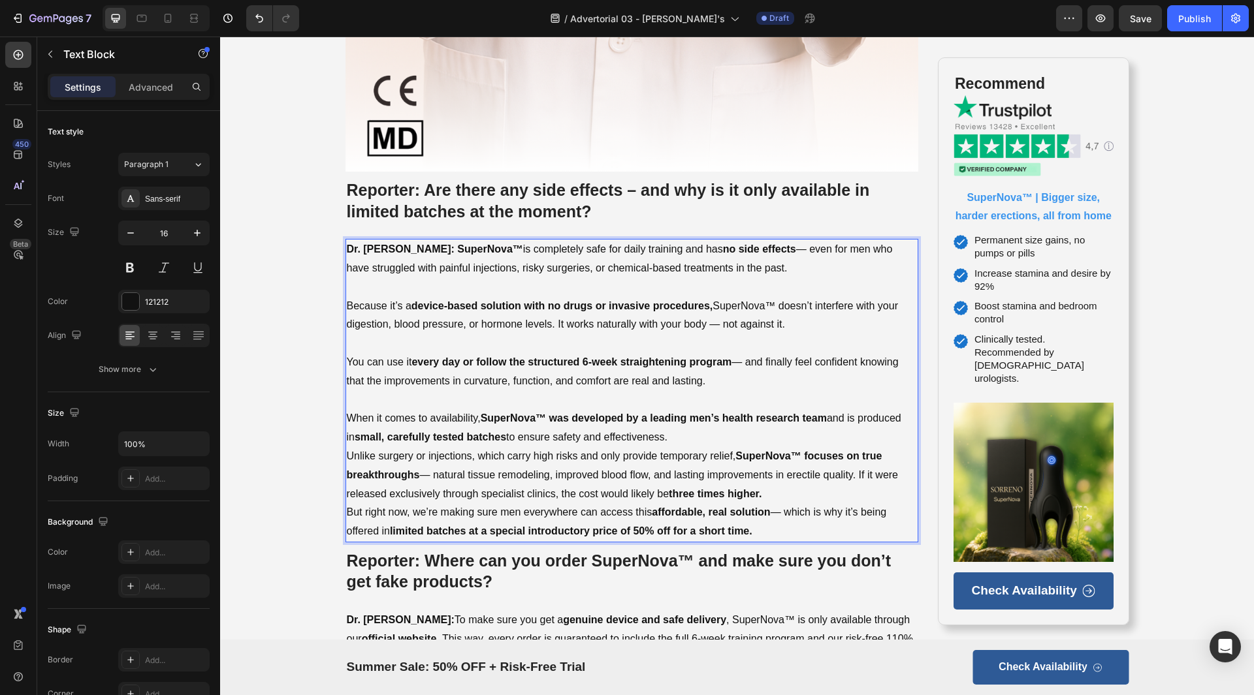
click at [688, 441] on p "When it comes to availability, SuperNova™ was developed by a leading men’s heal…" at bounding box center [632, 428] width 571 height 38
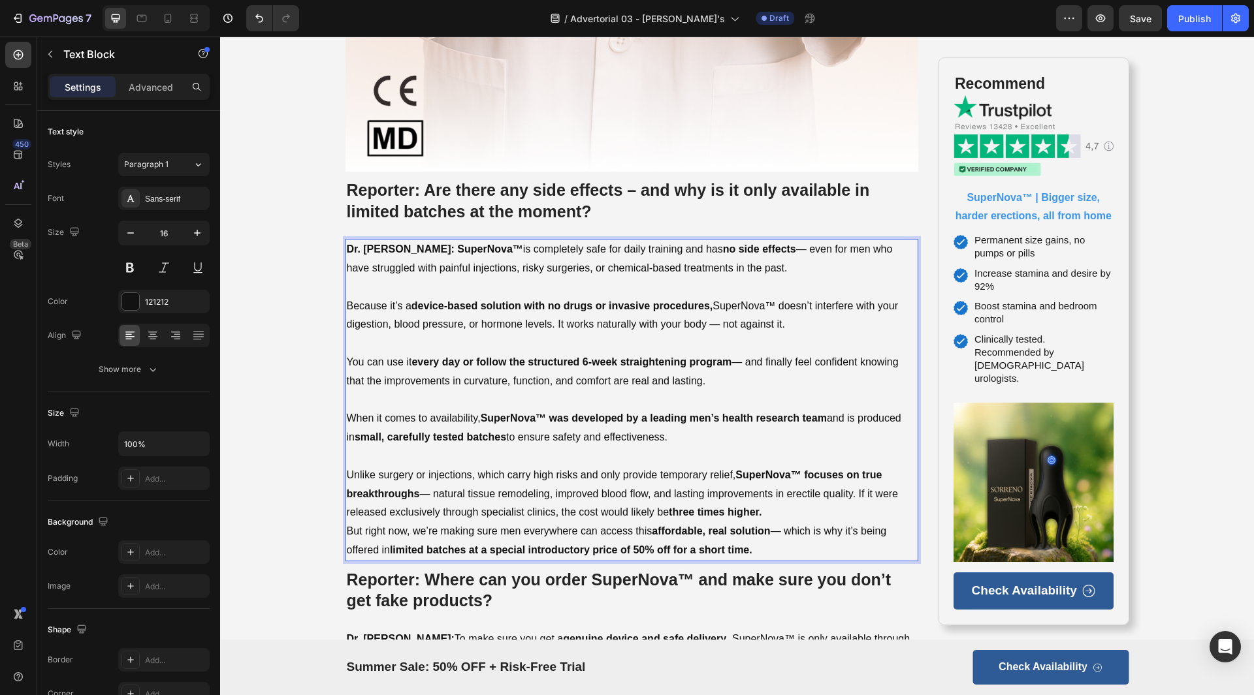
click at [777, 511] on p "Unlike surgery or injections, which carry high risks and only provide temporary…" at bounding box center [632, 494] width 571 height 56
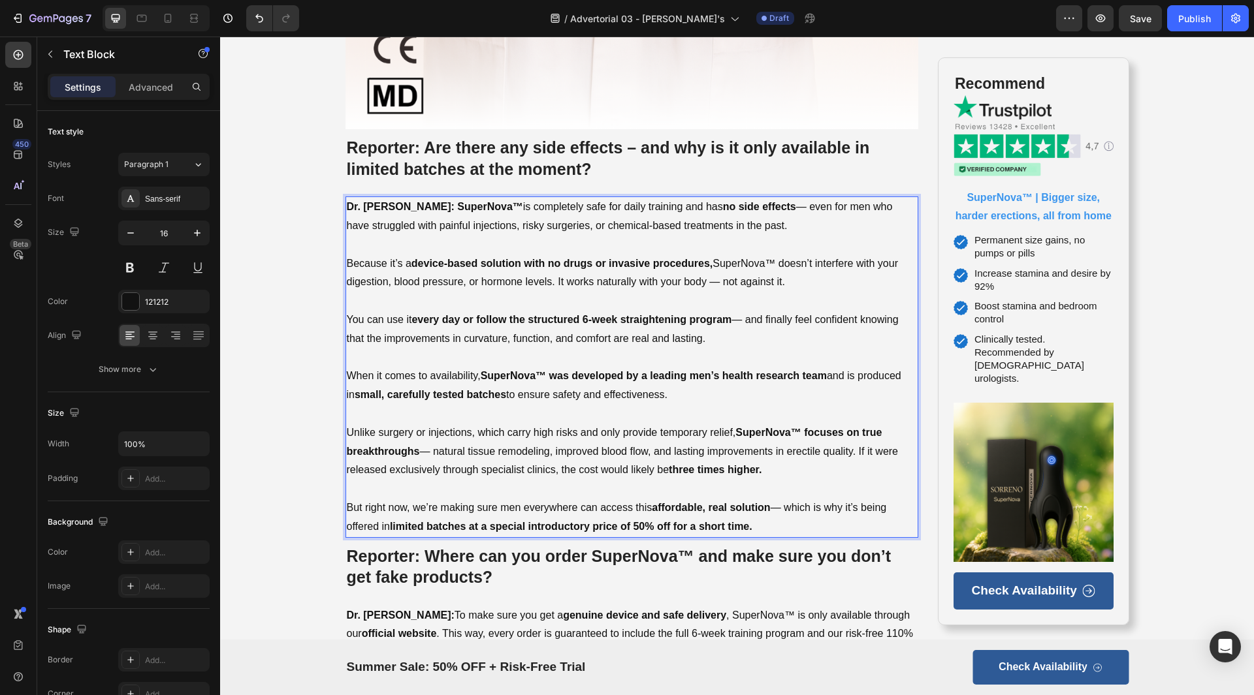
scroll to position [5616, 0]
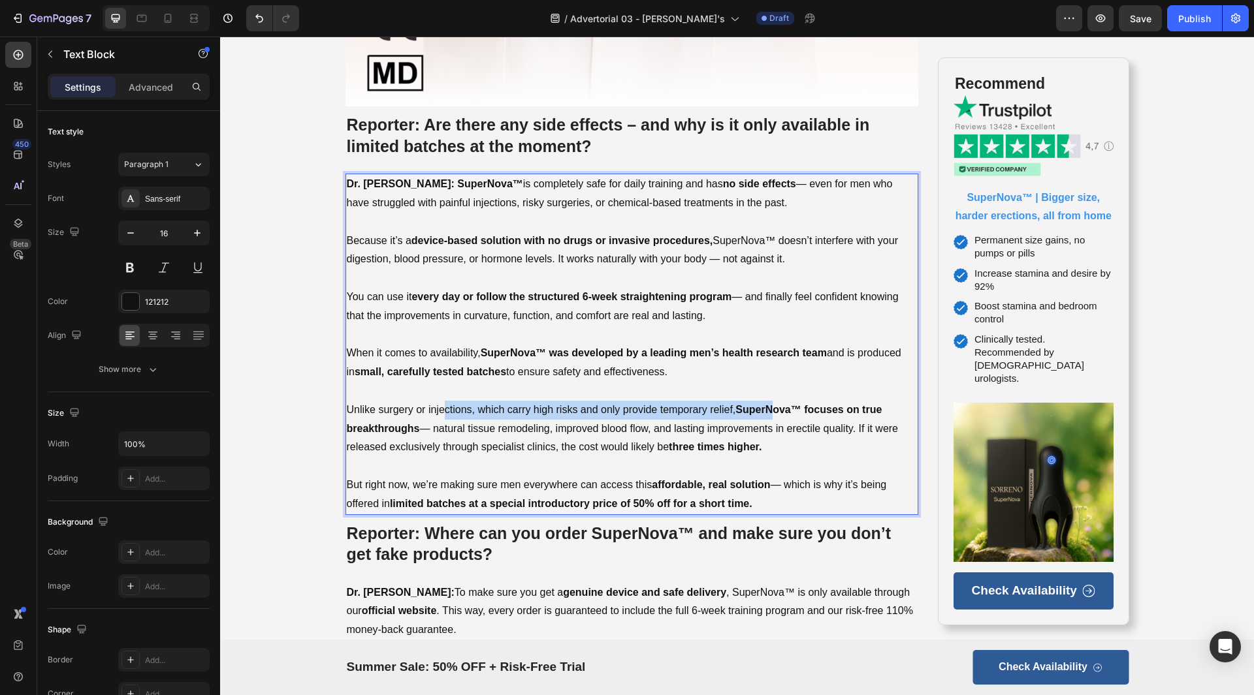
drag, startPoint x: 439, startPoint y: 407, endPoint x: 769, endPoint y: 406, distance: 329.1
click at [769, 406] on p "Unlike surgery or injections, which carry high risks and only provide temporary…" at bounding box center [632, 429] width 571 height 56
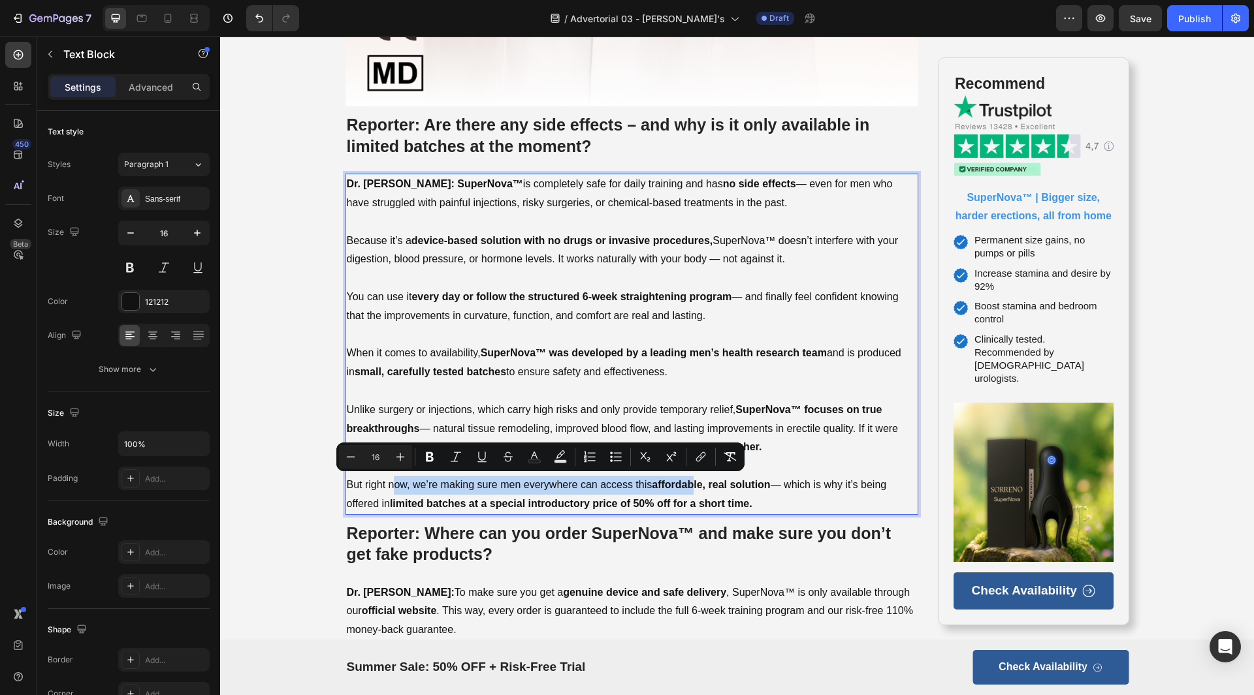
drag, startPoint x: 387, startPoint y: 481, endPoint x: 692, endPoint y: 481, distance: 305.0
click at [692, 481] on p "But right now, we’re making sure men everywhere can access this affordable, rea…" at bounding box center [632, 495] width 571 height 38
click at [857, 327] on p "Rich Text Editor. Editing area: main" at bounding box center [632, 335] width 571 height 19
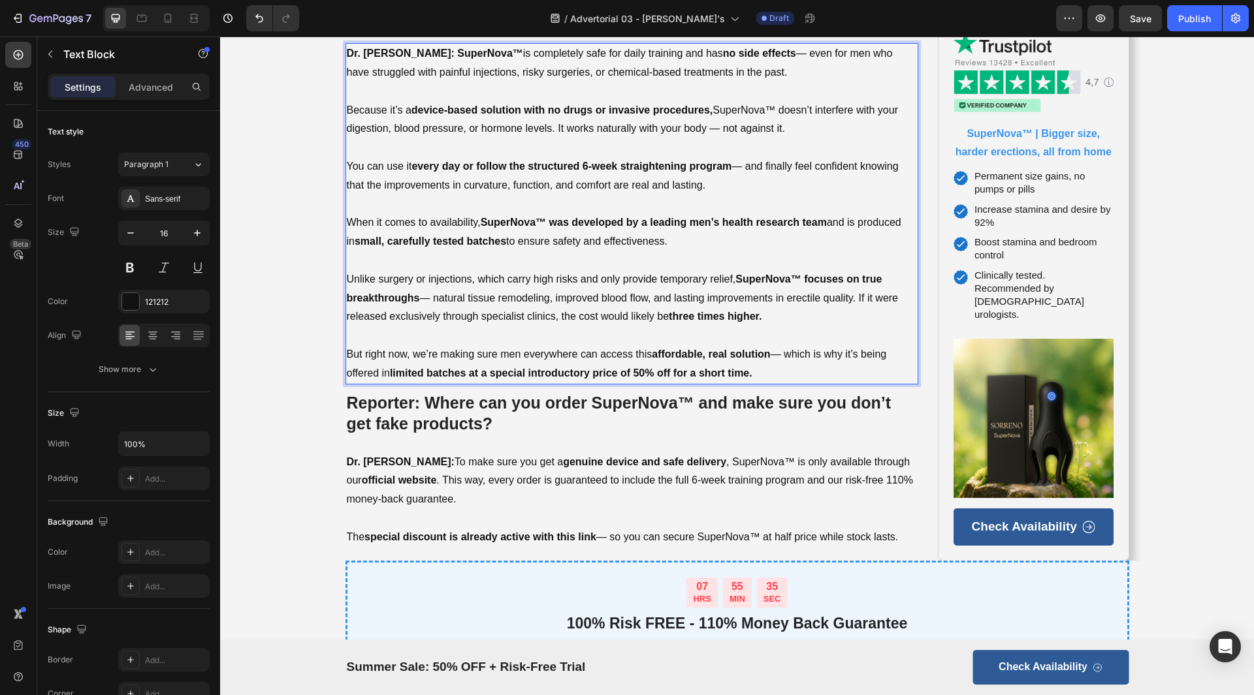
scroll to position [5942, 0]
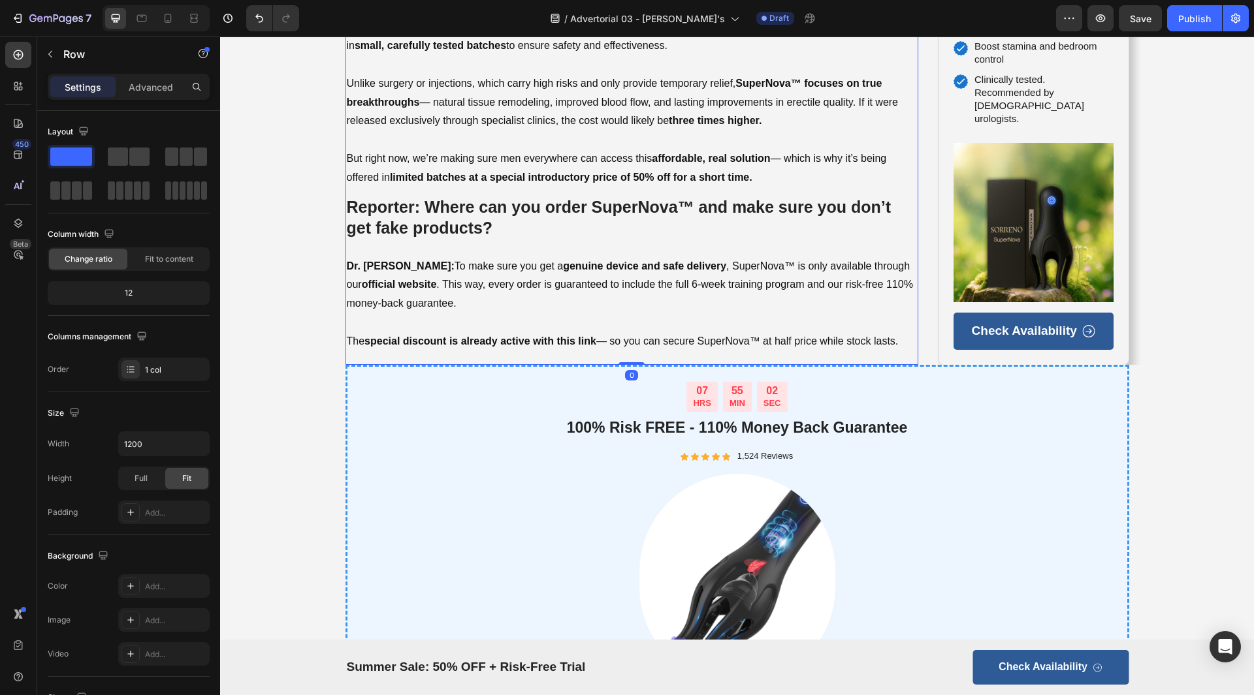
click at [567, 229] on p "Reporter: Where can you order SuperNova™ and make sure you don’t get fake produ…" at bounding box center [632, 218] width 571 height 42
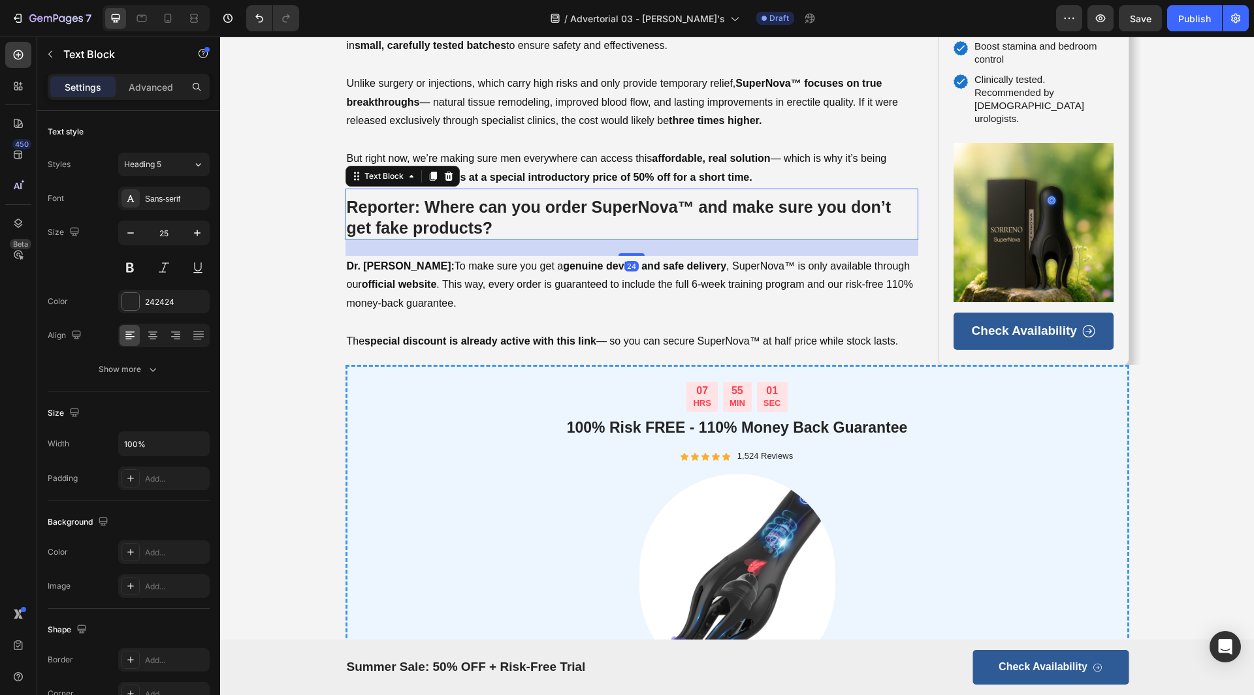
click at [567, 229] on p "Reporter: Where can you order SuperNova™ and make sure you don’t get fake produ…" at bounding box center [632, 218] width 571 height 42
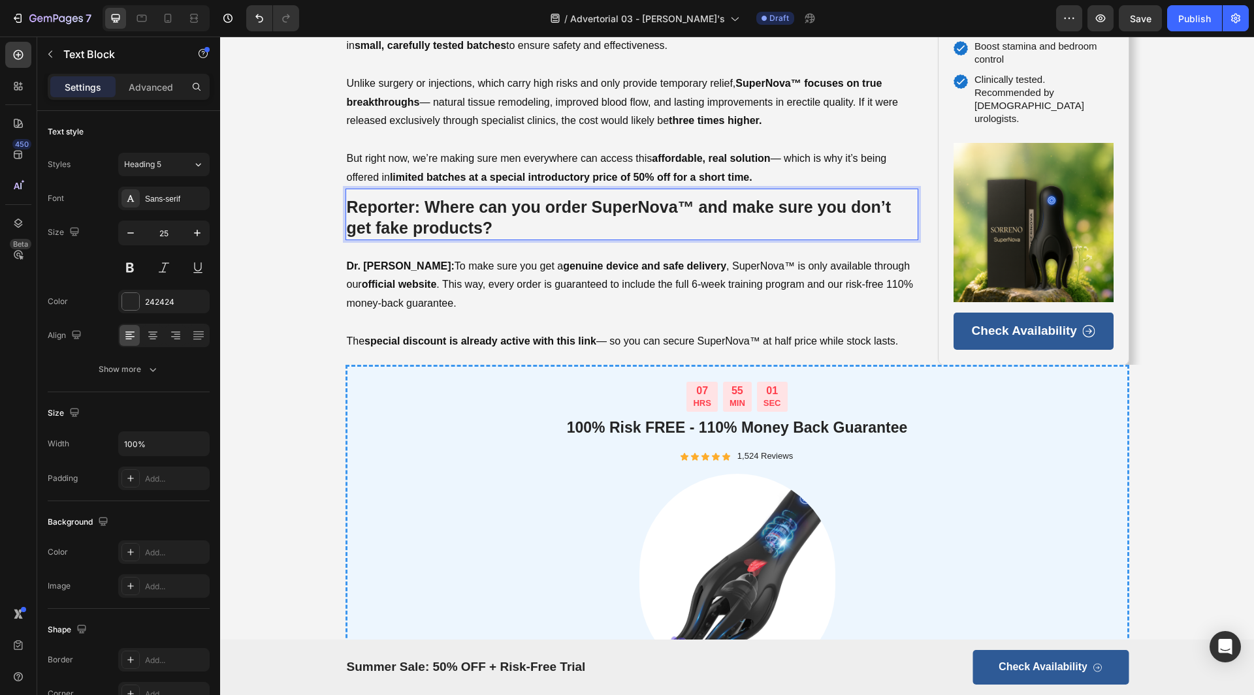
click at [568, 226] on p "Reporter: Where can you order SuperNova™ and make sure you don’t get fake produ…" at bounding box center [632, 218] width 571 height 42
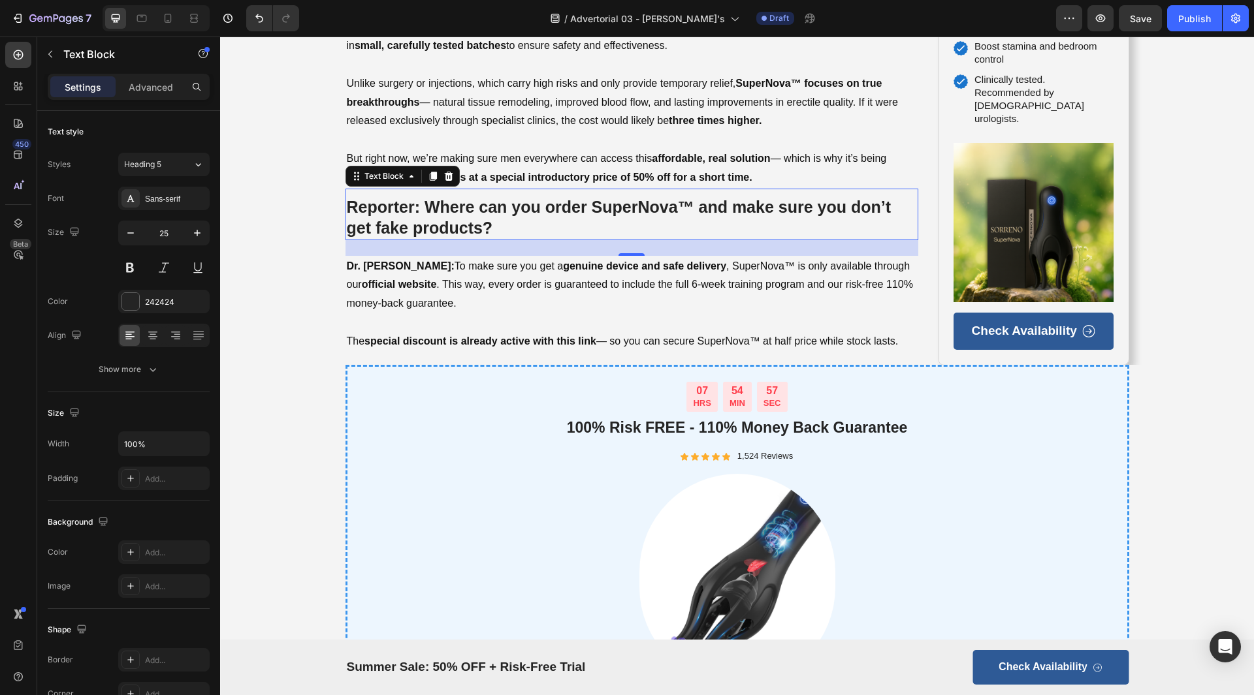
click at [479, 219] on strong "Reporter: Where can you order SuperNova™ and make sure you don’t get fake produ…" at bounding box center [619, 218] width 545 height 40
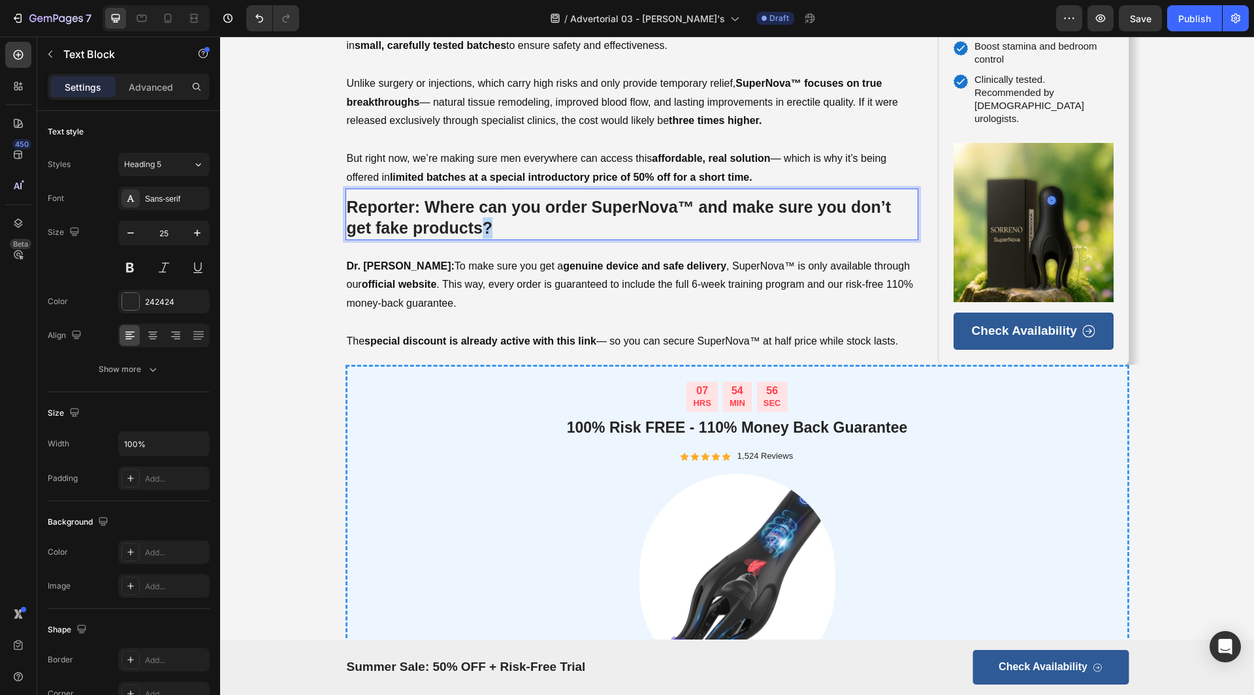
click at [479, 219] on strong "Reporter: Where can you order SuperNova™ and make sure you don’t get fake produ…" at bounding box center [619, 218] width 545 height 40
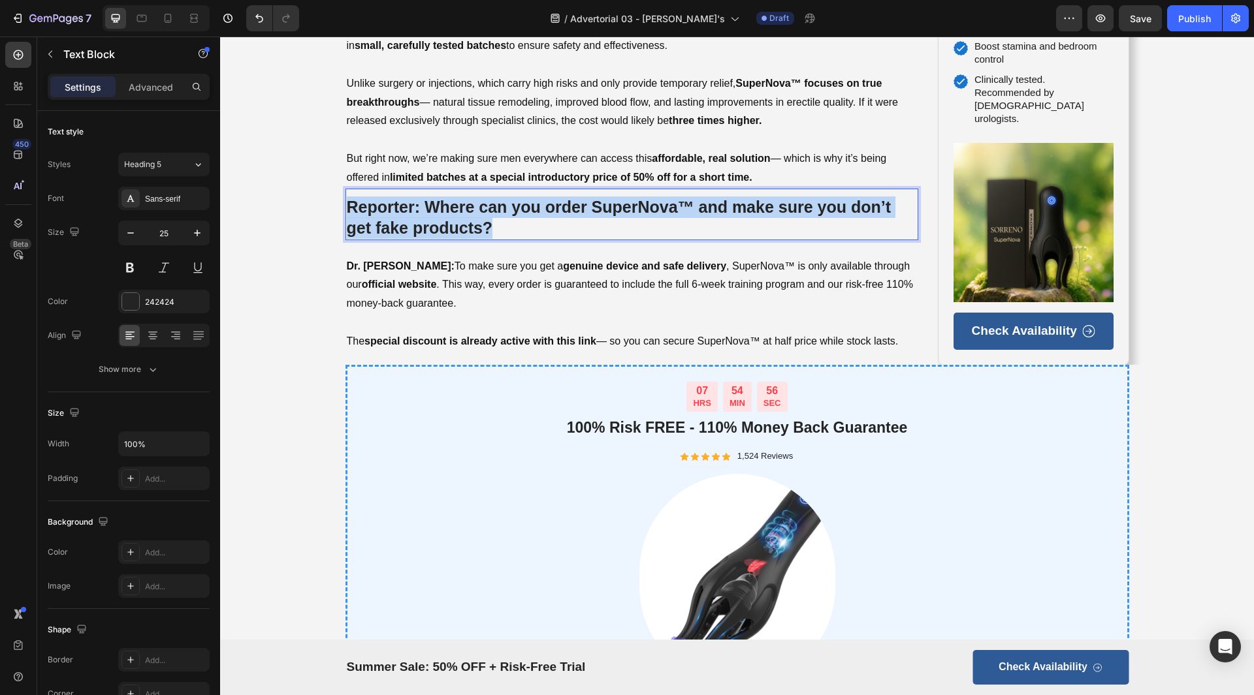
click at [479, 219] on strong "Reporter: Where can you order SuperNova™ and make sure you don’t get fake produ…" at bounding box center [619, 218] width 545 height 40
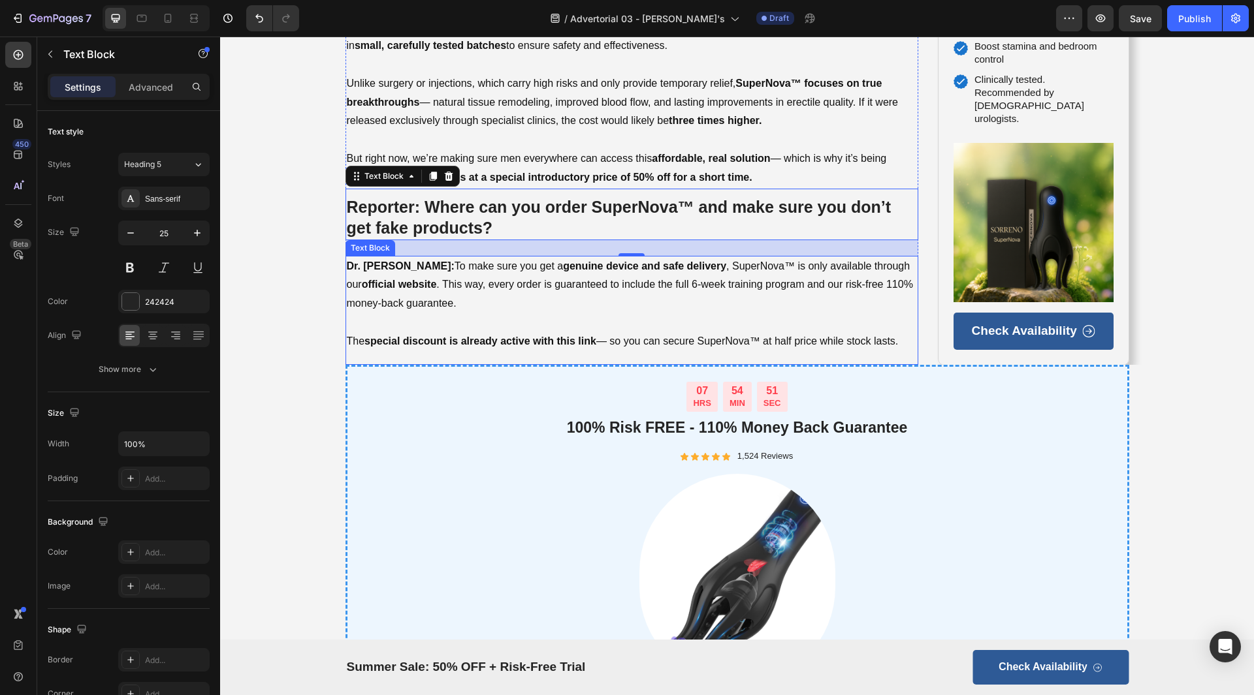
click at [518, 274] on p "Dr. [PERSON_NAME]: To make sure you get a genuine device and safe delivery , Su…" at bounding box center [632, 285] width 571 height 56
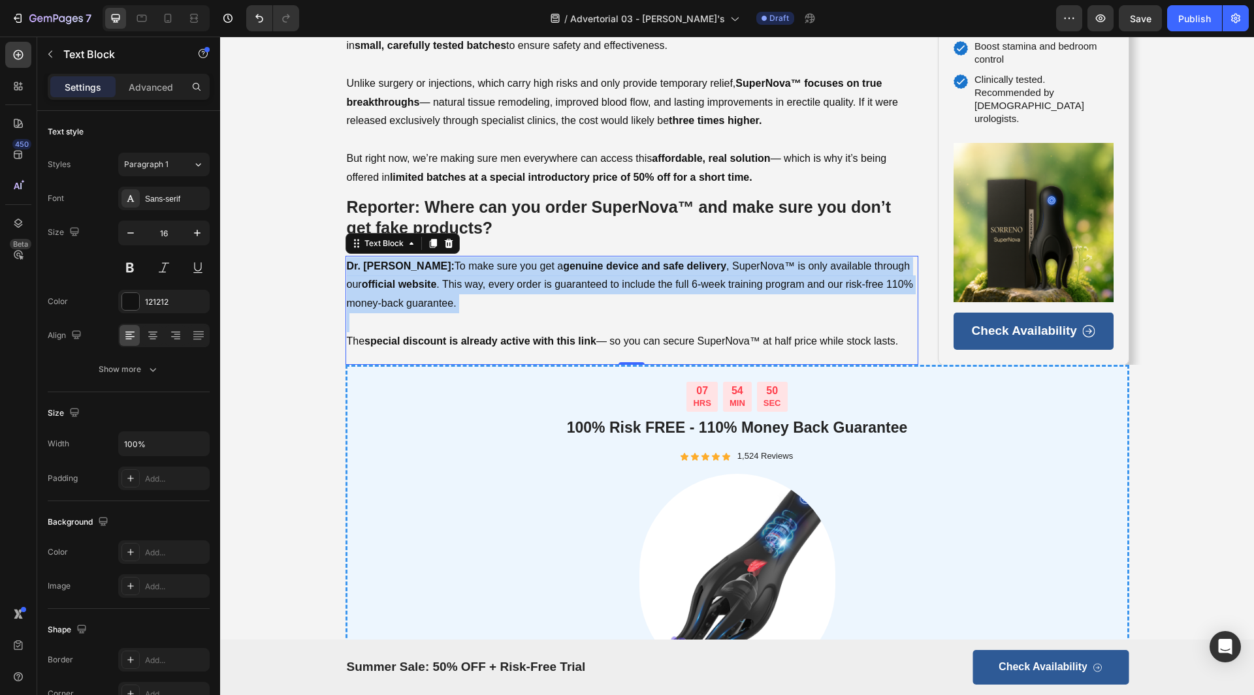
click at [518, 274] on p "Dr. [PERSON_NAME]: To make sure you get a genuine device and safe delivery , Su…" at bounding box center [632, 285] width 571 height 56
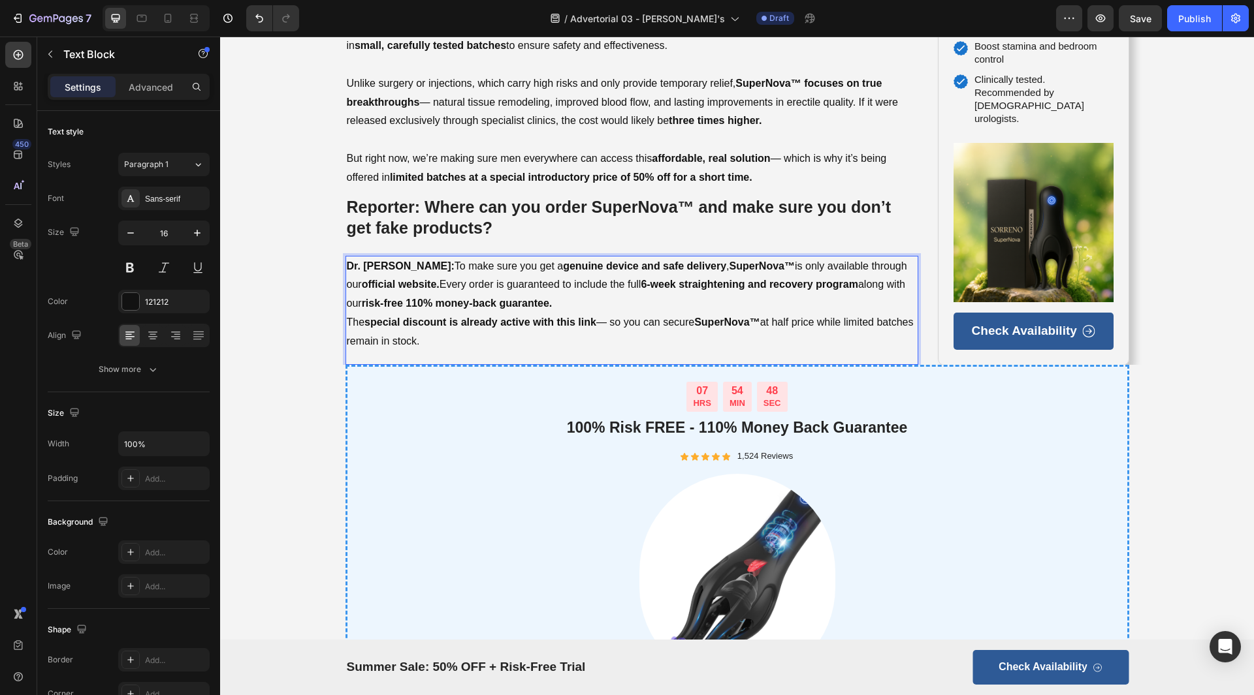
click at [592, 300] on p "Dr. [PERSON_NAME]: To make sure you get a genuine device and safe delivery , Su…" at bounding box center [632, 285] width 571 height 56
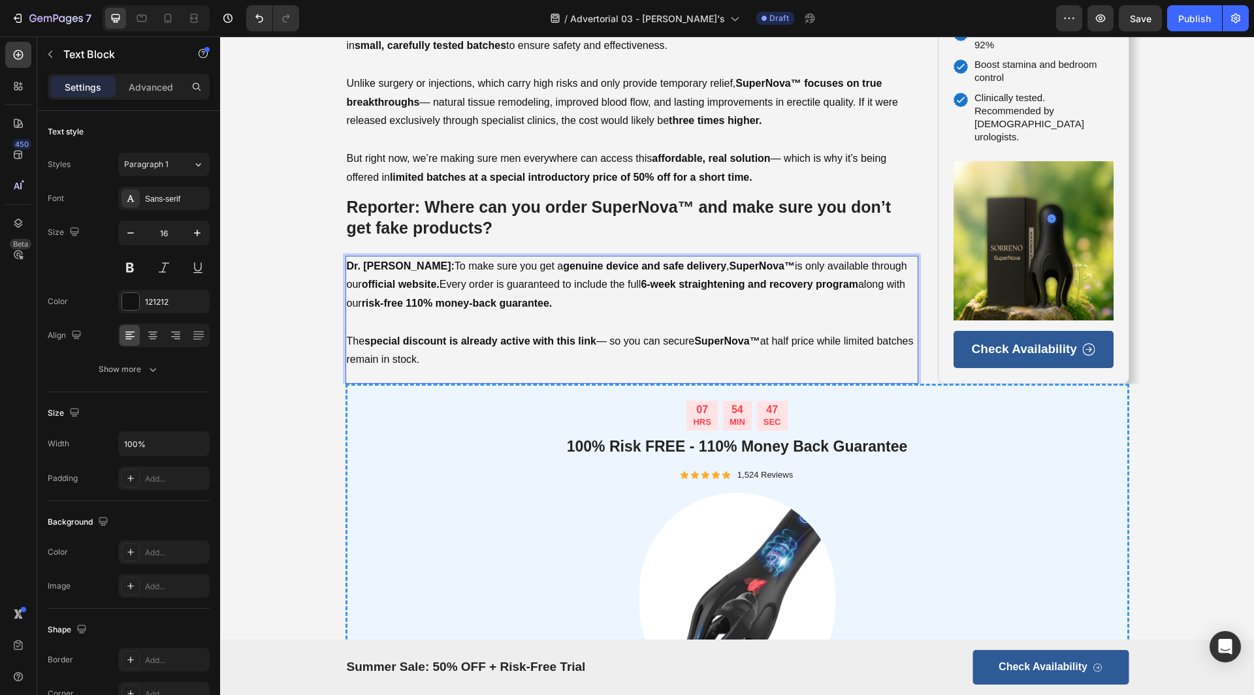
click at [522, 358] on p "The special discount is already active with this link — so you can secure Super…" at bounding box center [632, 351] width 571 height 38
click at [449, 368] on div "Dr. [PERSON_NAME]: To make sure you get a genuine device and safe delivery , Su…" at bounding box center [631, 314] width 573 height 116
click at [422, 374] on div "Dr. [PERSON_NAME]: To make sure you get a genuine device and safe delivery , Su…" at bounding box center [631, 320] width 573 height 129
click at [569, 364] on p "The special discount is already active with this link — so you can secure Super…" at bounding box center [632, 351] width 571 height 38
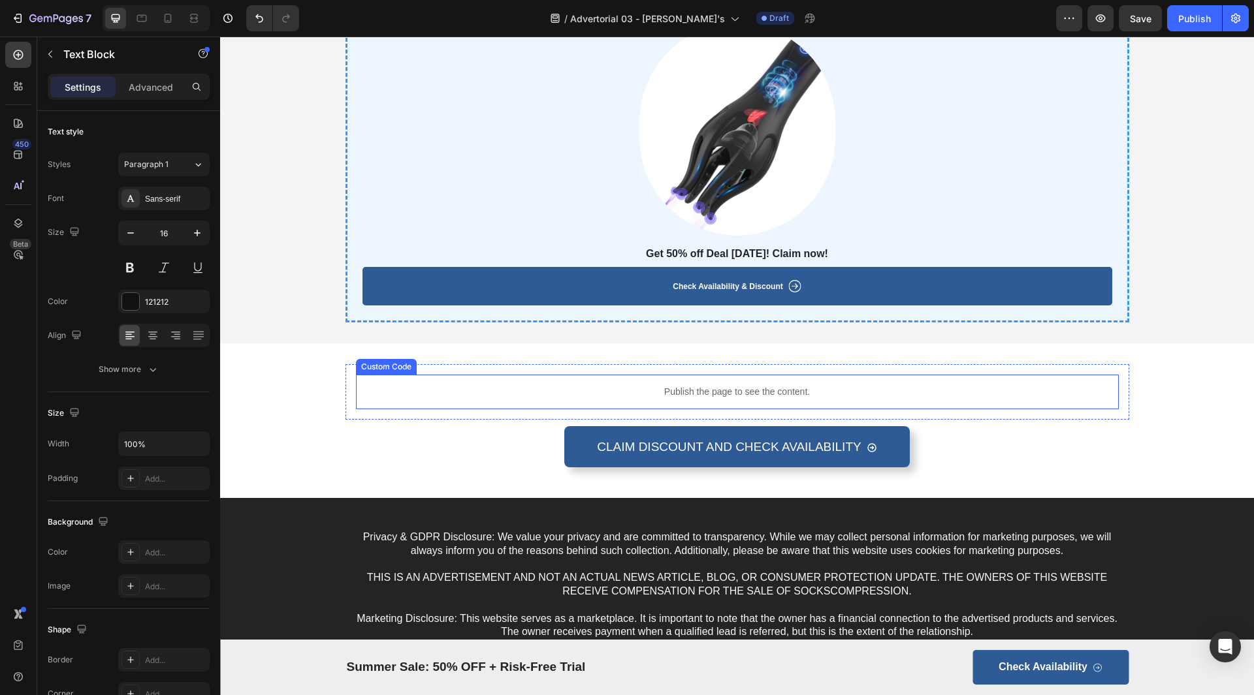
scroll to position [6334, 0]
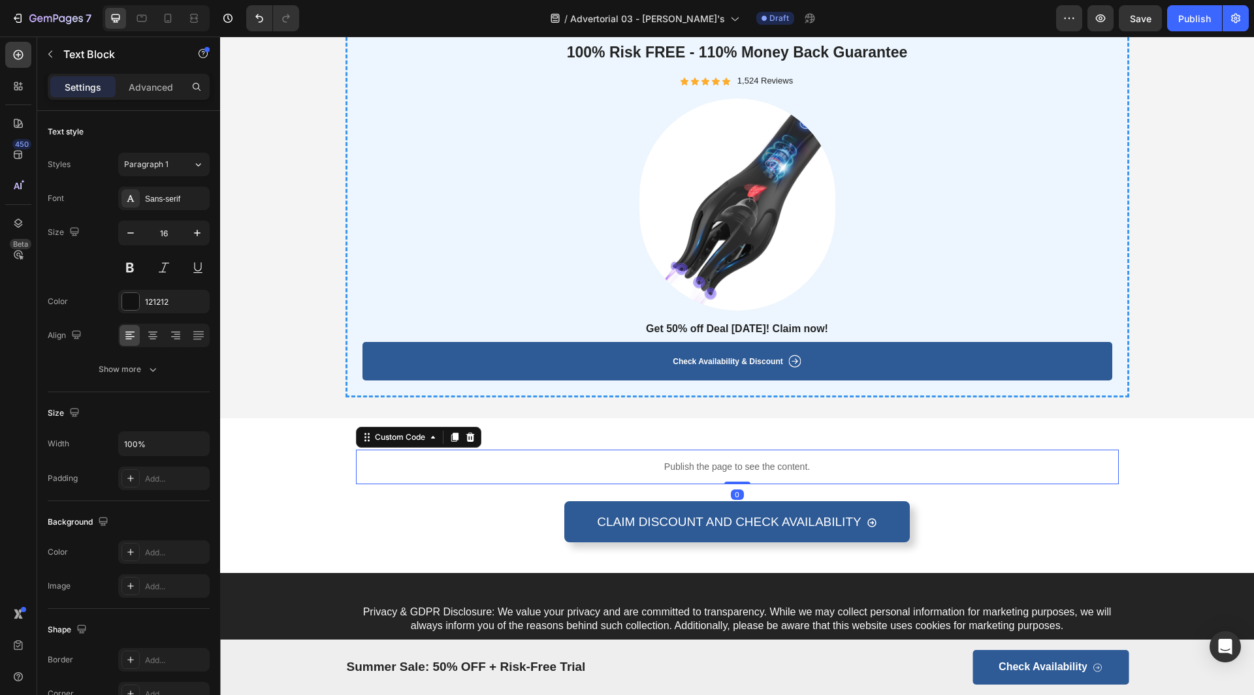
click at [637, 451] on div "Publish the page to see the content." at bounding box center [737, 467] width 763 height 35
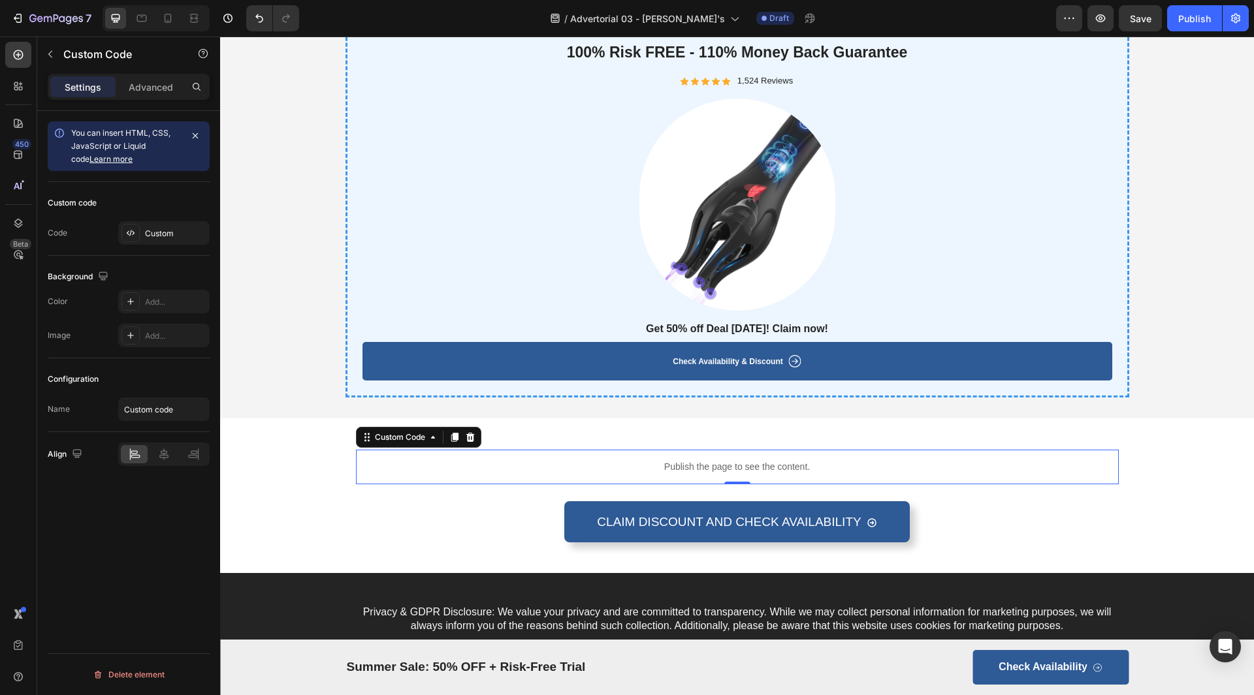
click at [751, 466] on p "Publish the page to see the content." at bounding box center [737, 467] width 763 height 14
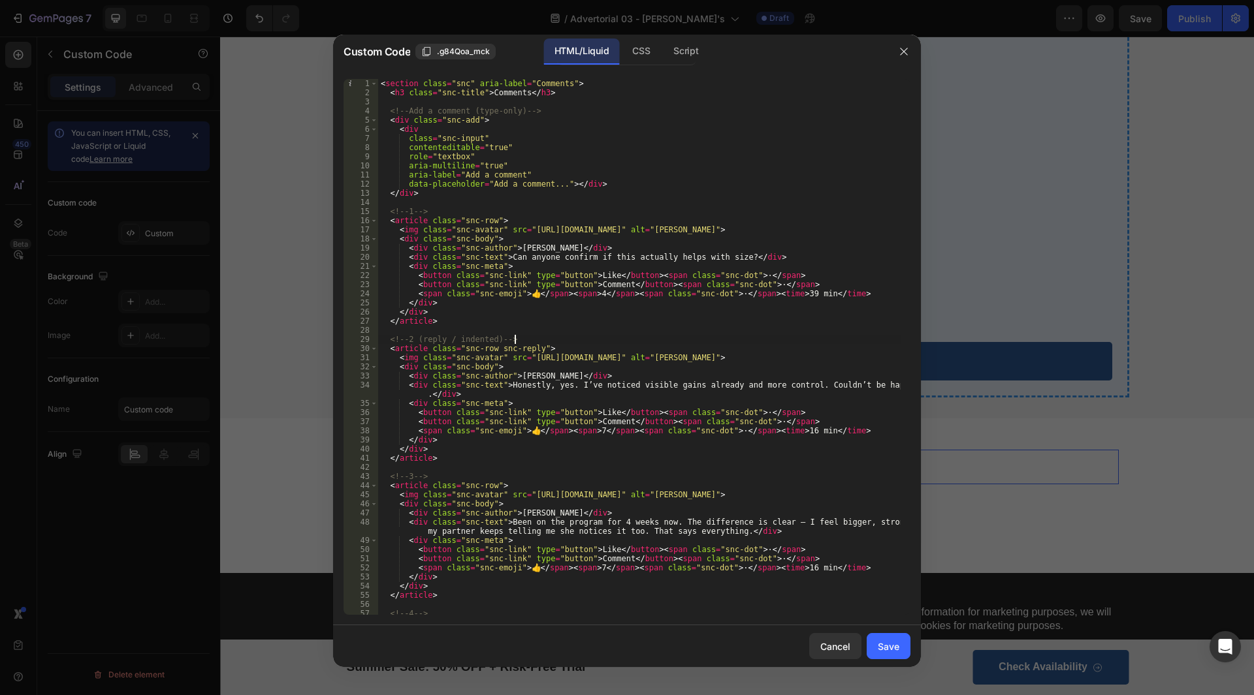
click at [641, 343] on div "< section class = "snc" aria-label = "Comments" > < h3 class = "snc-title" > Co…" at bounding box center [639, 356] width 522 height 554
type textarea "</script>"
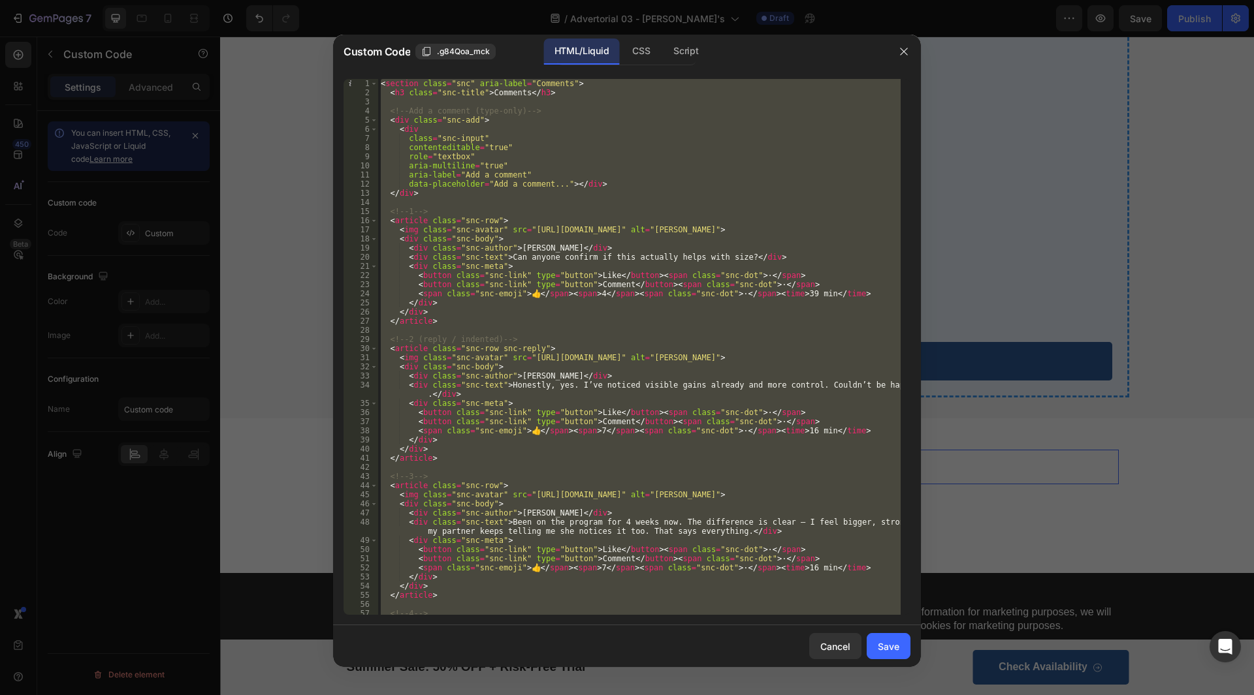
click at [571, 332] on div "< section class = "snc" aria-label = "Comments" > < h3 class = "snc-title" > Co…" at bounding box center [639, 347] width 522 height 536
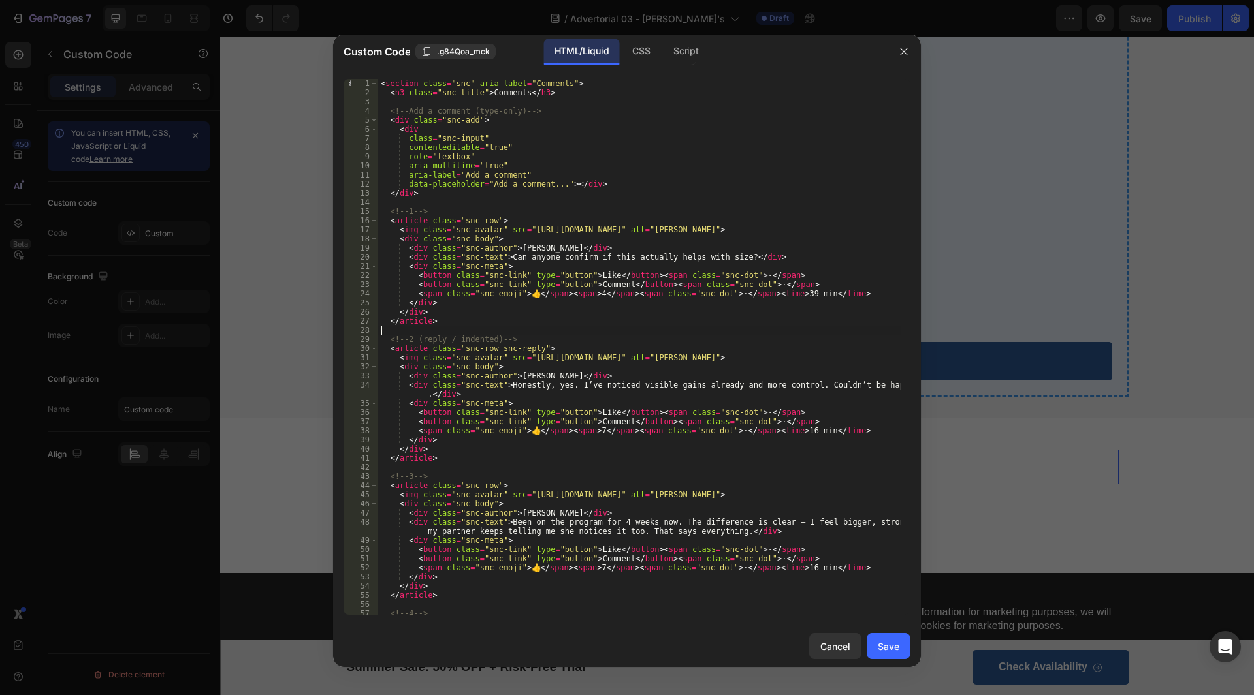
type textarea "</script>"
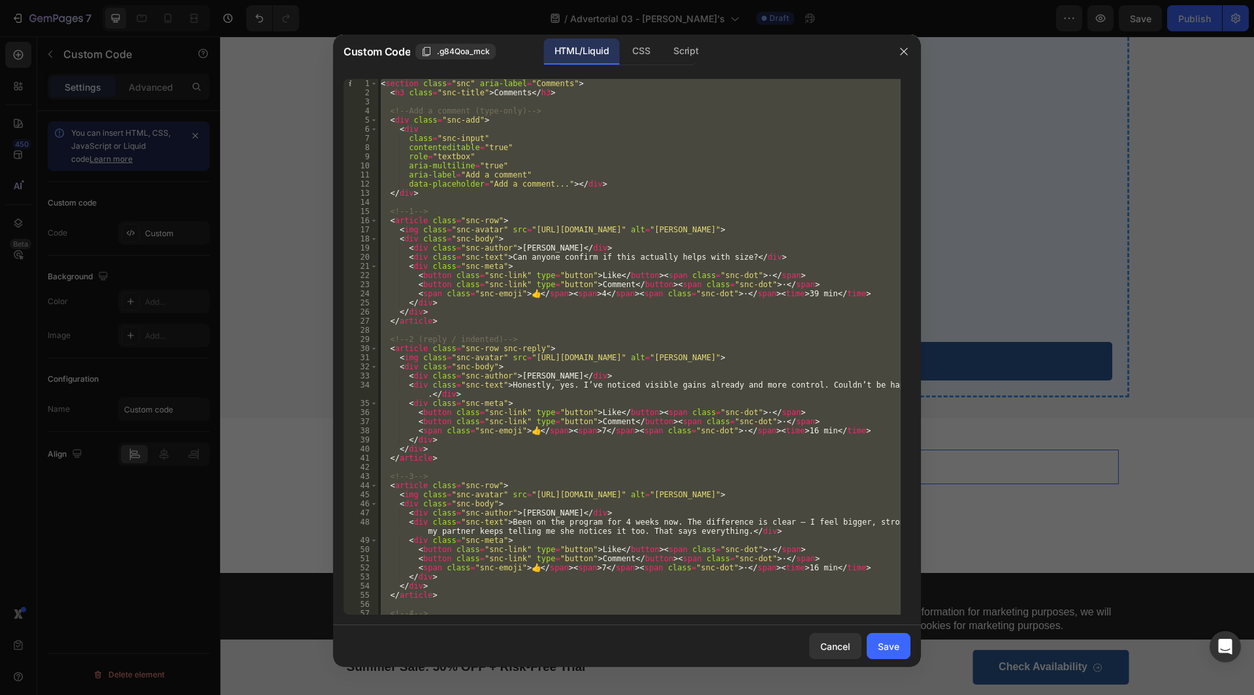
paste textarea
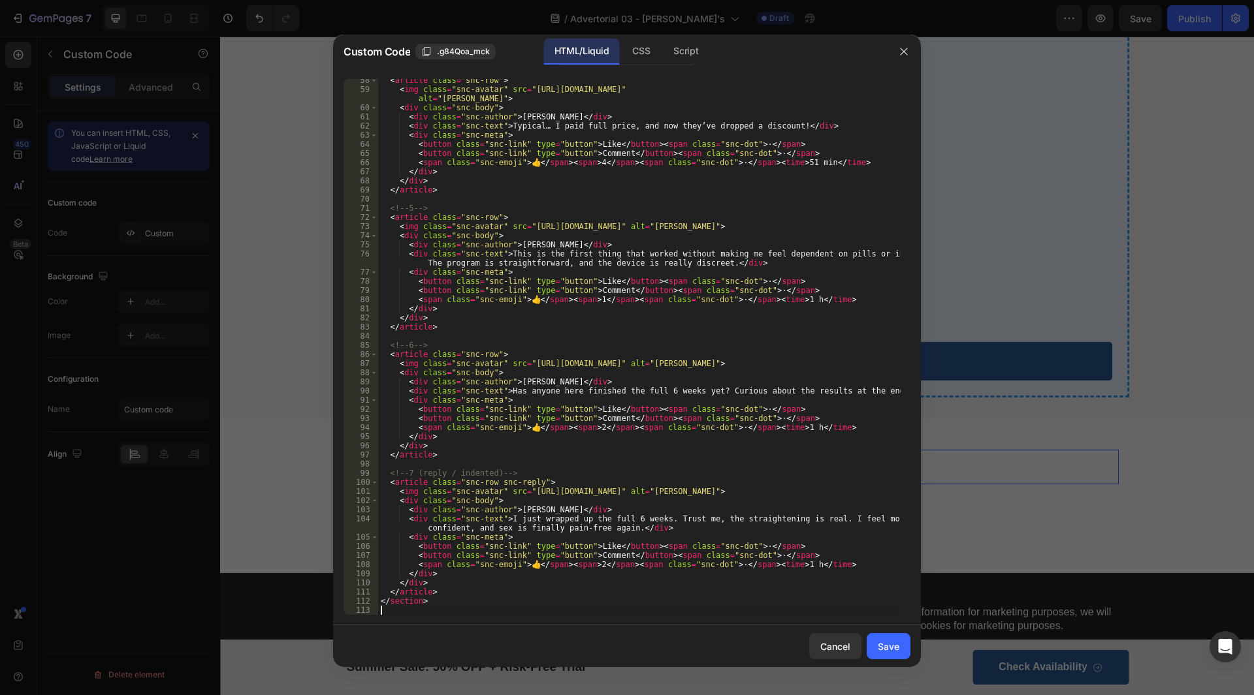
scroll to position [543, 0]
click at [880, 652] on div "Save" at bounding box center [889, 647] width 22 height 14
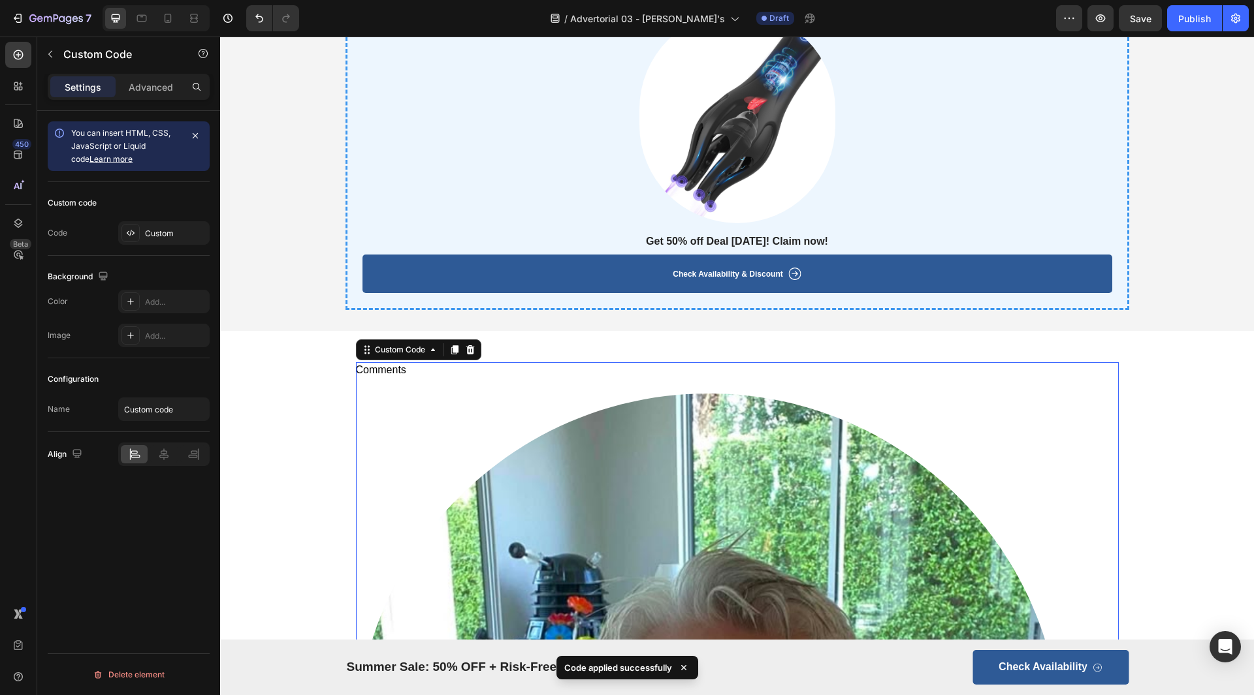
scroll to position [6661, 0]
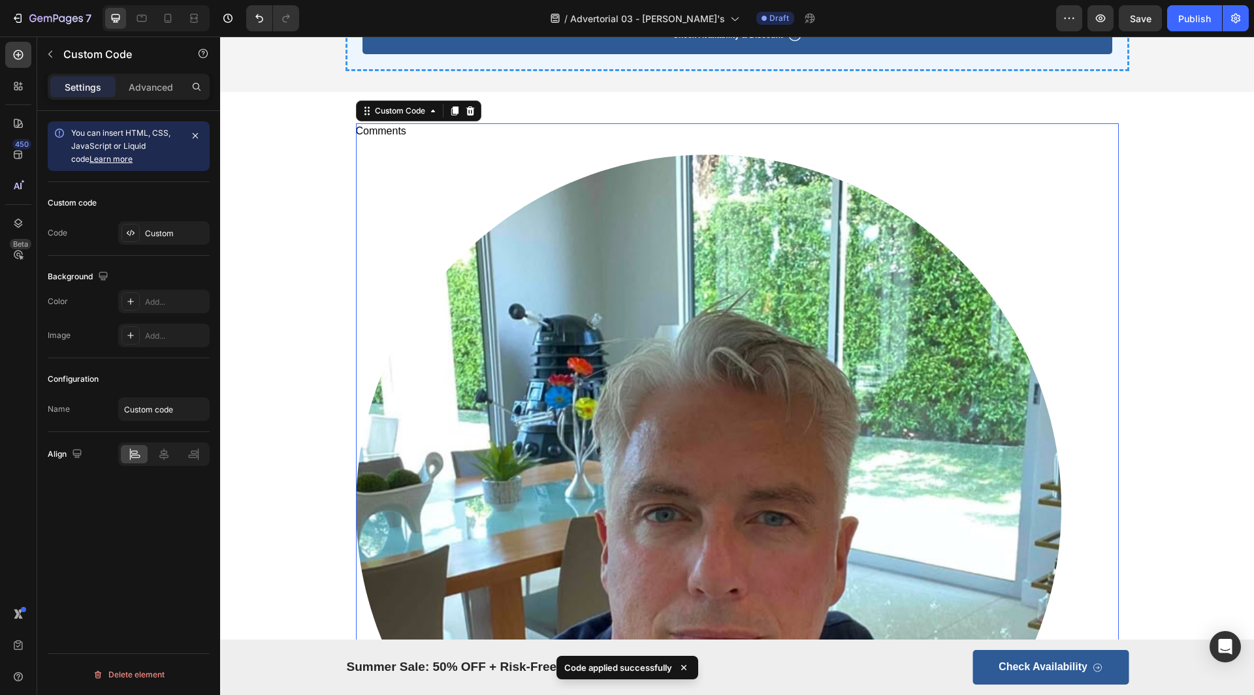
click at [879, 234] on img "Comments" at bounding box center [708, 507] width 705 height 705
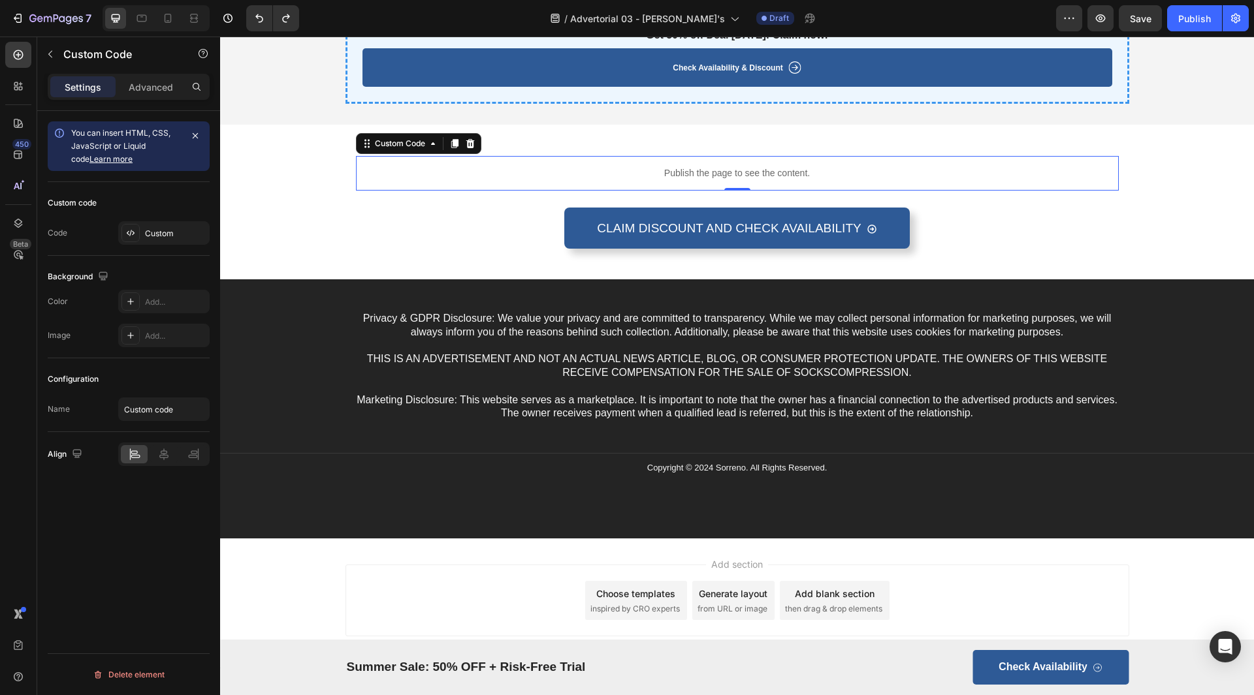
click at [735, 172] on p "Publish the page to see the content." at bounding box center [737, 174] width 763 height 14
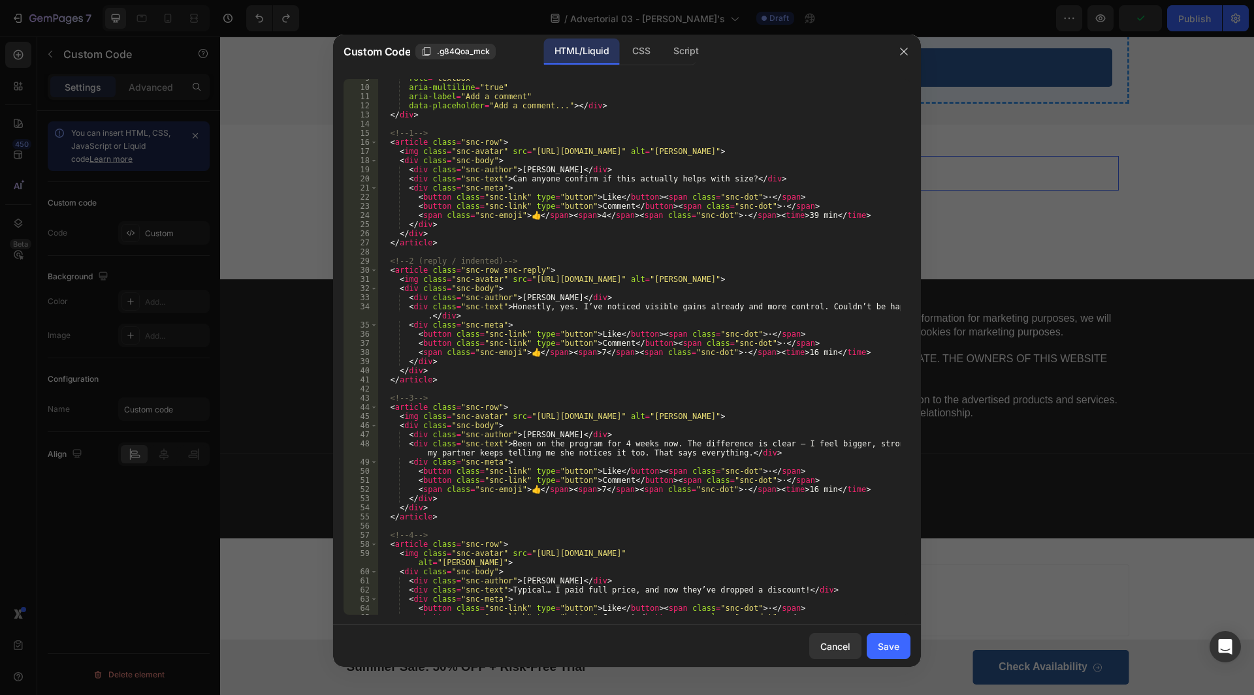
scroll to position [0, 0]
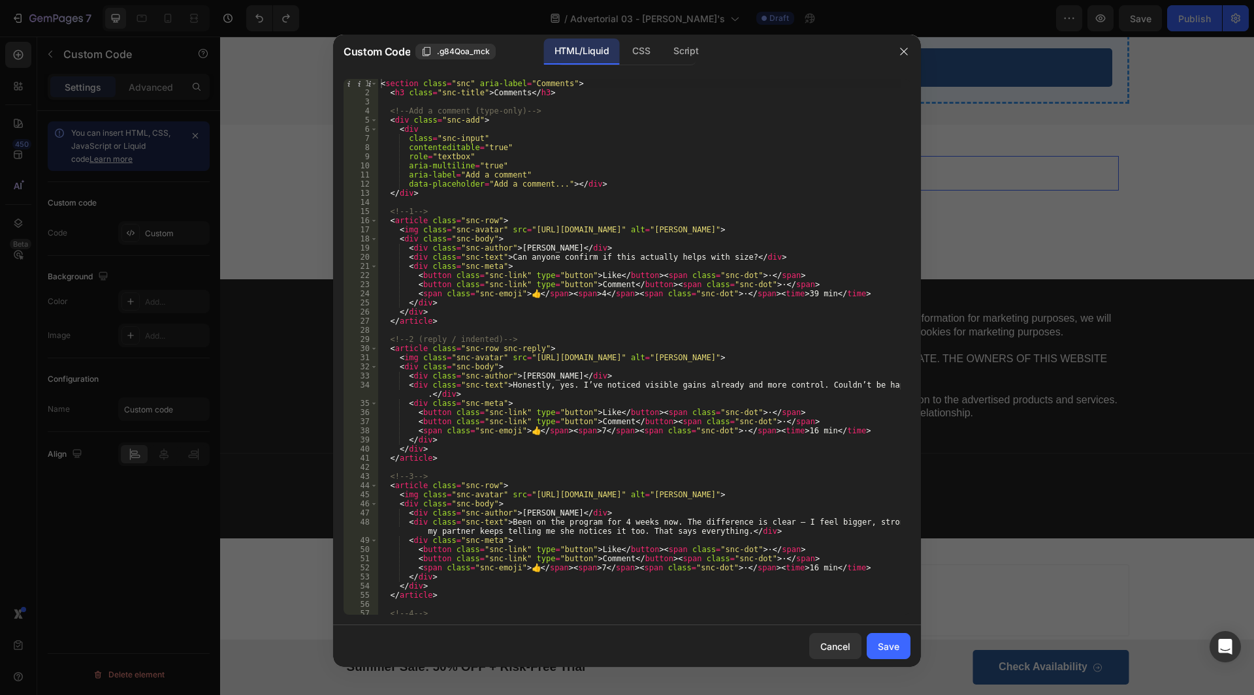
click at [725, 268] on div "< section class = "snc" aria-label = "Comments" > < h3 class = "snc-title" > Co…" at bounding box center [639, 356] width 522 height 554
drag, startPoint x: 725, startPoint y: 259, endPoint x: 503, endPoint y: 255, distance: 222.7
click at [503, 255] on div "< section class = "snc" aria-label = "Comments" > < h3 class = "snc-title" > Co…" at bounding box center [639, 356] width 522 height 554
paste textarea "curvatur"
drag, startPoint x: 813, startPoint y: 371, endPoint x: 870, endPoint y: 377, distance: 57.2
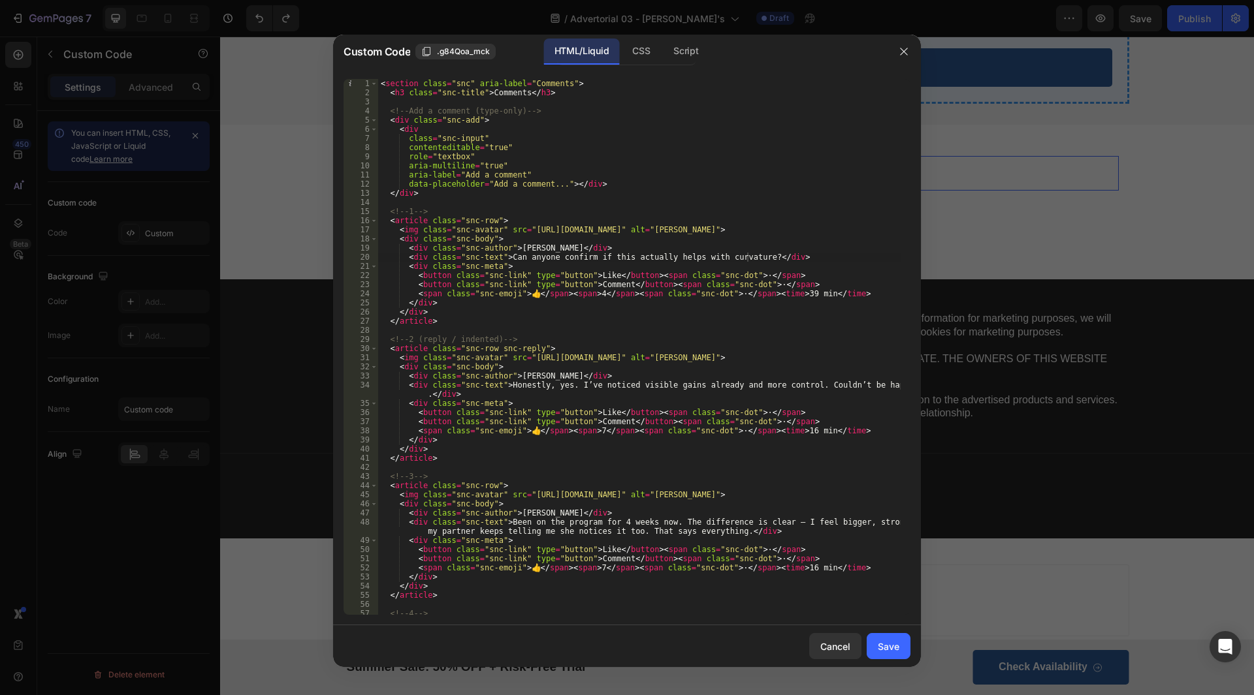
click at [814, 371] on div "< section class = "snc" aria-label = "Comments" > < h3 class = "snc-title" > Co…" at bounding box center [639, 356] width 522 height 554
drag, startPoint x: 501, startPoint y: 385, endPoint x: 885, endPoint y: 385, distance: 384.0
click at [889, 385] on div "< section class = "snc" aria-label = "Comments" > < h3 class = "snc-title" > Co…" at bounding box center [639, 356] width 522 height 554
drag, startPoint x: 426, startPoint y: 396, endPoint x: 502, endPoint y: 388, distance: 75.6
click at [502, 388] on div "< section class = "snc" aria-label = "Comments" > < h3 class = "snc-title" > Co…" at bounding box center [639, 356] width 522 height 554
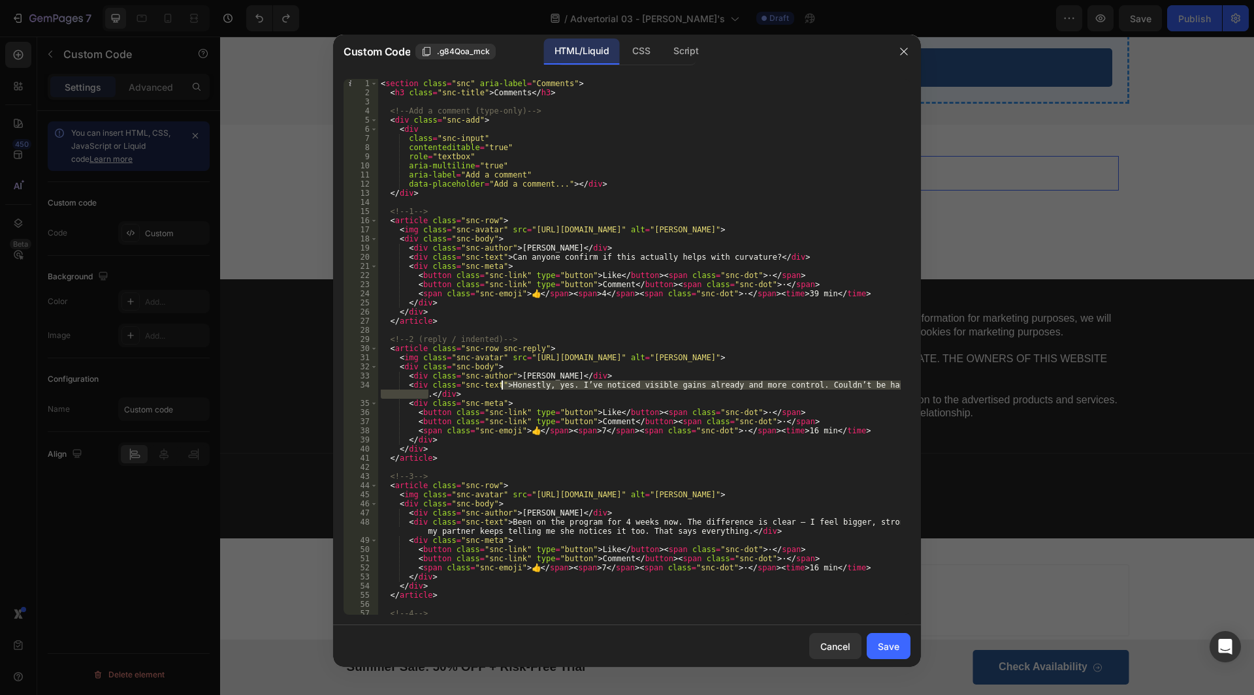
paste textarea "already noticed my erections are straighter and more comfortable"
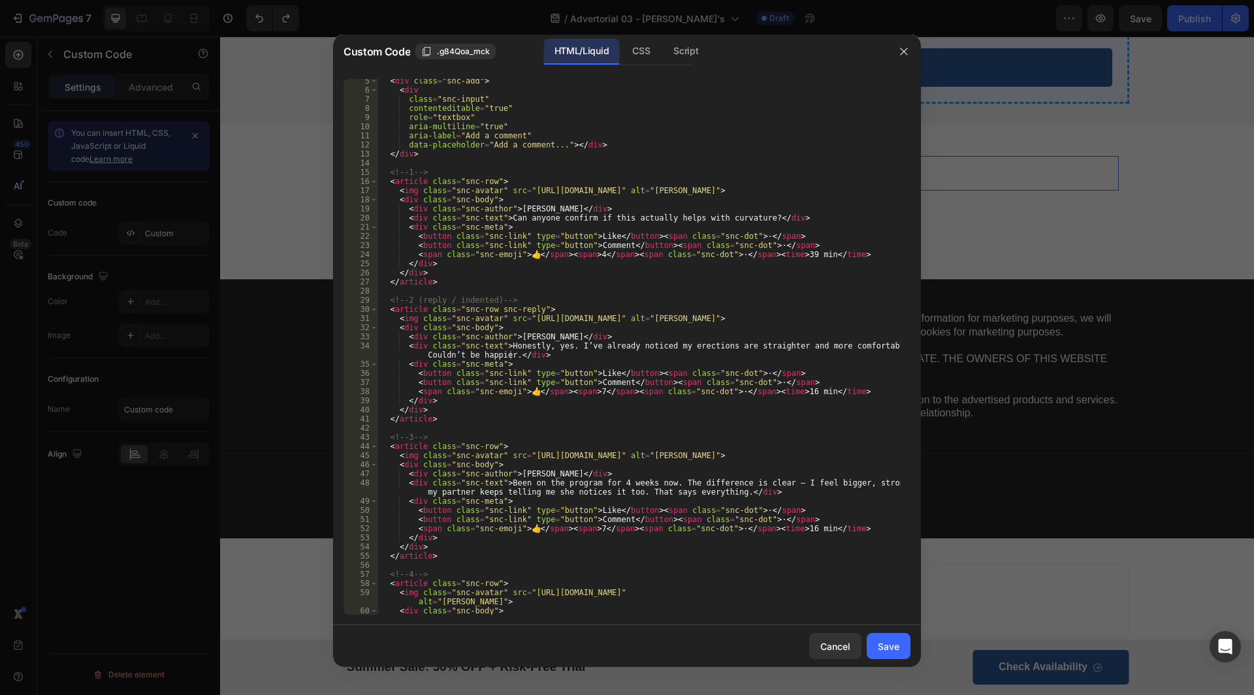
scroll to position [78, 0]
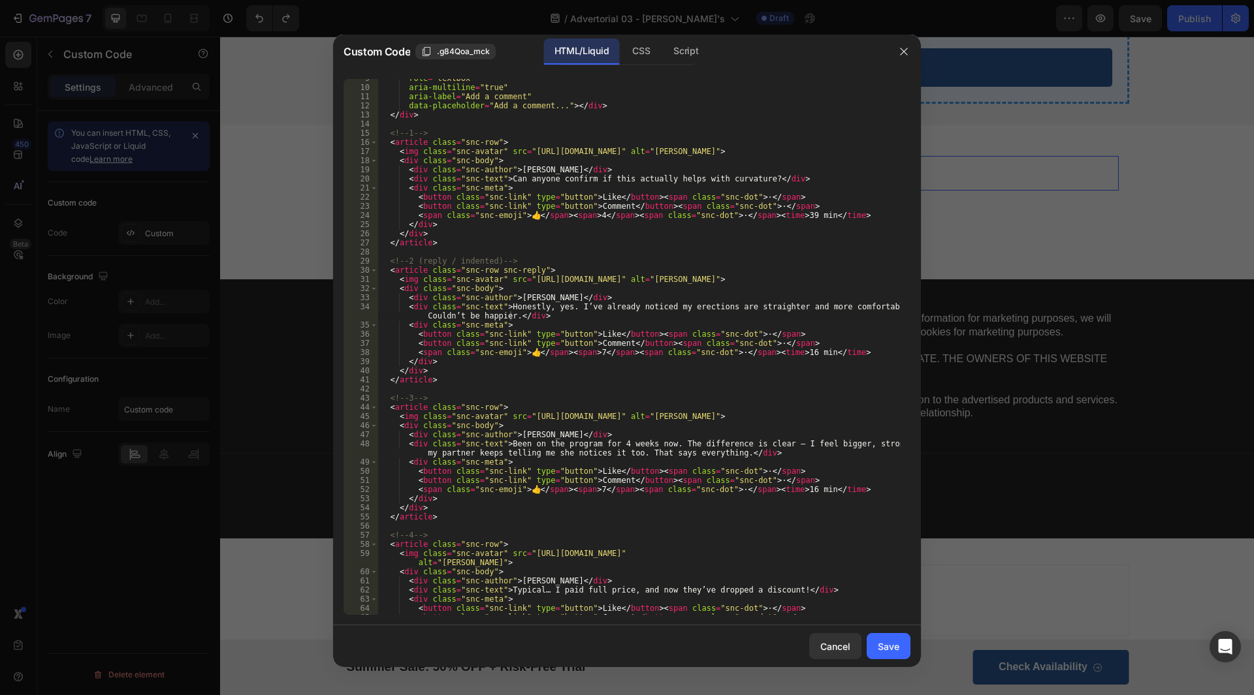
drag, startPoint x: 522, startPoint y: 457, endPoint x: 508, endPoint y: 447, distance: 17.8
click at [522, 458] on div "role = "textbox" aria-multiline = "true" aria-label = "Add a comment" data-plac…" at bounding box center [639, 351] width 522 height 554
drag, startPoint x: 500, startPoint y: 442, endPoint x: 722, endPoint y: 453, distance: 221.6
click at [722, 453] on div "role = "textbox" aria-multiline = "true" aria-label = "Add a comment" data-plac…" at bounding box center [639, 351] width 522 height 554
paste textarea "less curve, stronger erections, and my partner keeps telling me intimacy feels …"
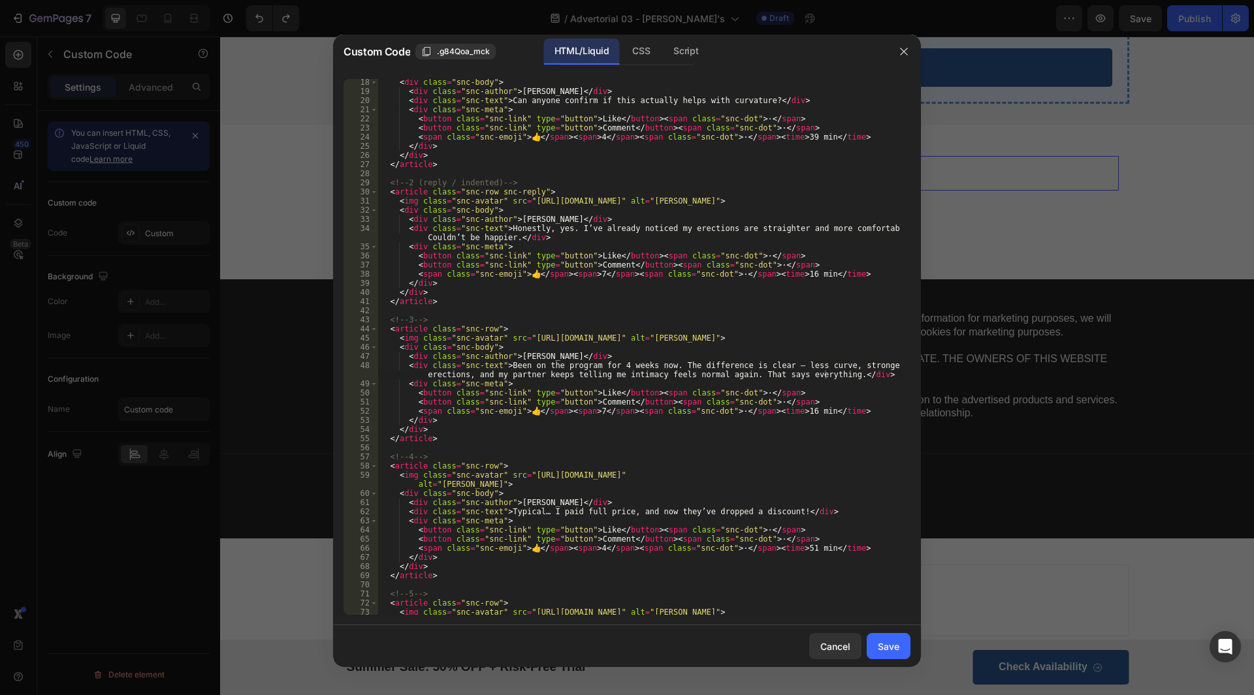
scroll to position [196, 0]
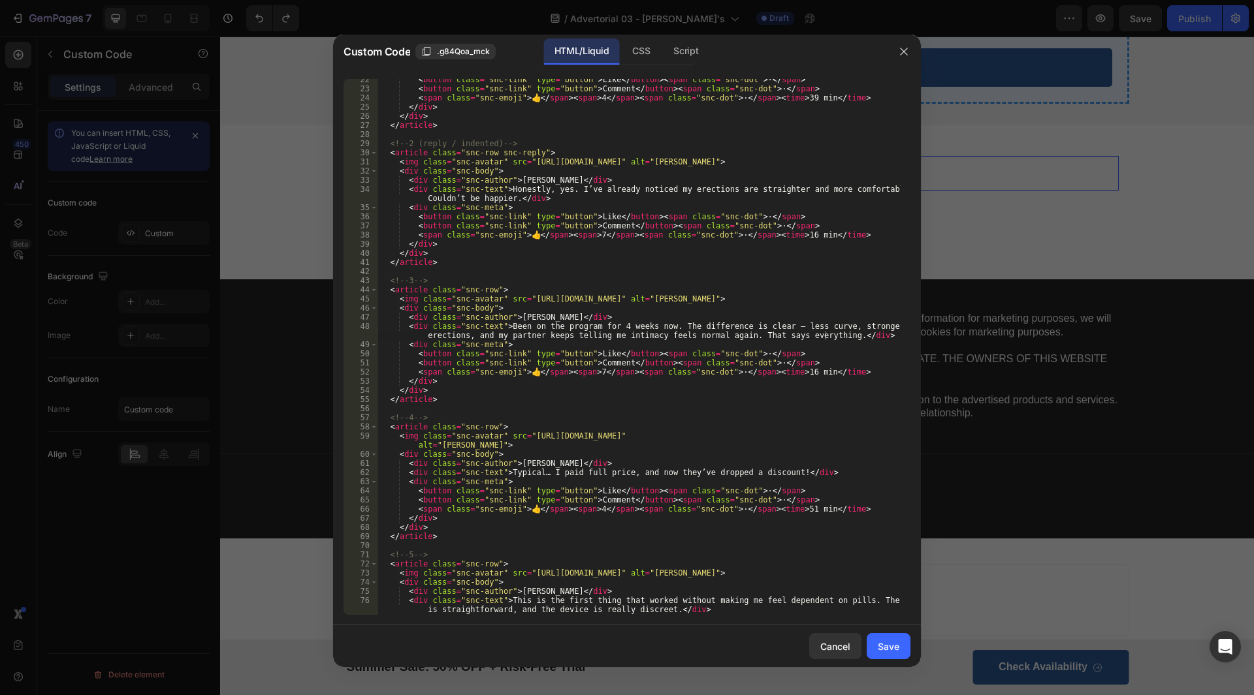
drag, startPoint x: 586, startPoint y: 471, endPoint x: 765, endPoint y: 486, distance: 180.2
click at [586, 471] on div "< button class = "snc-link" type = "button" > Like </ button > < span class = "…" at bounding box center [639, 352] width 522 height 554
drag, startPoint x: 774, startPoint y: 474, endPoint x: 502, endPoint y: 475, distance: 271.7
click at [502, 475] on div "< button class = "snc-link" type = "button" > Like </ button > < span class = "…" at bounding box center [639, 352] width 522 height 554
click at [585, 485] on div "< button class = "snc-link" type = "button" > Like </ button > < span class = "…" at bounding box center [639, 352] width 522 height 554
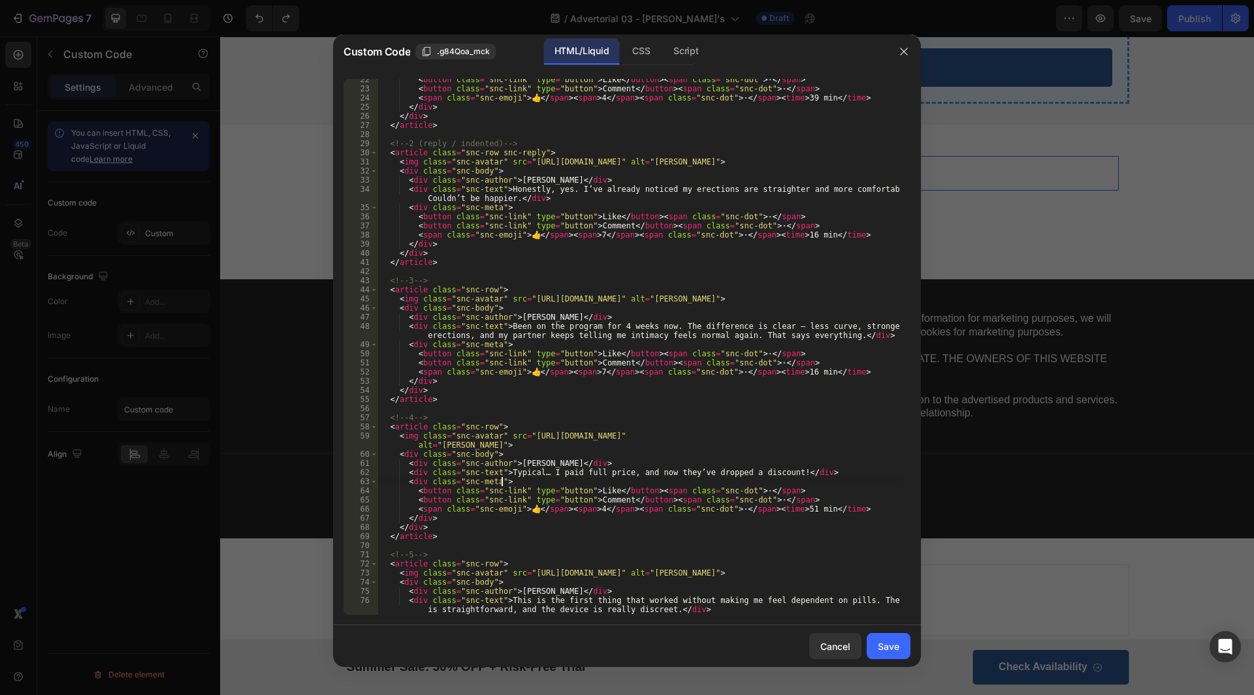
click at [667, 391] on div "< button class = "snc-link" type = "button" > Like </ button > < span class = "…" at bounding box center [639, 352] width 522 height 554
drag, startPoint x: 773, startPoint y: 471, endPoint x: 500, endPoint y: 472, distance: 273.0
click at [500, 472] on div "< button class = "snc-link" type = "button" > Like </ button > < span class = "…" at bounding box center [639, 352] width 522 height 554
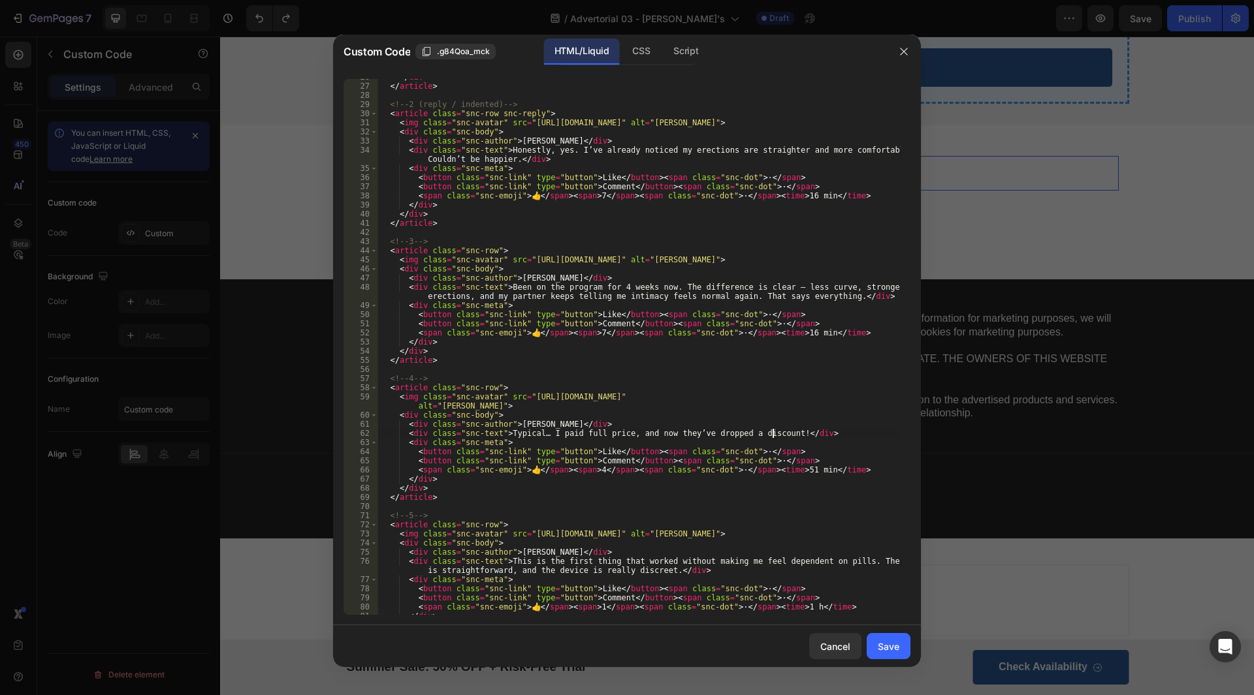
scroll to position [274, 0]
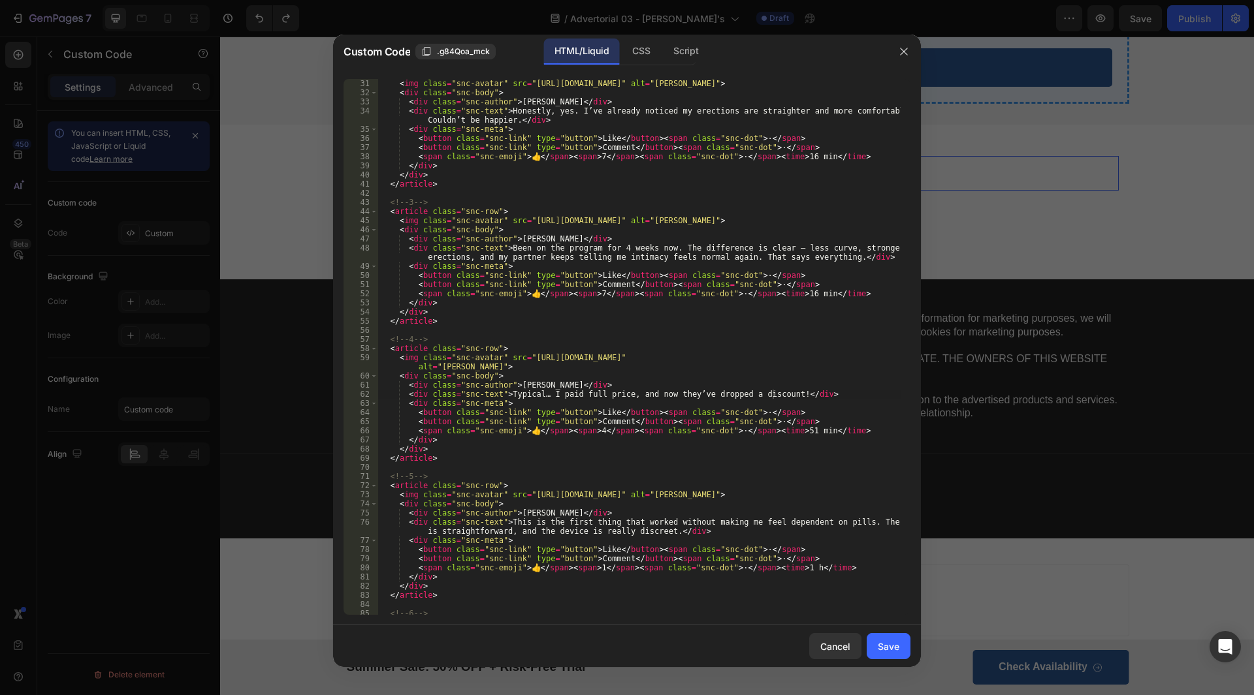
click at [631, 484] on div "< img class = "snc-avatar" src = "[URL][DOMAIN_NAME]" alt = "[PERSON_NAME]" > <…" at bounding box center [639, 356] width 522 height 554
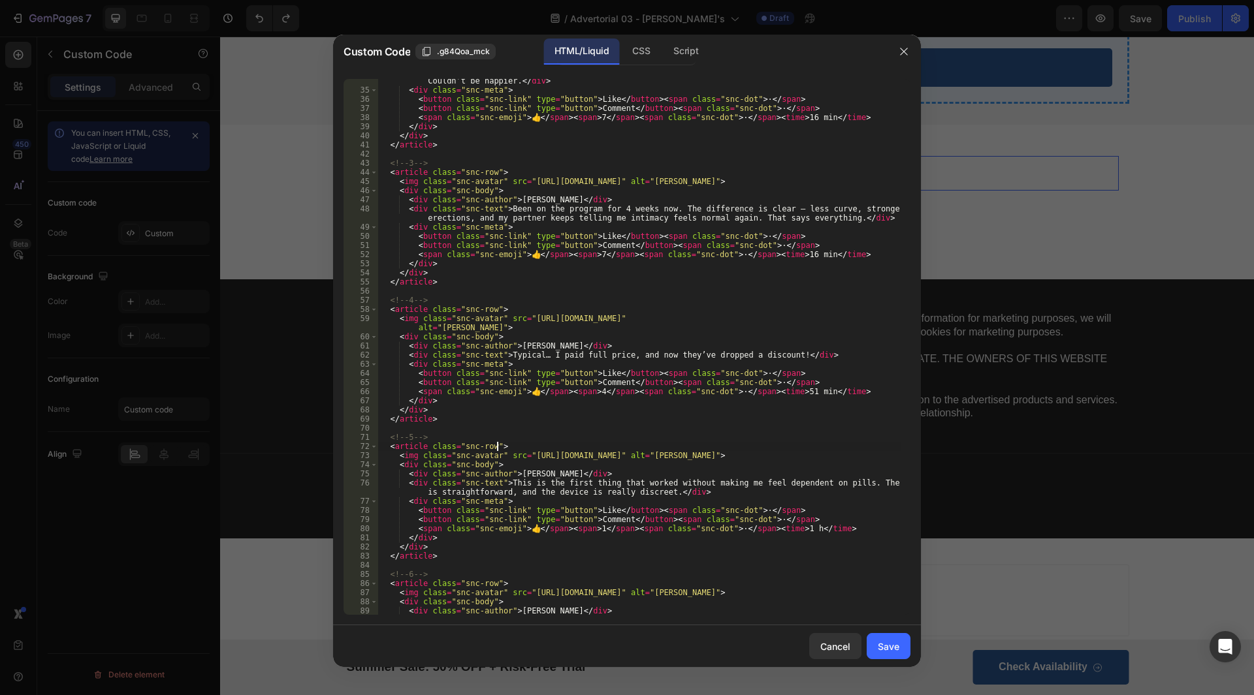
scroll to position [353, 0]
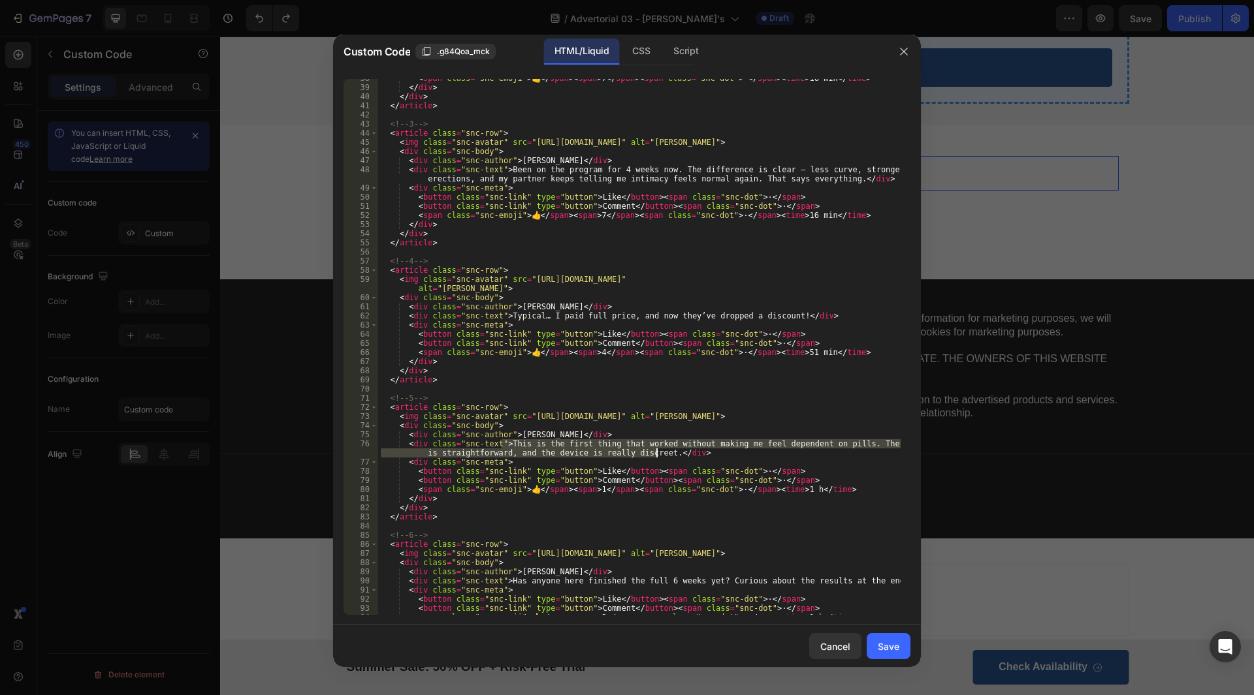
drag, startPoint x: 503, startPoint y: 442, endPoint x: 655, endPoint y: 453, distance: 152.6
click at [655, 453] on div "< span class = "snc-emoji" > 👍 </ span > < span > 7 </ span > < span class = "s…" at bounding box center [639, 351] width 522 height 554
paste textarea "or injections"
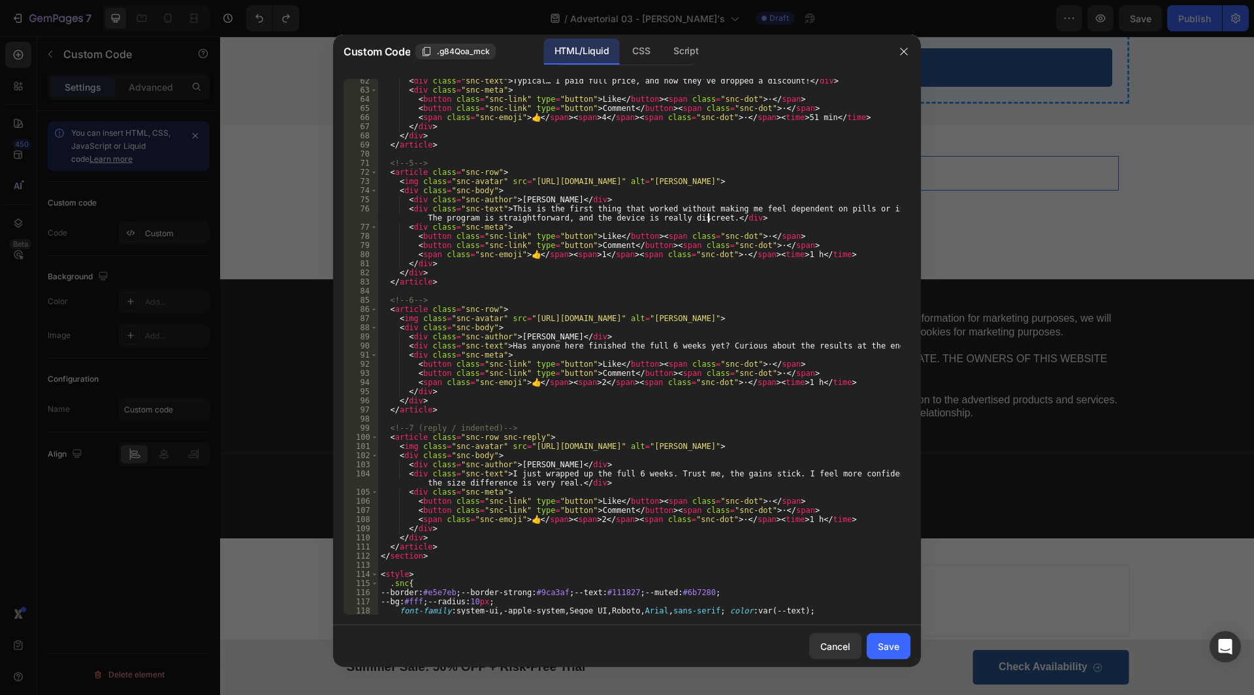
scroll to position [627, 0]
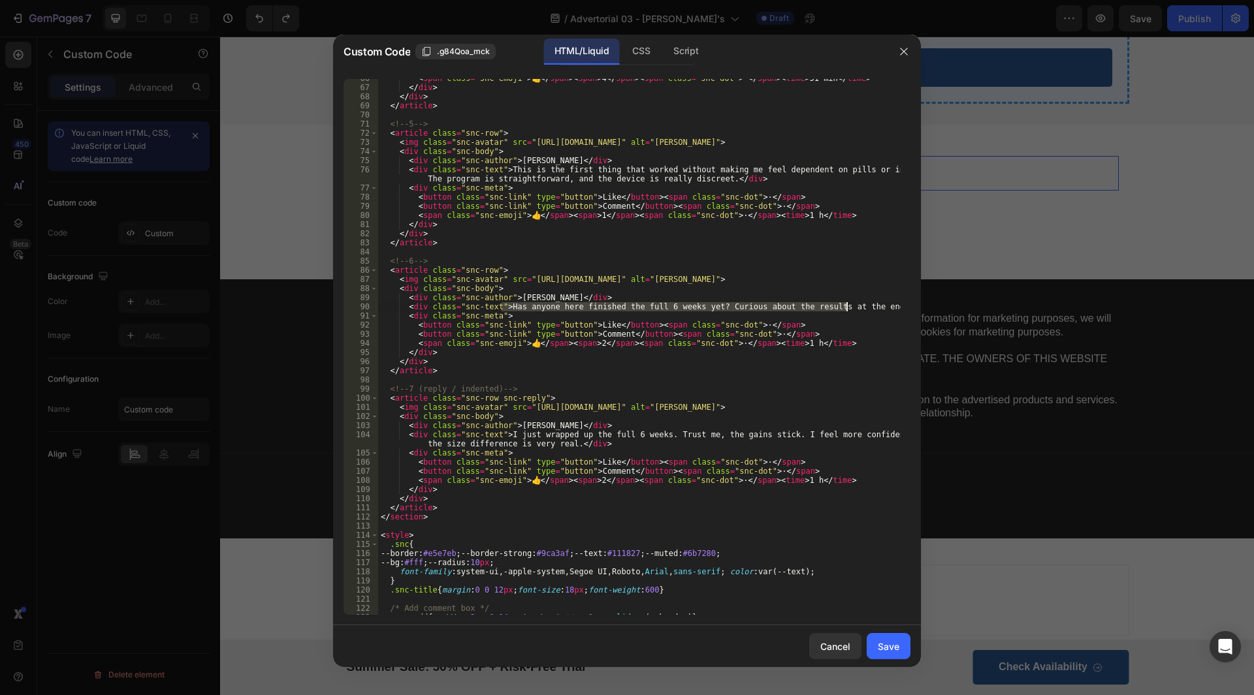
drag, startPoint x: 502, startPoint y: 306, endPoint x: 844, endPoint y: 308, distance: 342.8
click at [844, 308] on div "< span class = "snc-emoji" > 👍 </ span > < span > 4 </ span > < span class = "s…" at bounding box center [639, 351] width 522 height 554
drag, startPoint x: 541, startPoint y: 434, endPoint x: 522, endPoint y: 436, distance: 19.0
click at [541, 434] on div "< span class = "snc-emoji" > 👍 </ span > < span > 4 </ span > < span class = "s…" at bounding box center [639, 351] width 522 height 554
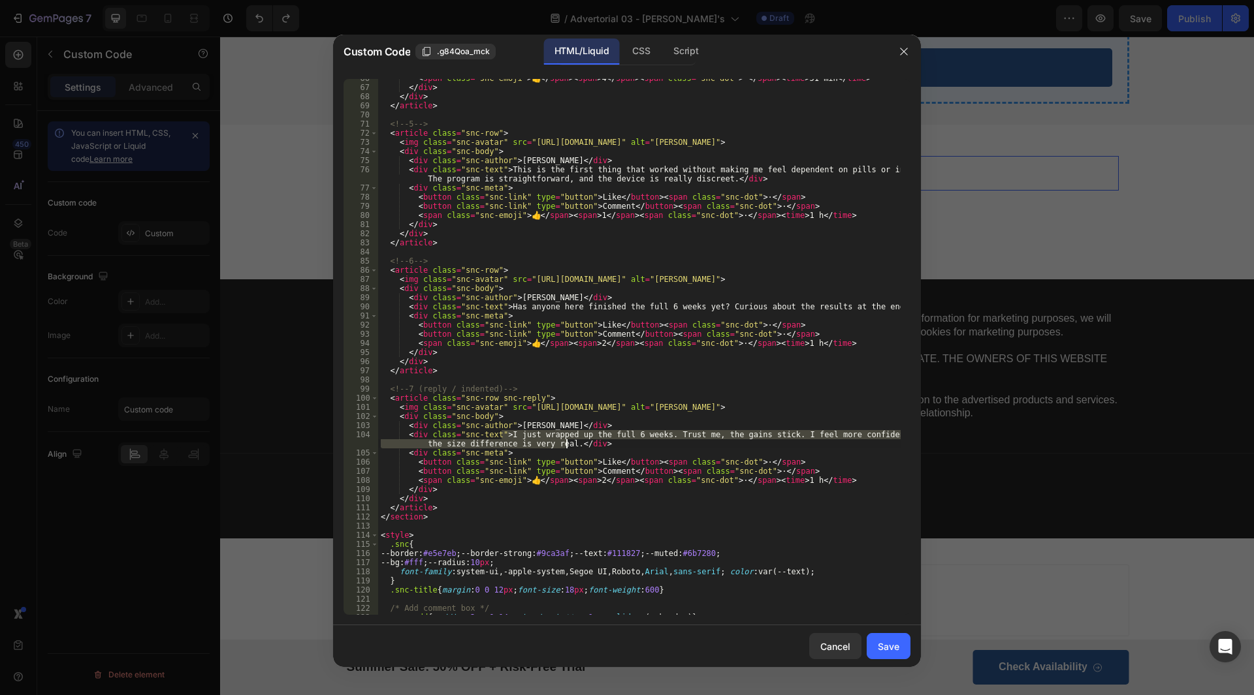
drag, startPoint x: 500, startPoint y: 433, endPoint x: 565, endPoint y: 442, distance: 65.9
click at [565, 442] on div "< span class = "snc-emoji" > 👍 </ span > < span > 4 </ span > < span class = "s…" at bounding box center [639, 351] width 522 height 554
paste textarea "straightening is real. I feel more confident, and sex is finally pain-free again"
type textarea "<div class="snc-text">I just wrapped up the full 6 weeks. Trust me, the straigh…"
click at [895, 649] on div "Save" at bounding box center [889, 647] width 22 height 14
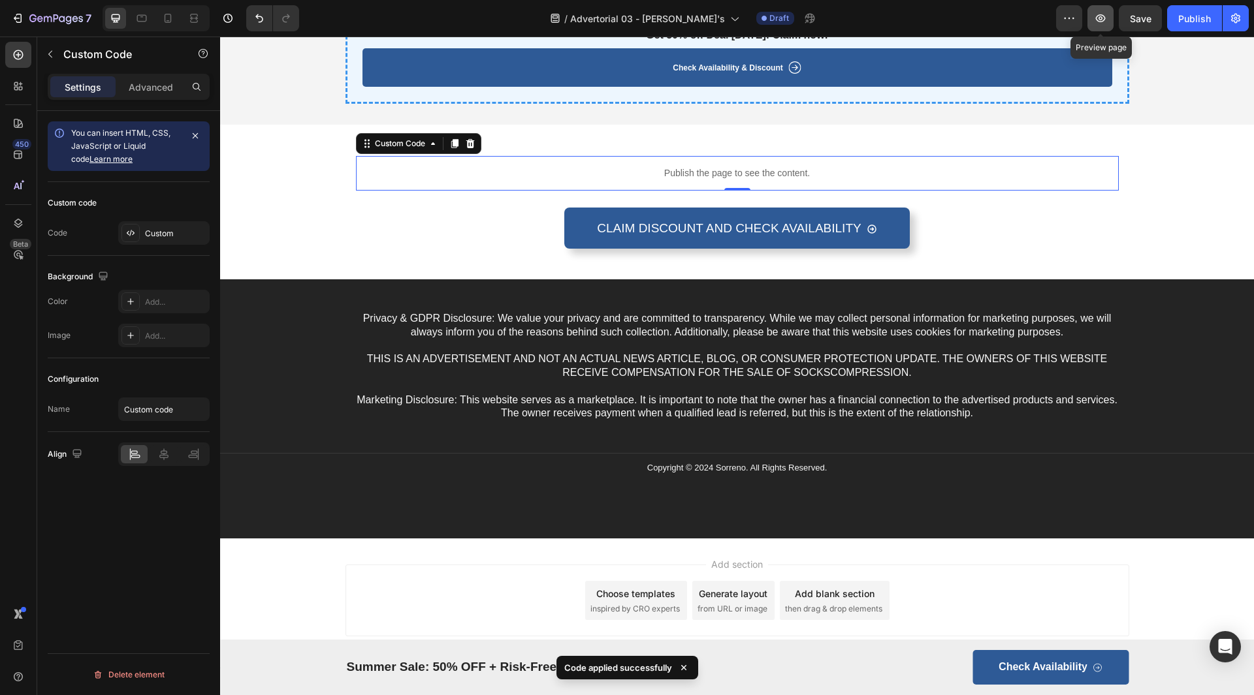
click at [1095, 20] on icon "button" at bounding box center [1100, 18] width 13 height 13
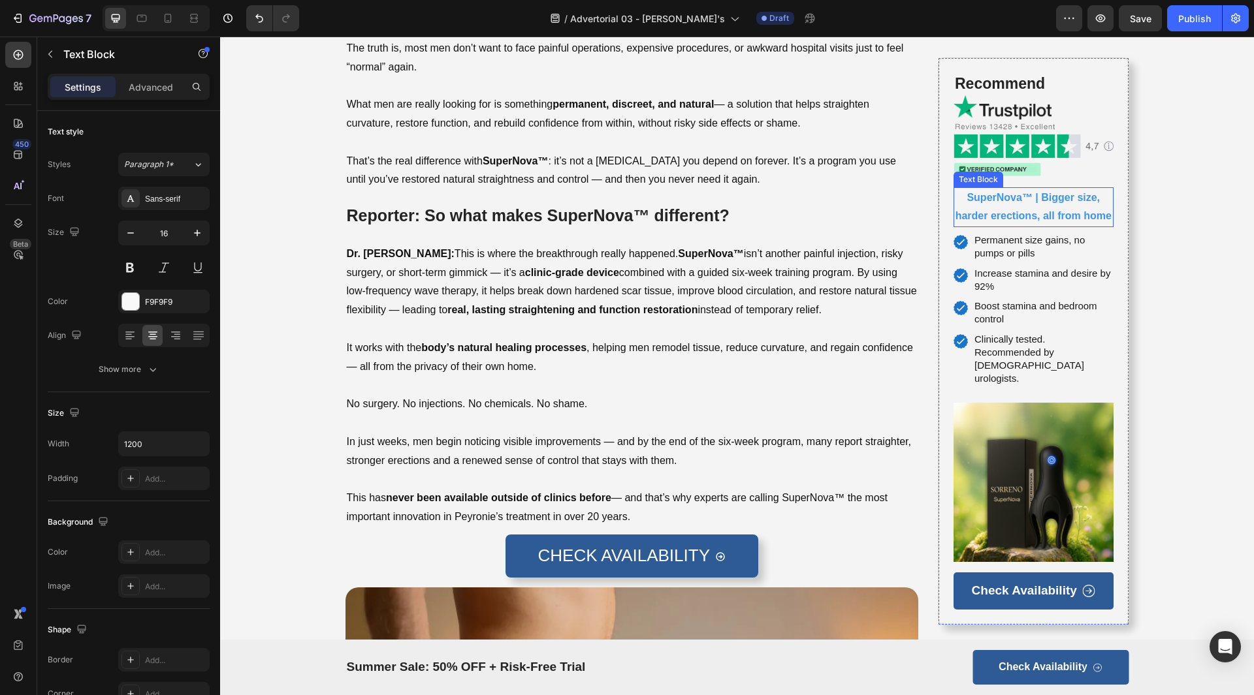
scroll to position [0, 0]
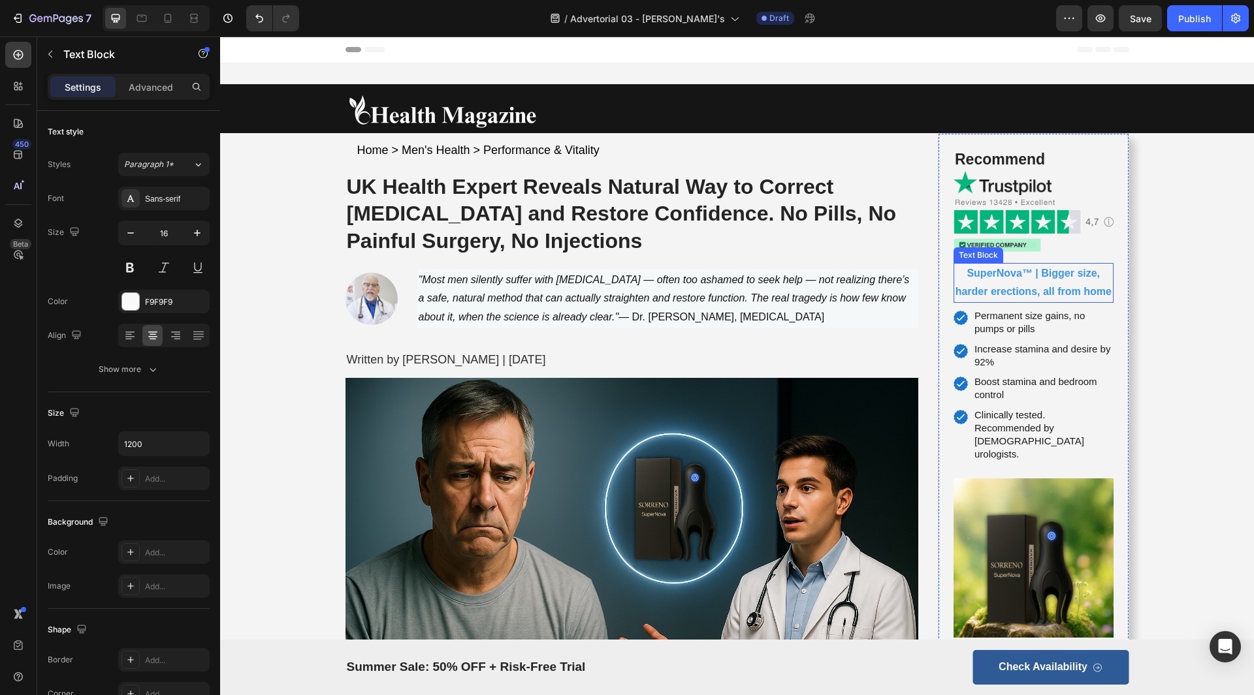
click at [1030, 274] on strong "SuperNova™ | Bigger size, harder erections, all from home" at bounding box center [1033, 283] width 156 height 30
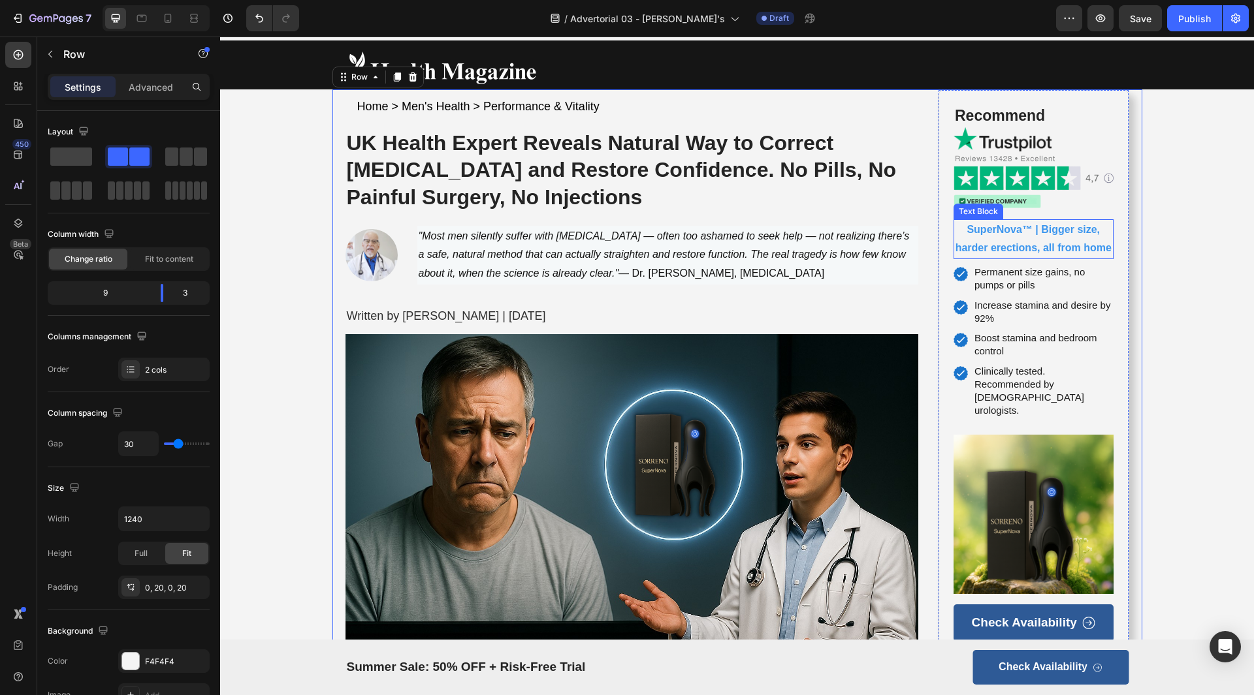
scroll to position [131, 0]
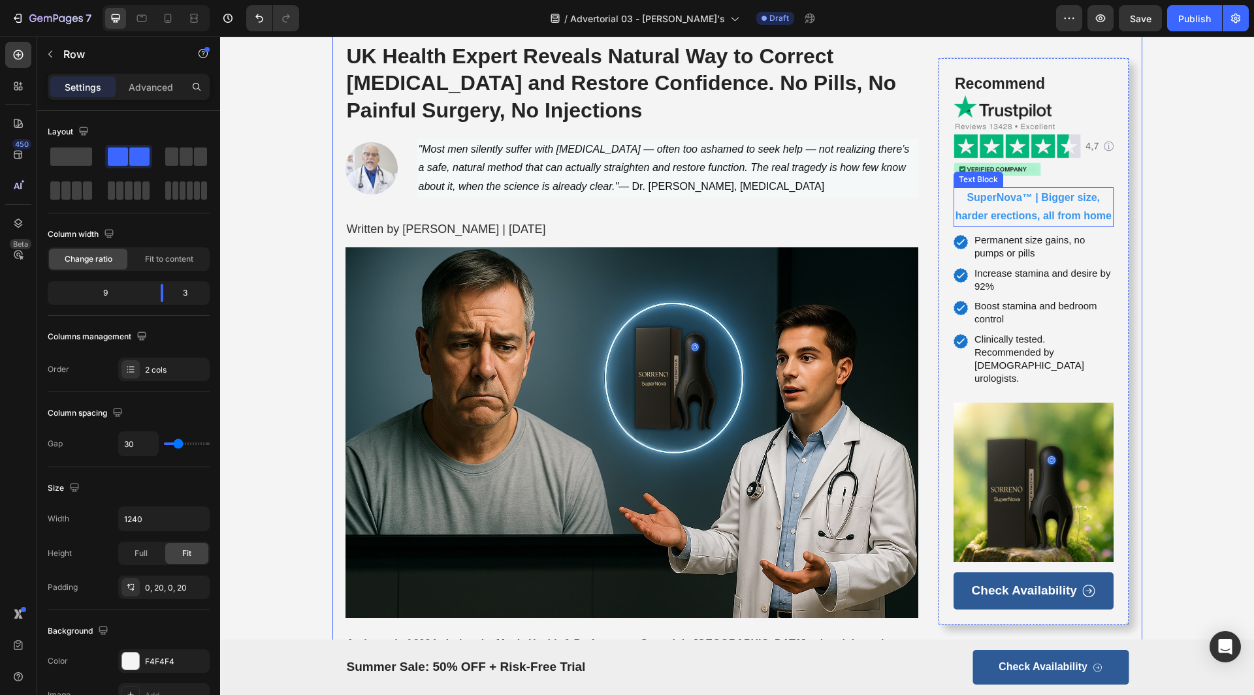
click at [1060, 208] on p "SuperNova™ | Bigger size, harder erections, all from home" at bounding box center [1033, 208] width 157 height 38
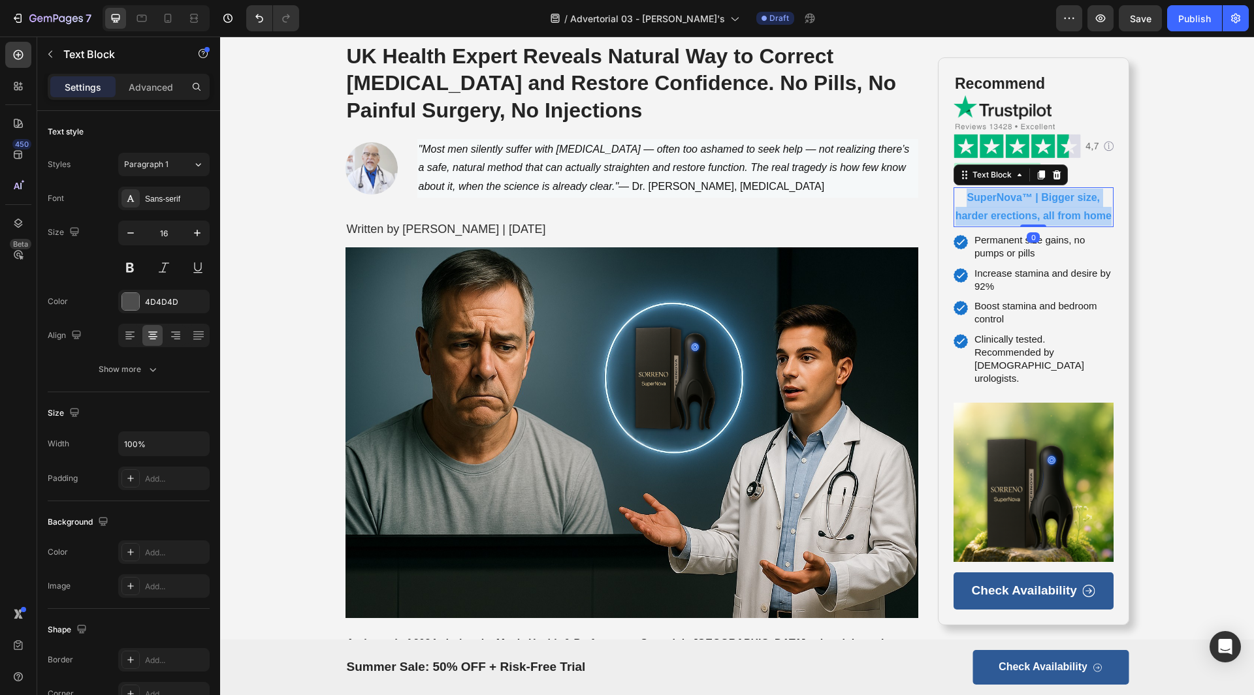
click at [1060, 208] on p "SuperNova™ | Bigger size, harder erections, all from home" at bounding box center [1033, 208] width 157 height 38
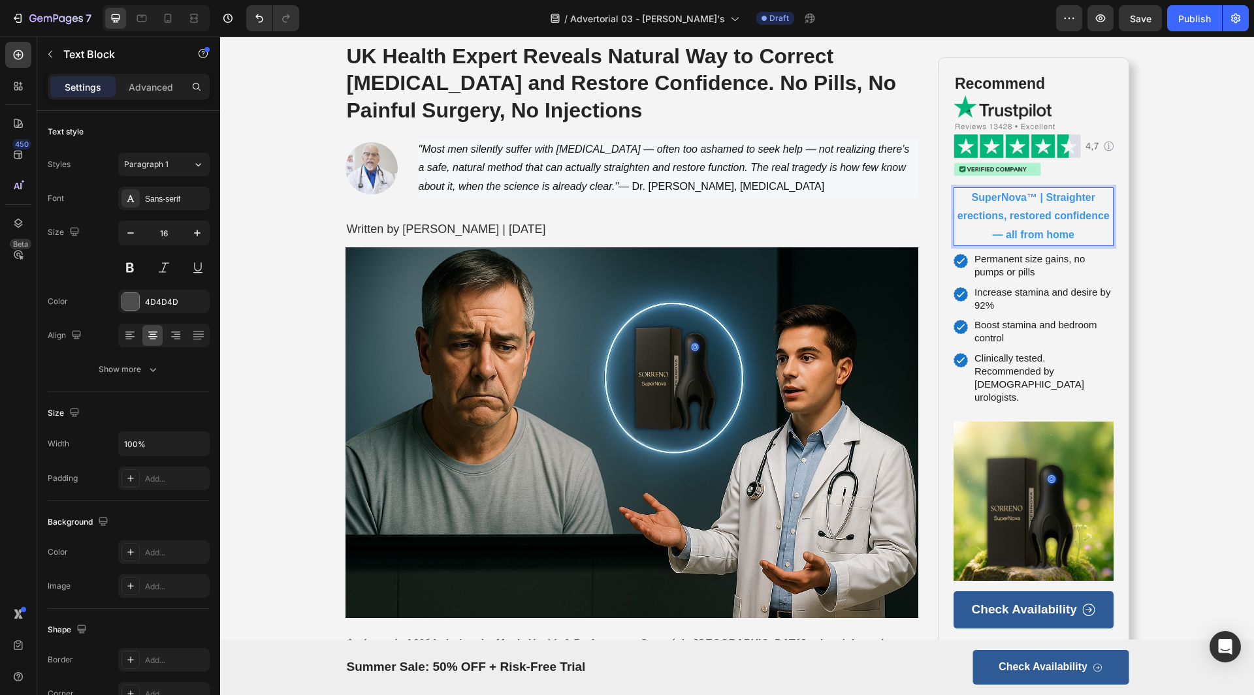
click at [1000, 236] on strong "SuperNova™ | Straighter erections, restored confidence — all from home" at bounding box center [1033, 216] width 152 height 49
click at [1032, 258] on div "0" at bounding box center [1033, 256] width 13 height 10
click at [1036, 271] on span "Permanent size gains, no pumps or pills" at bounding box center [1043, 266] width 139 height 27
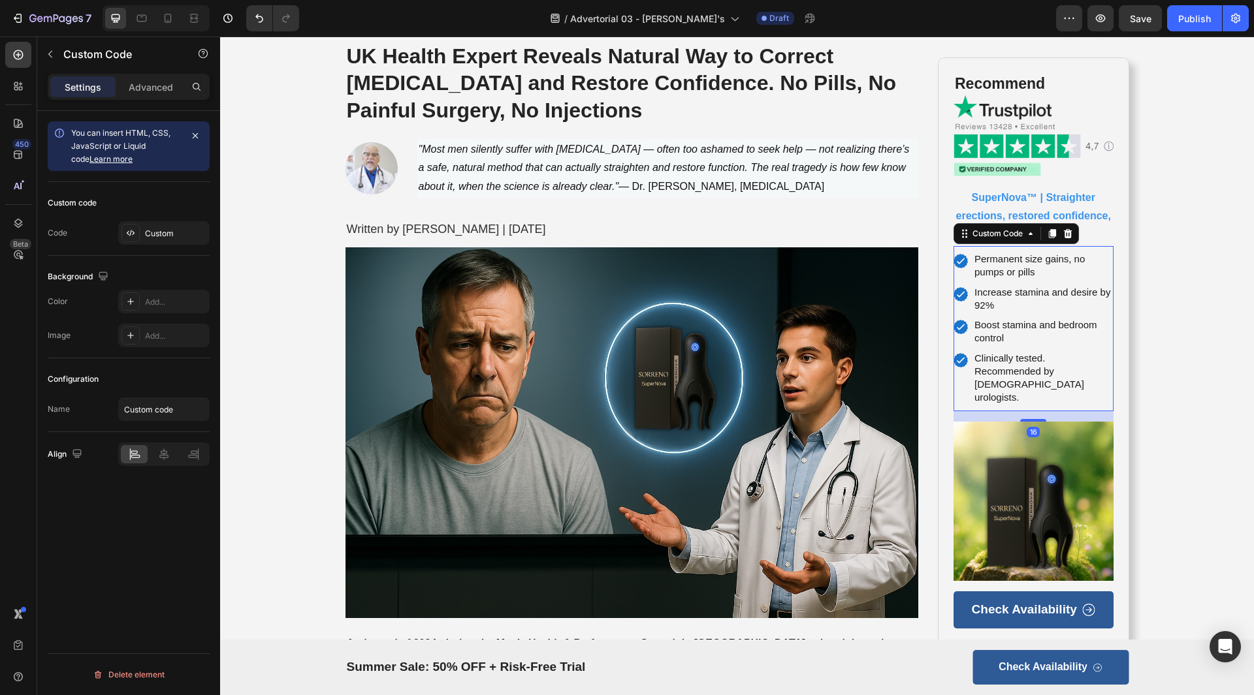
click at [1032, 268] on span "Permanent size gains, no pumps or pills" at bounding box center [1043, 266] width 139 height 27
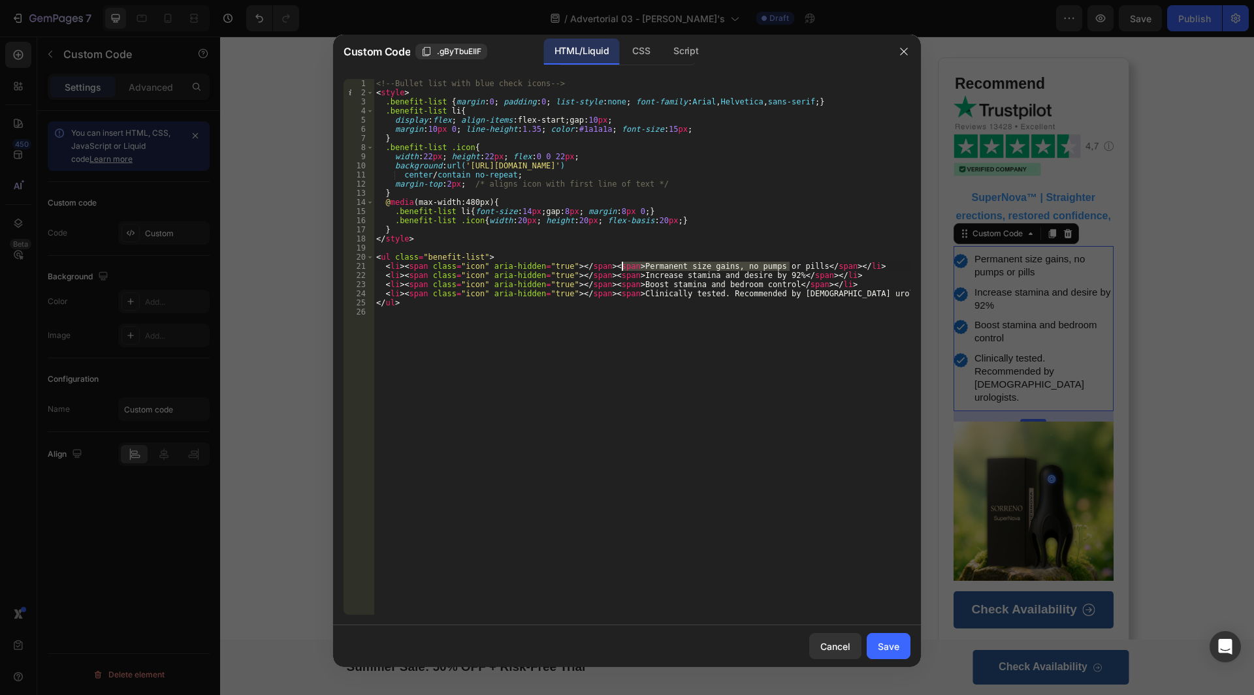
drag, startPoint x: 791, startPoint y: 264, endPoint x: 620, endPoint y: 266, distance: 171.1
click at [620, 266] on div "<!-- Bullet list with blue check icons --> < style > .benefit-list { margin : 0…" at bounding box center [642, 356] width 537 height 554
paste textarea "improvements in curvature — no injections or surgery"
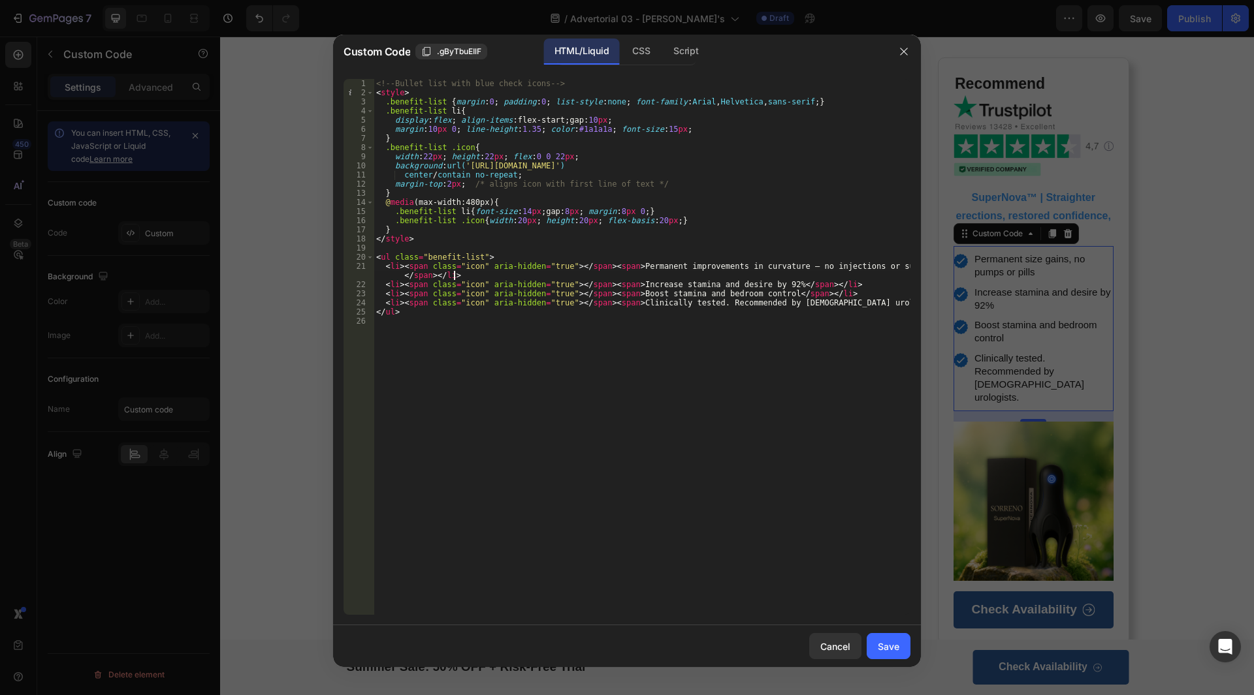
click at [773, 280] on div "<!-- Bullet list with blue check icons --> < style > .benefit-list { margin : 0…" at bounding box center [642, 356] width 537 height 554
drag, startPoint x: 780, startPoint y: 276, endPoint x: 777, endPoint y: 264, distance: 12.2
click at [777, 264] on div "<!-- Bullet list with blue check icons --> < style > .benefit-list { margin : 0…" at bounding box center [642, 356] width 537 height 554
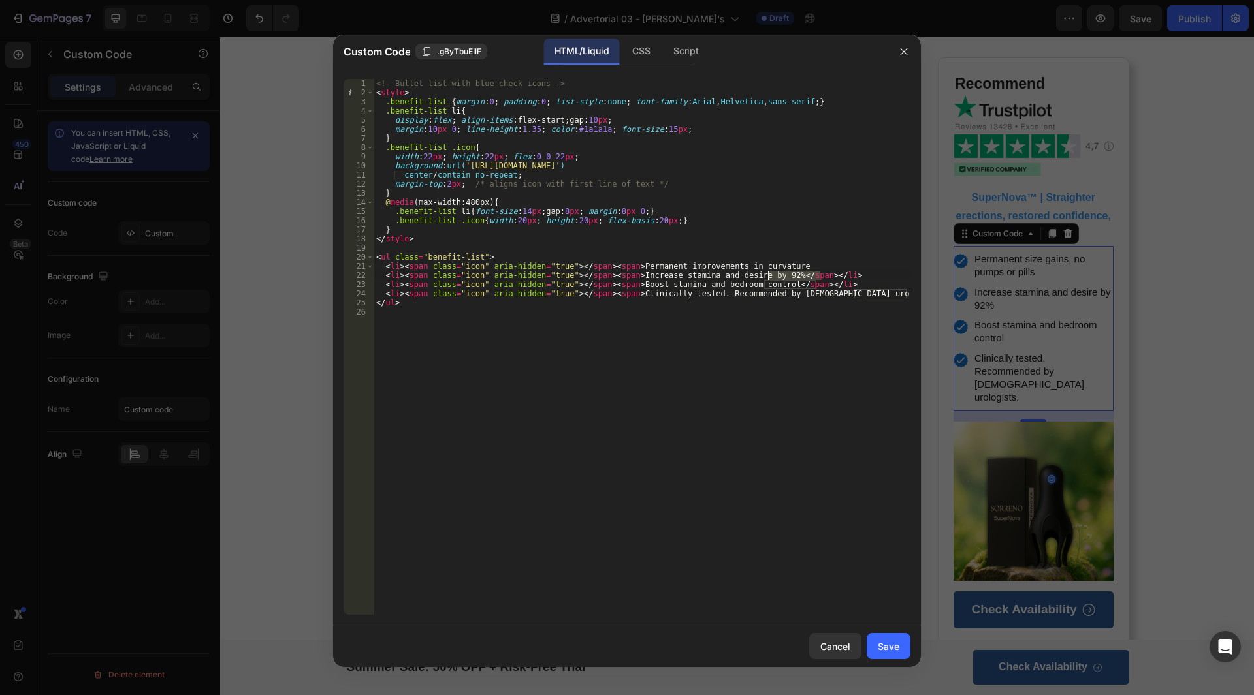
drag, startPoint x: 825, startPoint y: 274, endPoint x: 768, endPoint y: 276, distance: 56.8
click at [768, 276] on div "<!-- Bullet list with blue check icons --> < style > .benefit-list { margin : 0…" at bounding box center [642, 356] width 537 height 554
click at [788, 261] on div "<!-- Bullet list with blue check icons --> < style > .benefit-list { margin : 0…" at bounding box center [642, 356] width 537 height 554
paste textarea "</span></li>"
click at [786, 265] on div "<!-- Bullet list with blue check icons --> < style > .benefit-list { margin : 0…" at bounding box center [642, 356] width 537 height 554
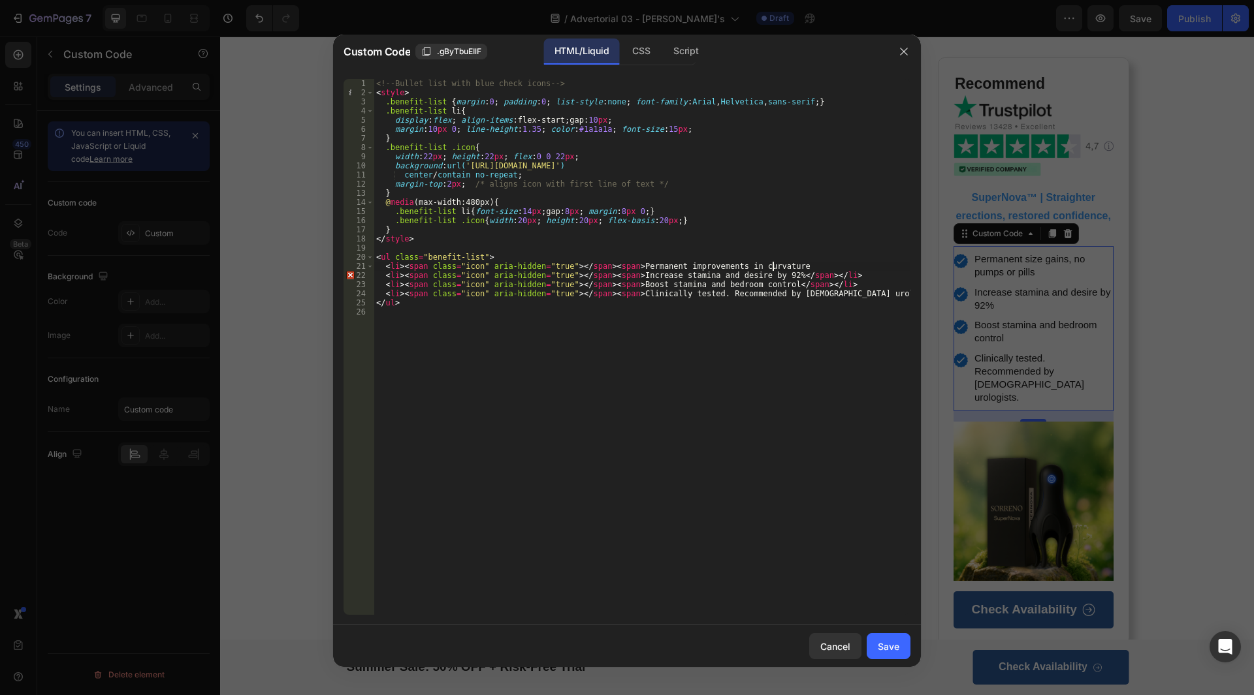
paste textarea "</span></li>"
drag, startPoint x: 727, startPoint y: 277, endPoint x: 773, endPoint y: 270, distance: 45.5
click at [727, 277] on div "<!-- Bullet list with blue check icons --> < style > .benefit-list { margin : 0…" at bounding box center [642, 356] width 537 height 554
drag, startPoint x: 769, startPoint y: 273, endPoint x: 623, endPoint y: 280, distance: 146.5
click at [623, 280] on div "<!-- Bullet list with blue check icons --> < style > .benefit-list { margin : 0…" at bounding box center [642, 356] width 537 height 554
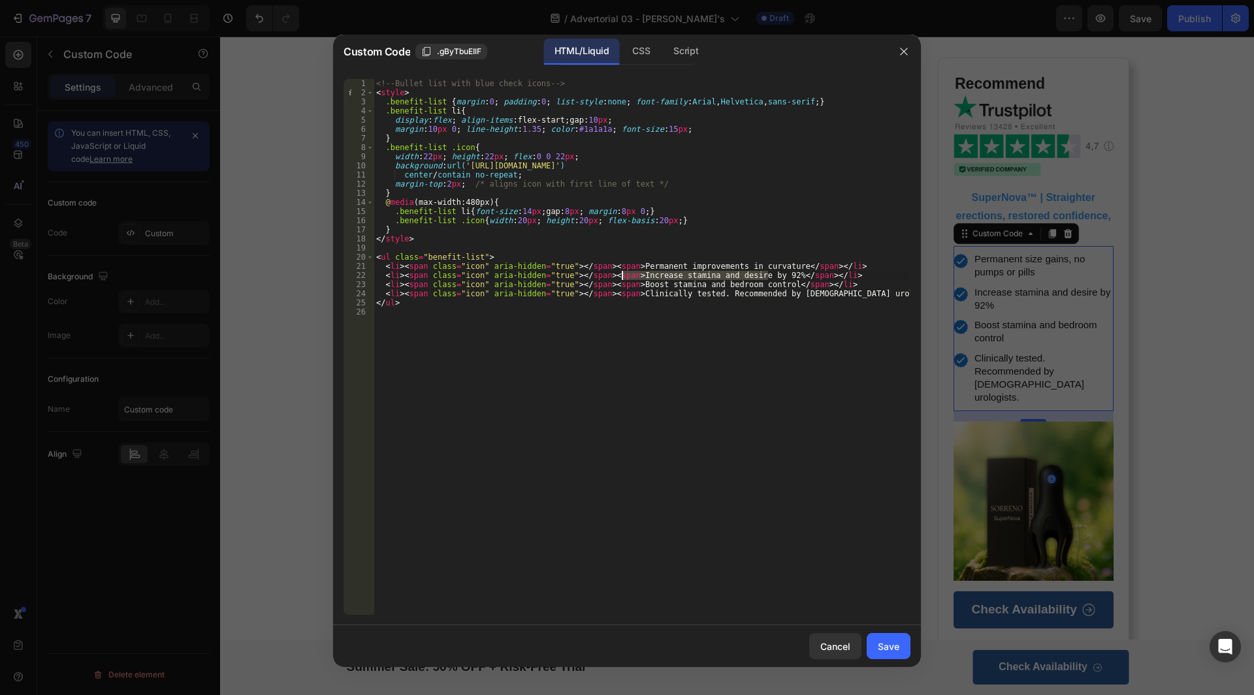
paste textarea "Noticeable reduction in pain and discomfort within weeks"
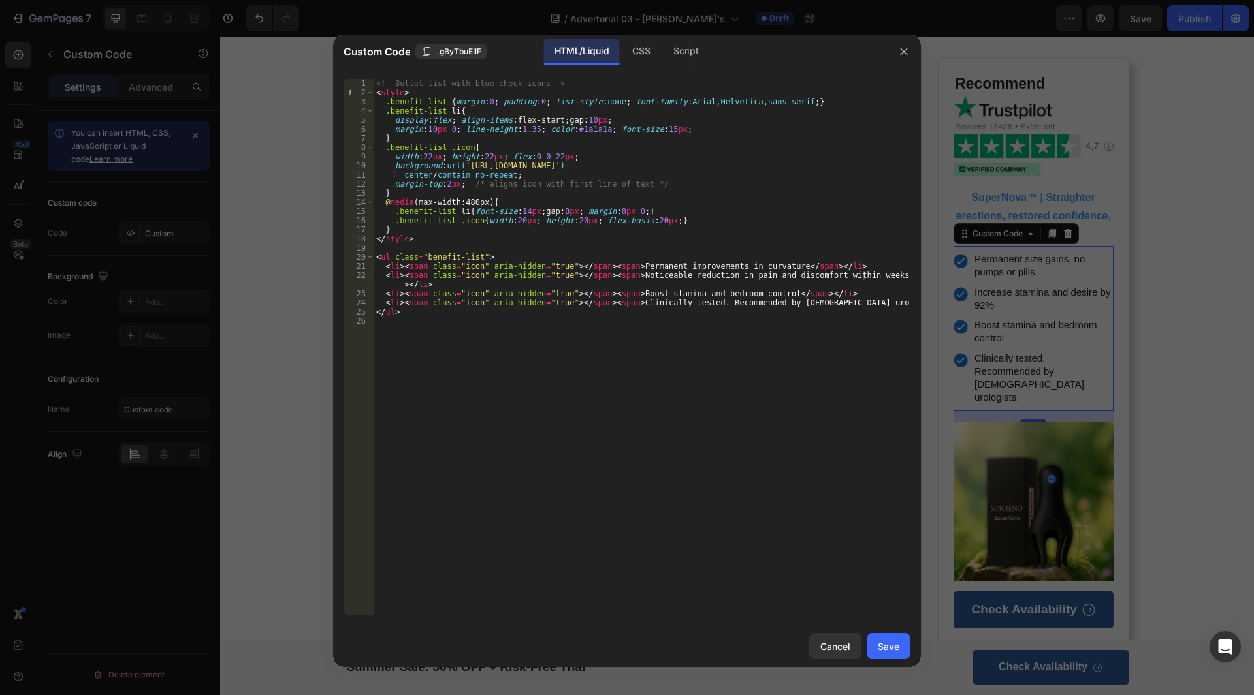
click at [759, 286] on div "<!-- Bullet list with blue check icons --> < style > .benefit-list { margin : 0…" at bounding box center [642, 356] width 537 height 554
drag, startPoint x: 766, startPoint y: 295, endPoint x: 622, endPoint y: 296, distance: 143.7
click at [622, 296] on div "<!-- Bullet list with blue check icons --> < style > .benefit-list { margin : 0…" at bounding box center [642, 356] width 537 height 554
paste textarea "Restores firmness and control during intimacy"
drag, startPoint x: 742, startPoint y: 300, endPoint x: 818, endPoint y: 300, distance: 76.4
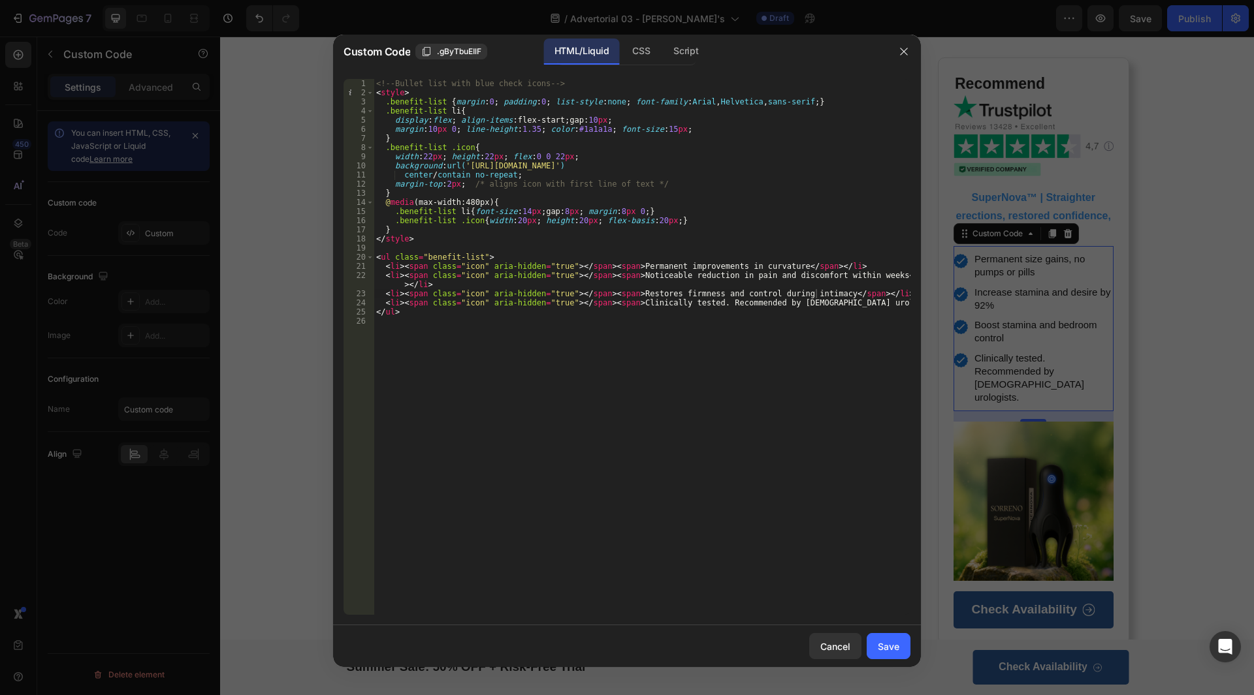
click at [742, 300] on div "<!-- Bullet list with blue check icons --> < style > .benefit-list { margin : 0…" at bounding box center [642, 356] width 537 height 554
type textarea "<li><span class="icon" aria-hidden="true"></span><span>Clinically tested. Recom…"
drag, startPoint x: 853, startPoint y: 304, endPoint x: 622, endPoint y: 304, distance: 231.8
click at [622, 304] on div "<!-- Bullet list with blue check icons --> < style > .benefit-list { margin : 0…" at bounding box center [642, 356] width 537 height 554
click at [889, 650] on div "Save" at bounding box center [889, 647] width 22 height 14
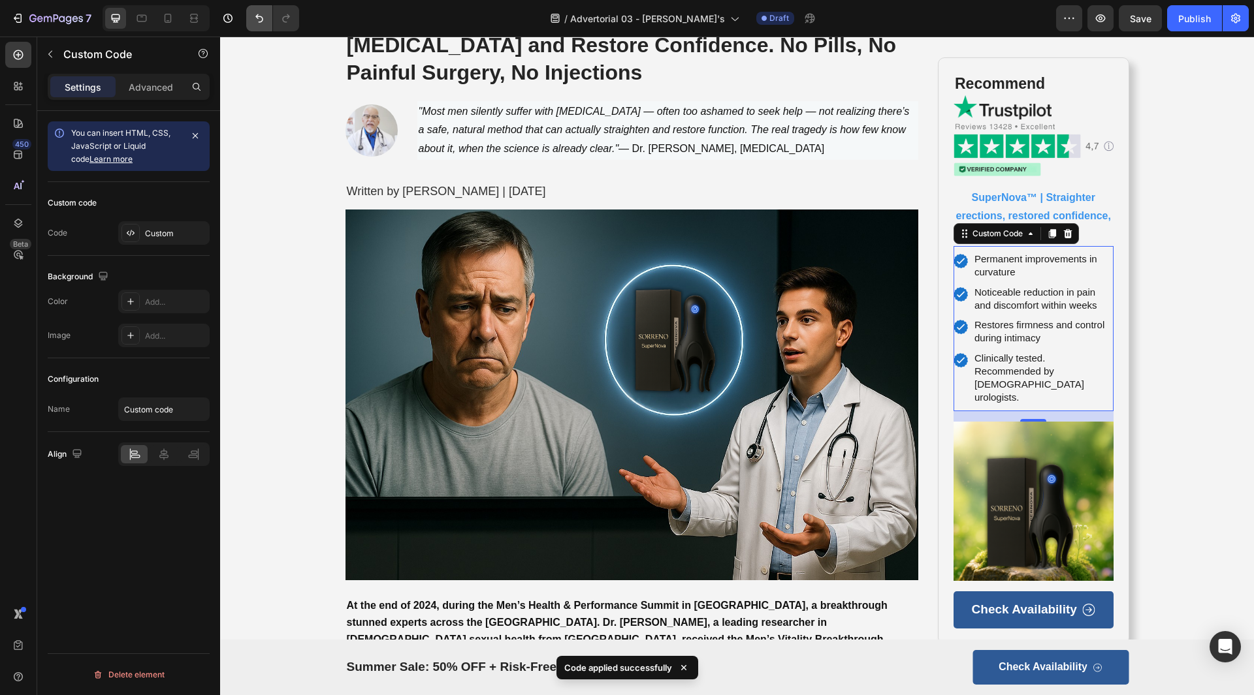
scroll to position [0, 0]
